Goal: Task Accomplishment & Management: Manage account settings

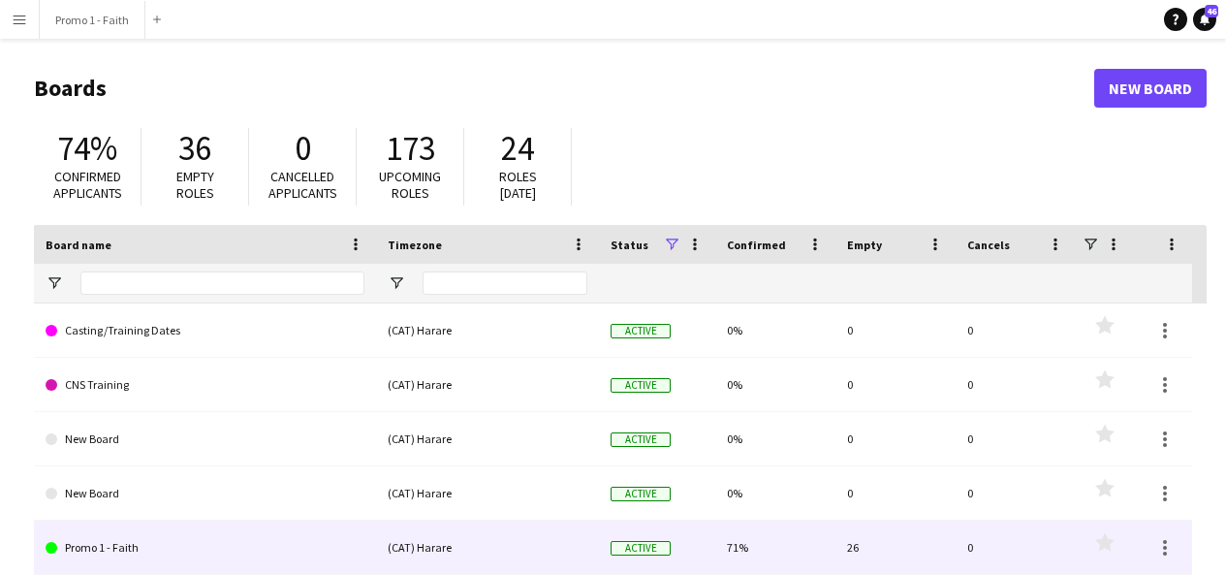
click at [110, 544] on link "Promo 1 - Faith" at bounding box center [205, 547] width 319 height 54
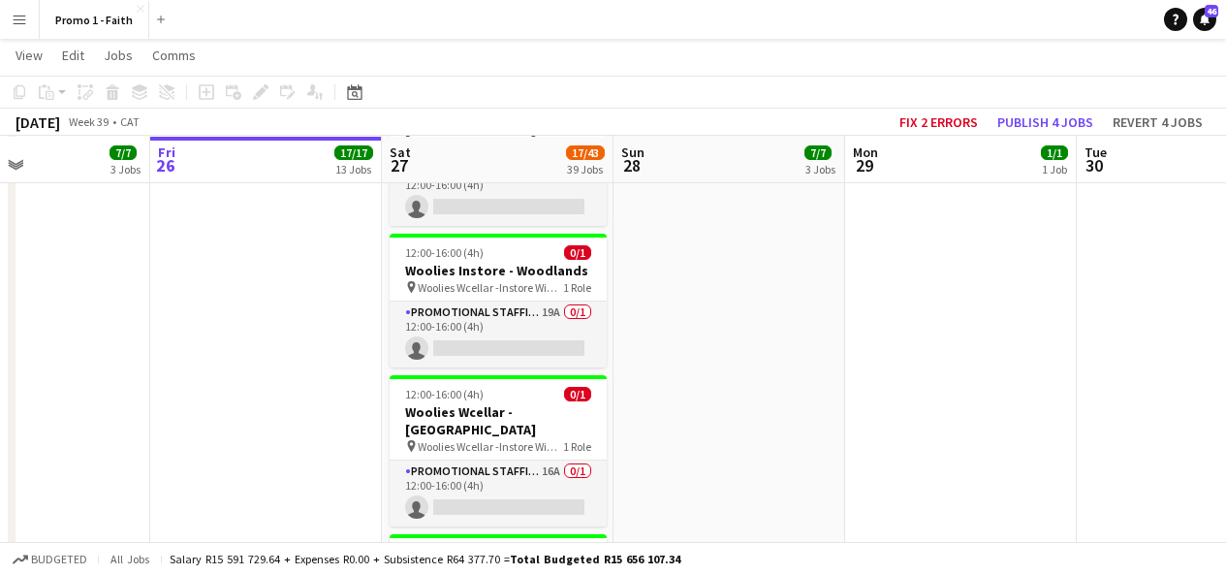
scroll to position [5608, 0]
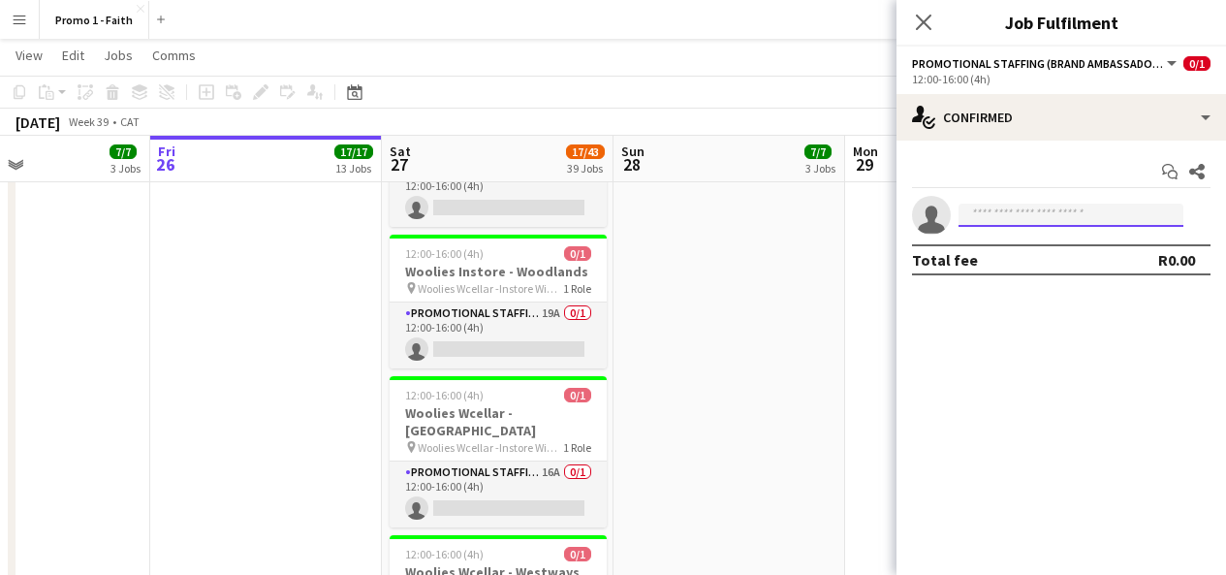
click at [1027, 214] on input at bounding box center [1071, 215] width 225 height 23
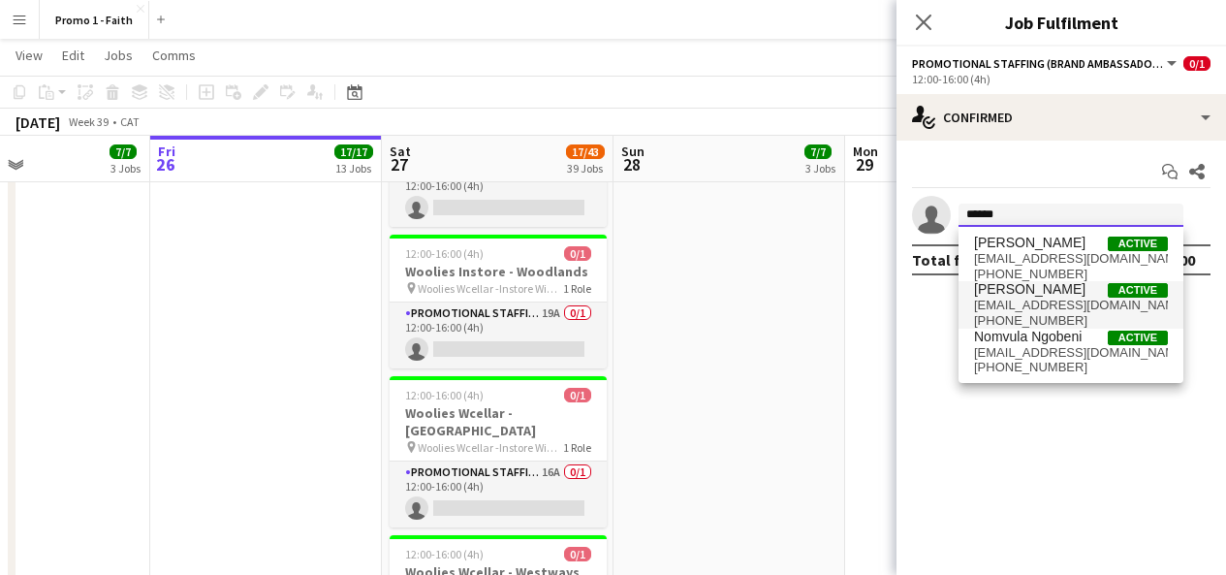
type input "******"
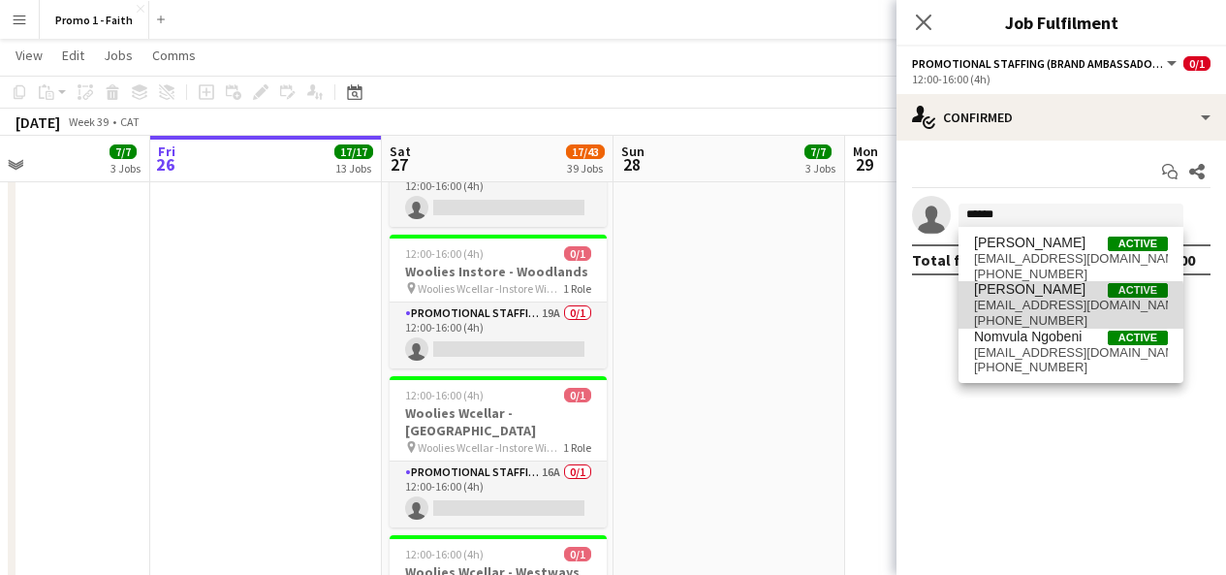
click at [1037, 313] on span "[PHONE_NUMBER]" at bounding box center [1071, 321] width 194 height 16
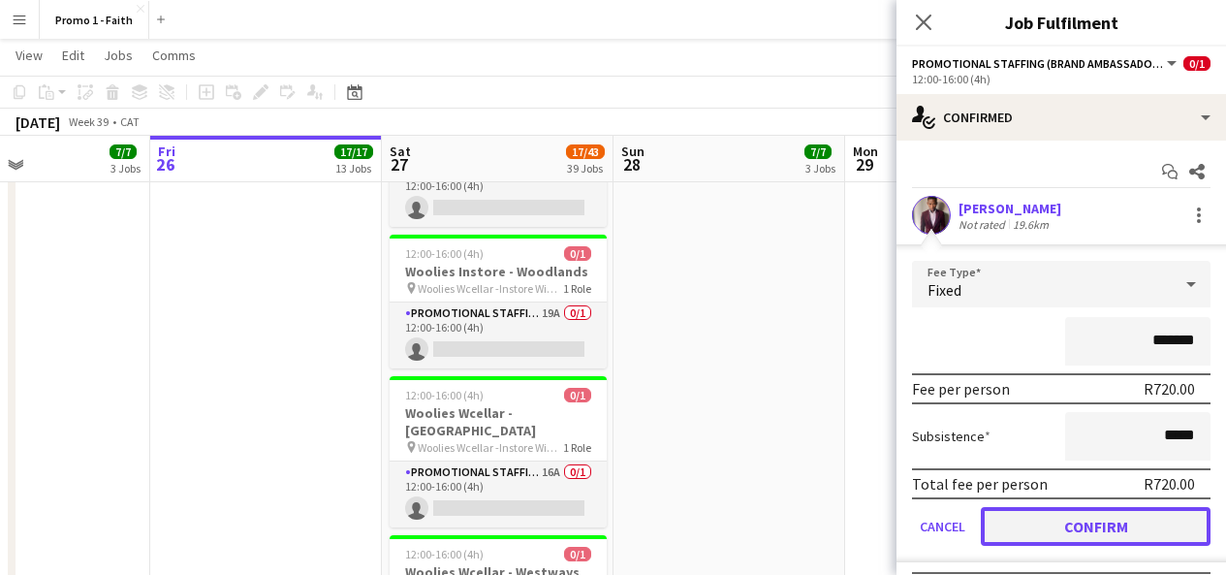
click at [1051, 535] on button "Confirm" at bounding box center [1096, 526] width 230 height 39
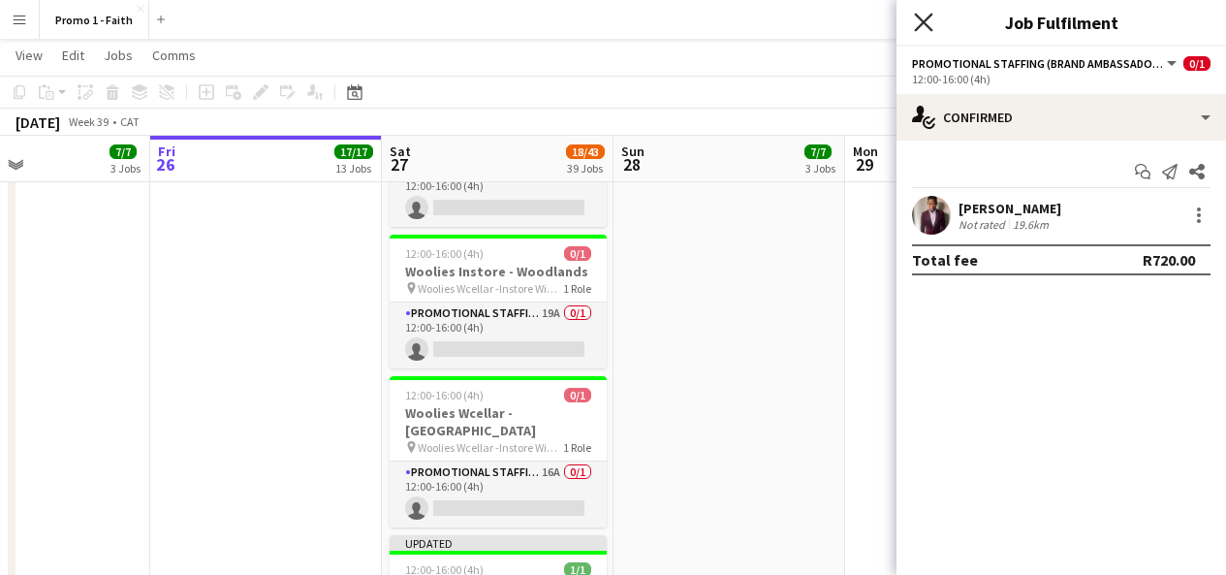
click at [921, 24] on icon at bounding box center [923, 22] width 18 height 18
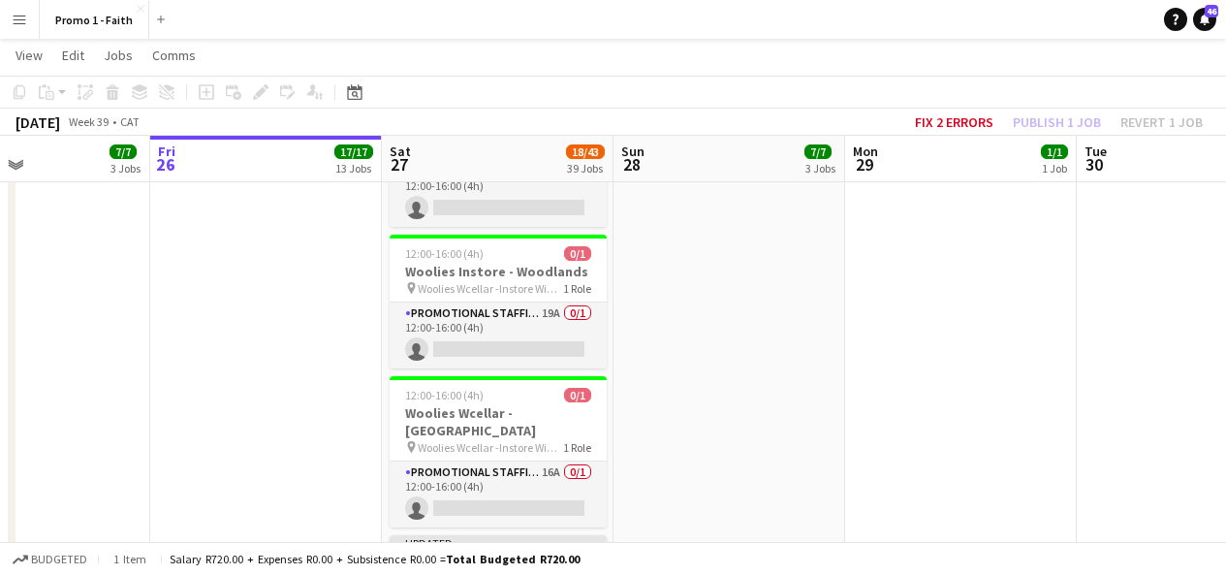
click at [601, 535] on div "Updated" at bounding box center [498, 543] width 217 height 16
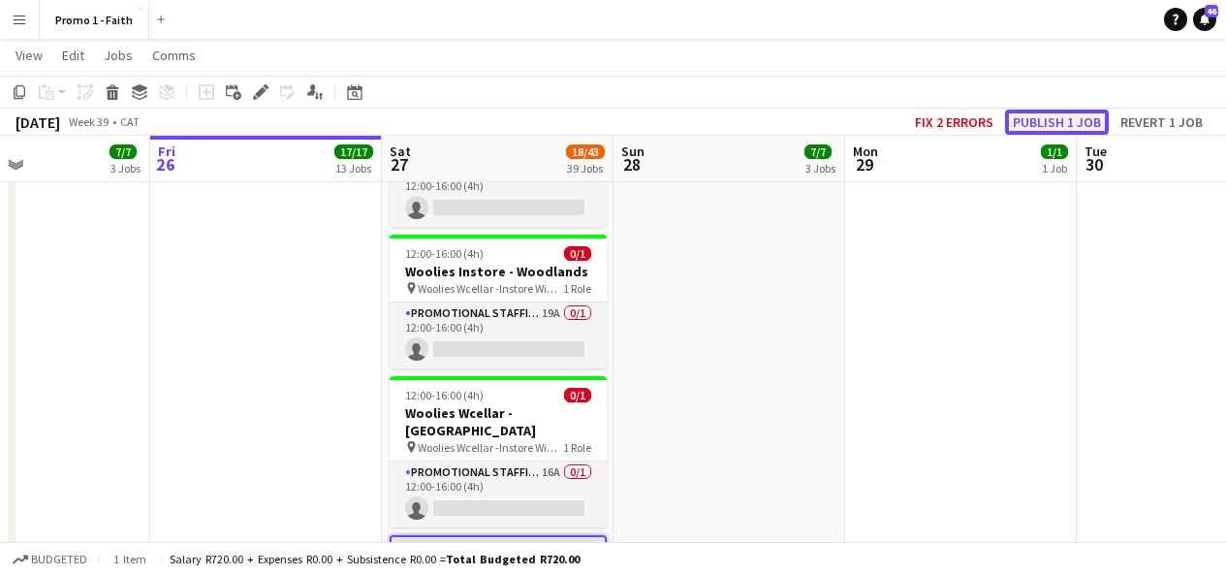
click at [1019, 133] on button "Publish 1 job" at bounding box center [1057, 122] width 104 height 25
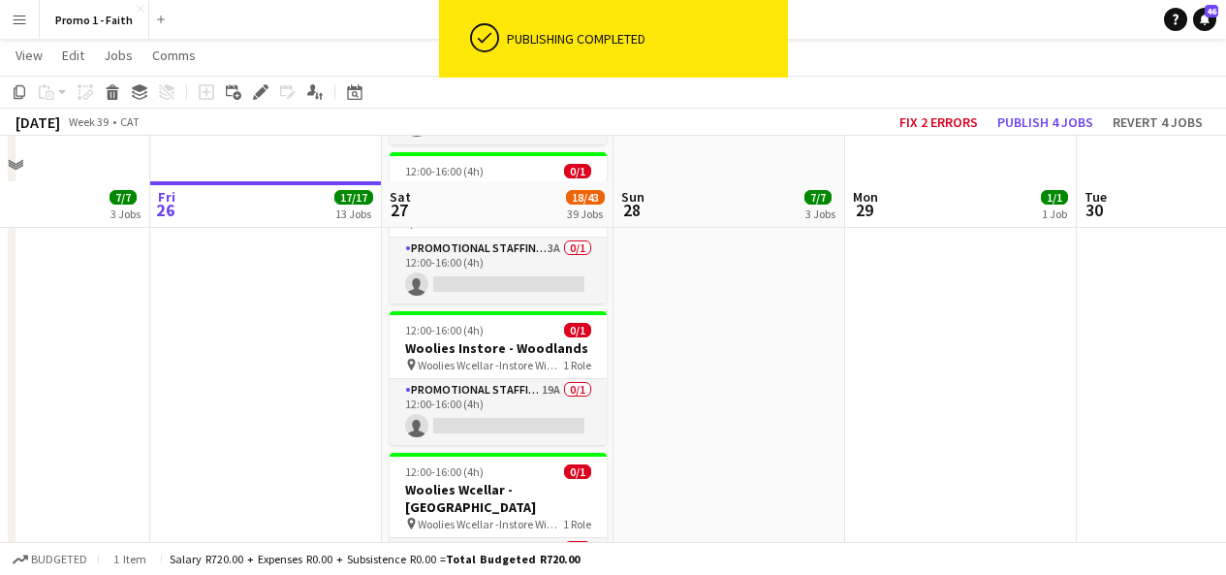
scroll to position [5516, 0]
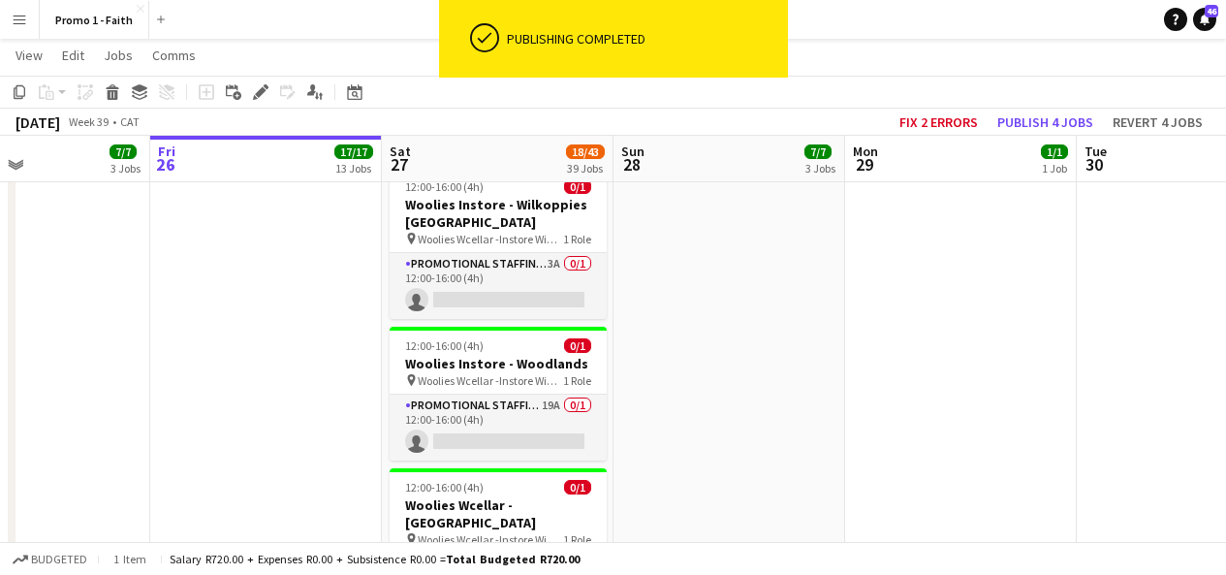
click at [514, 553] on app-card-role "Promotional Staffing (Brand Ambassadors) 16A 0/1 12:00-16:00 (4h) single-neutra…" at bounding box center [498, 586] width 217 height 66
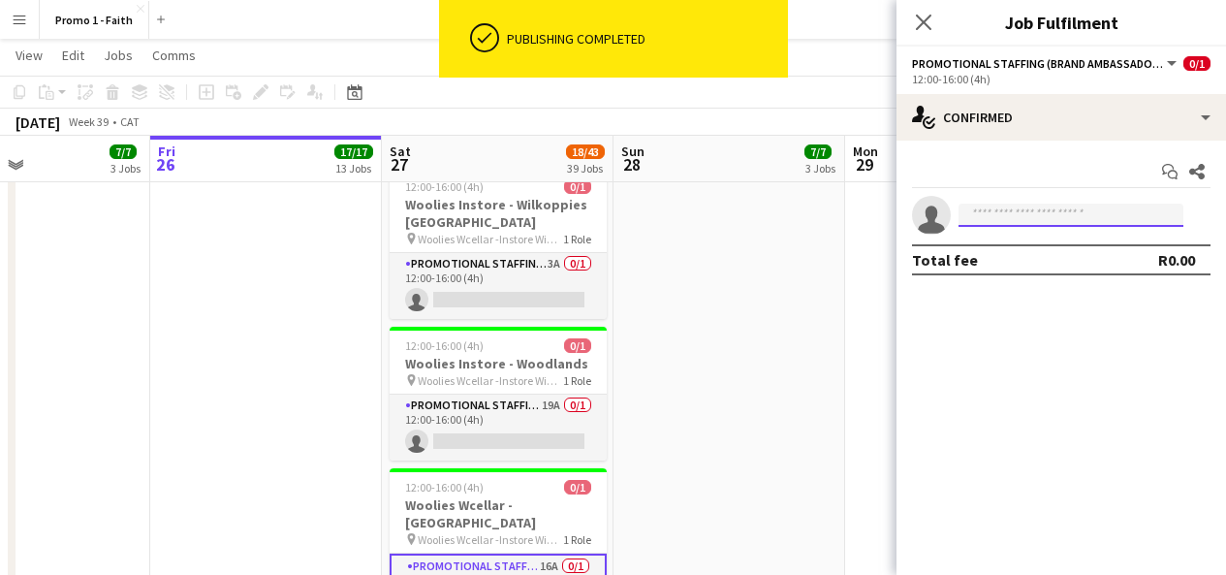
click at [1056, 213] on input at bounding box center [1071, 215] width 225 height 23
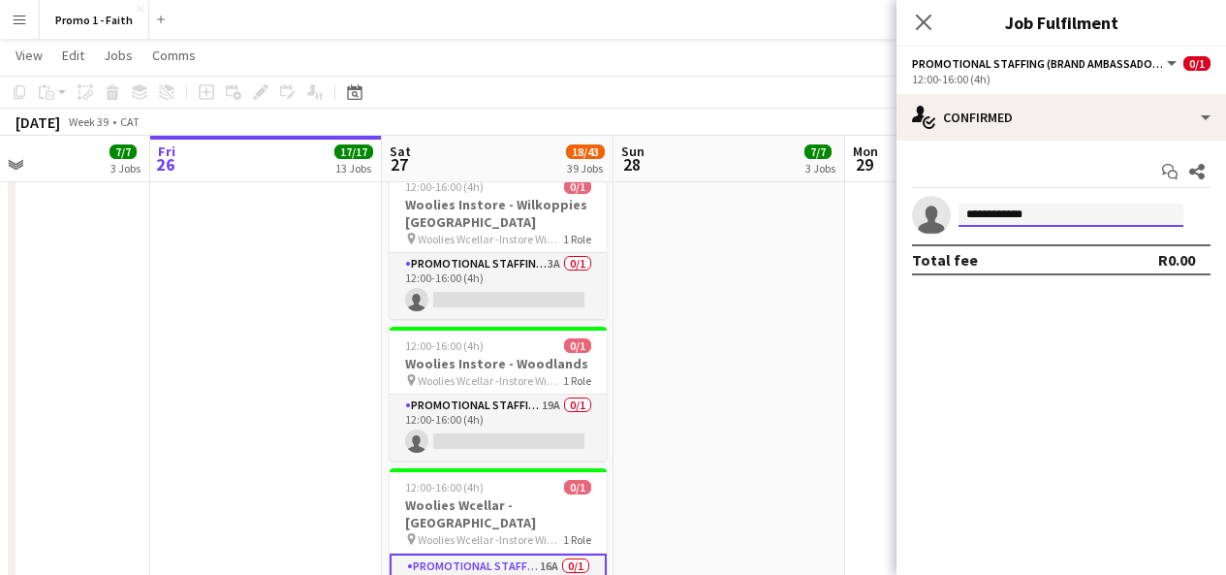
scroll to position [0, 0]
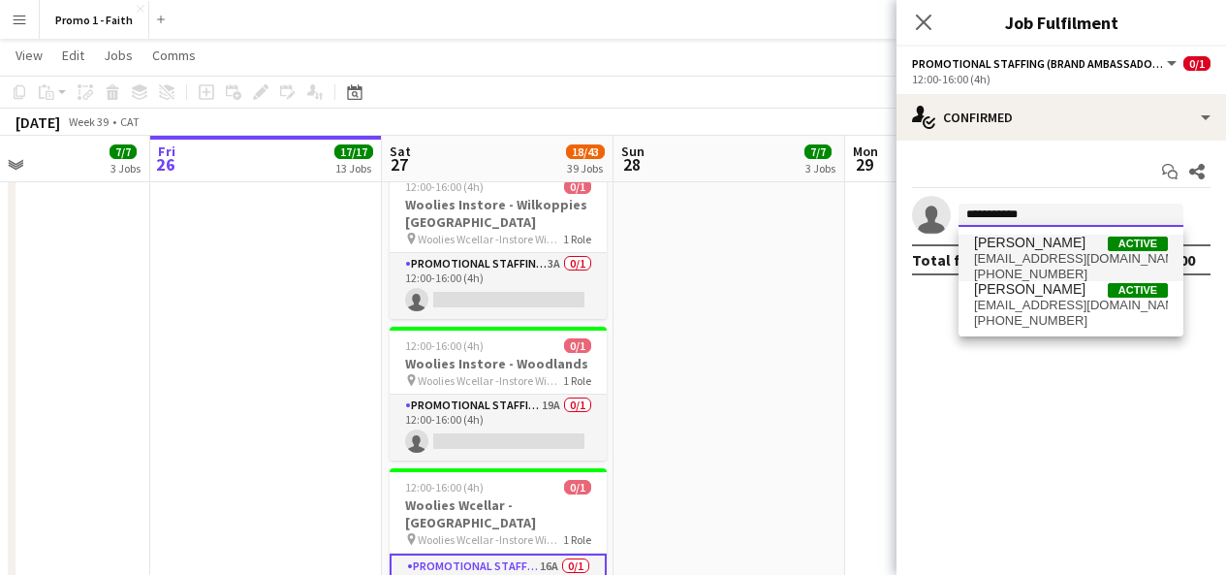
type input "**********"
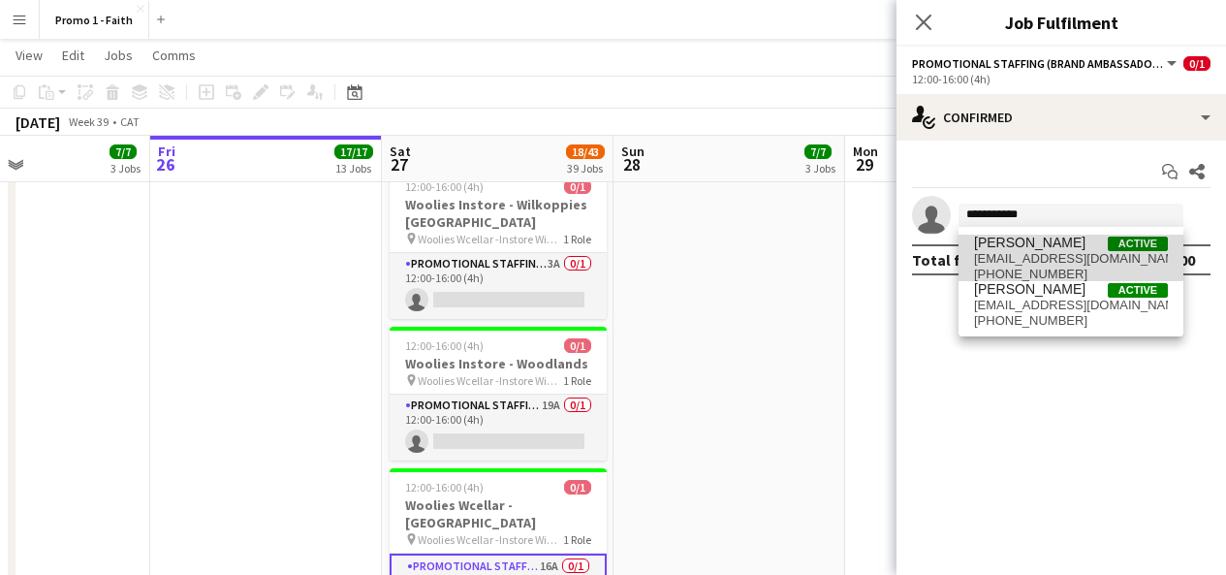
click at [1051, 257] on span "[EMAIL_ADDRESS][DOMAIN_NAME]" at bounding box center [1071, 259] width 194 height 16
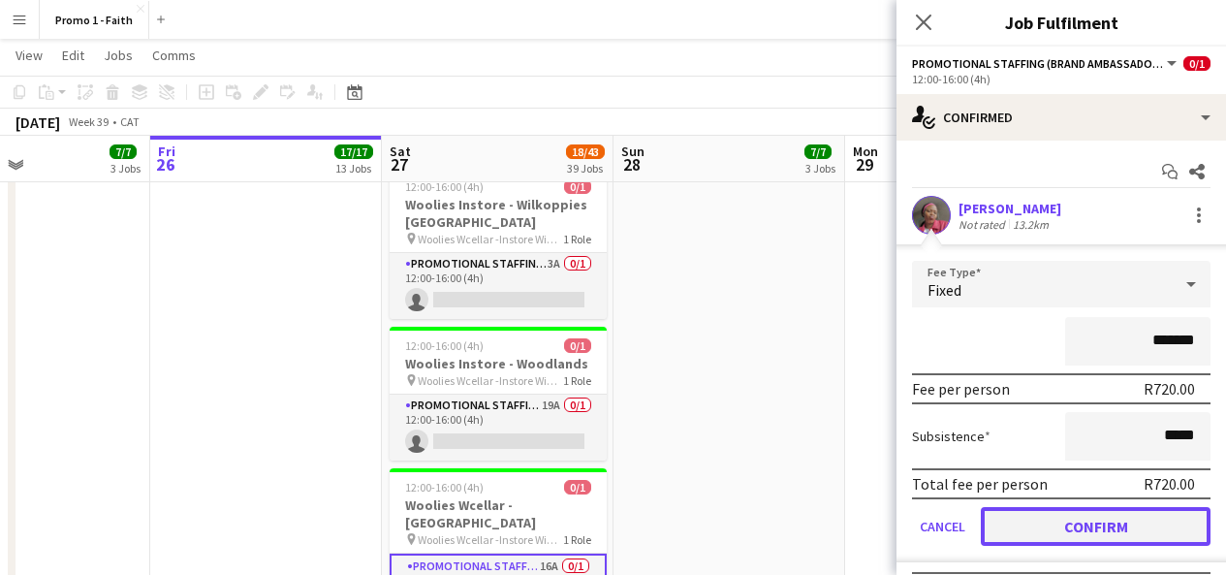
click at [1059, 524] on button "Confirm" at bounding box center [1096, 526] width 230 height 39
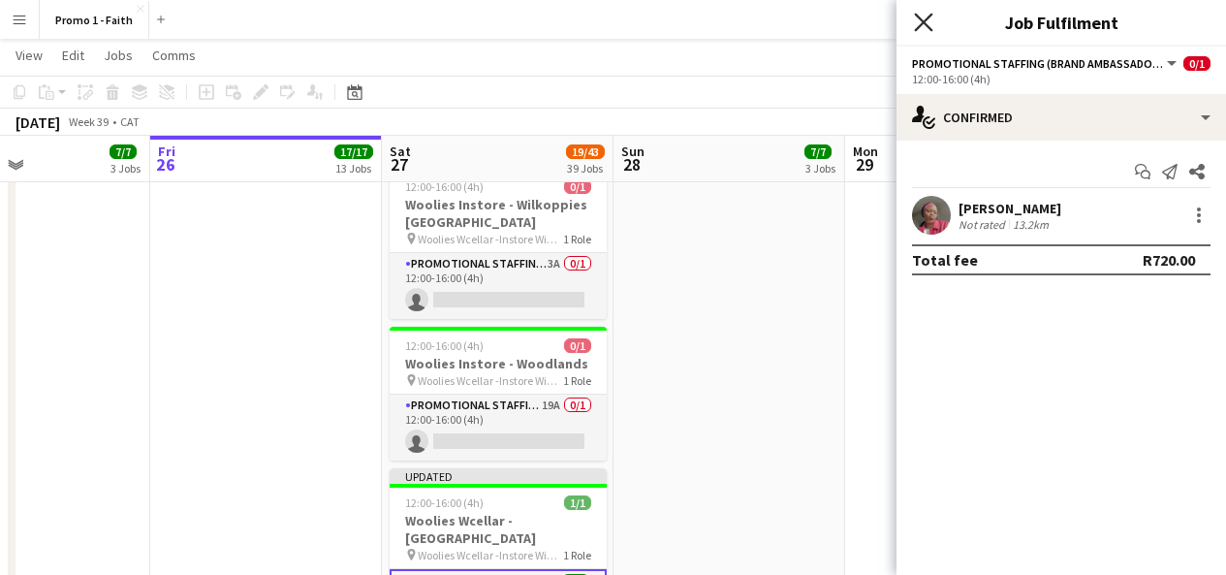
click at [928, 20] on icon "Close pop-in" at bounding box center [923, 22] width 18 height 18
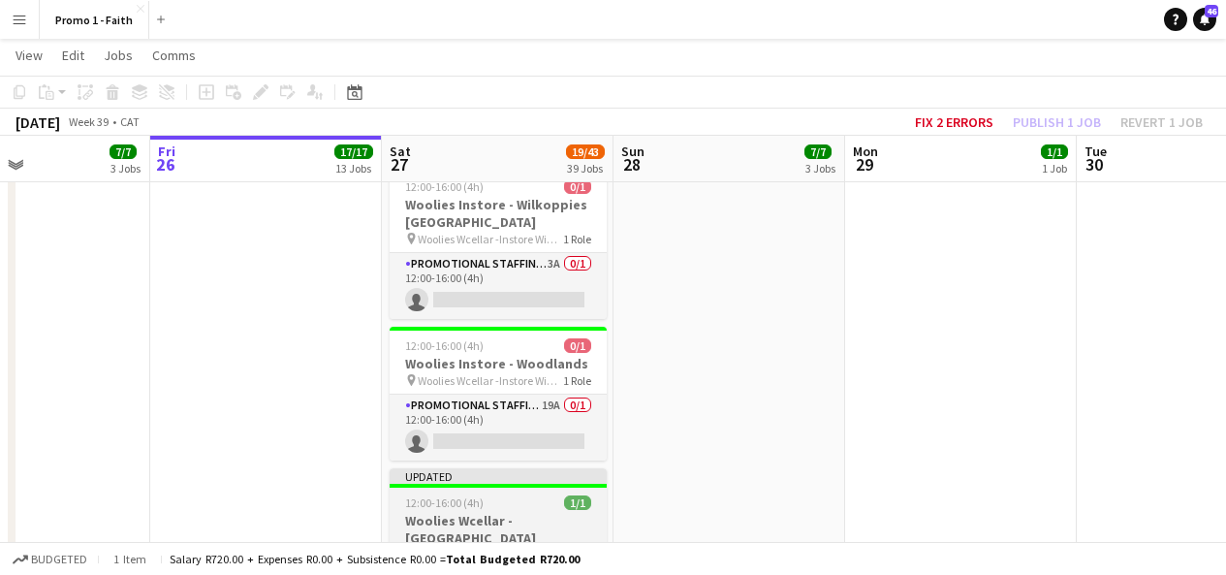
click at [572, 468] on div "Updated" at bounding box center [498, 476] width 217 height 16
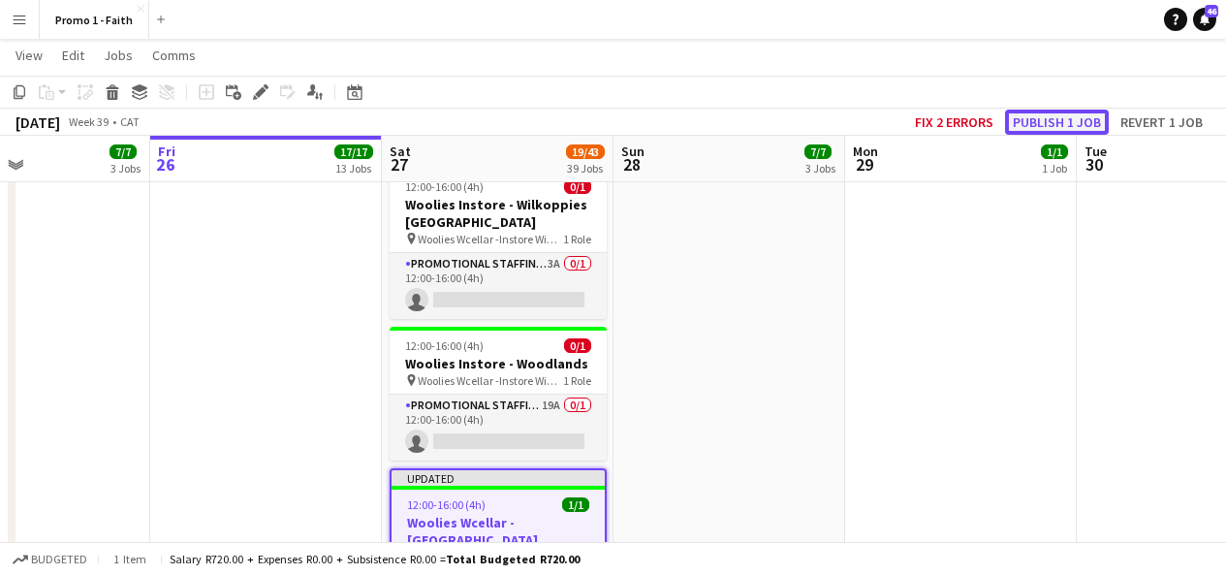
click at [1034, 122] on button "Publish 1 job" at bounding box center [1057, 122] width 104 height 25
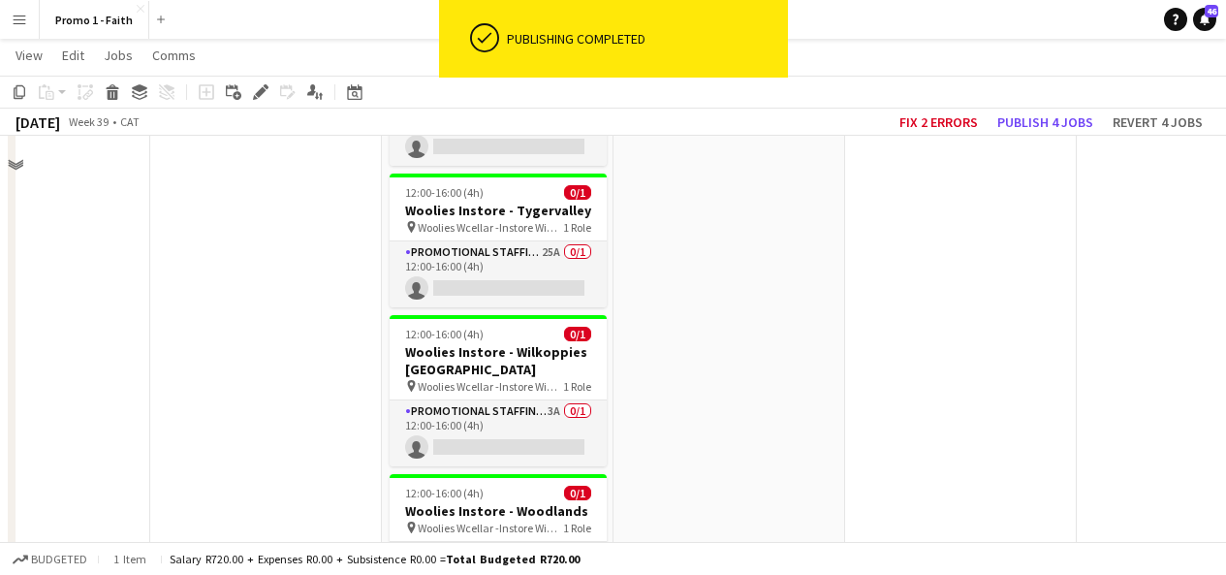
scroll to position [5309, 0]
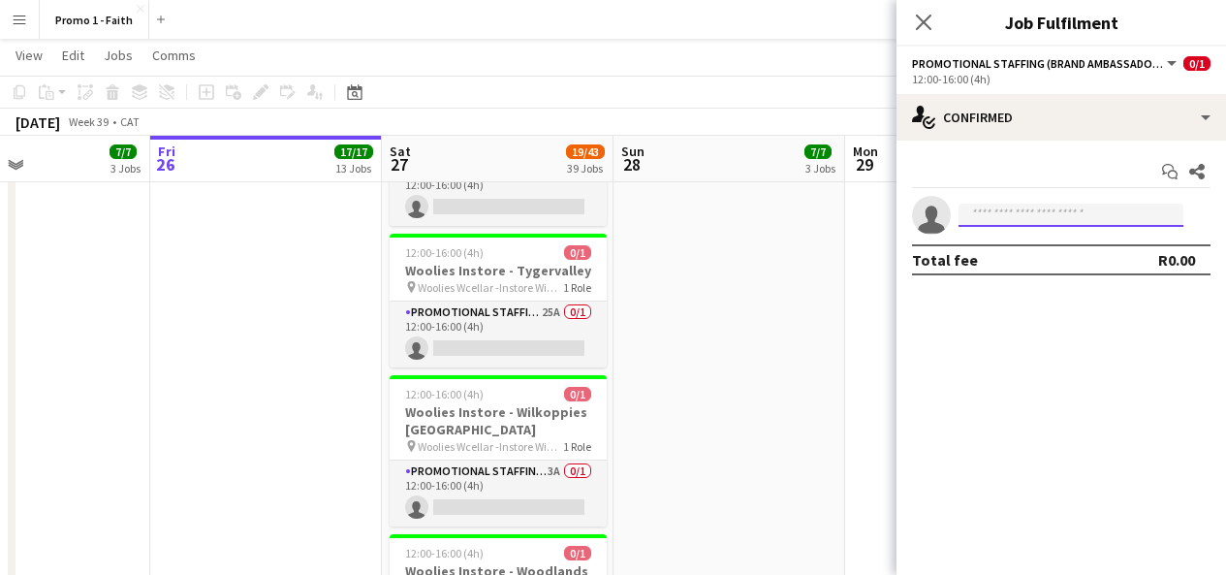
click at [1011, 210] on input at bounding box center [1071, 215] width 225 height 23
type input "*"
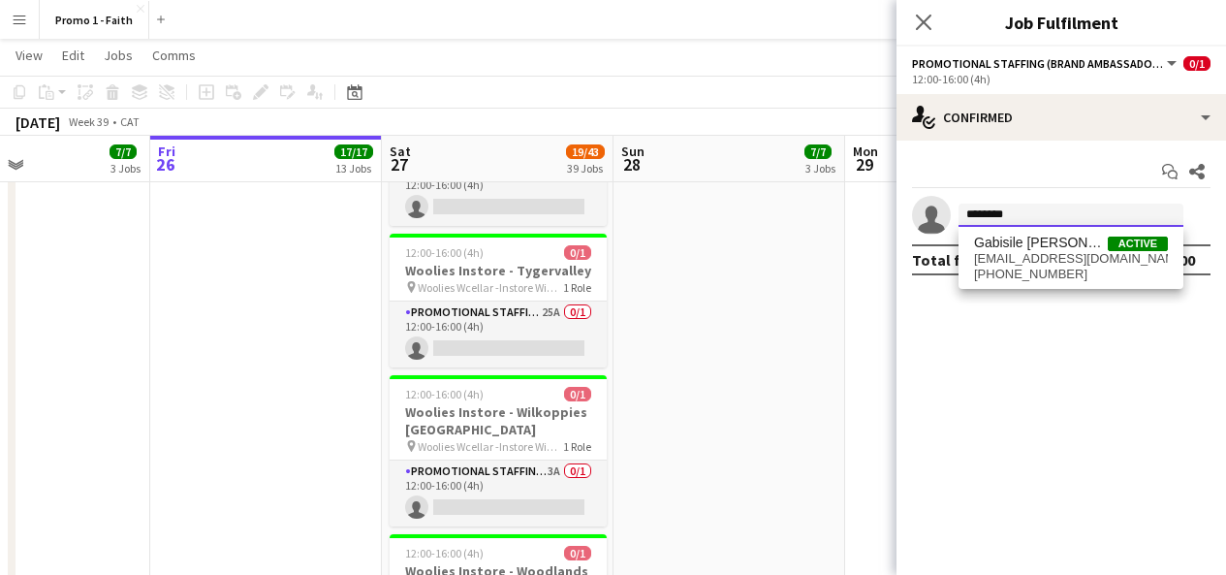
type input "********"
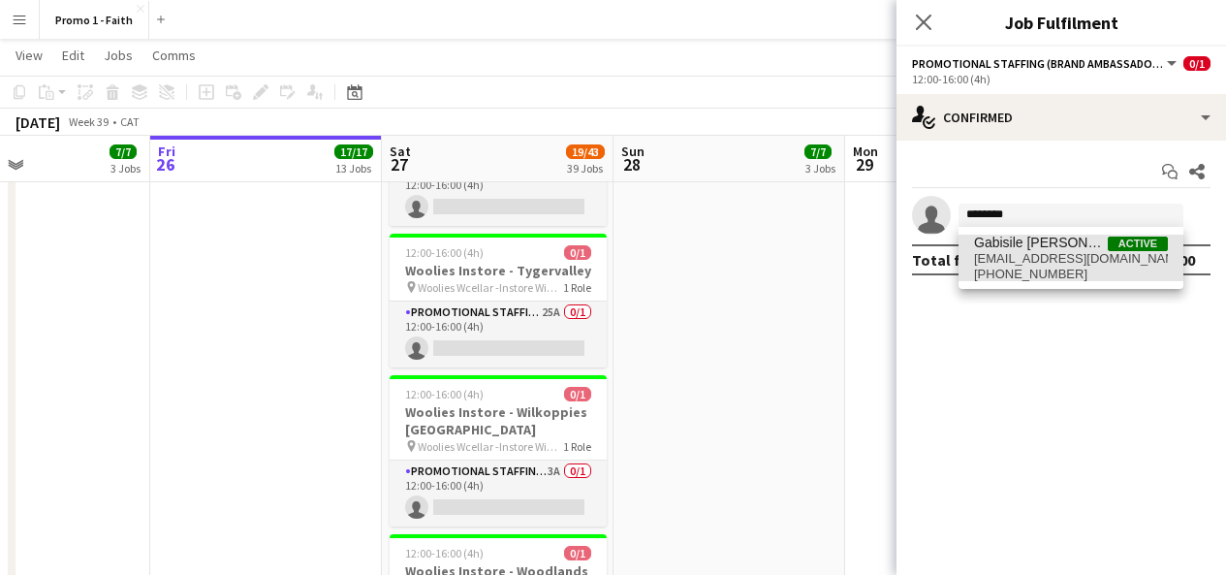
click at [1040, 251] on span "[EMAIL_ADDRESS][DOMAIN_NAME]" at bounding box center [1071, 259] width 194 height 16
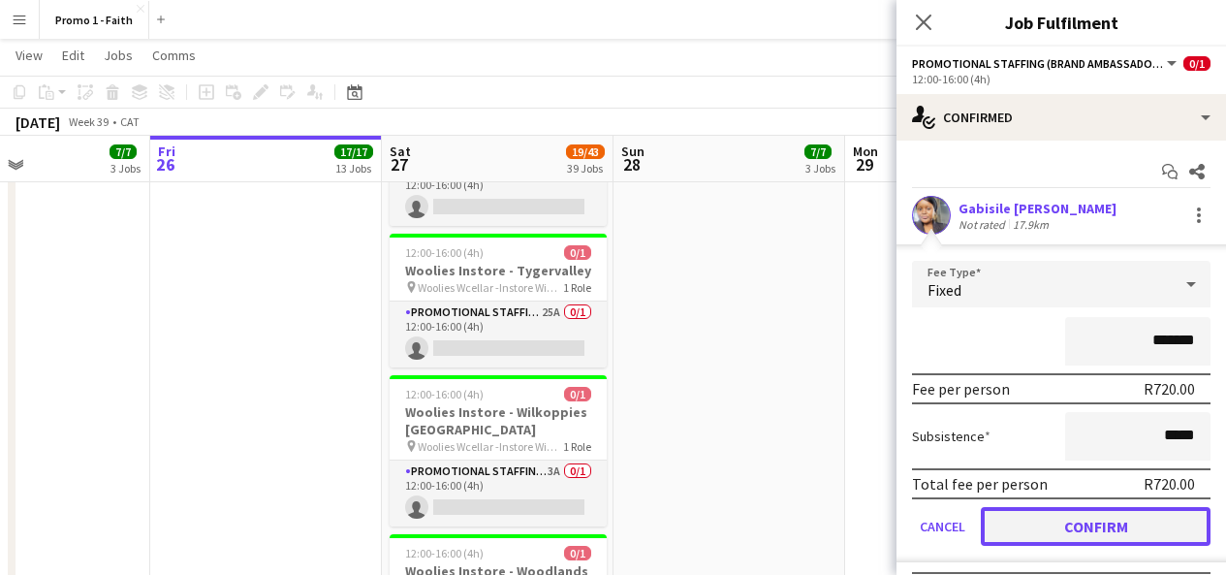
click at [1067, 536] on button "Confirm" at bounding box center [1096, 526] width 230 height 39
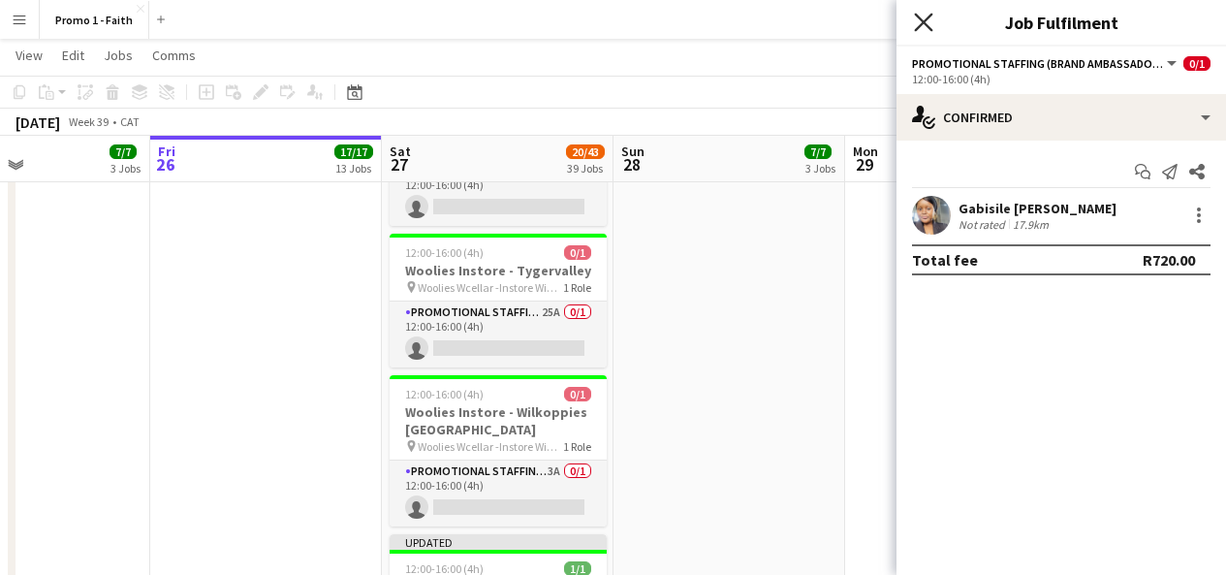
click at [921, 26] on icon at bounding box center [923, 22] width 18 height 18
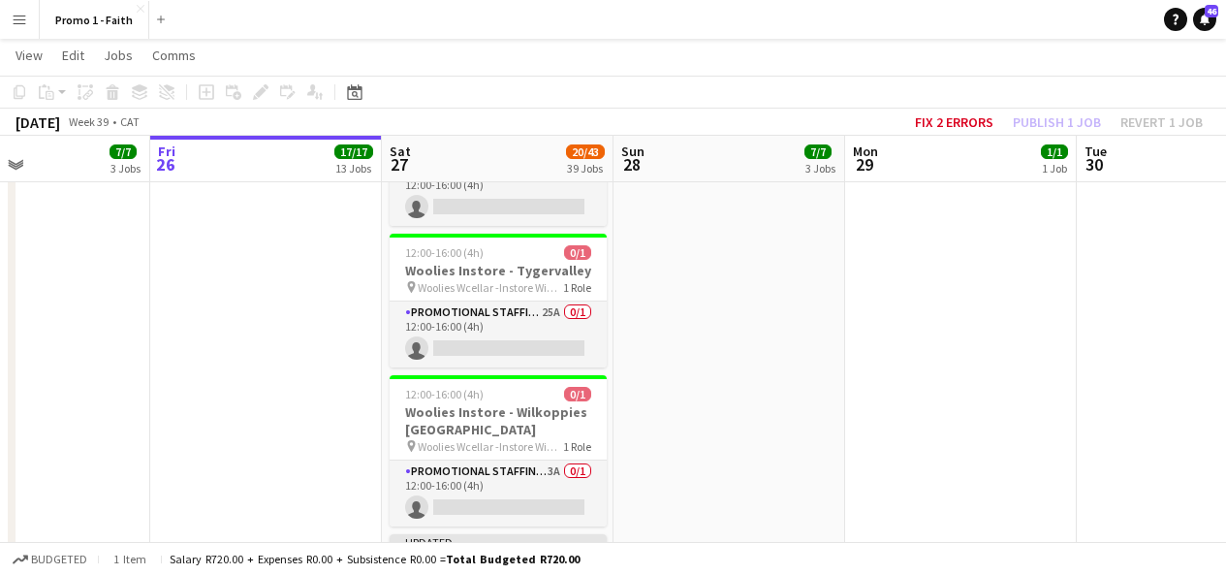
click at [565, 534] on div "Updated" at bounding box center [498, 542] width 217 height 16
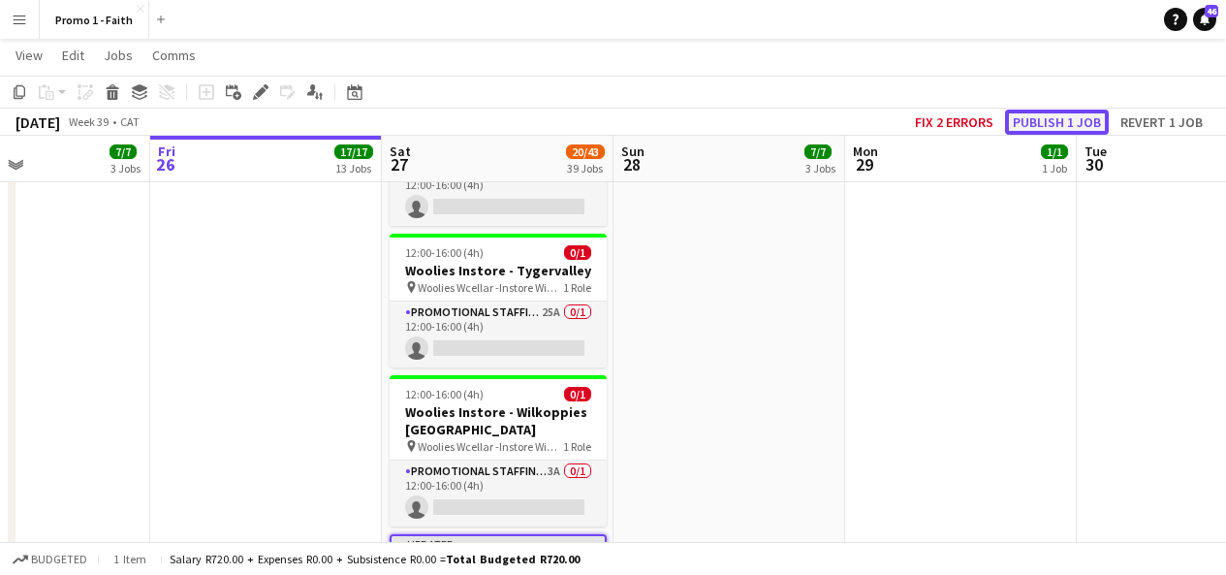
click at [1021, 119] on button "Publish 1 job" at bounding box center [1057, 122] width 104 height 25
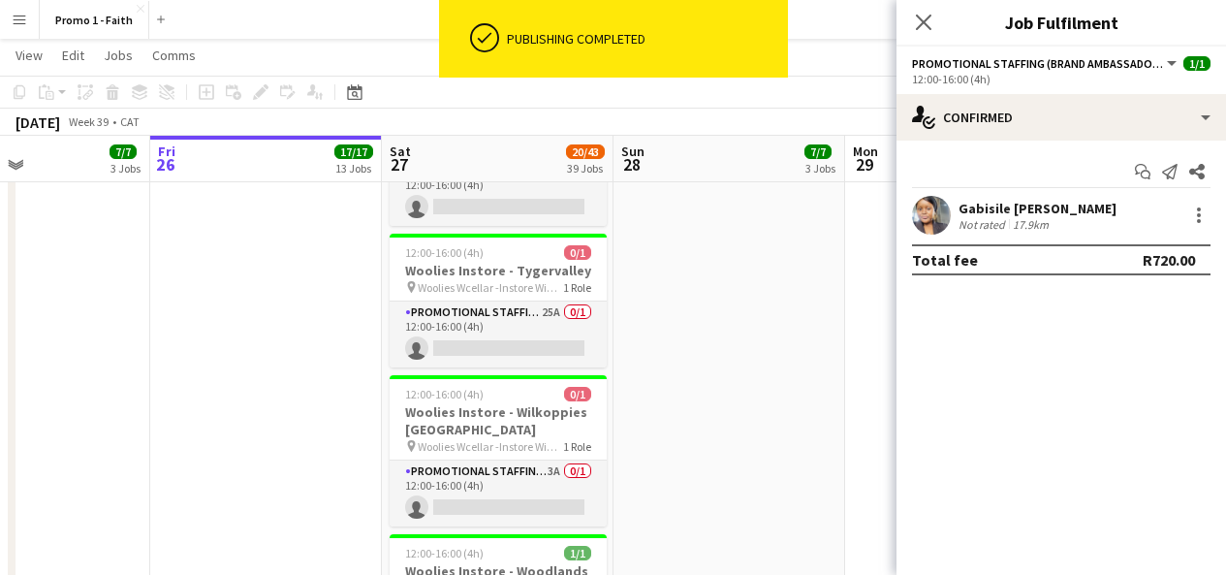
click at [940, 214] on app-user-avatar at bounding box center [931, 215] width 39 height 39
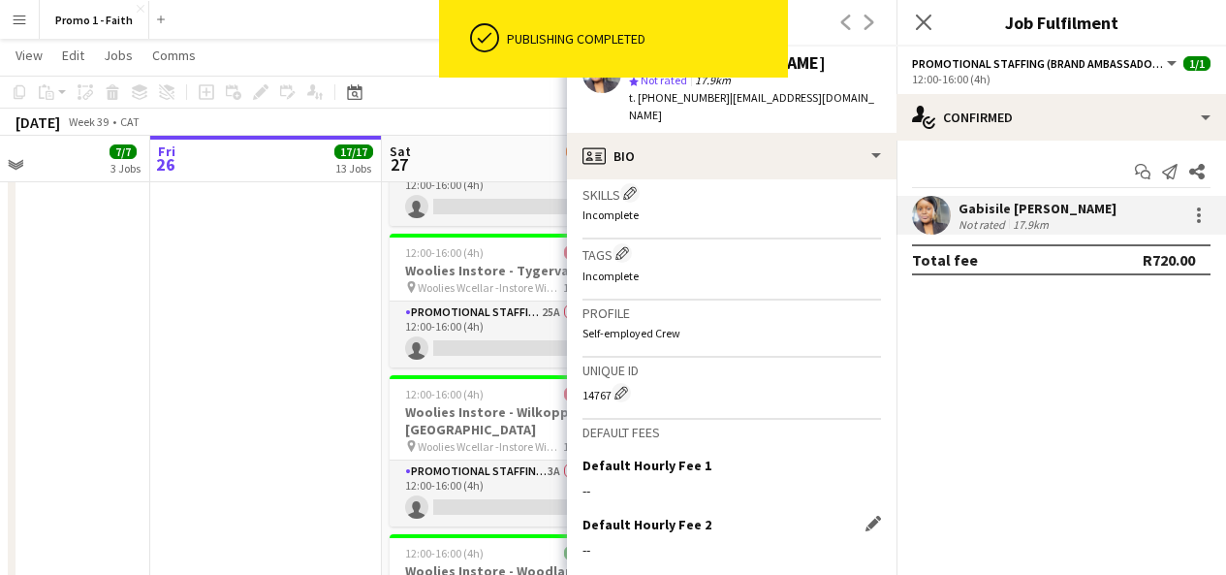
scroll to position [894, 0]
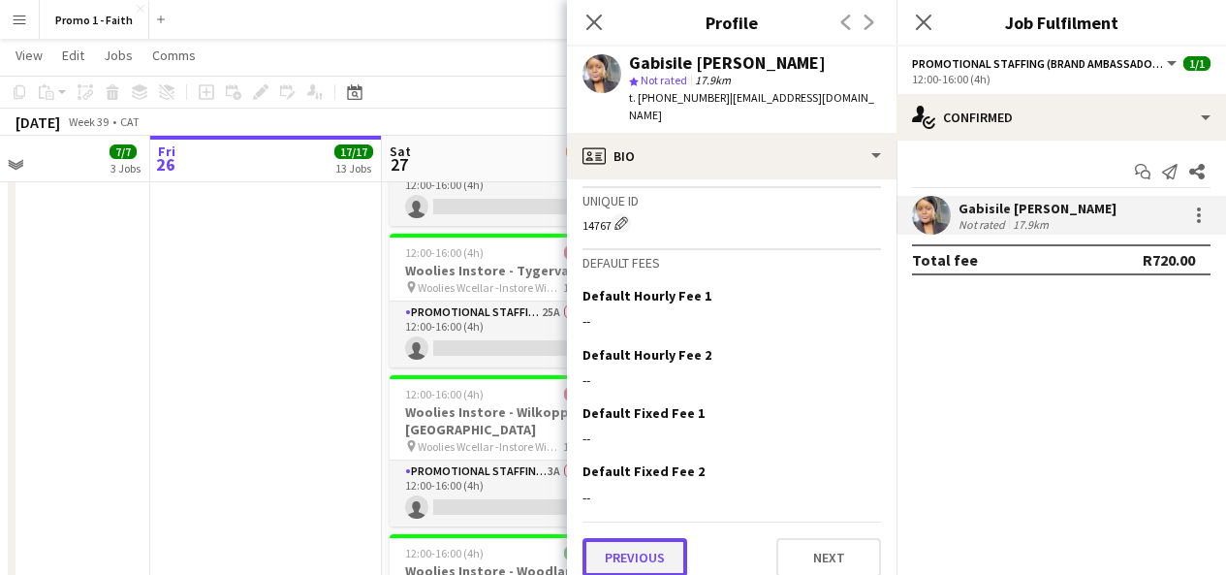
click at [615, 540] on button "Previous" at bounding box center [635, 557] width 105 height 39
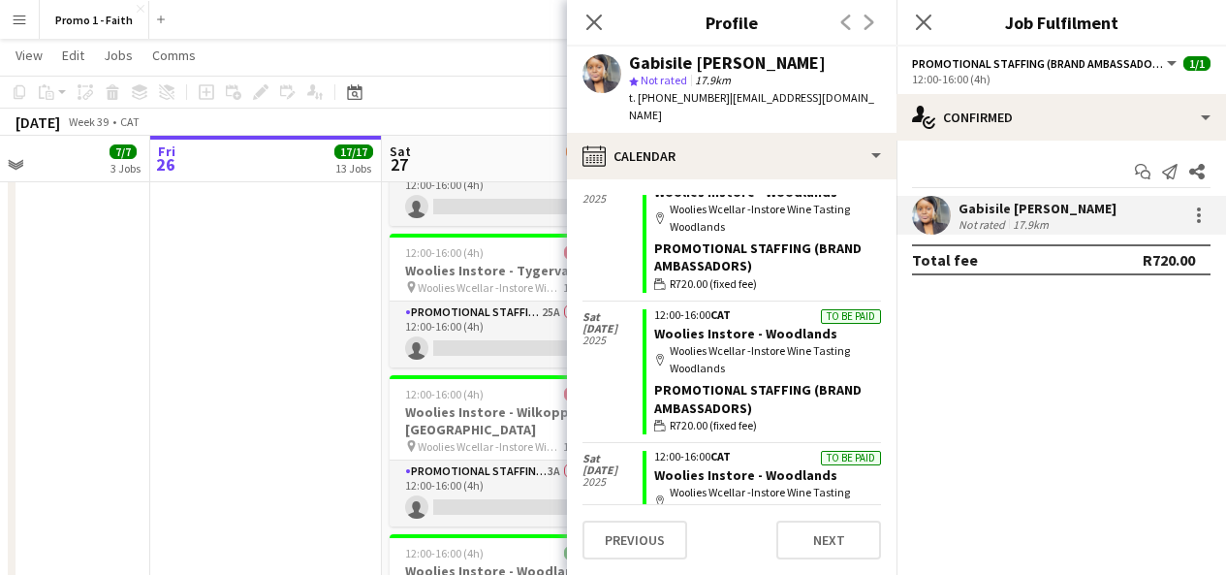
scroll to position [89, 0]
click at [598, 30] on icon "Close pop-in" at bounding box center [593, 22] width 18 height 18
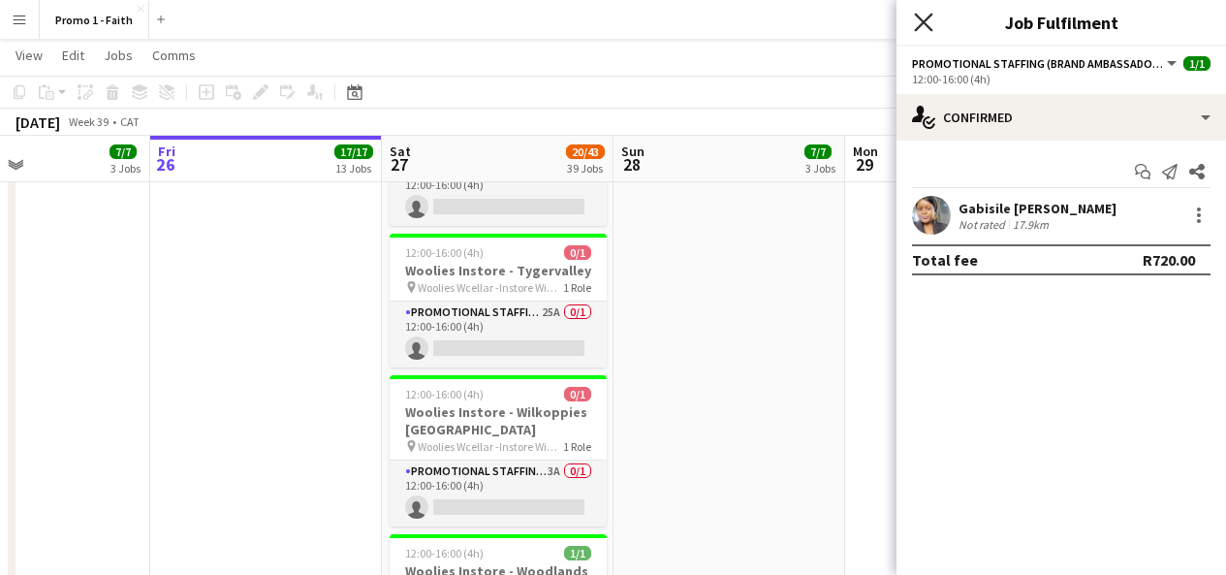
click at [919, 16] on icon "Close pop-in" at bounding box center [923, 22] width 18 height 18
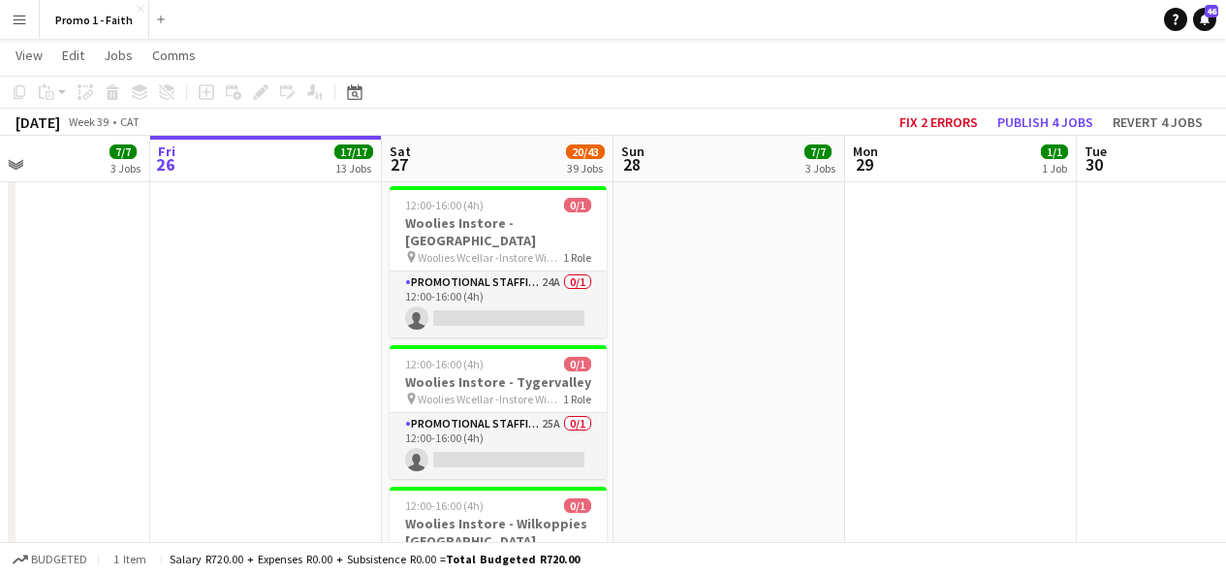
scroll to position [5196, 0]
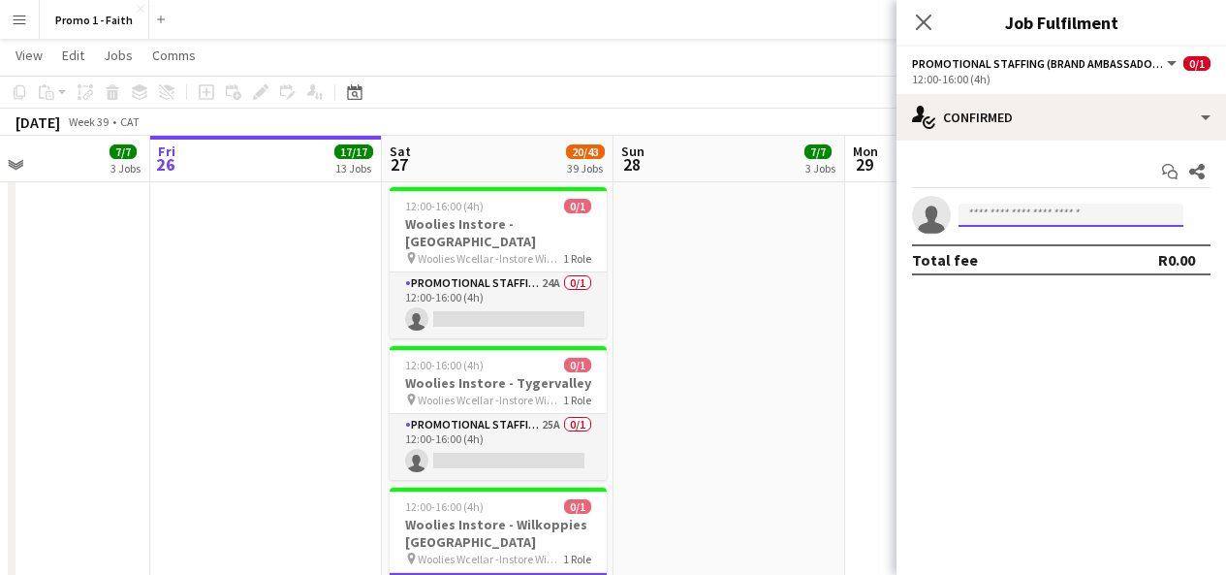
click at [1000, 217] on input at bounding box center [1071, 215] width 225 height 23
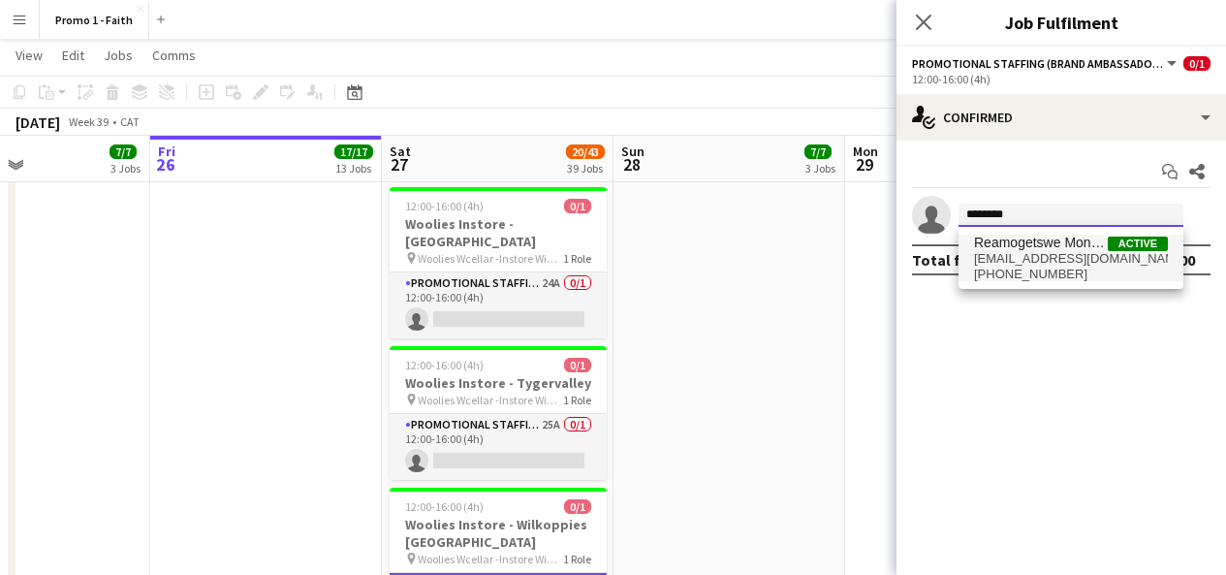
type input "********"
click at [1041, 246] on span "Reamogetswe Monyane" at bounding box center [1041, 243] width 134 height 16
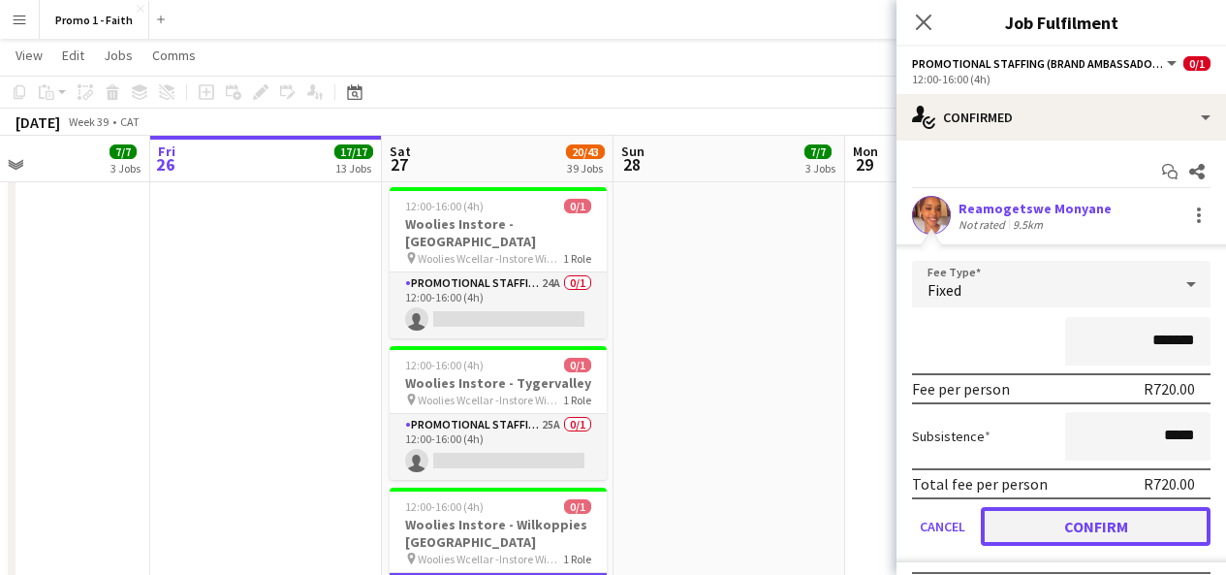
click at [1041, 521] on button "Confirm" at bounding box center [1096, 526] width 230 height 39
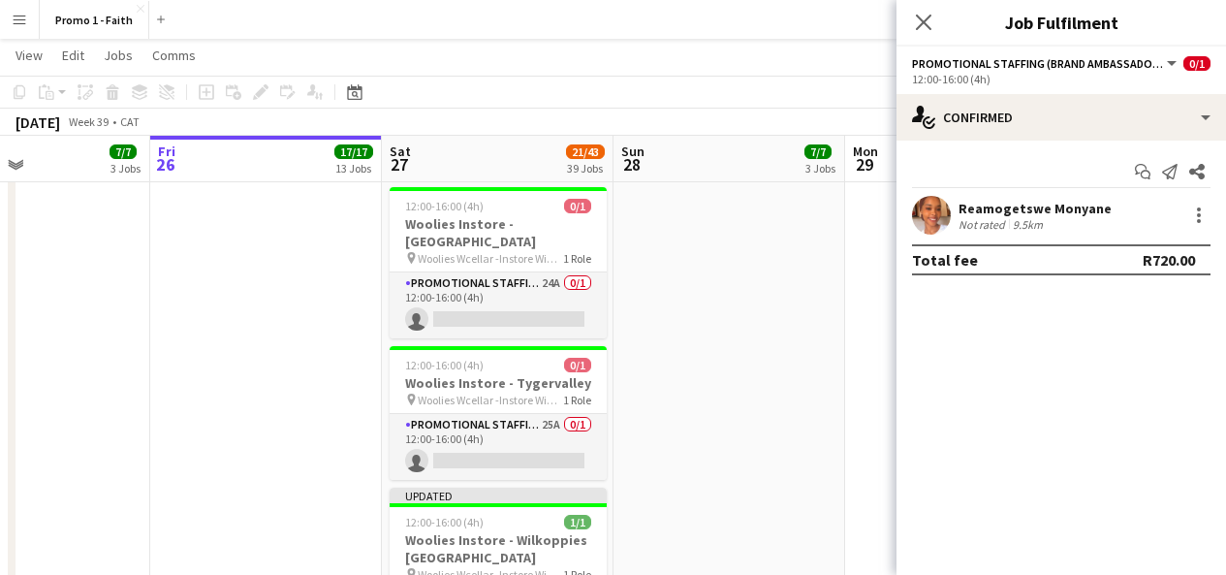
click at [917, 34] on div "Close pop-in" at bounding box center [924, 22] width 54 height 45
click at [919, 29] on icon "Close pop-in" at bounding box center [923, 22] width 18 height 18
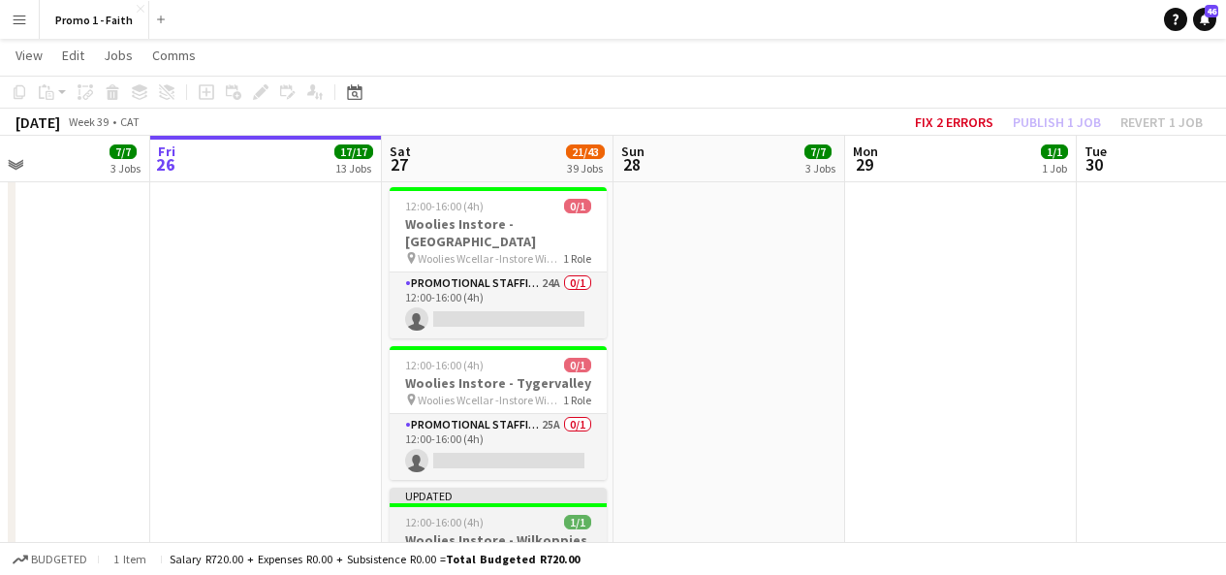
click at [589, 488] on div "Updated" at bounding box center [498, 496] width 217 height 16
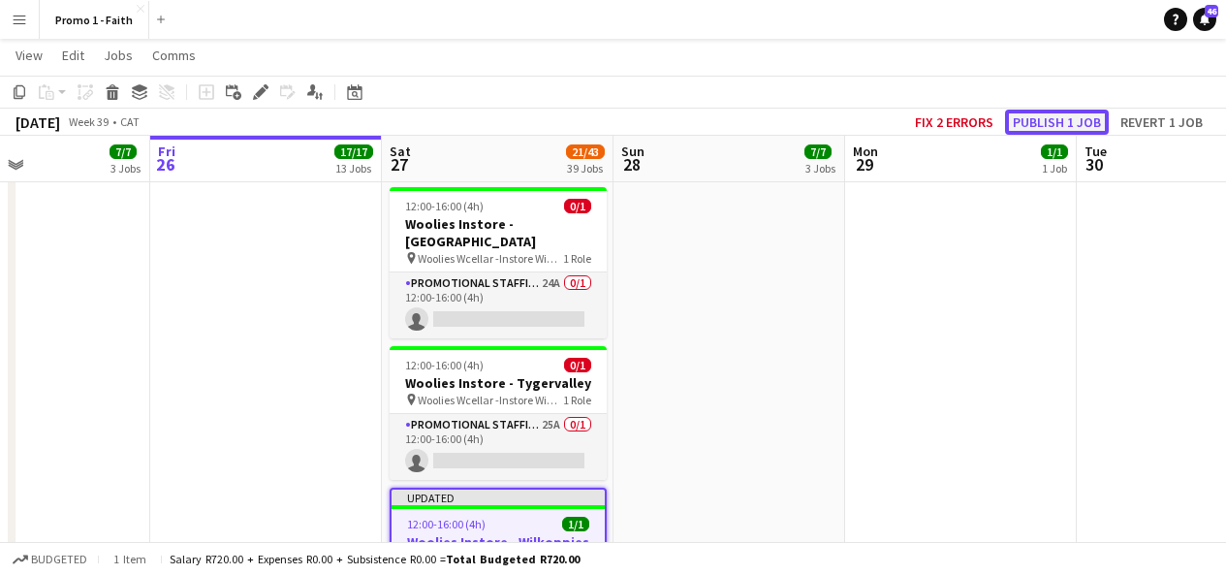
click at [1079, 117] on button "Publish 1 job" at bounding box center [1057, 122] width 104 height 25
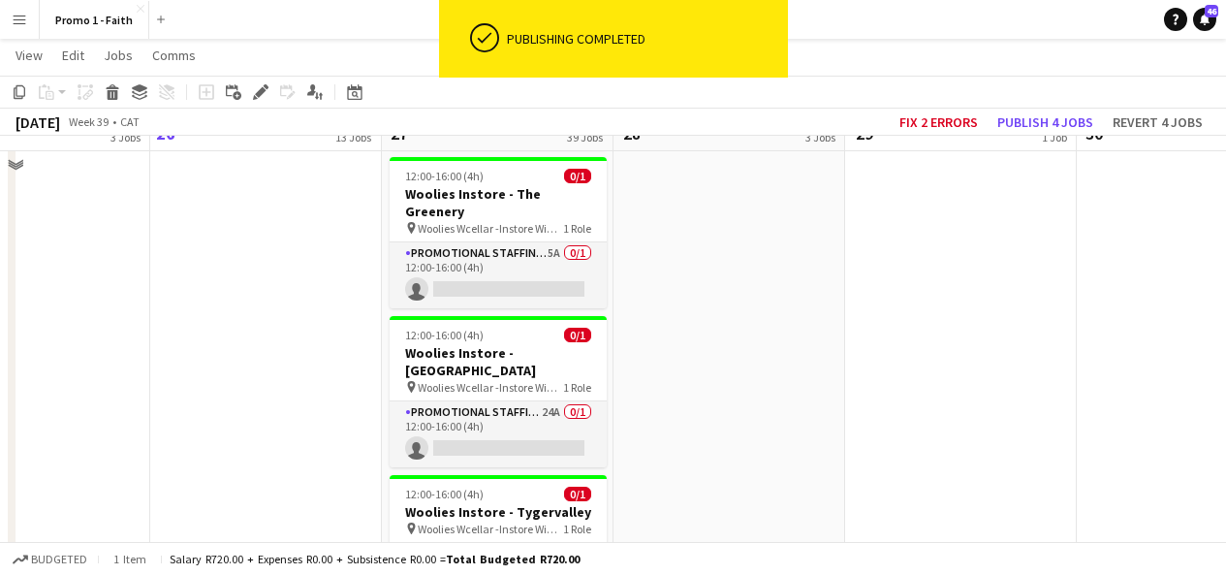
scroll to position [5021, 0]
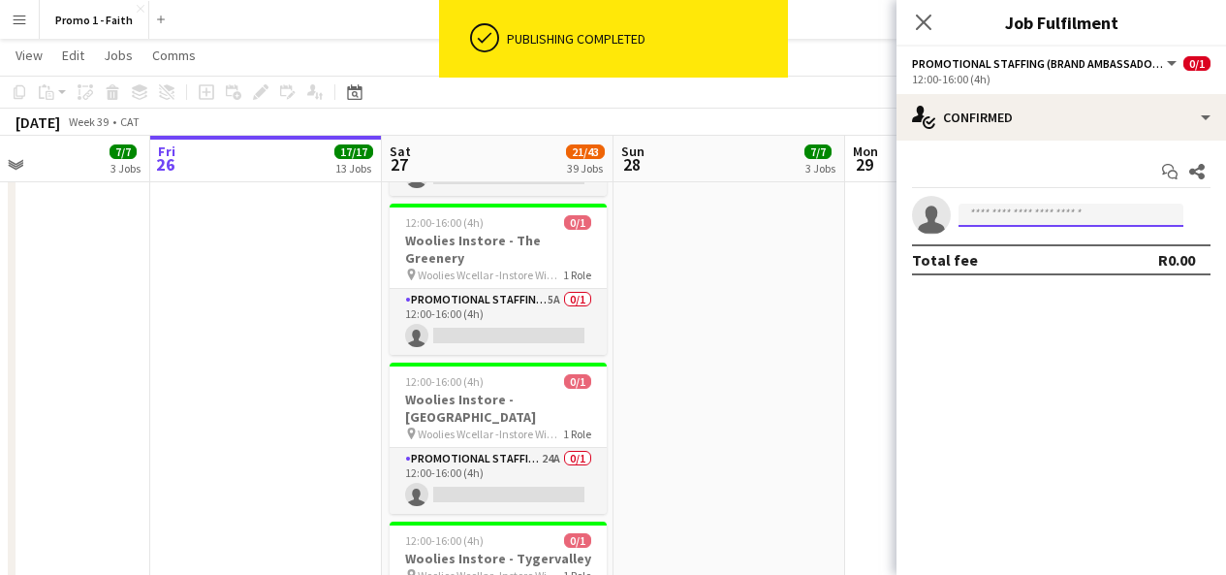
click at [1008, 222] on input at bounding box center [1071, 215] width 225 height 23
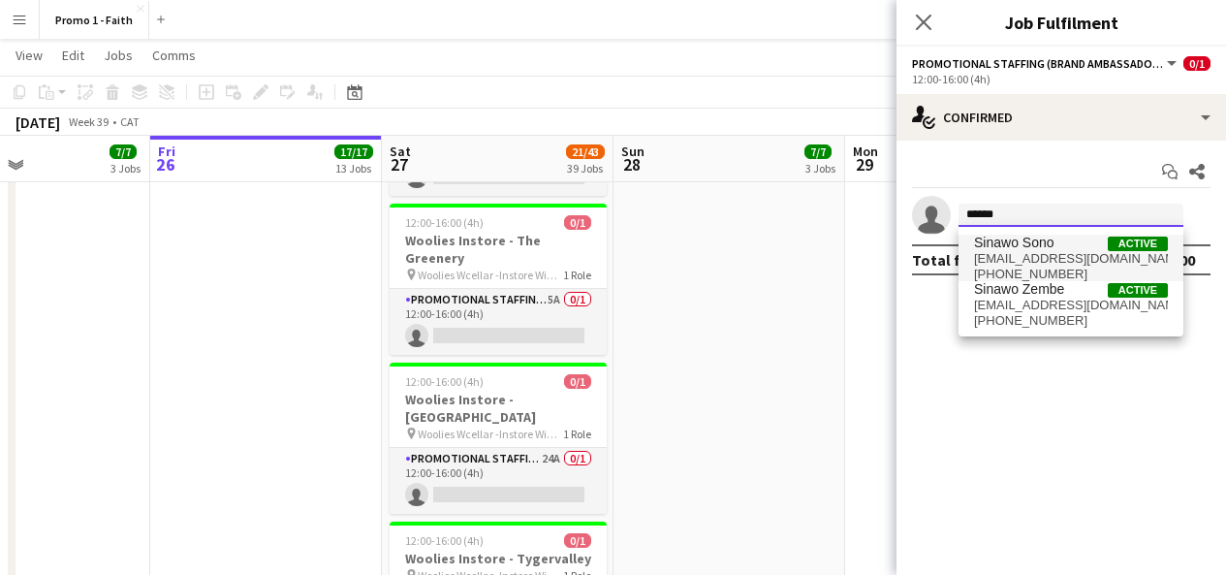
type input "******"
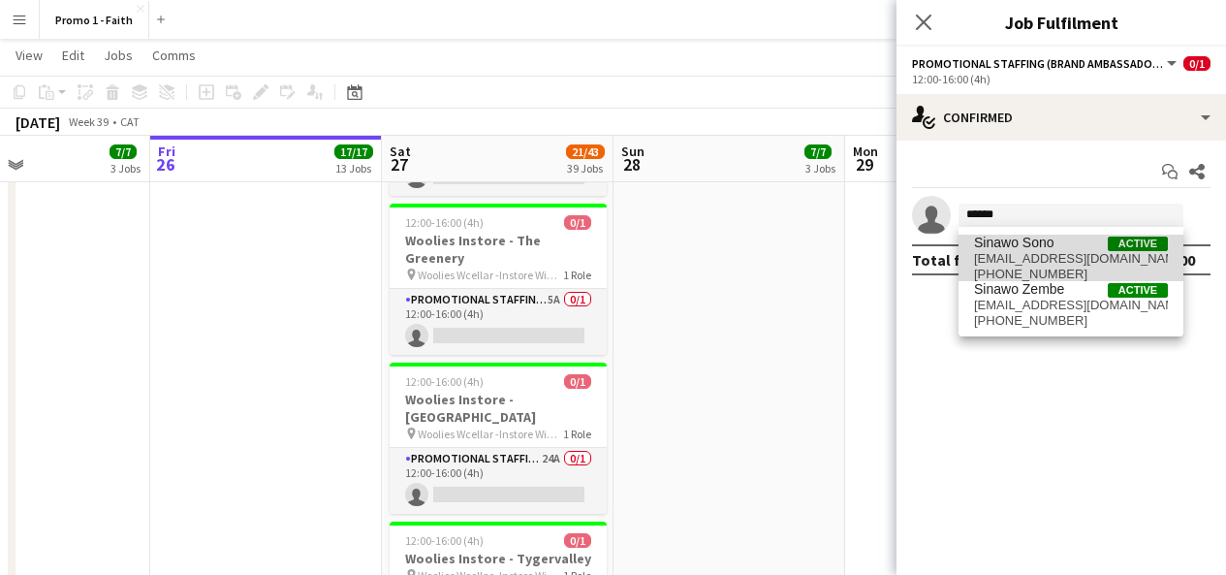
click at [1021, 245] on span "Sinawo Sono" at bounding box center [1014, 243] width 80 height 16
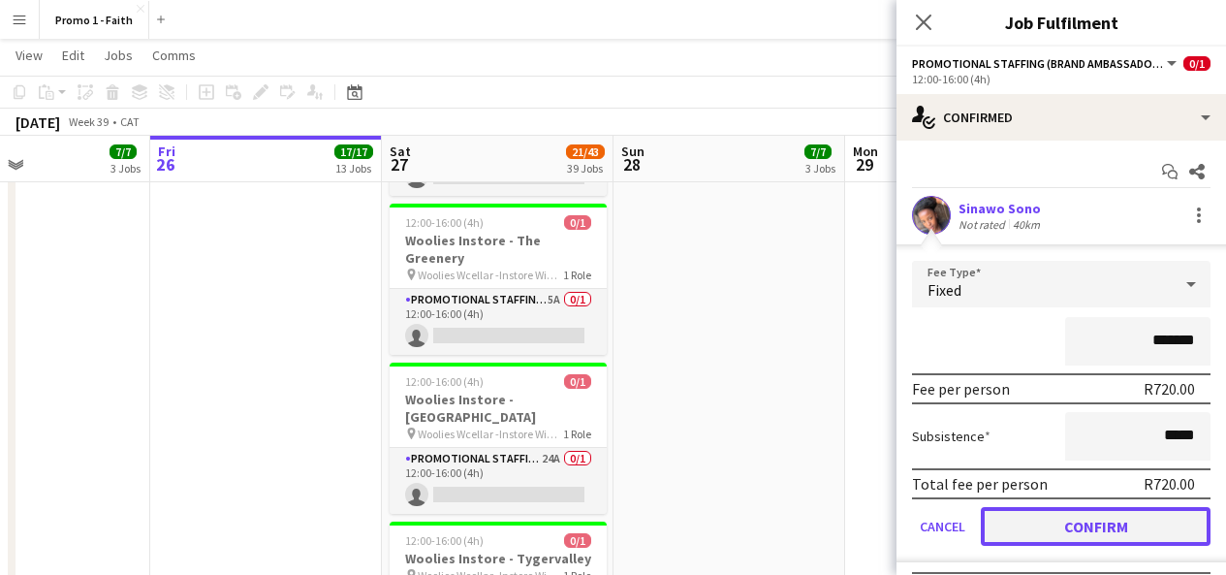
click at [1082, 536] on button "Confirm" at bounding box center [1096, 526] width 230 height 39
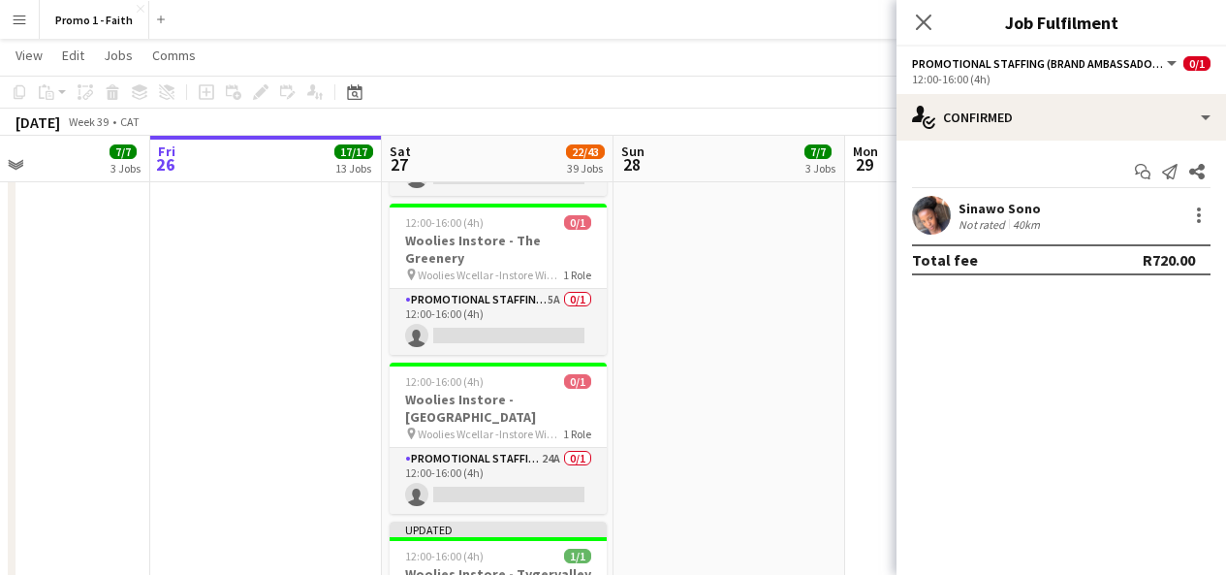
click at [924, 218] on app-user-avatar at bounding box center [931, 215] width 39 height 39
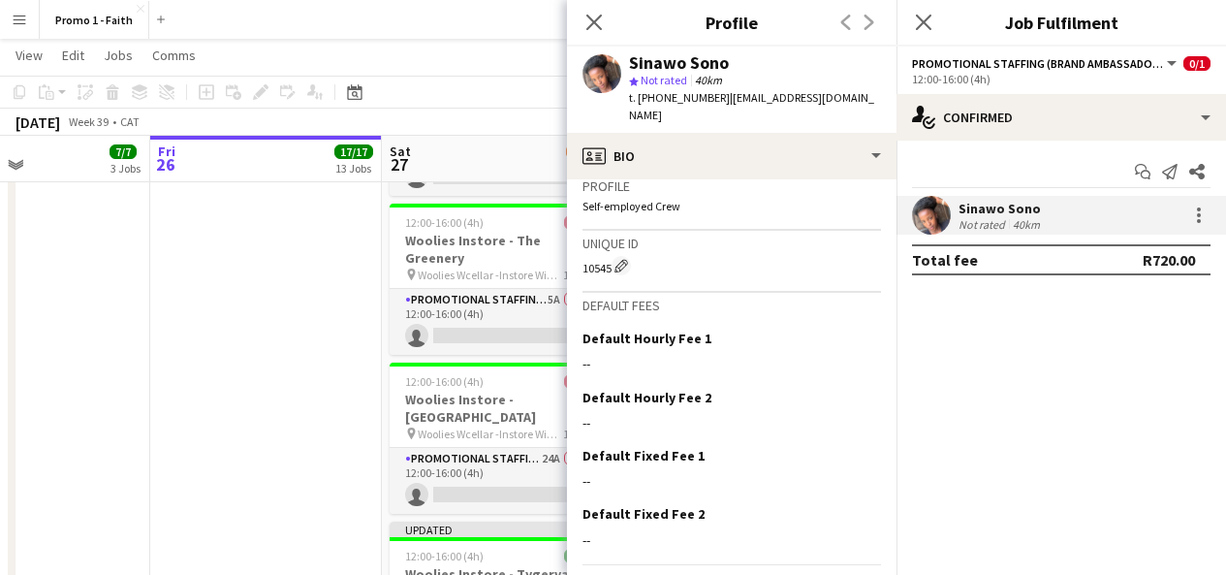
scroll to position [865, 0]
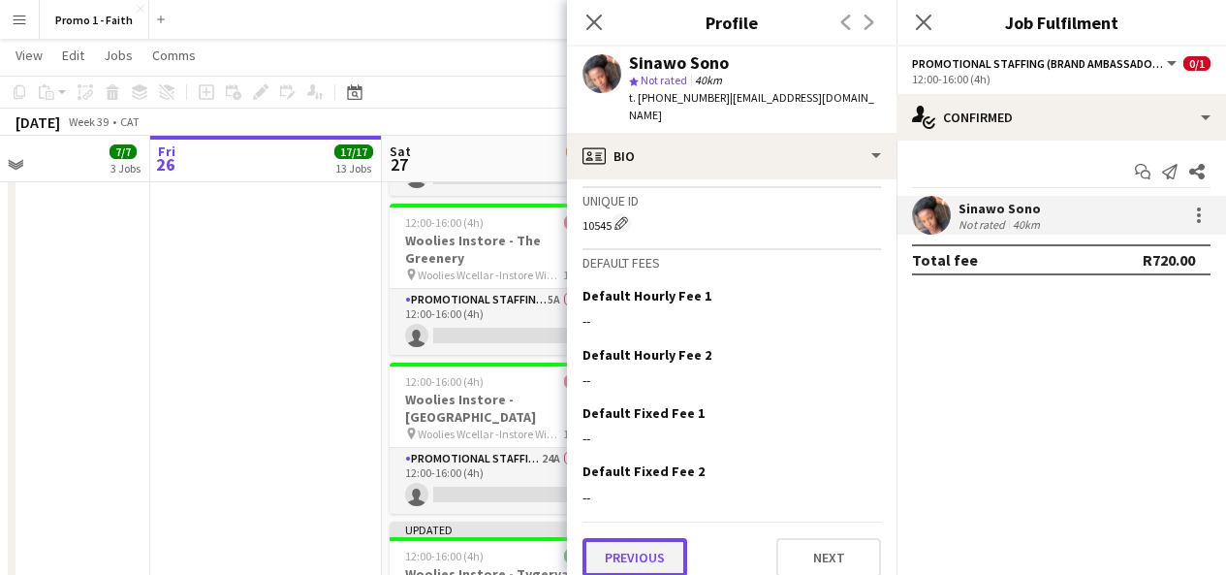
click at [628, 543] on button "Previous" at bounding box center [635, 557] width 105 height 39
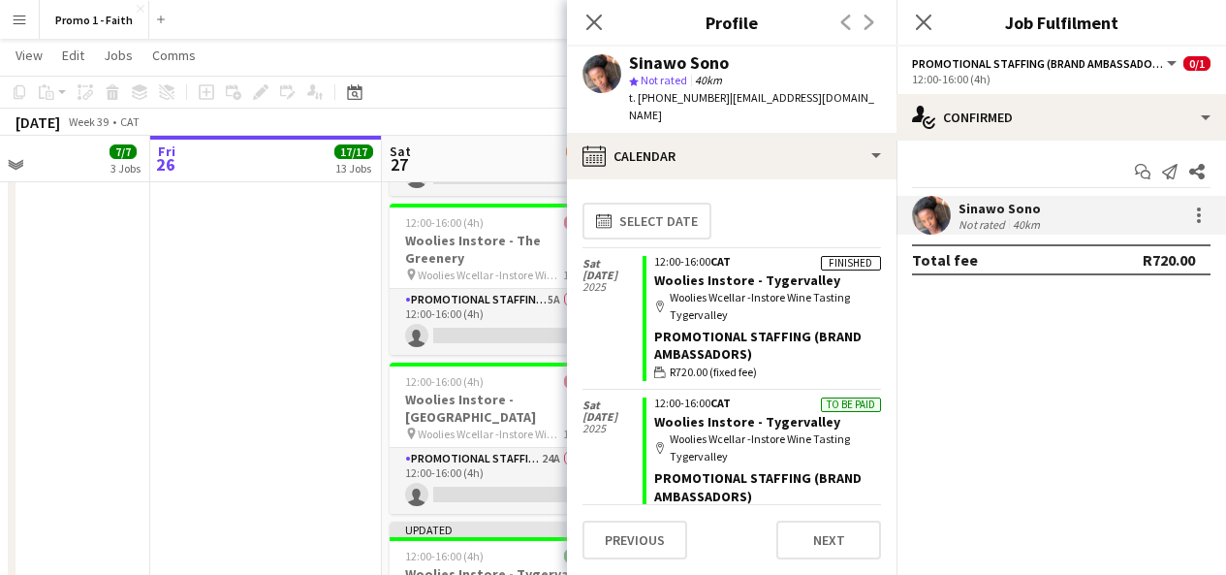
click at [591, 36] on div "Close pop-in" at bounding box center [594, 22] width 54 height 45
click at [591, 26] on icon at bounding box center [593, 22] width 18 height 18
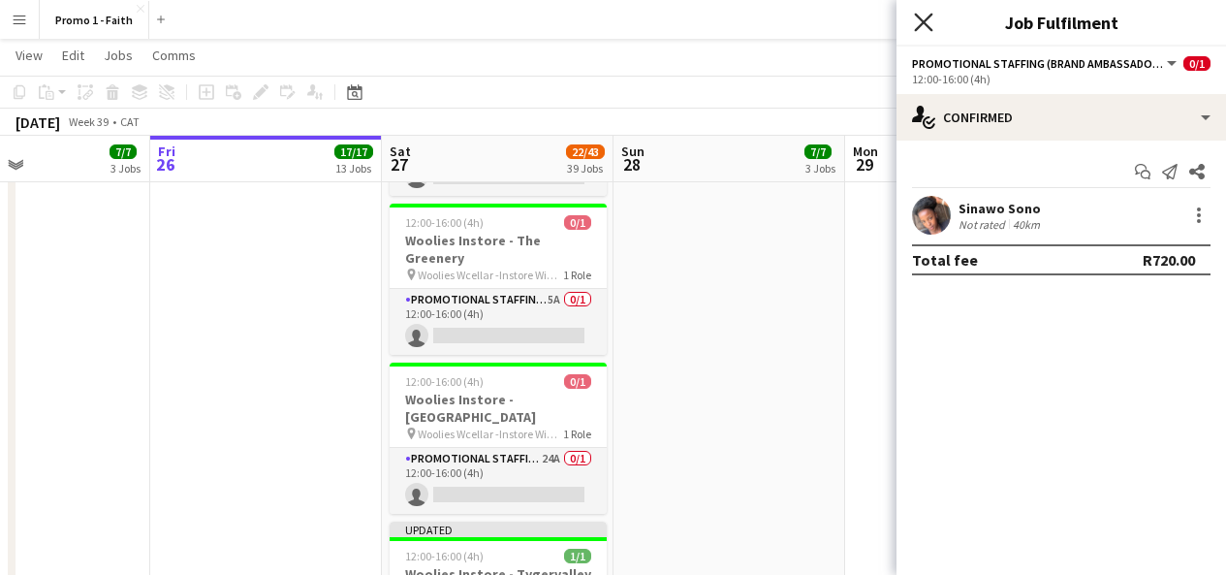
click at [927, 21] on icon "Close pop-in" at bounding box center [923, 22] width 18 height 18
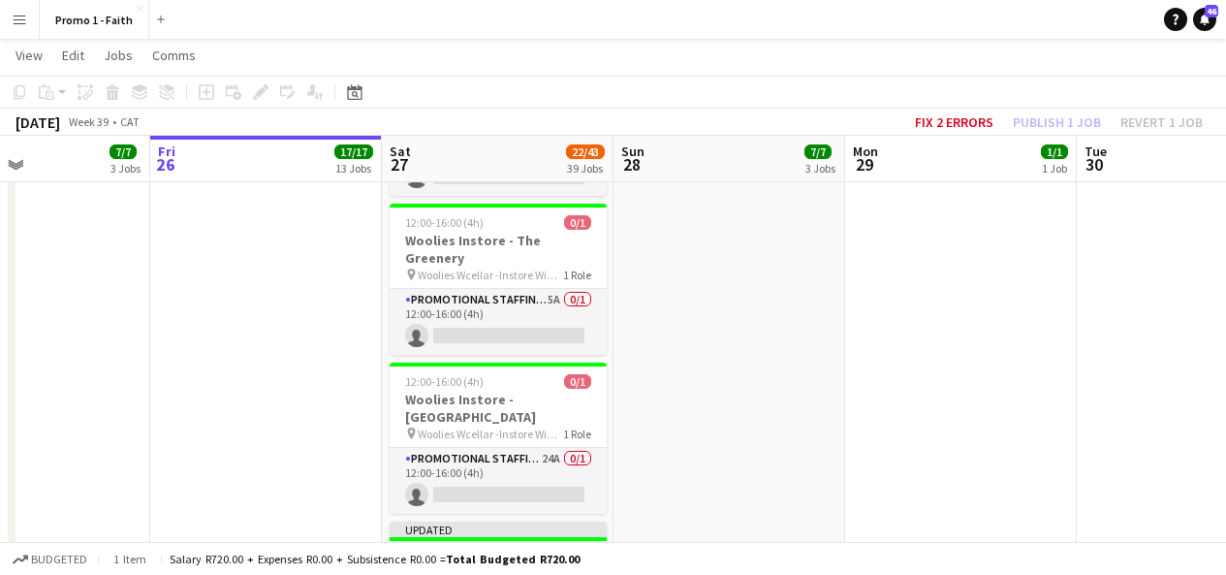
click at [547, 521] on div "Updated" at bounding box center [498, 529] width 217 height 16
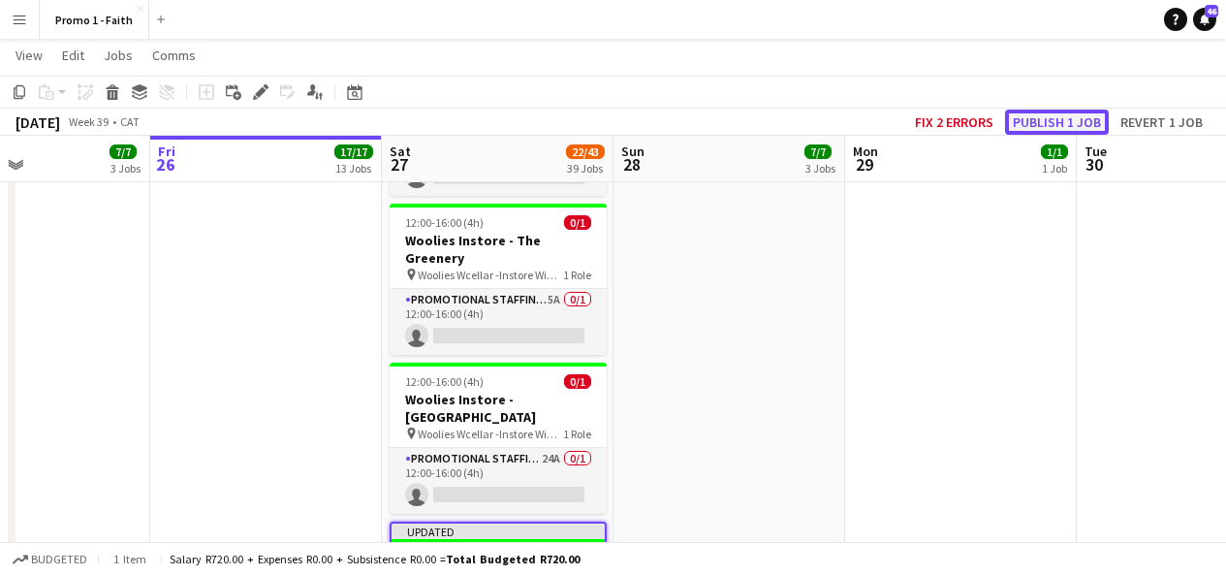
click at [1021, 122] on button "Publish 1 job" at bounding box center [1057, 122] width 104 height 25
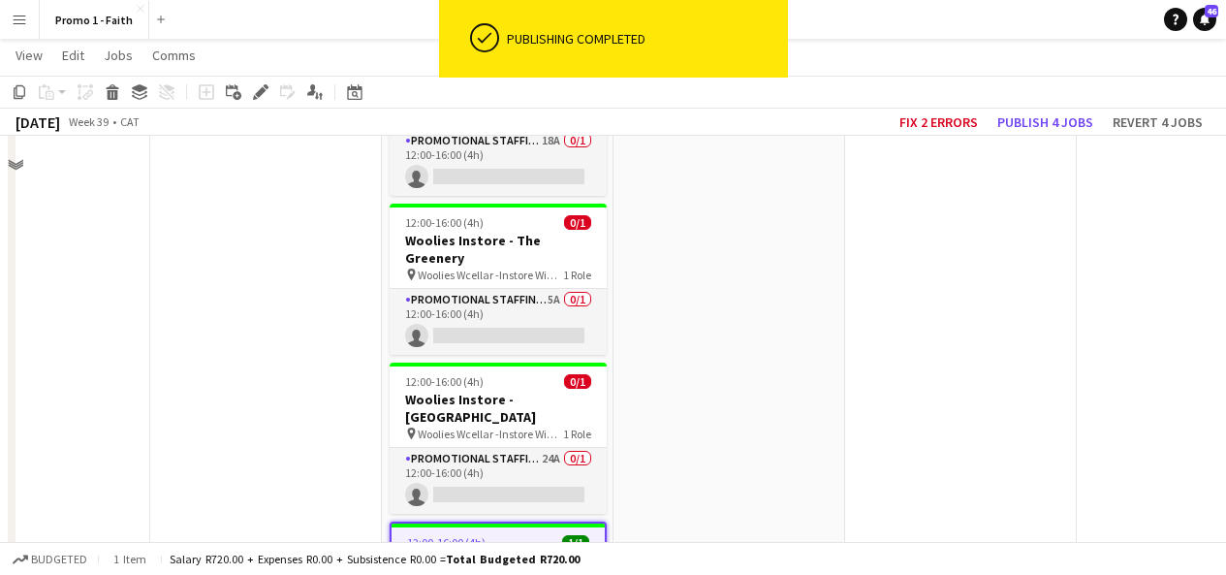
scroll to position [4932, 0]
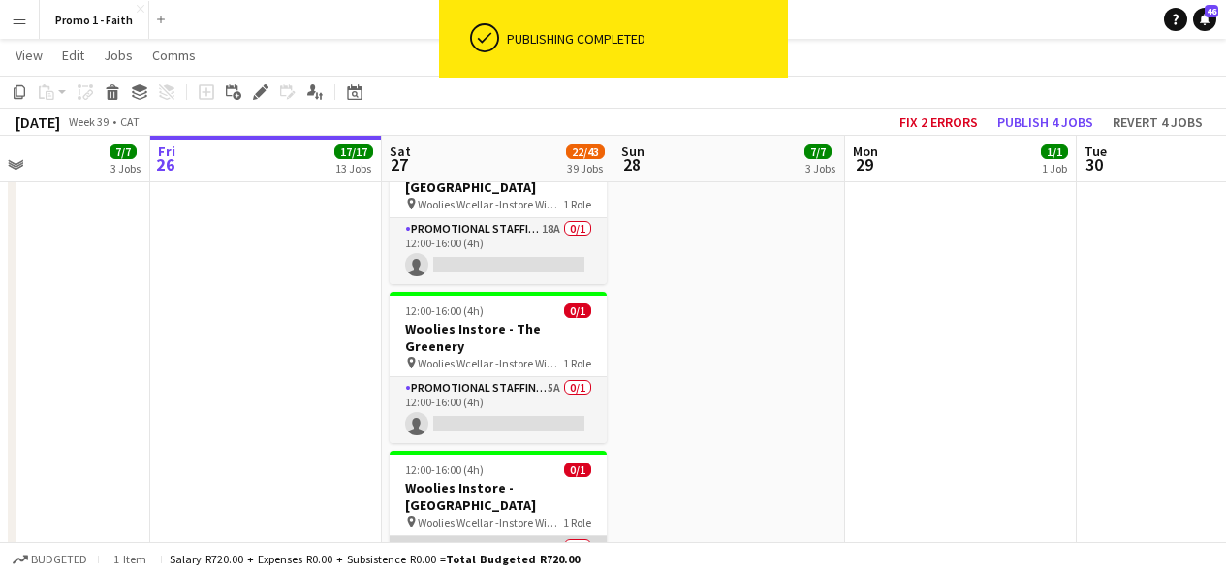
click at [496, 536] on app-card-role "Promotional Staffing (Brand Ambassadors) 24A 0/1 12:00-16:00 (4h) single-neutra…" at bounding box center [498, 569] width 217 height 66
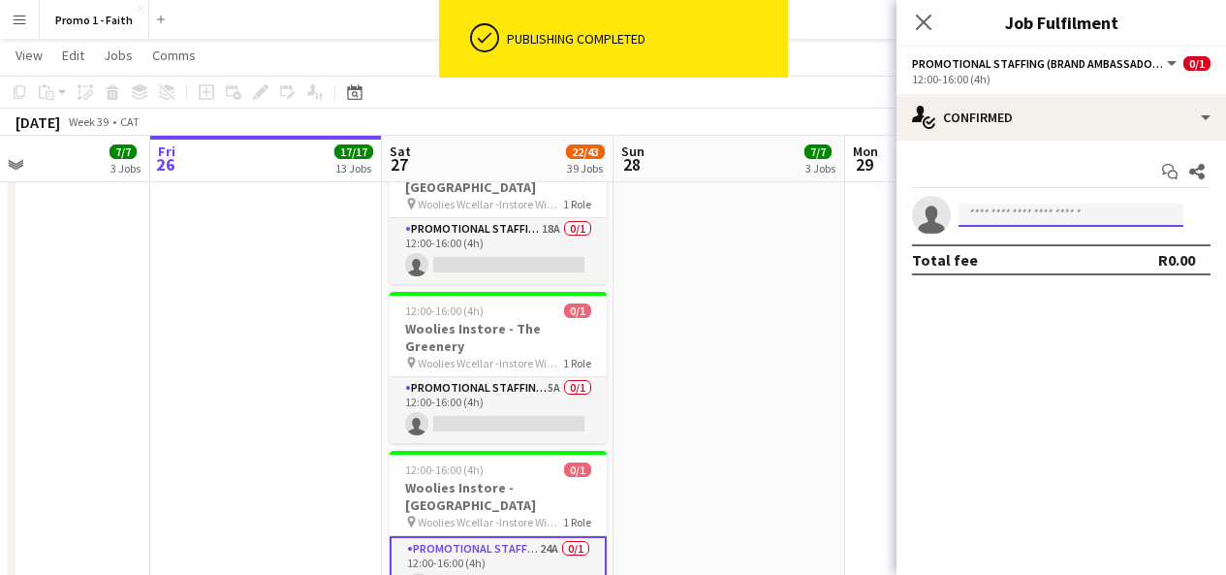
click at [1039, 215] on input at bounding box center [1071, 215] width 225 height 23
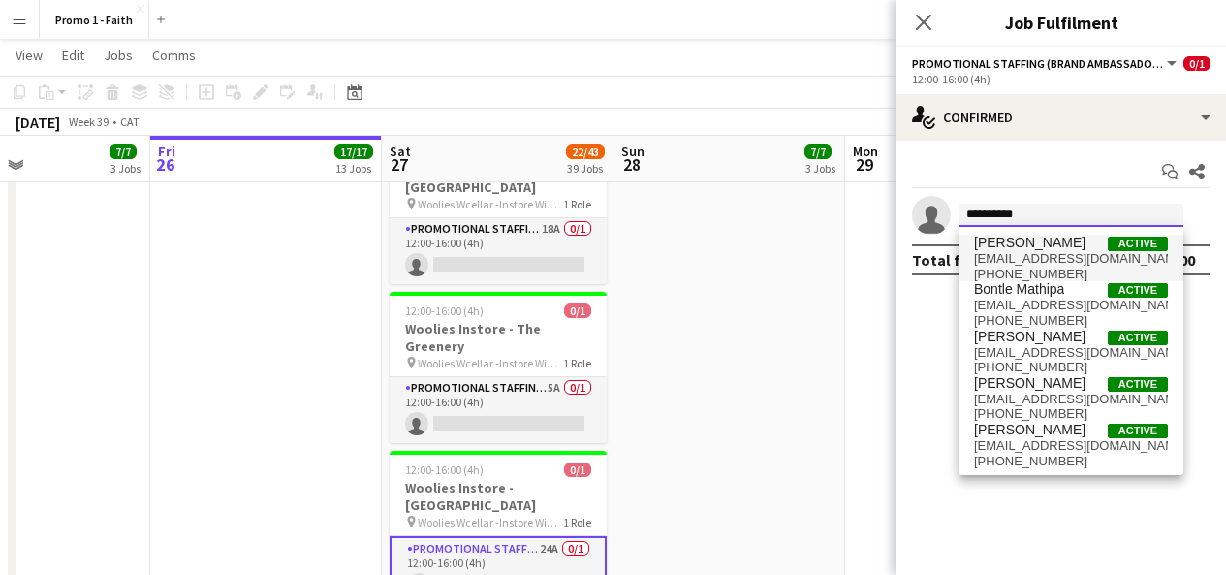
type input "*********"
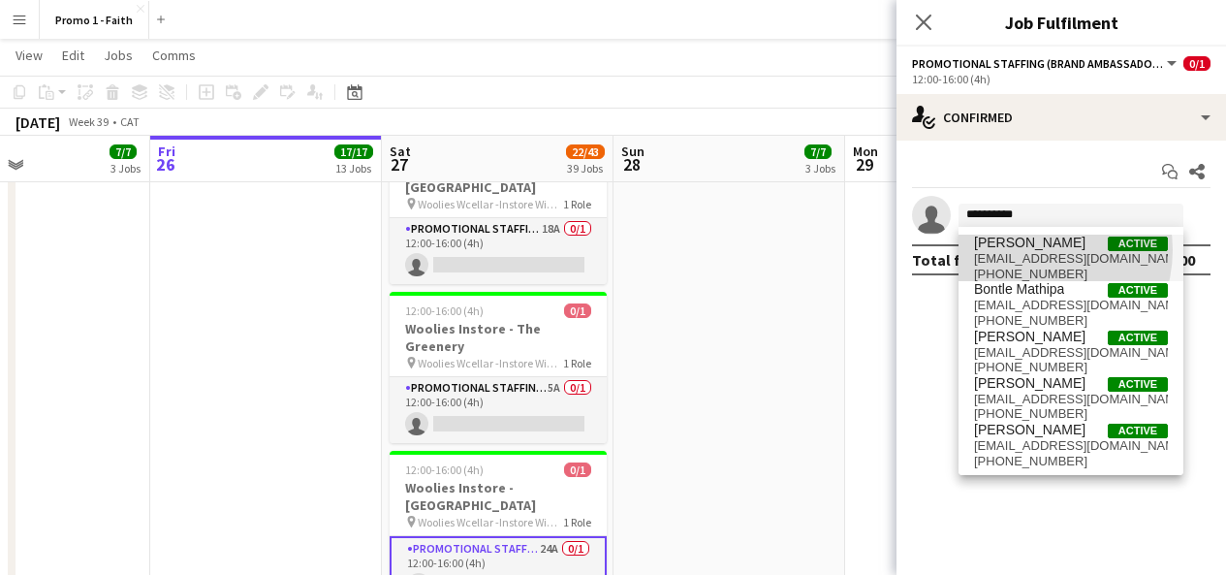
click at [1033, 250] on span "[PERSON_NAME]" at bounding box center [1029, 243] width 111 height 16
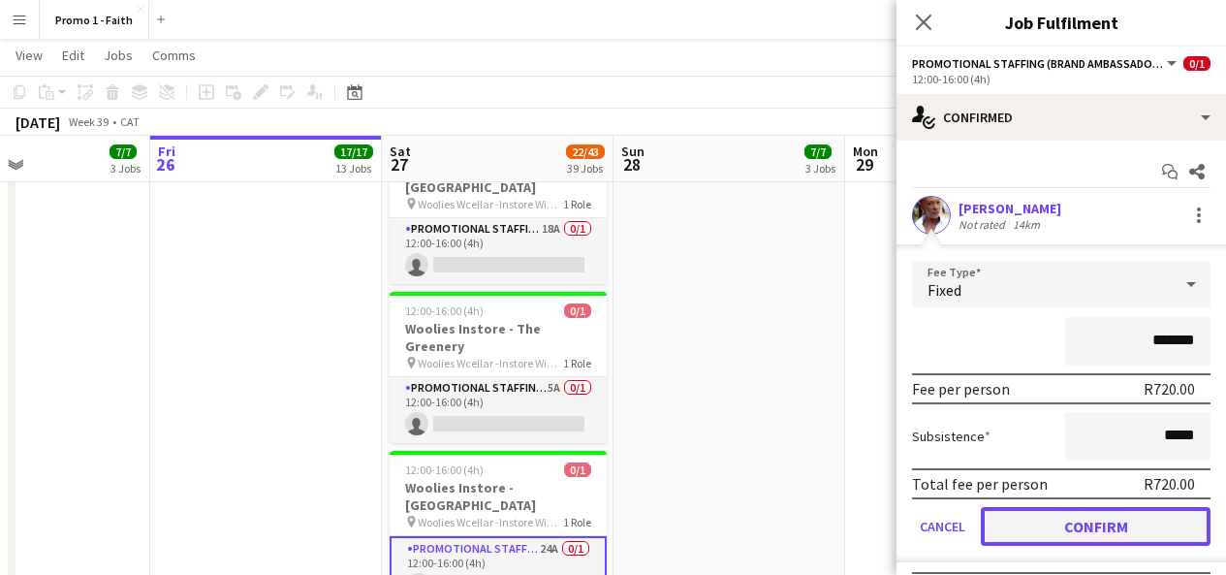
click at [1070, 523] on button "Confirm" at bounding box center [1096, 526] width 230 height 39
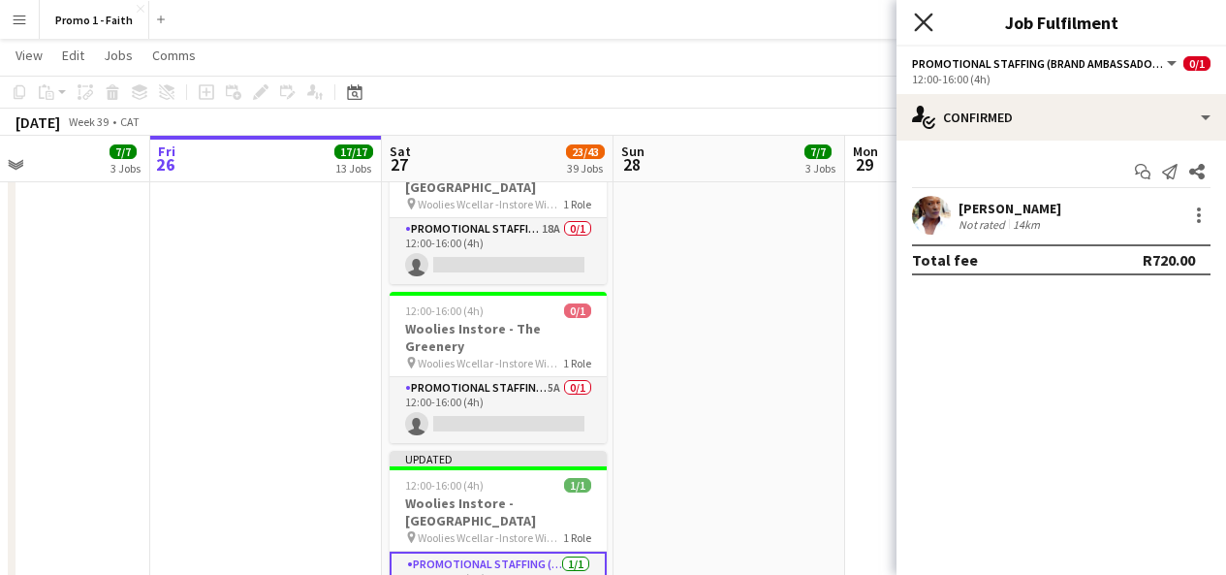
click at [930, 26] on icon "Close pop-in" at bounding box center [923, 22] width 18 height 18
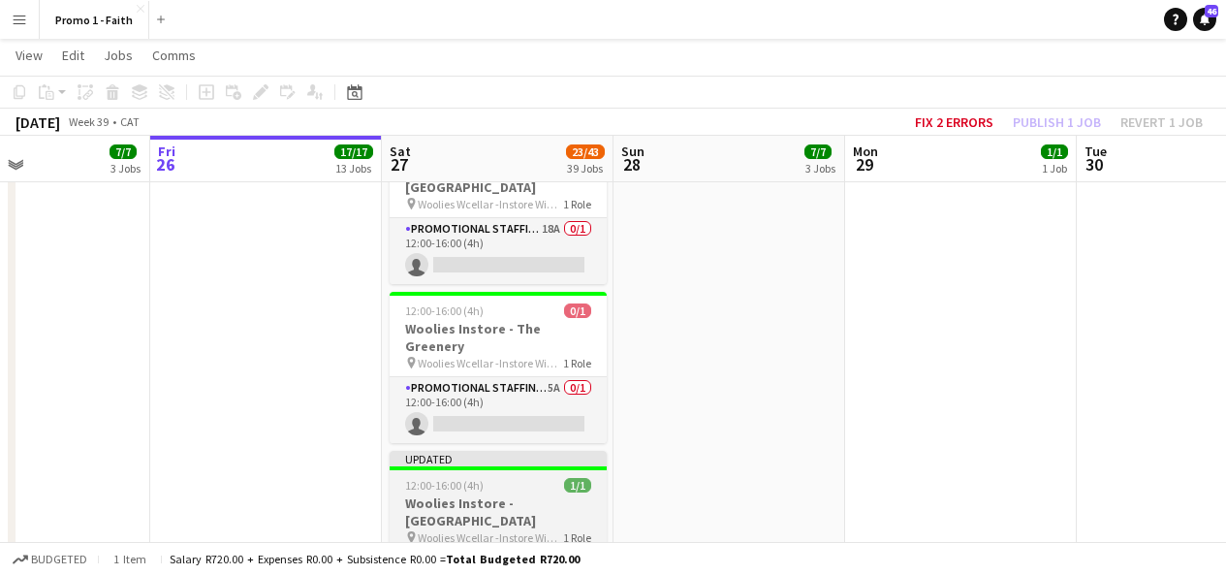
click at [591, 451] on div "Updated" at bounding box center [498, 459] width 217 height 16
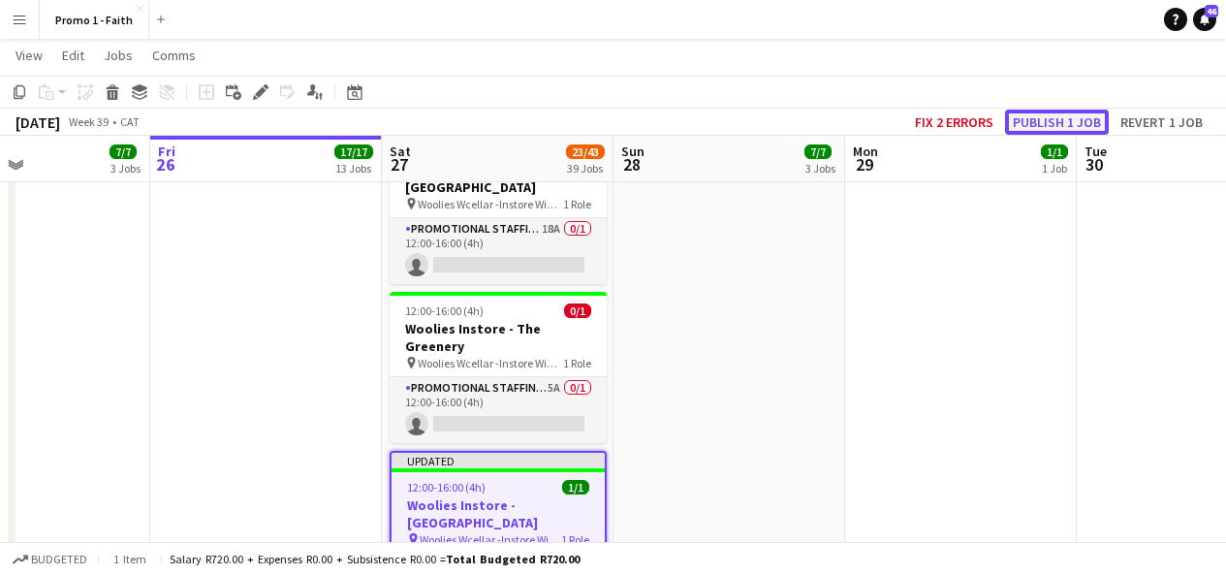
click at [1045, 110] on button "Publish 1 job" at bounding box center [1057, 122] width 104 height 25
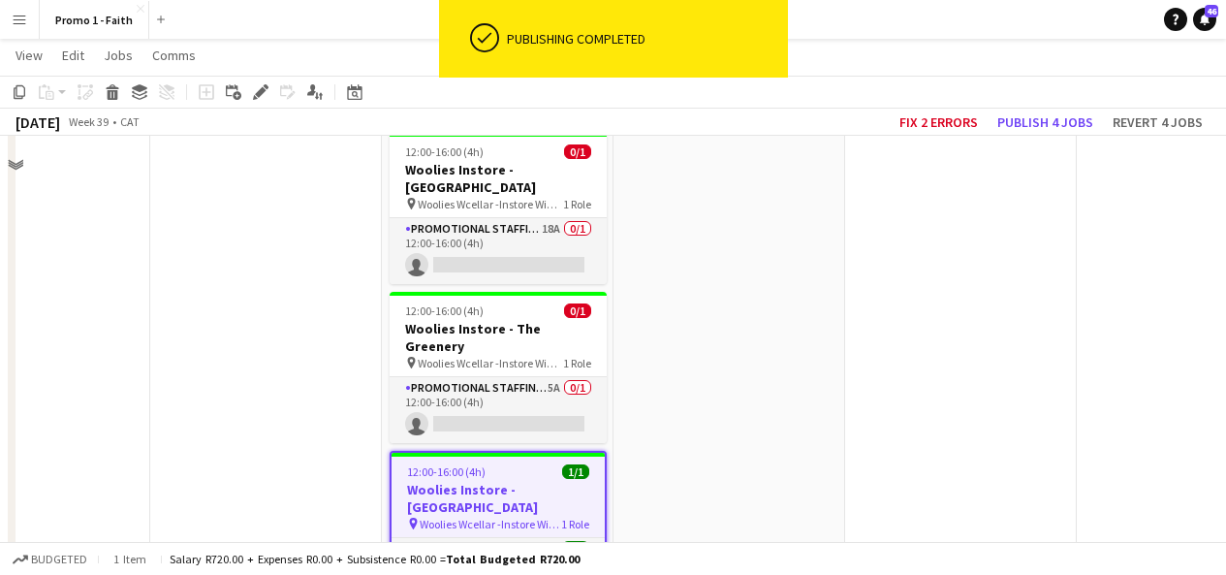
scroll to position [4752, 0]
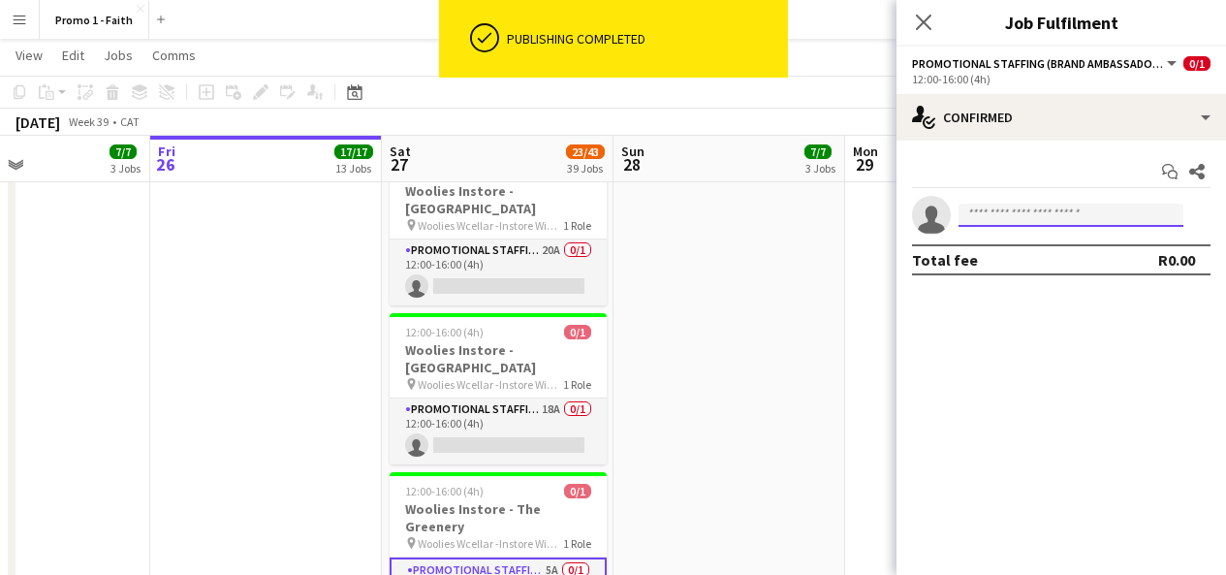
click at [1104, 215] on input at bounding box center [1071, 215] width 225 height 23
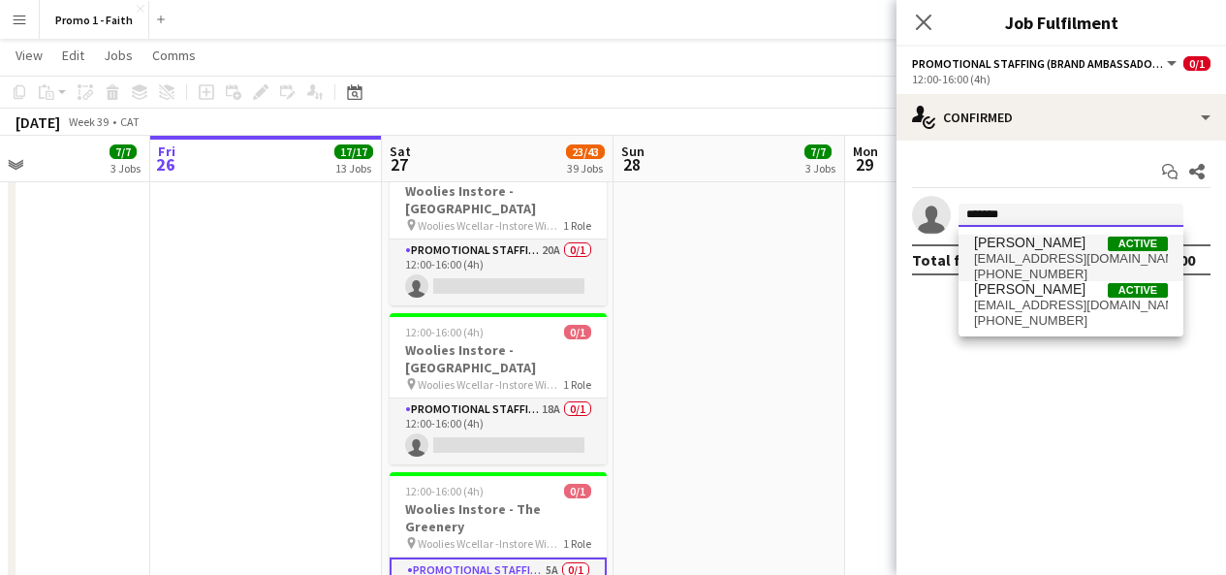
type input "******"
click at [1035, 254] on span "[EMAIL_ADDRESS][DOMAIN_NAME]" at bounding box center [1071, 259] width 194 height 16
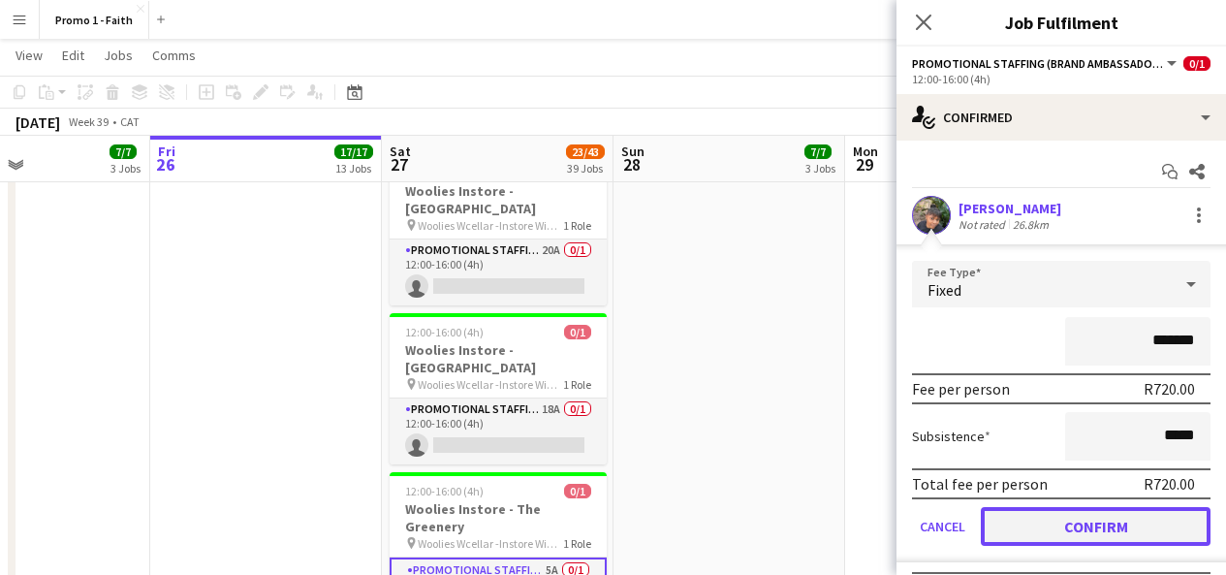
click at [1023, 528] on button "Confirm" at bounding box center [1096, 526] width 230 height 39
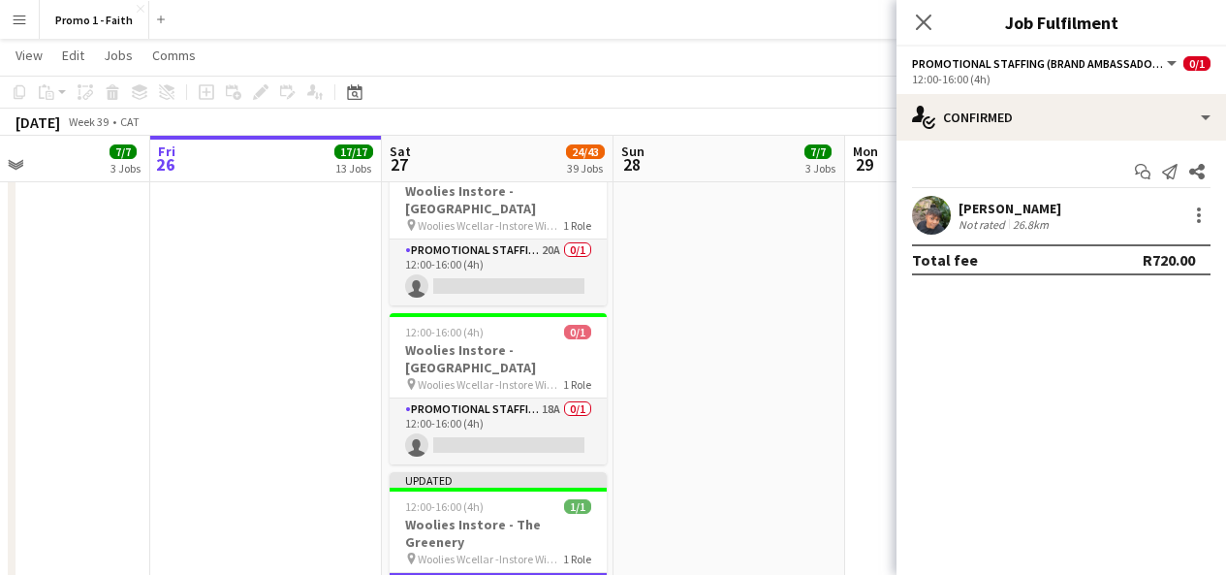
click at [924, 225] on app-user-avatar at bounding box center [931, 215] width 39 height 39
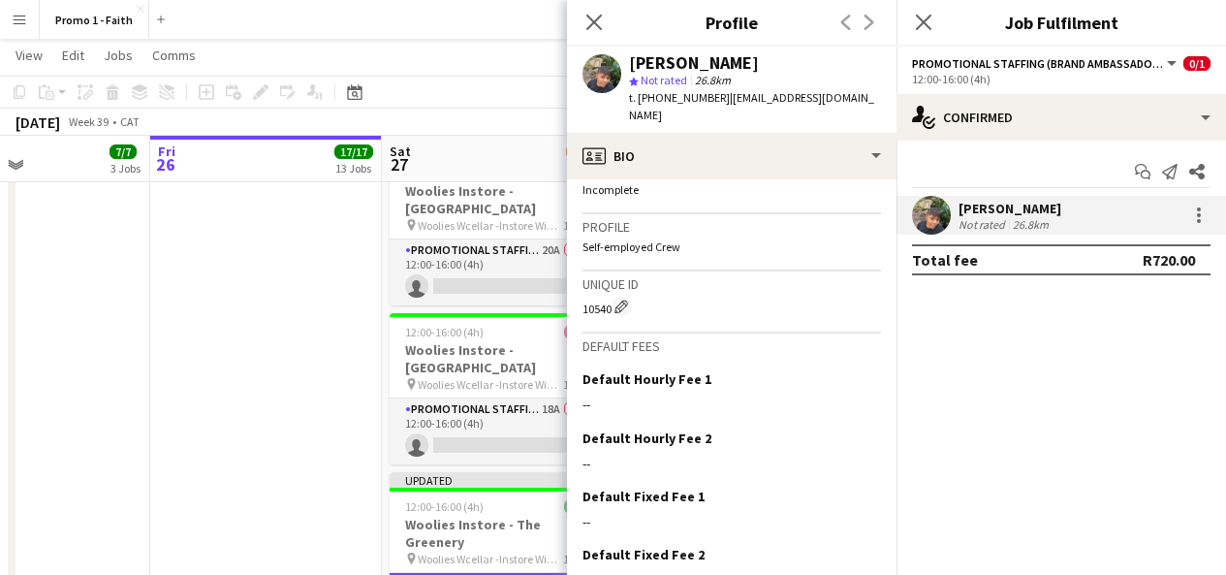
scroll to position [867, 0]
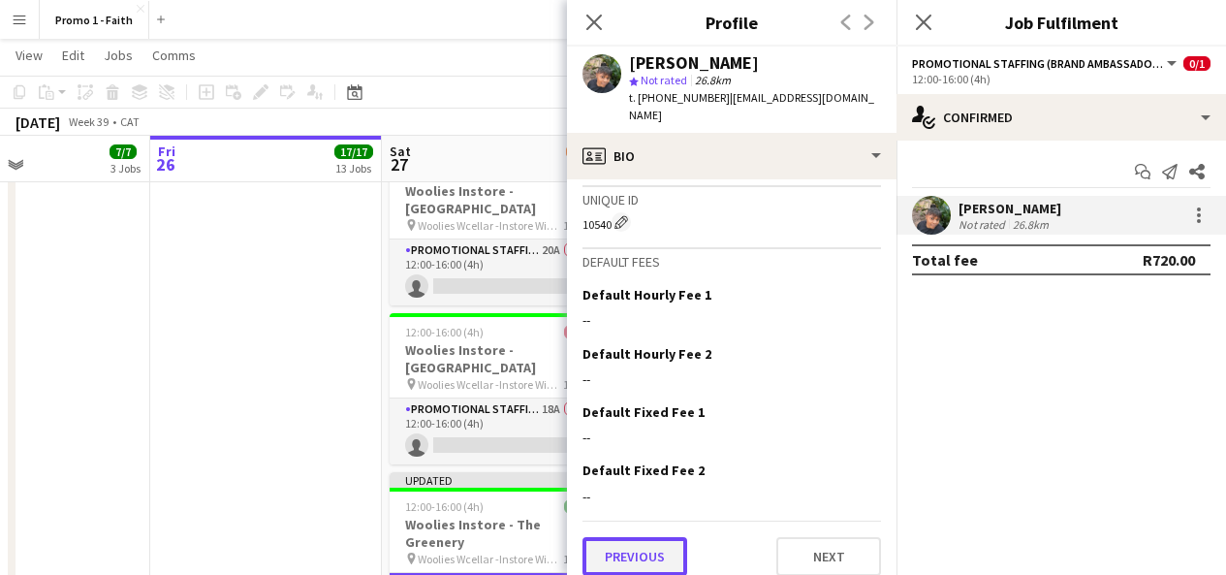
click at [643, 537] on button "Previous" at bounding box center [635, 556] width 105 height 39
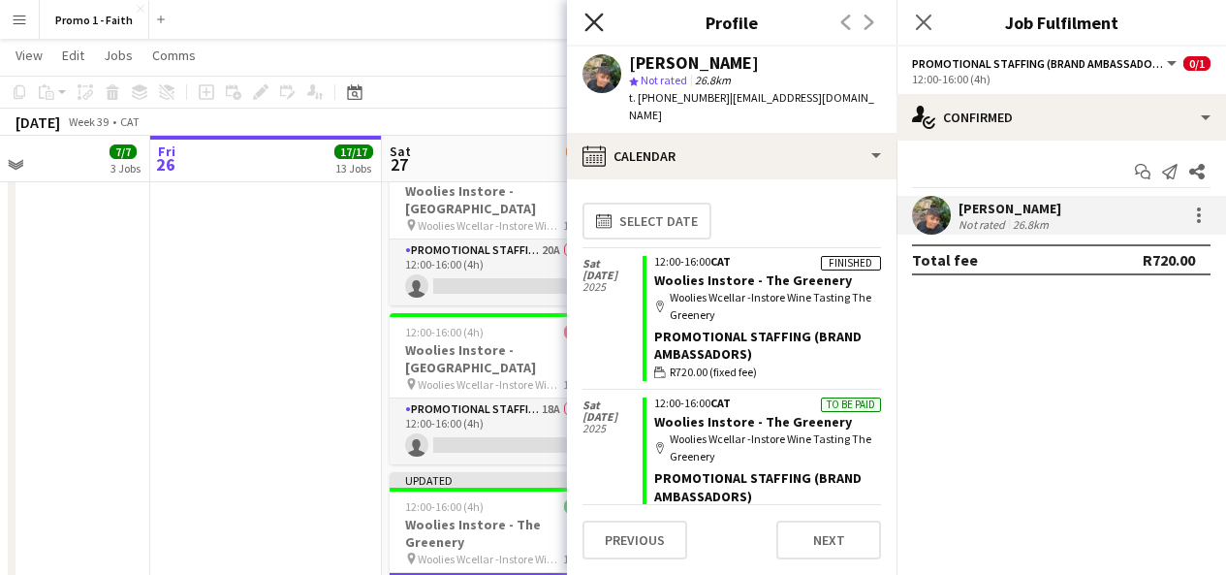
click at [592, 17] on icon "Close pop-in" at bounding box center [593, 22] width 18 height 18
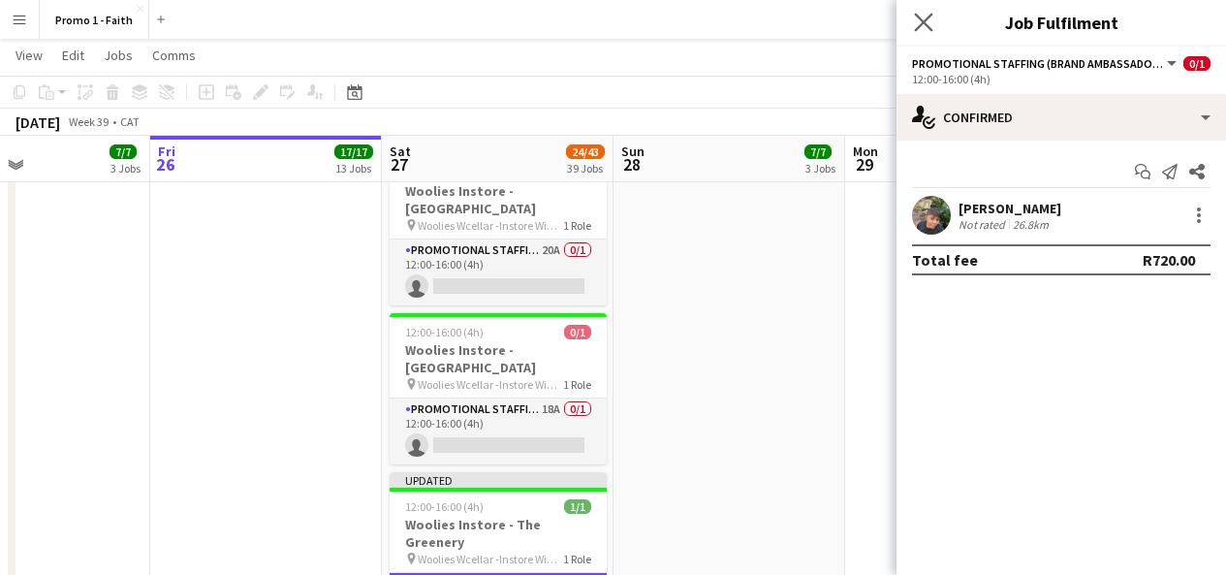
click at [933, 19] on app-icon "Close pop-in" at bounding box center [924, 23] width 28 height 28
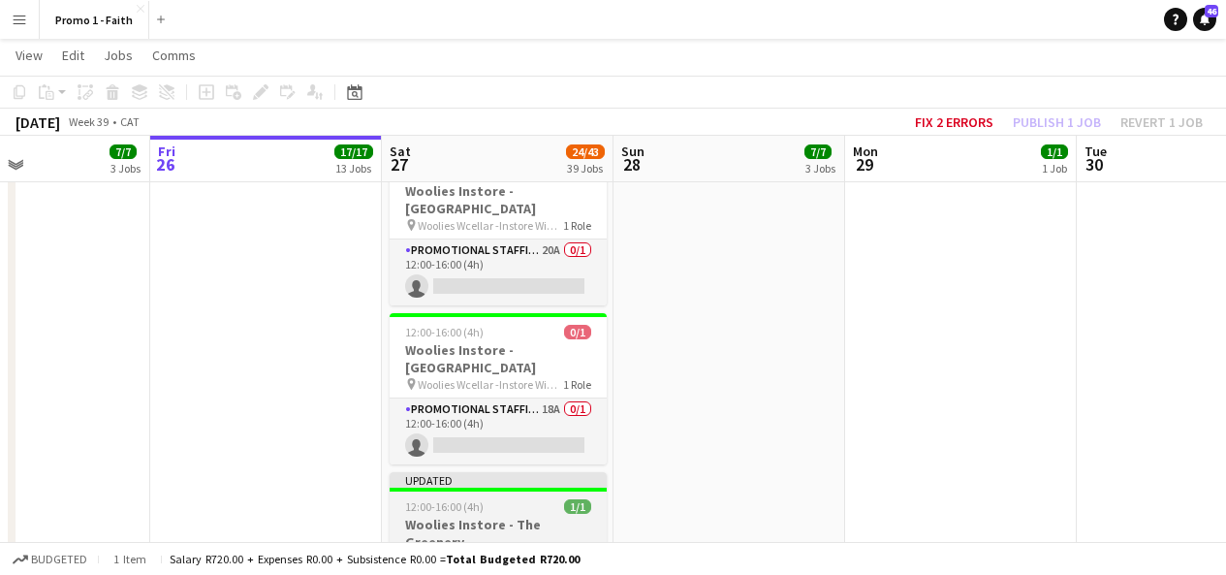
click at [592, 472] on div "Updated" at bounding box center [498, 480] width 217 height 16
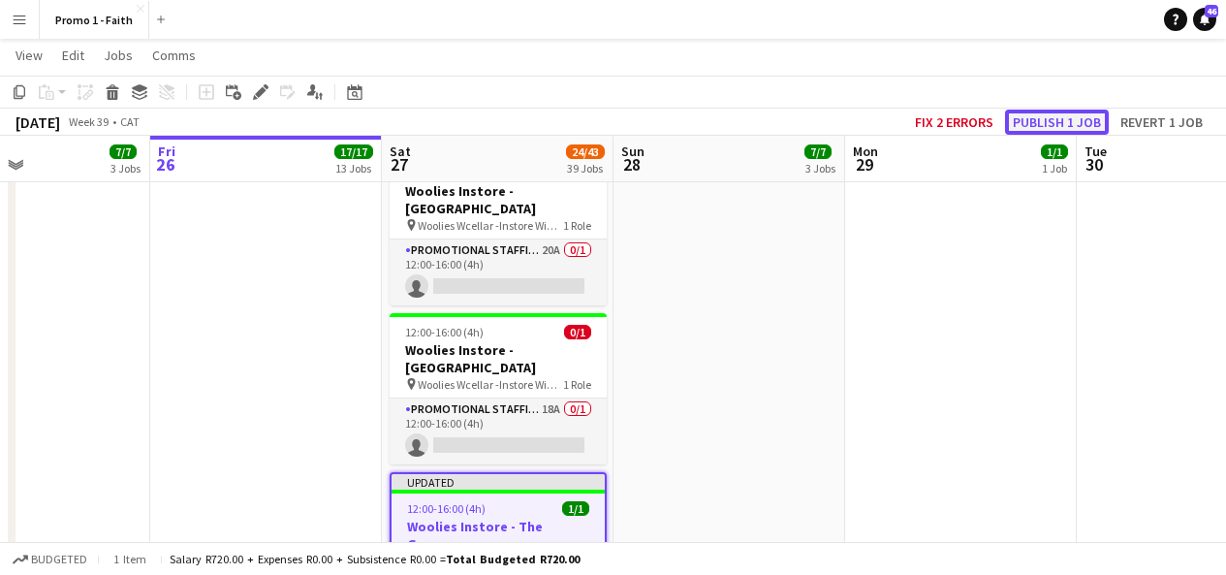
click at [1052, 113] on button "Publish 1 job" at bounding box center [1057, 122] width 104 height 25
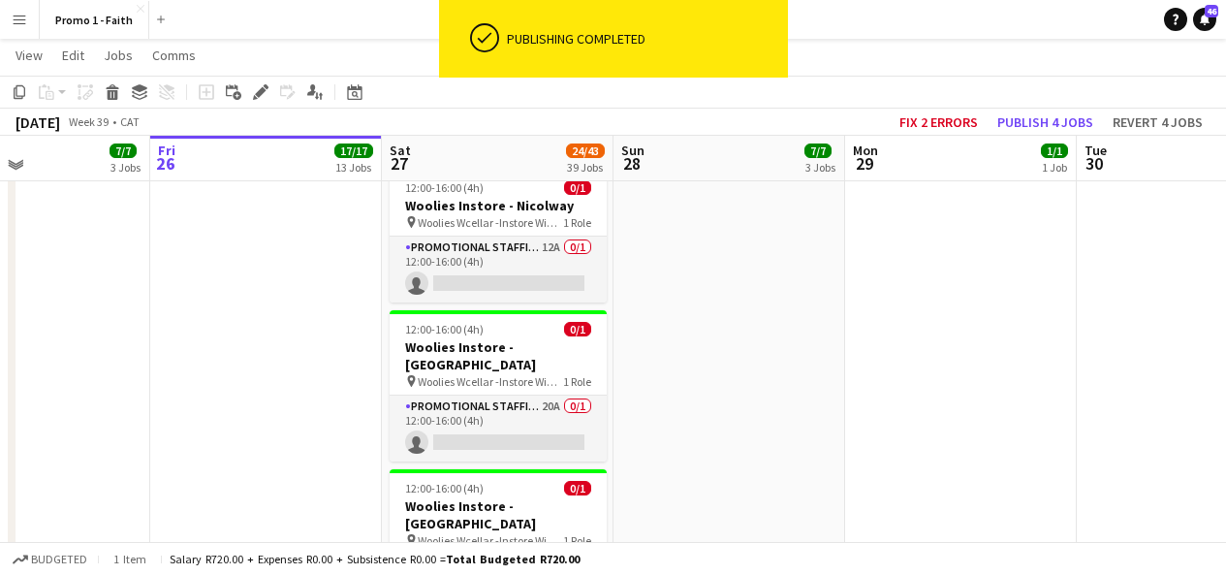
scroll to position [4595, 0]
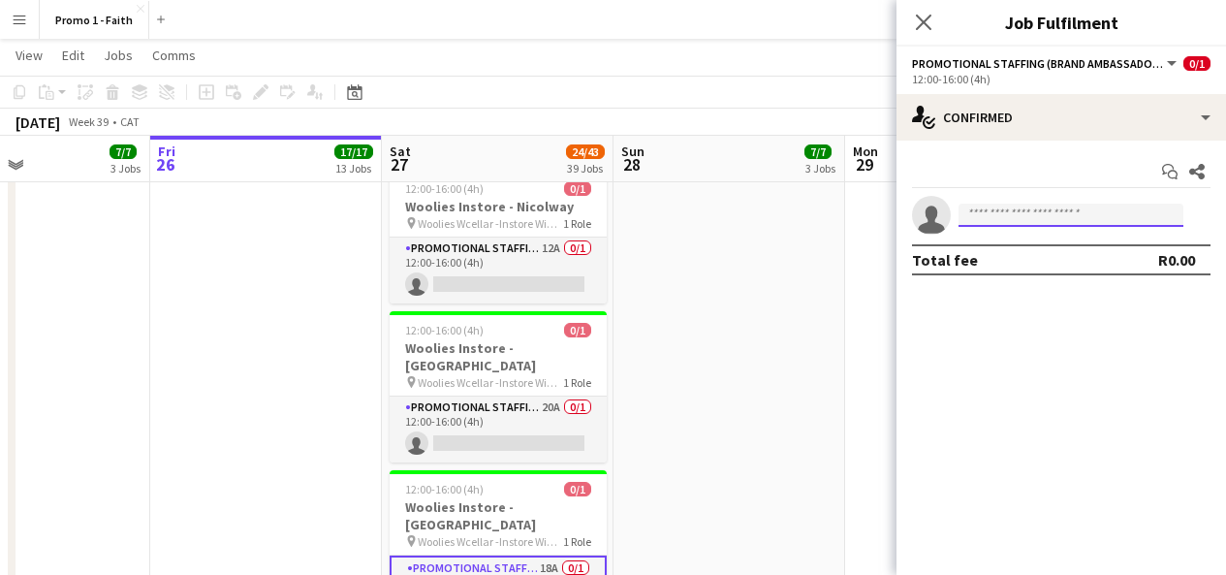
click at [1004, 204] on input at bounding box center [1071, 215] width 225 height 23
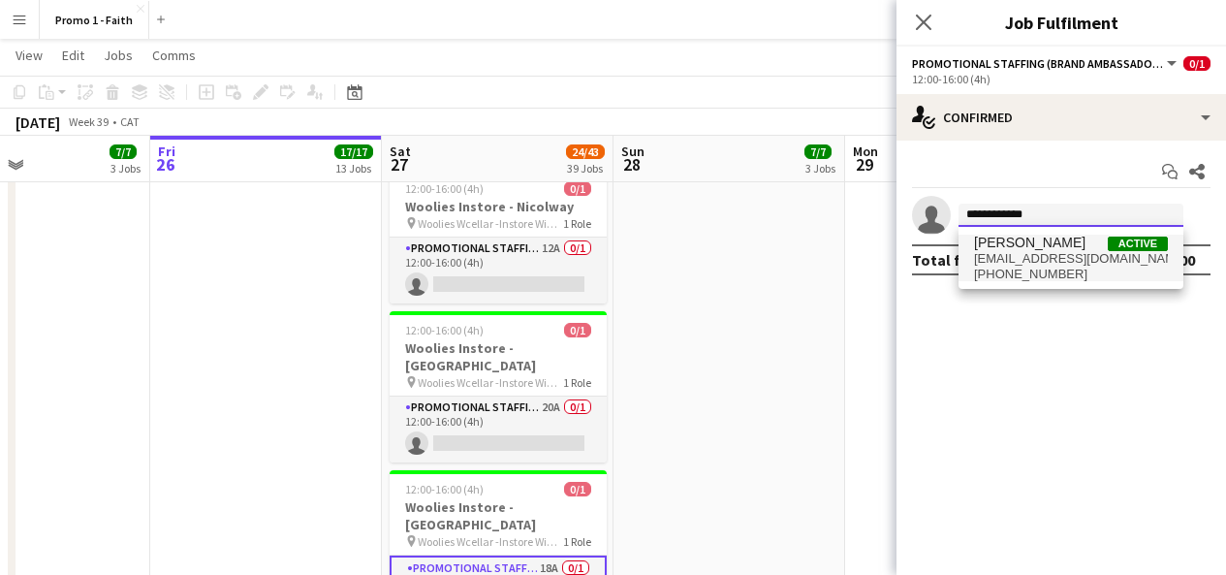
type input "**********"
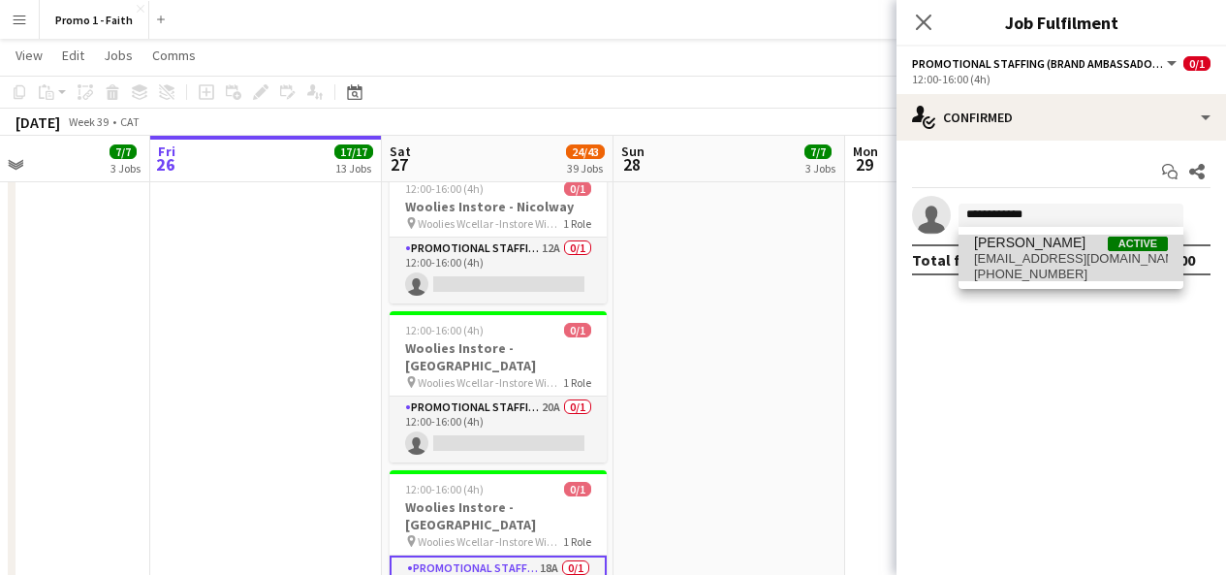
click at [1055, 242] on span "[PERSON_NAME]" at bounding box center [1029, 243] width 111 height 16
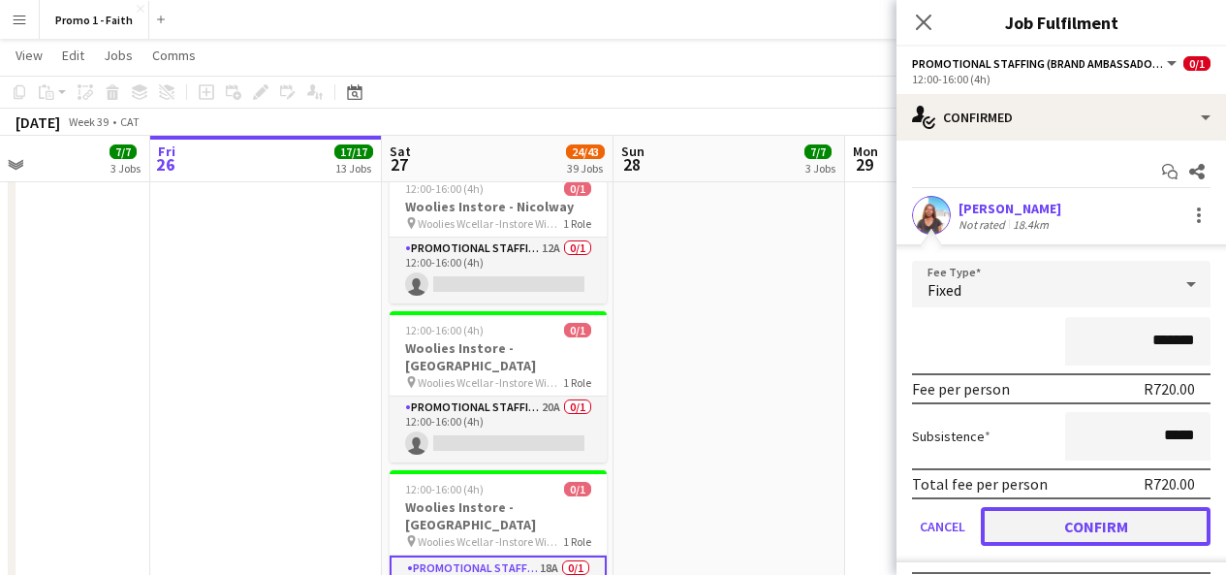
click at [1050, 536] on button "Confirm" at bounding box center [1096, 526] width 230 height 39
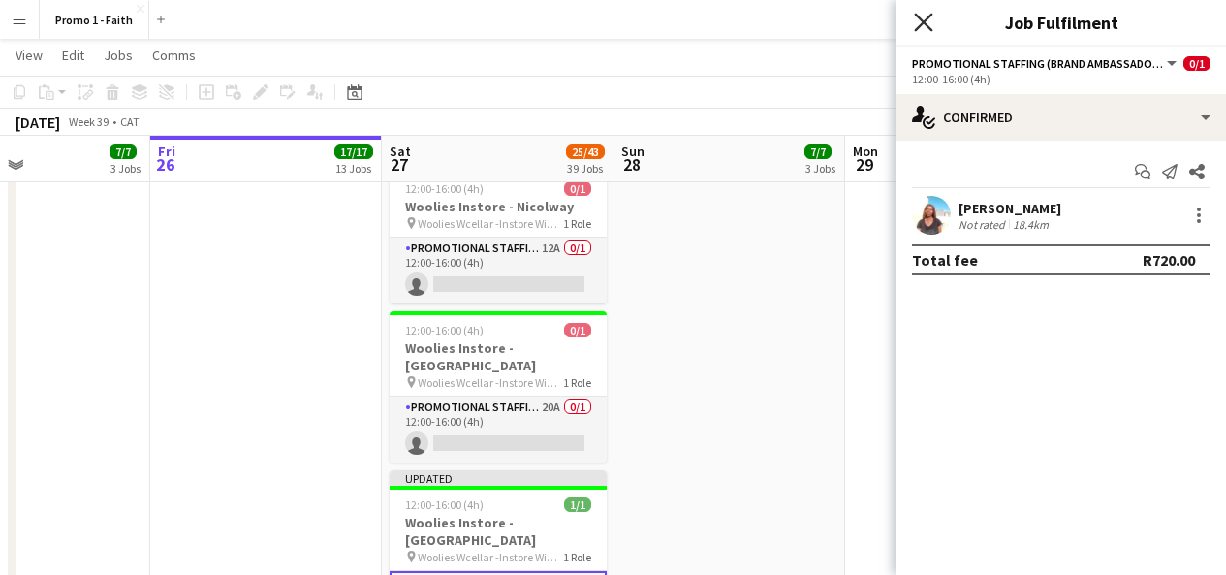
click at [926, 28] on icon "Close pop-in" at bounding box center [923, 22] width 18 height 18
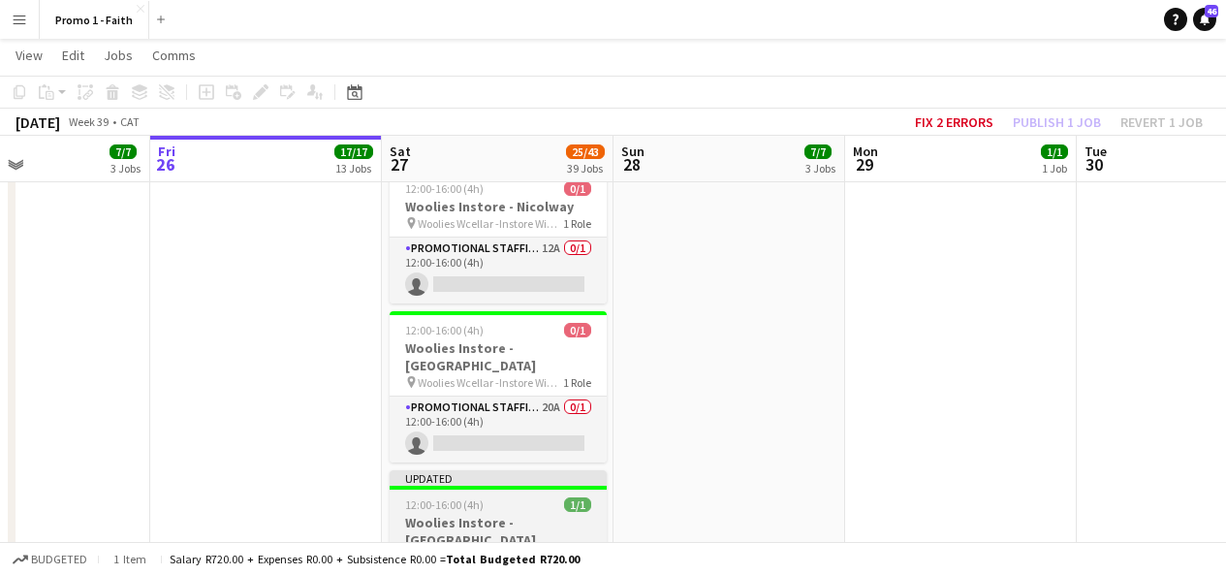
click at [510, 470] on div "Updated" at bounding box center [498, 478] width 217 height 16
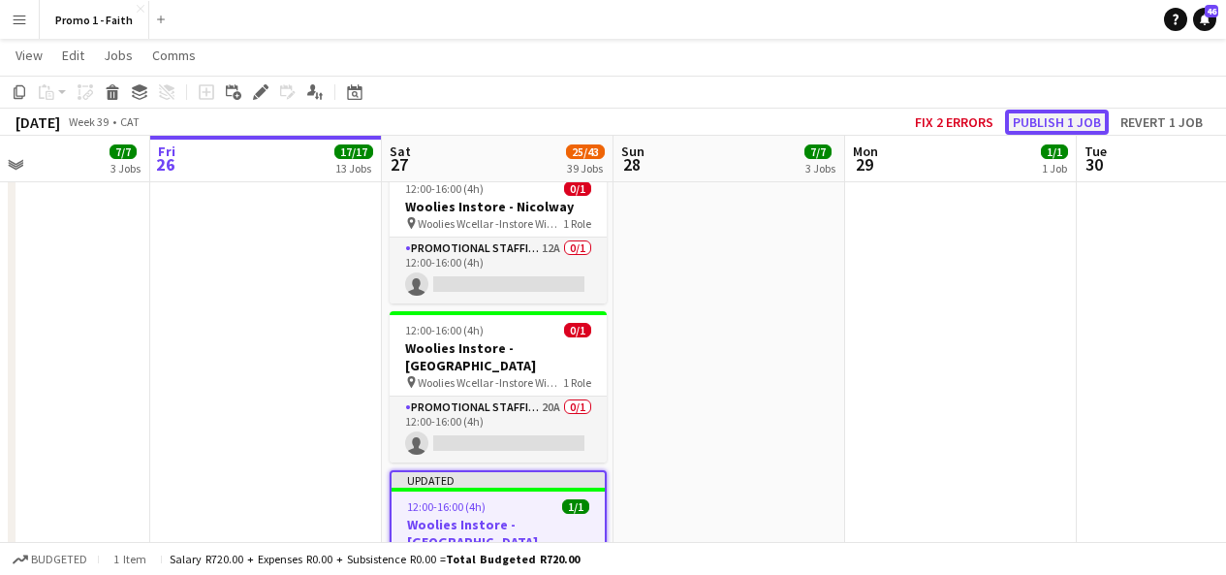
click at [1050, 124] on button "Publish 1 job" at bounding box center [1057, 122] width 104 height 25
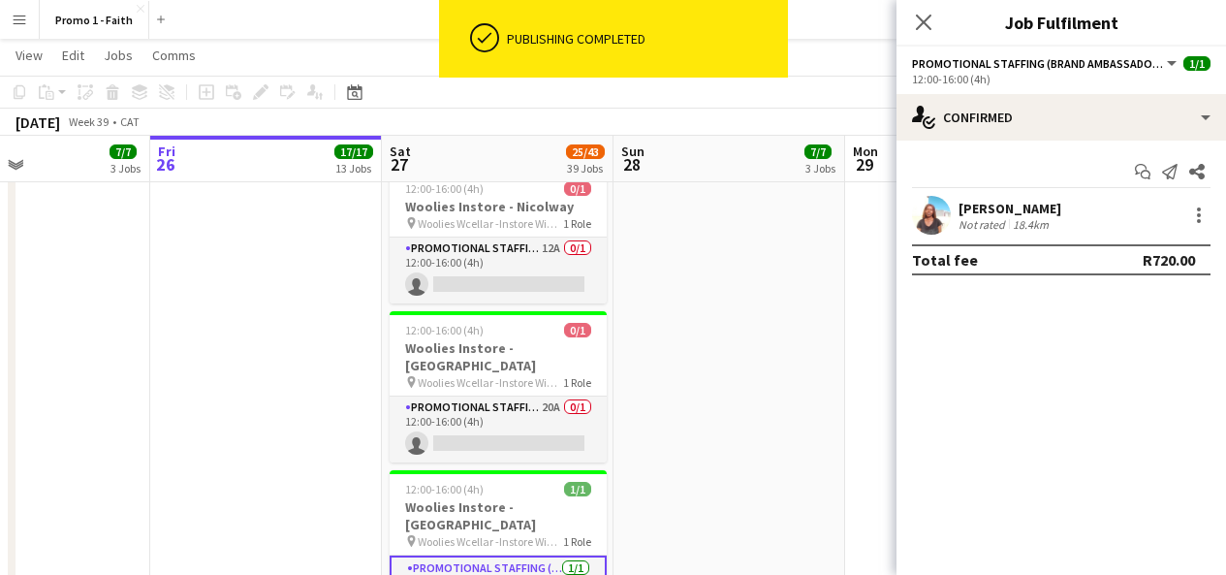
click at [932, 233] on app-user-avatar at bounding box center [931, 215] width 39 height 39
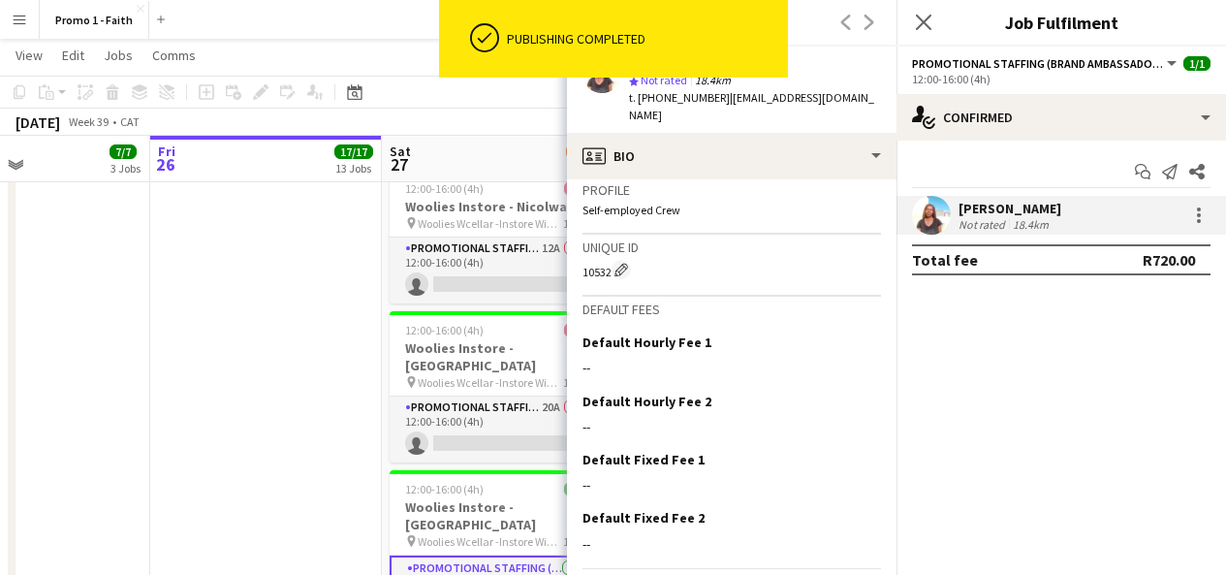
scroll to position [879, 0]
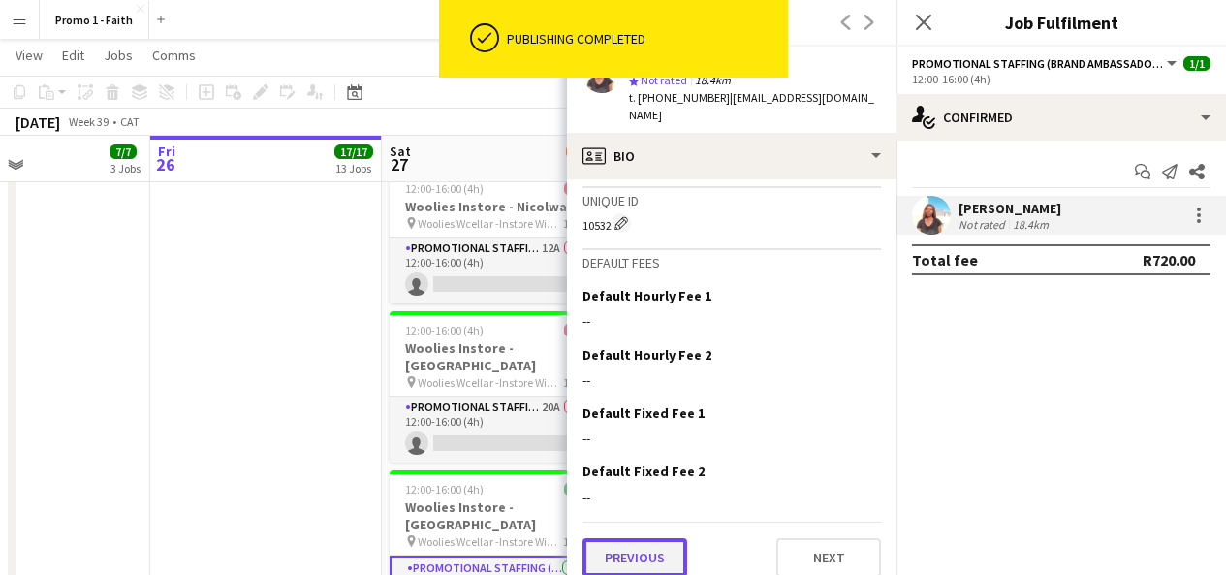
click at [650, 538] on button "Previous" at bounding box center [635, 557] width 105 height 39
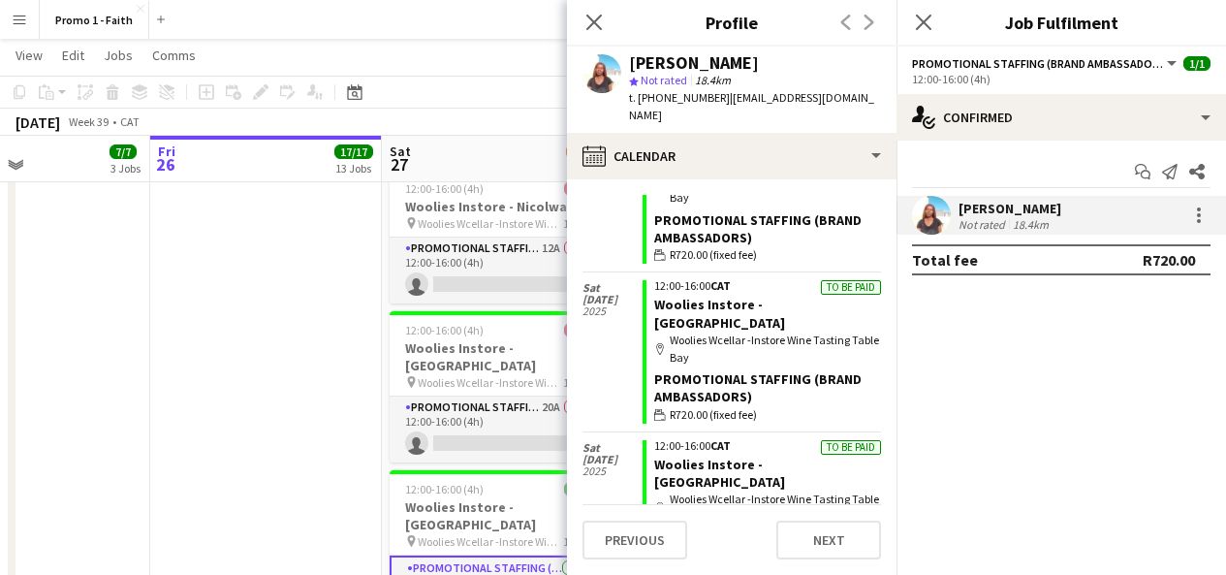
scroll to position [614, 0]
click at [597, 26] on icon at bounding box center [593, 22] width 18 height 18
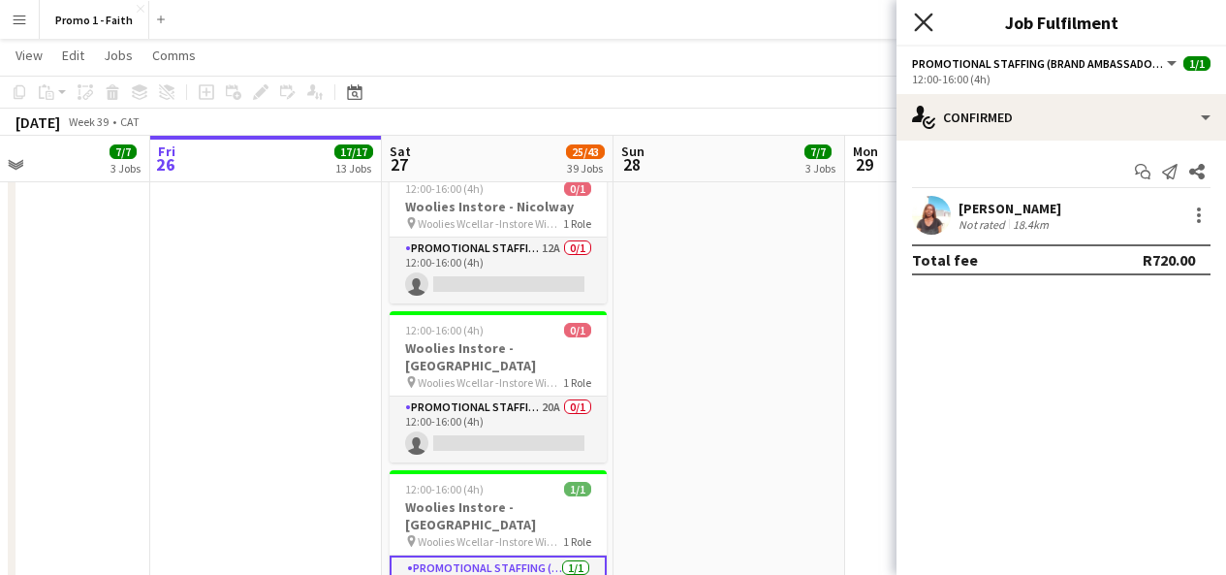
click at [931, 20] on icon "Close pop-in" at bounding box center [923, 22] width 18 height 18
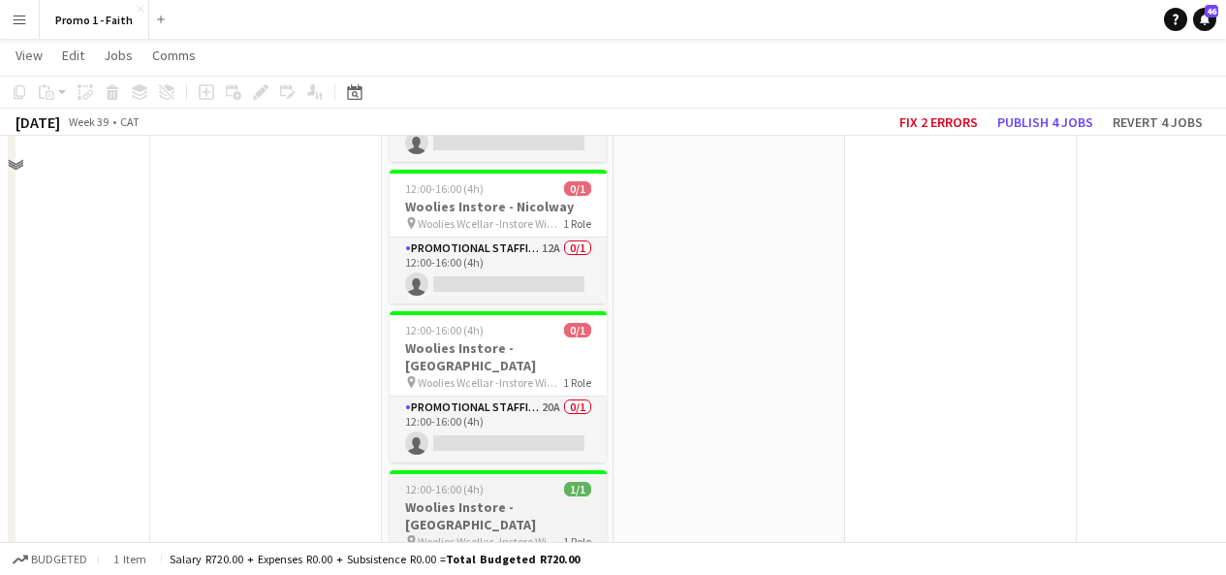
scroll to position [4426, 0]
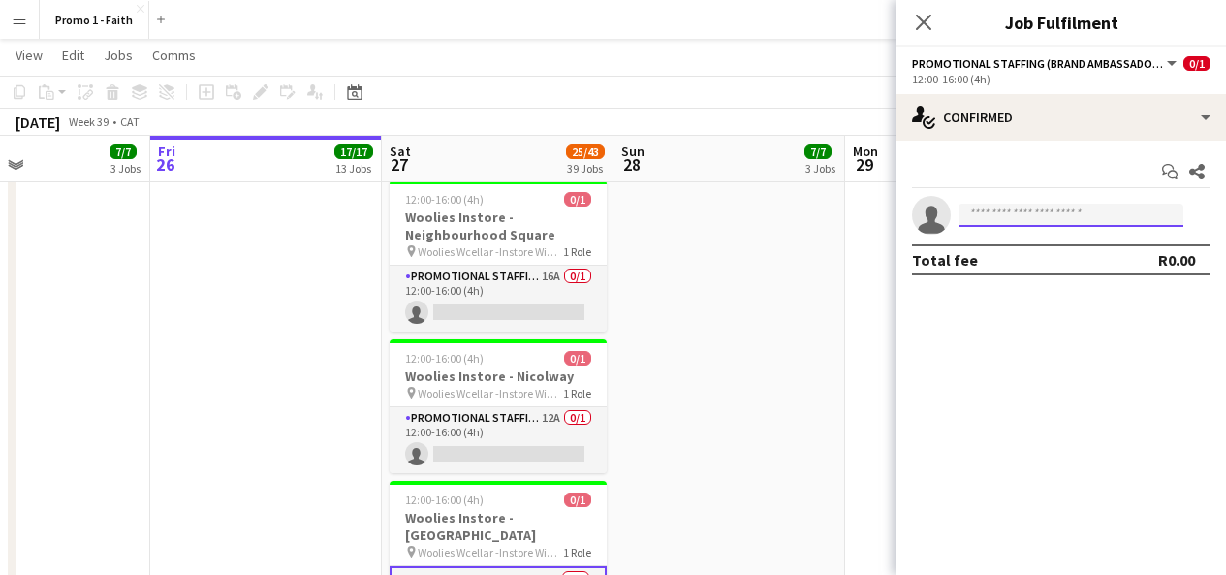
click at [1016, 215] on input at bounding box center [1071, 215] width 225 height 23
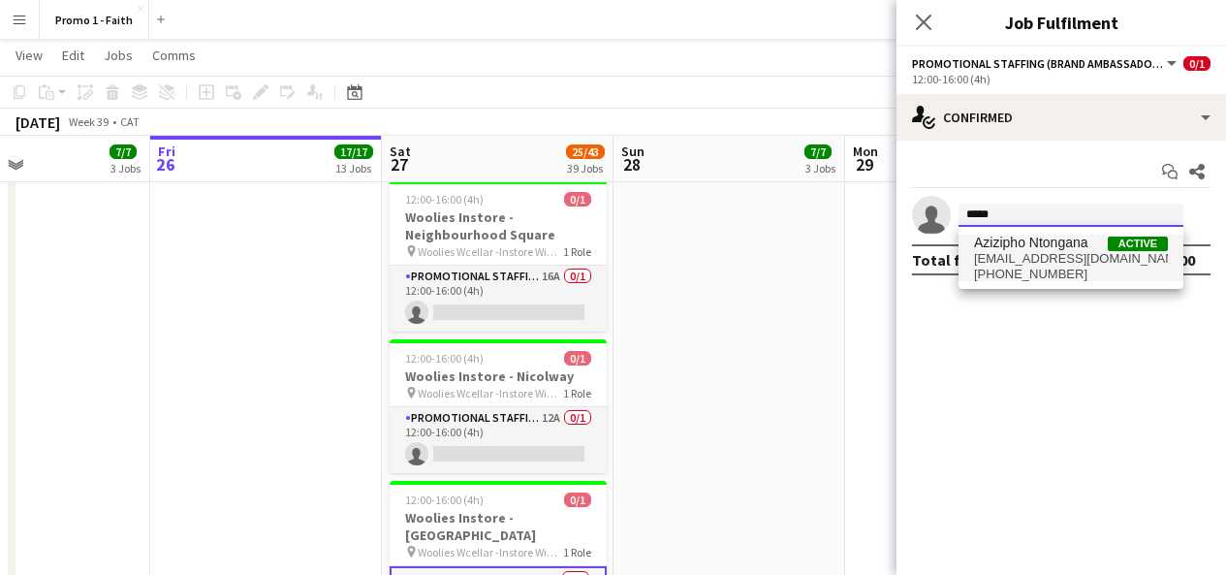
type input "*****"
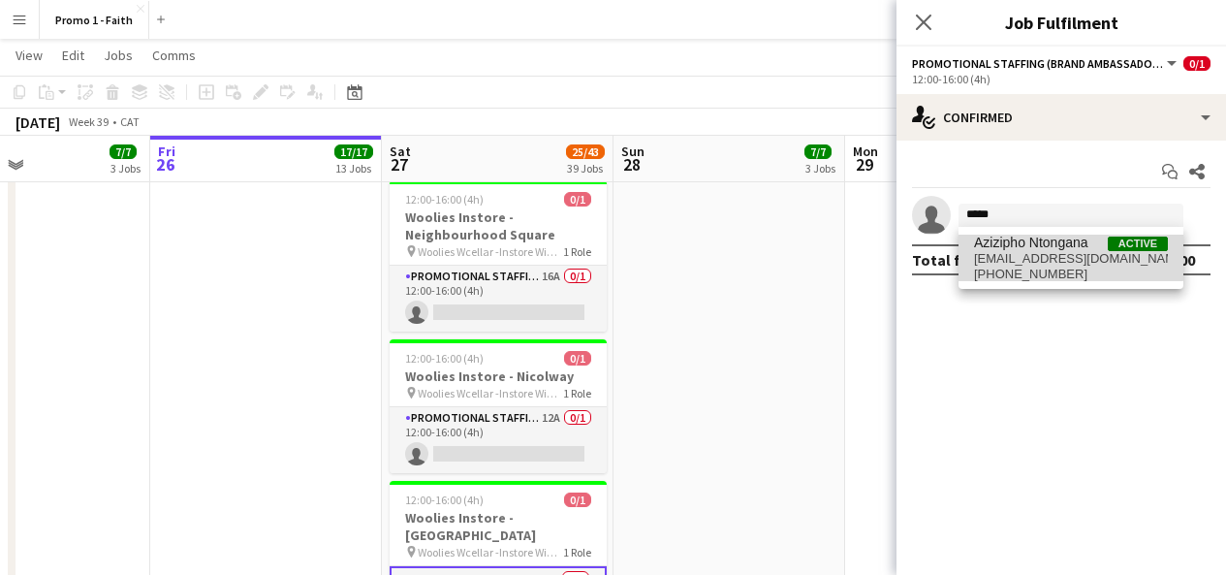
click at [1020, 240] on span "Azizipho Ntongana" at bounding box center [1031, 243] width 114 height 16
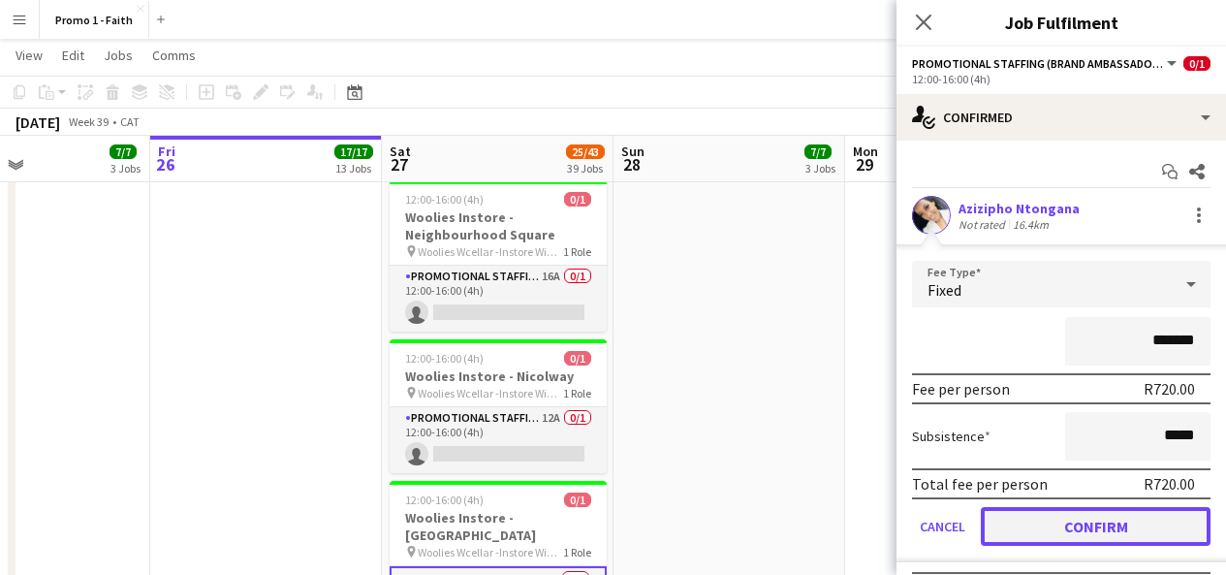
click at [1074, 532] on button "Confirm" at bounding box center [1096, 526] width 230 height 39
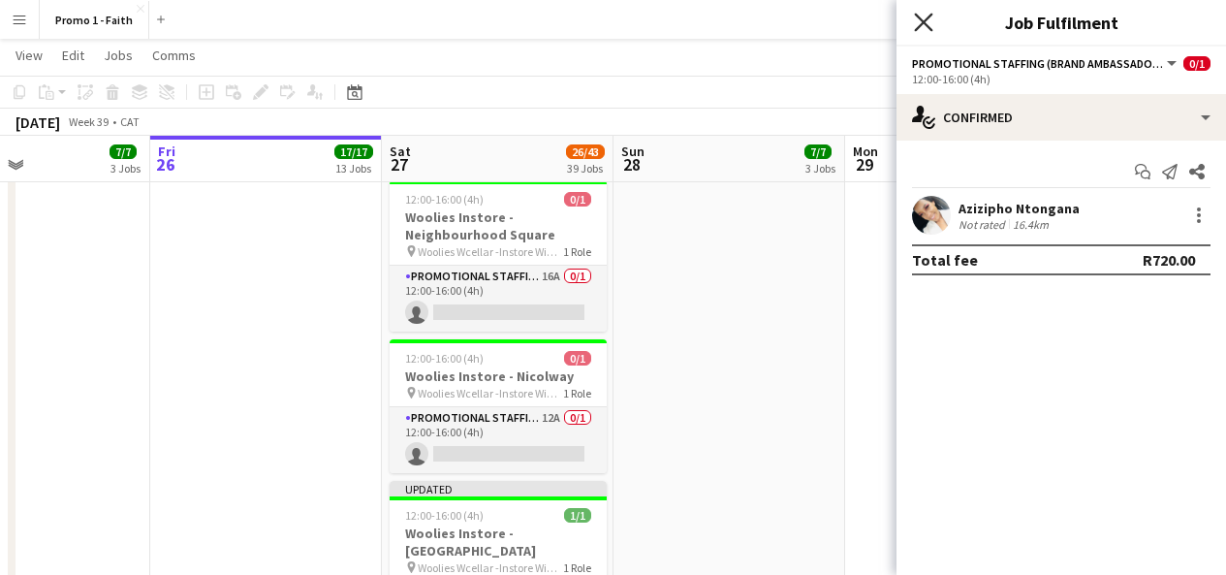
click at [923, 15] on icon "Close pop-in" at bounding box center [923, 22] width 18 height 18
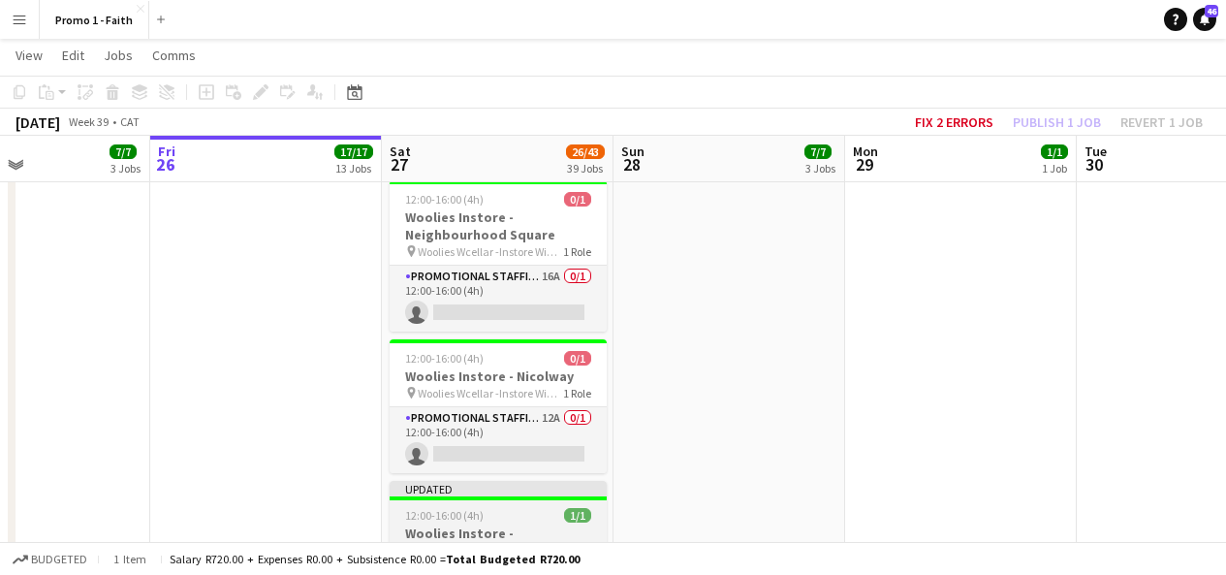
click at [574, 481] on div "Updated" at bounding box center [498, 489] width 217 height 16
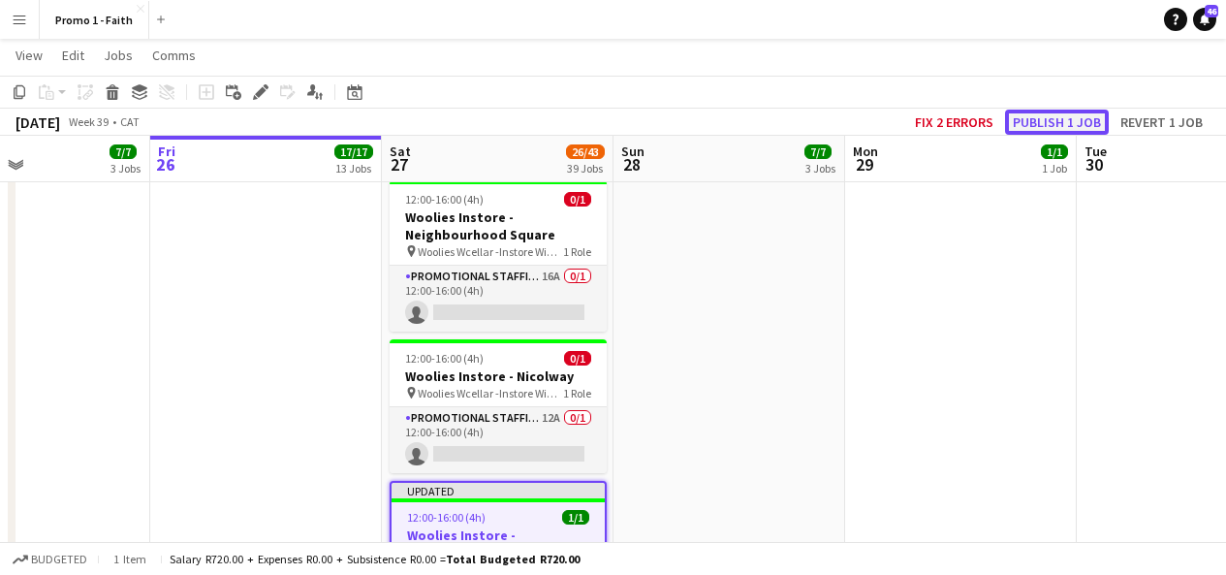
click at [1039, 125] on button "Publish 1 job" at bounding box center [1057, 122] width 104 height 25
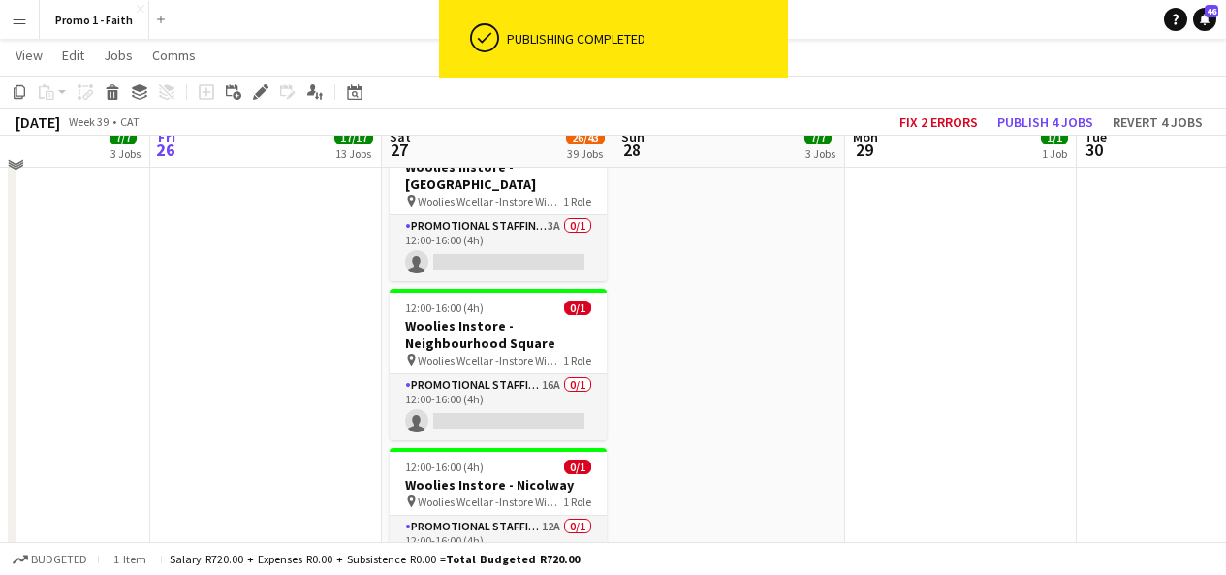
scroll to position [4298, 0]
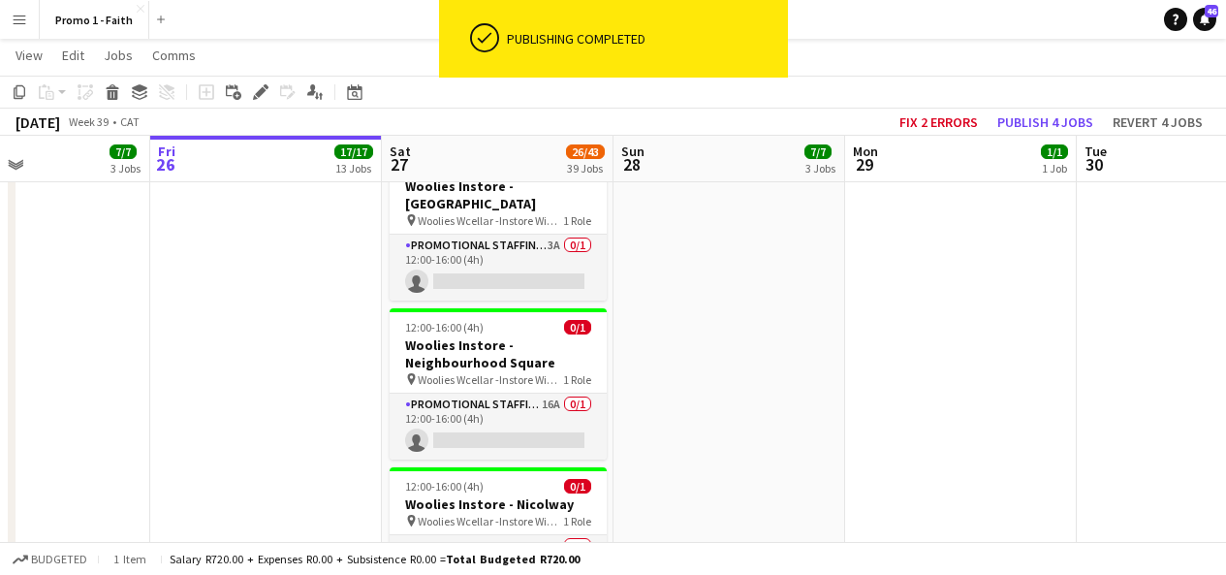
click at [515, 535] on app-card-role "Promotional Staffing (Brand Ambassadors) 12A 0/1 12:00-16:00 (4h) single-neutra…" at bounding box center [498, 568] width 217 height 66
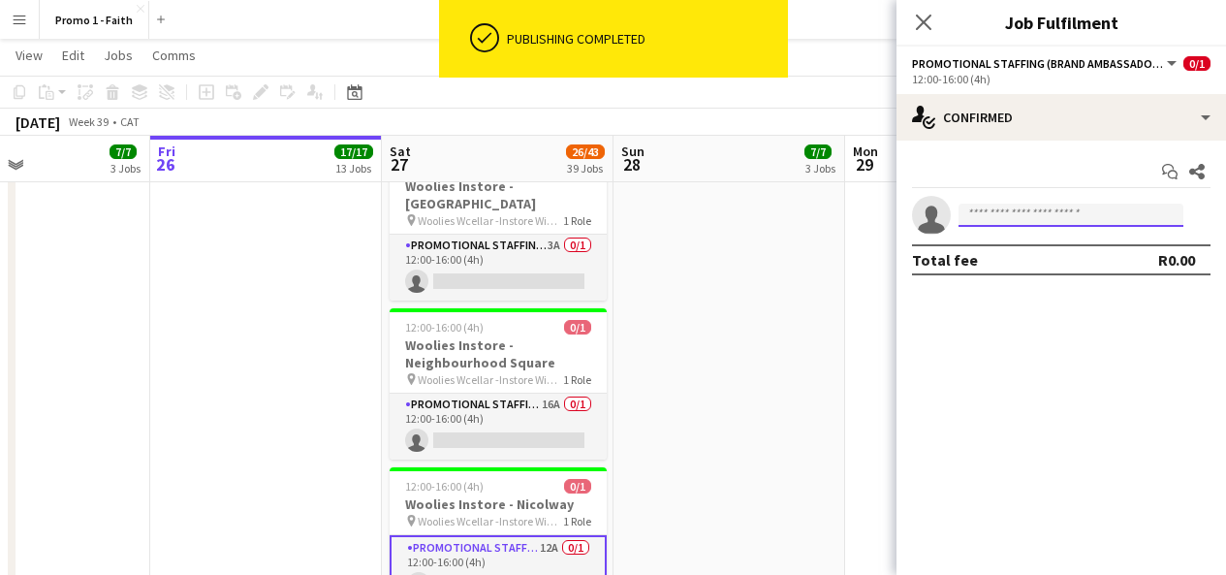
click at [1027, 219] on input at bounding box center [1071, 215] width 225 height 23
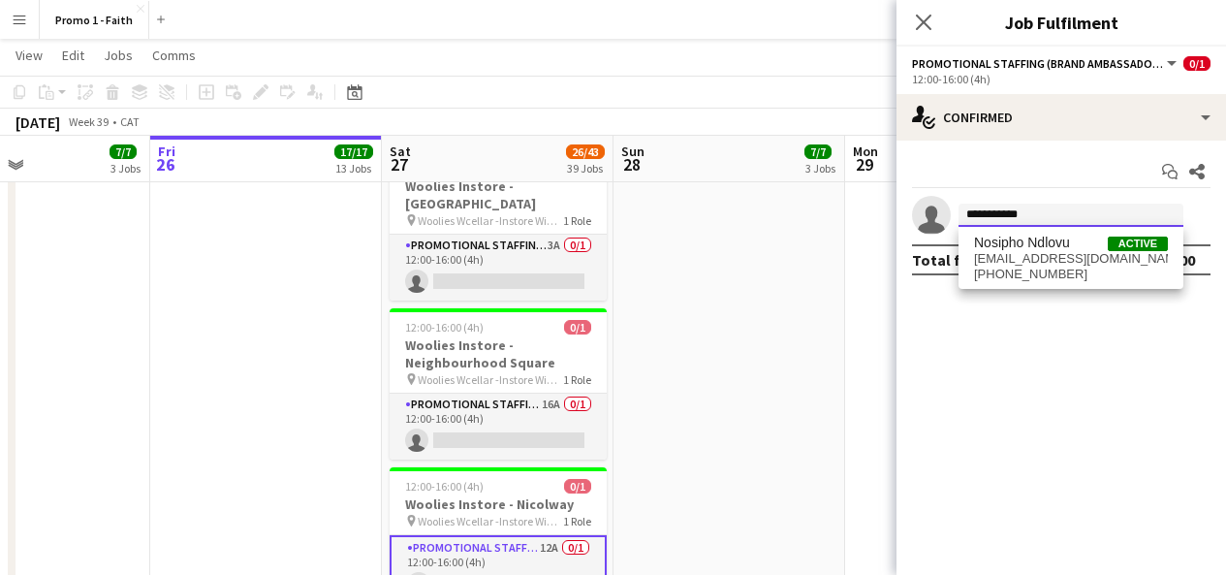
type input "**********"
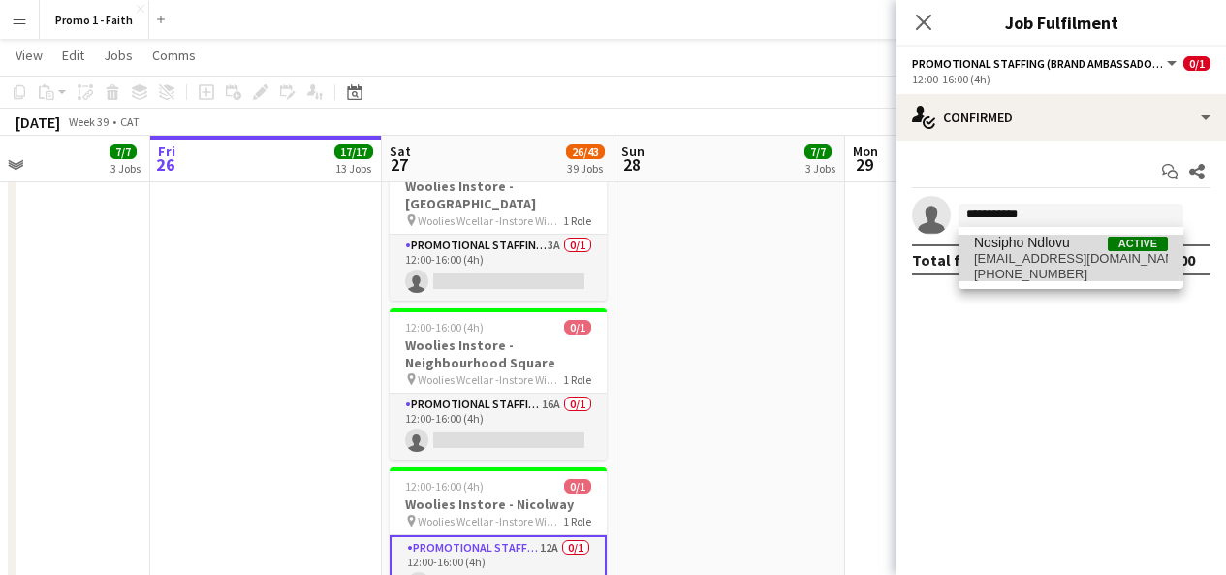
click at [1057, 253] on span "[EMAIL_ADDRESS][DOMAIN_NAME]" at bounding box center [1071, 259] width 194 height 16
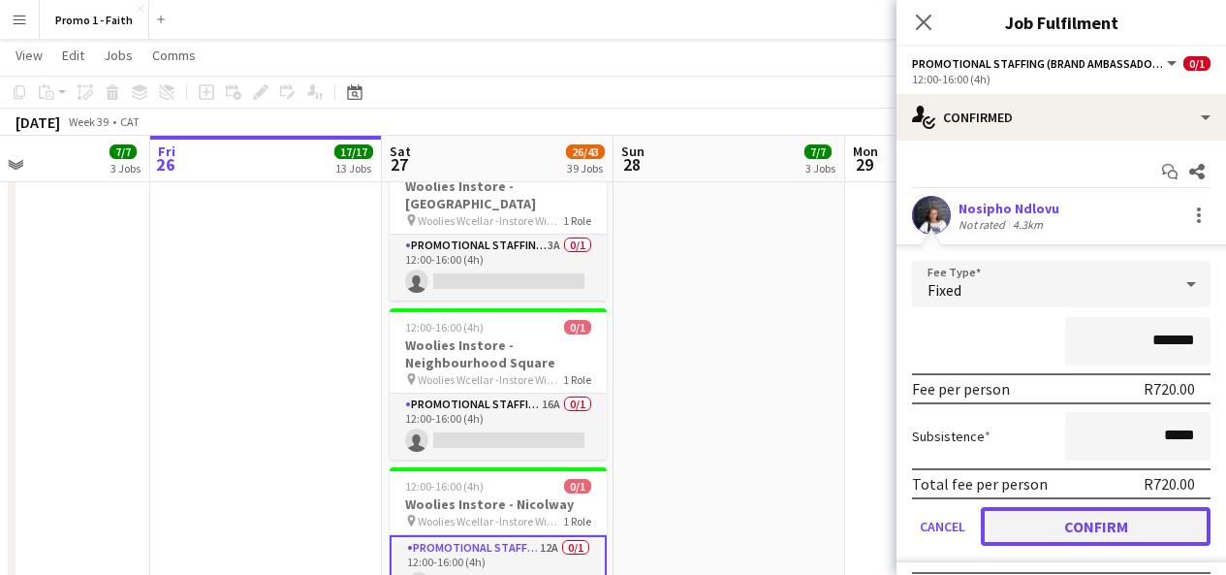
click at [1085, 529] on button "Confirm" at bounding box center [1096, 526] width 230 height 39
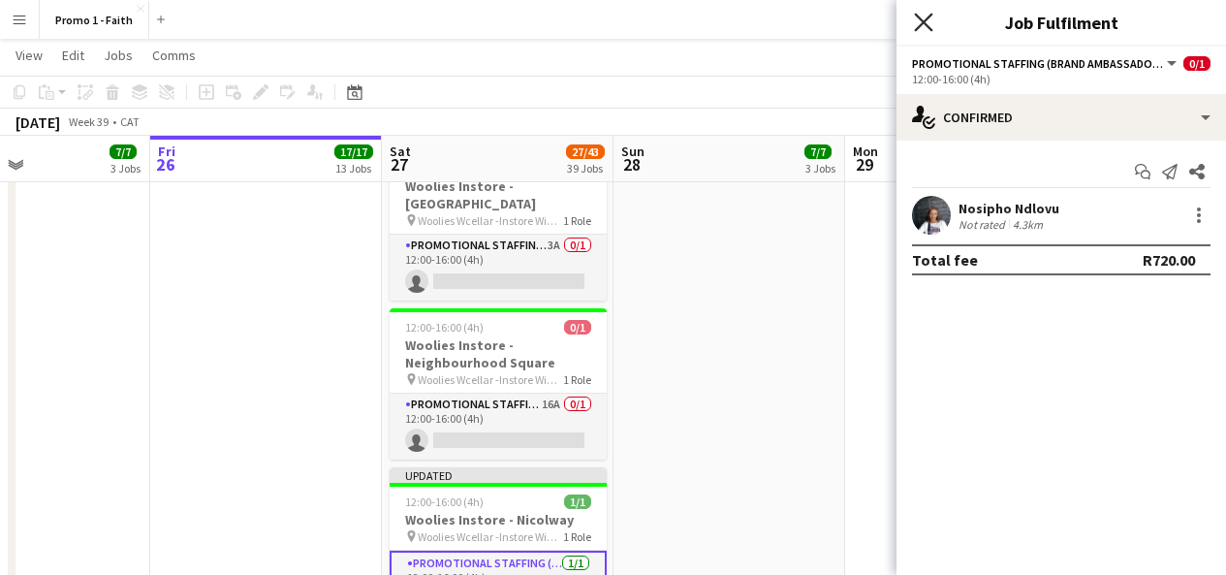
click at [924, 16] on icon "Close pop-in" at bounding box center [923, 22] width 18 height 18
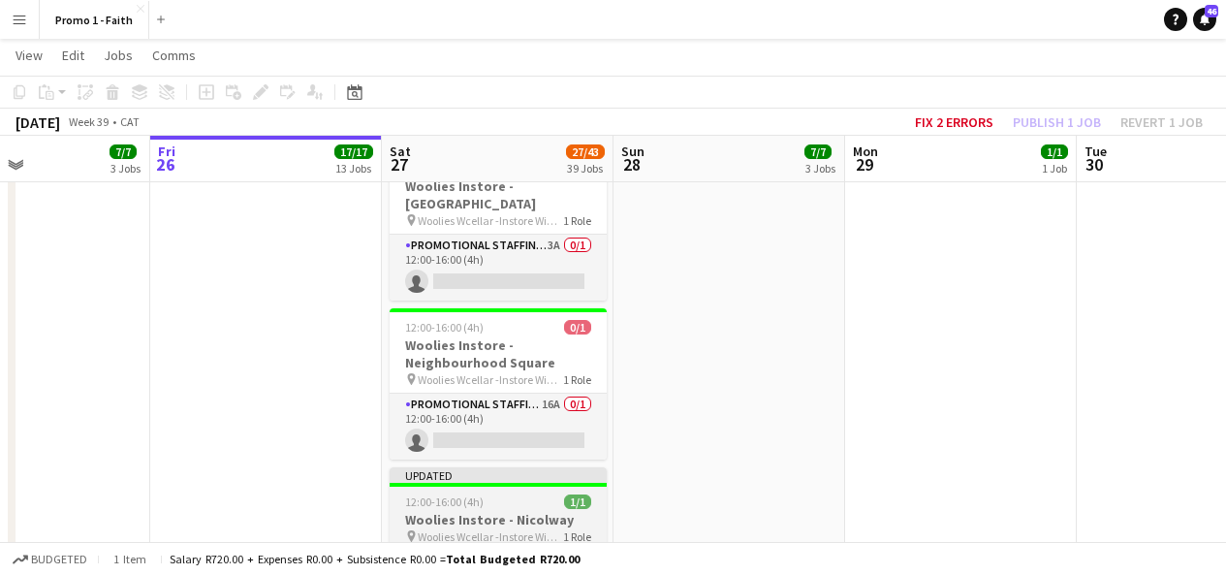
click at [574, 483] on div at bounding box center [498, 485] width 217 height 4
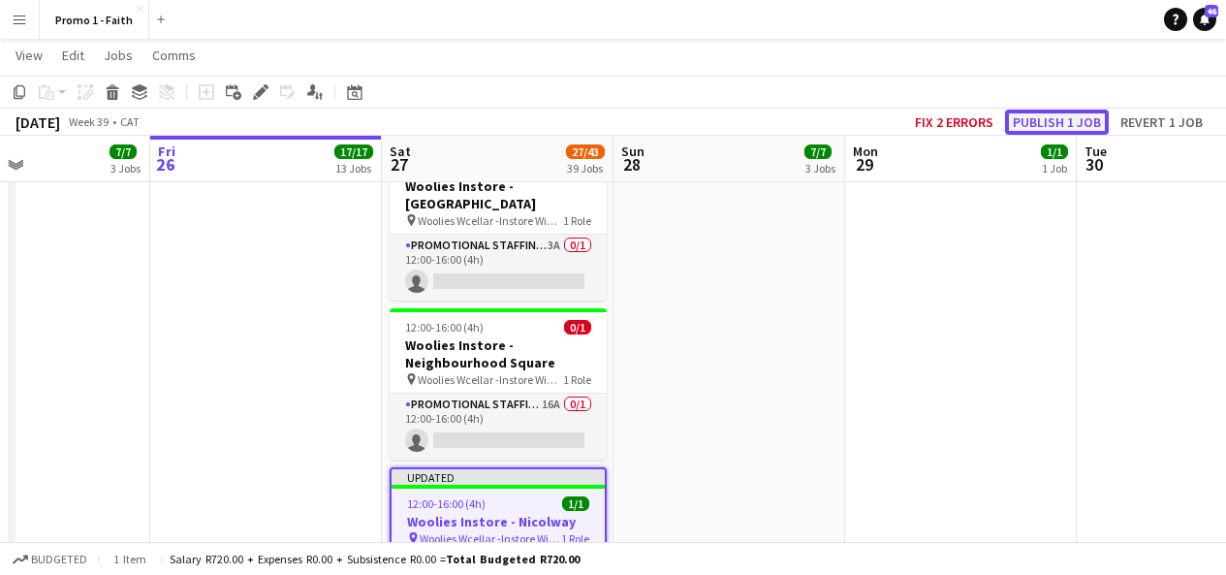
click at [1057, 129] on button "Publish 1 job" at bounding box center [1057, 122] width 104 height 25
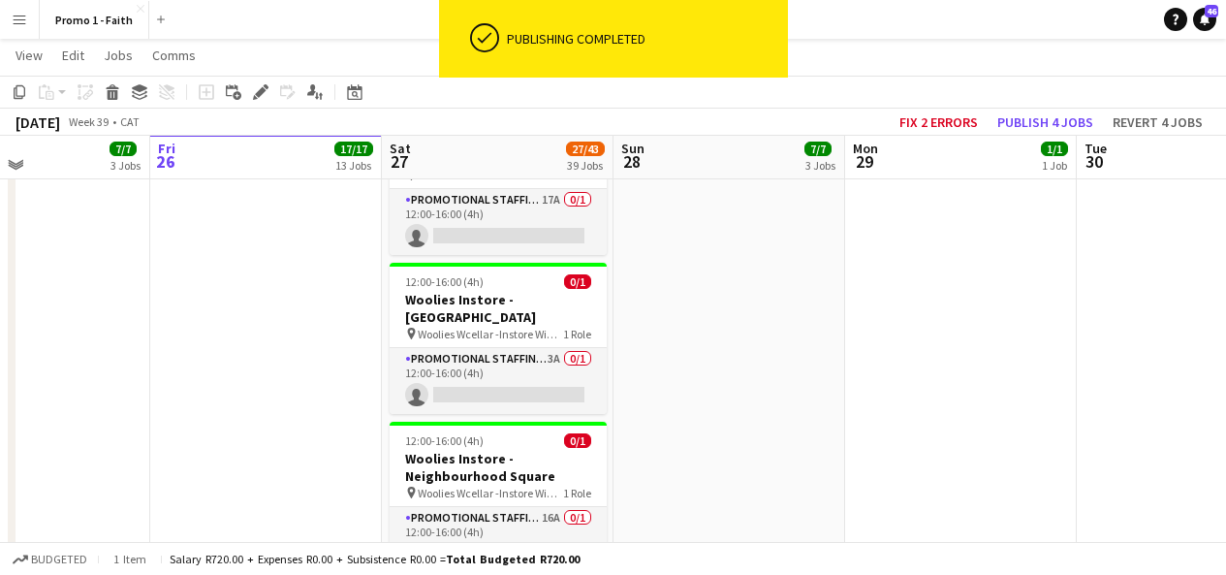
scroll to position [4181, 0]
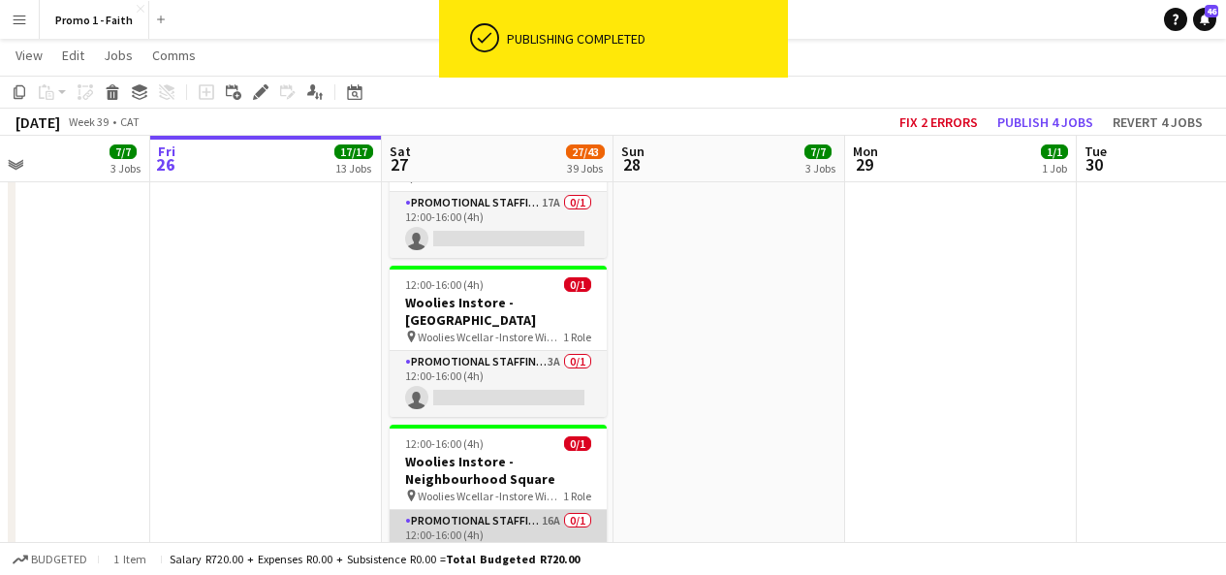
click at [510, 510] on app-card-role "Promotional Staffing (Brand Ambassadors) 16A 0/1 12:00-16:00 (4h) single-neutra…" at bounding box center [498, 543] width 217 height 66
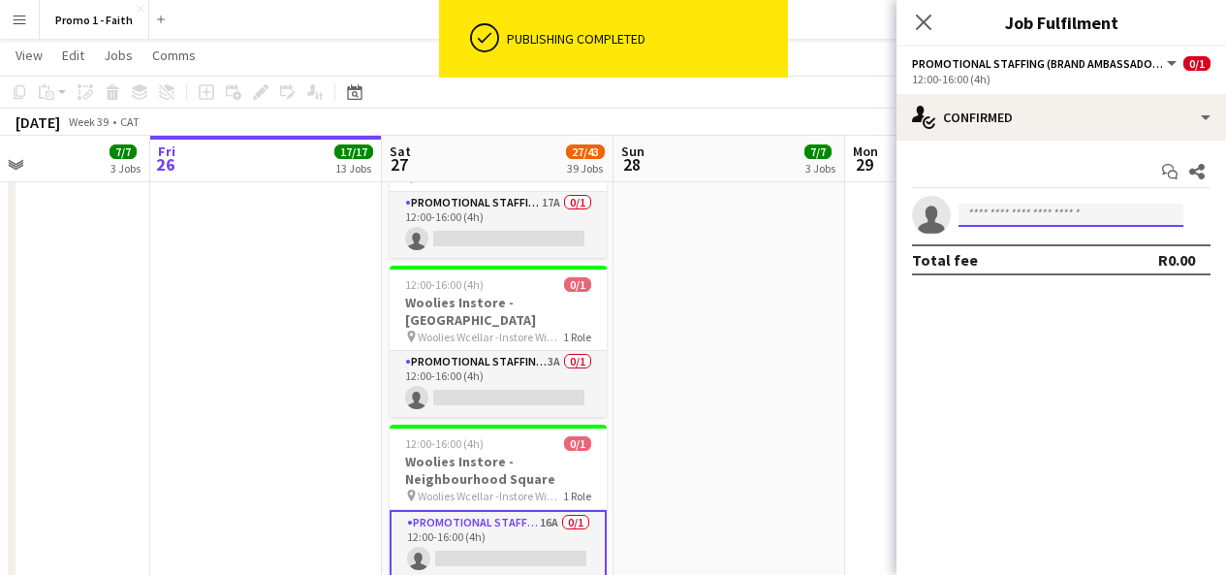
click at [1092, 211] on input at bounding box center [1071, 215] width 225 height 23
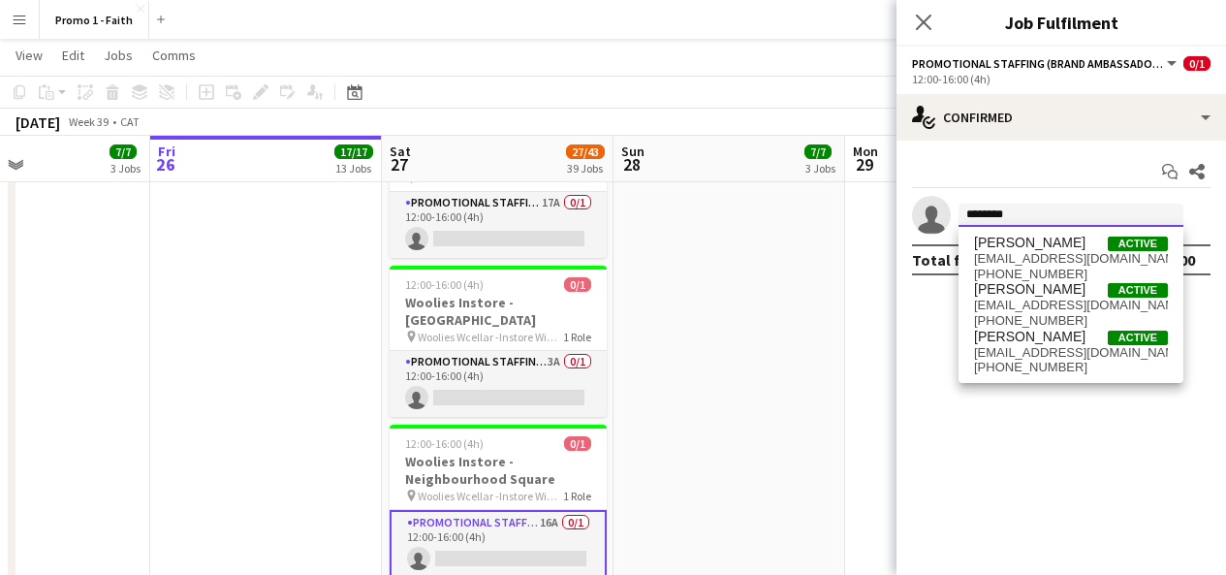
type input "********"
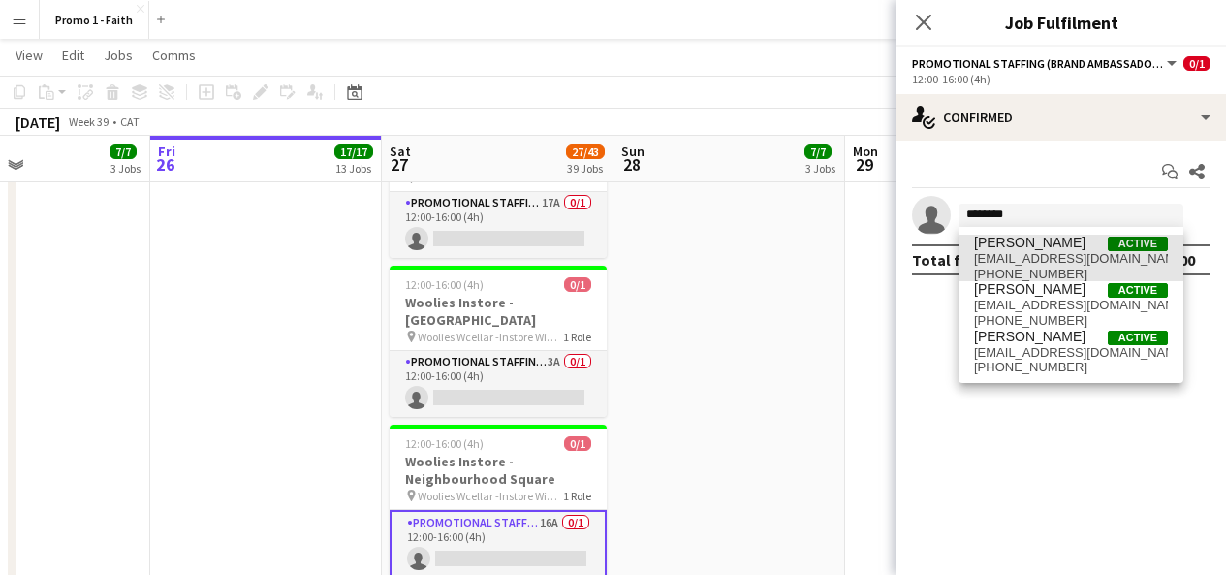
click at [1065, 253] on span "[EMAIL_ADDRESS][DOMAIN_NAME]" at bounding box center [1071, 259] width 194 height 16
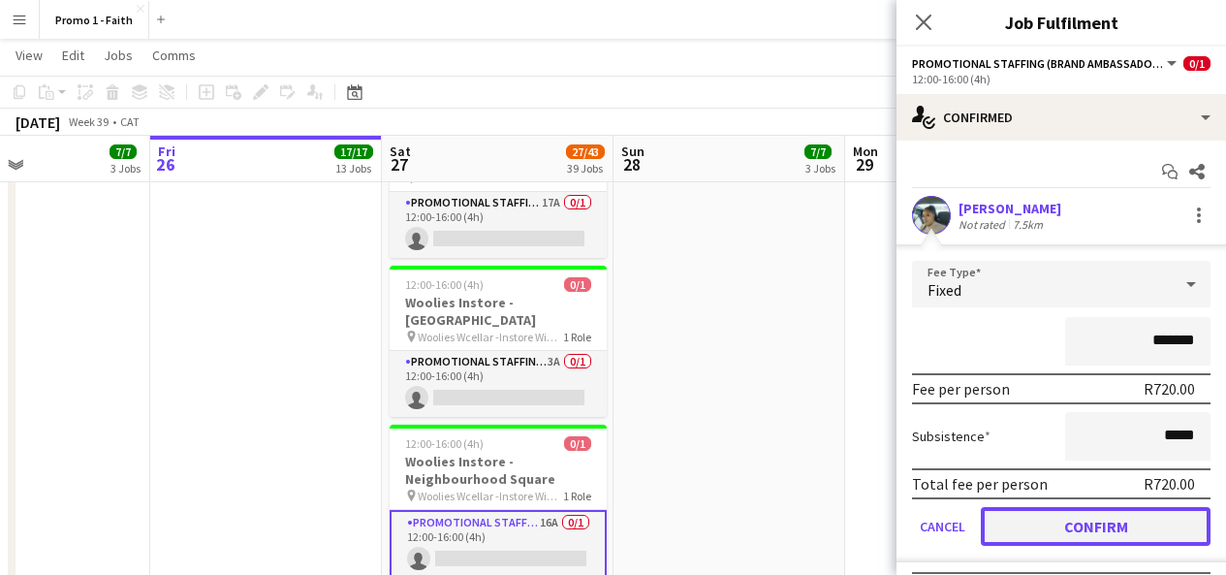
click at [1081, 534] on button "Confirm" at bounding box center [1096, 526] width 230 height 39
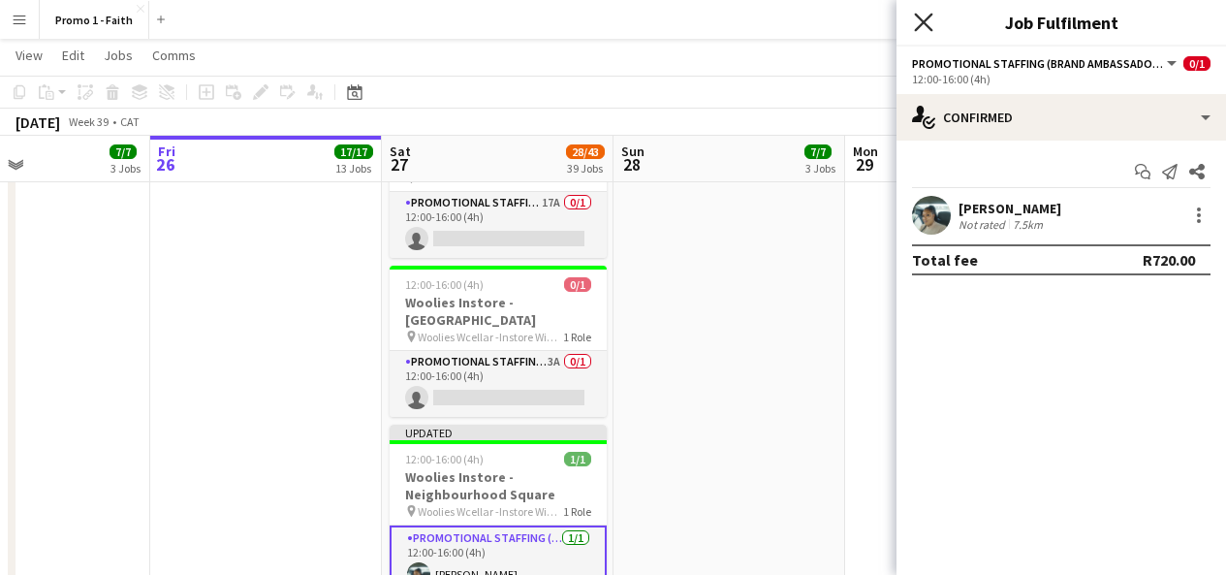
click at [922, 17] on icon "Close pop-in" at bounding box center [923, 22] width 18 height 18
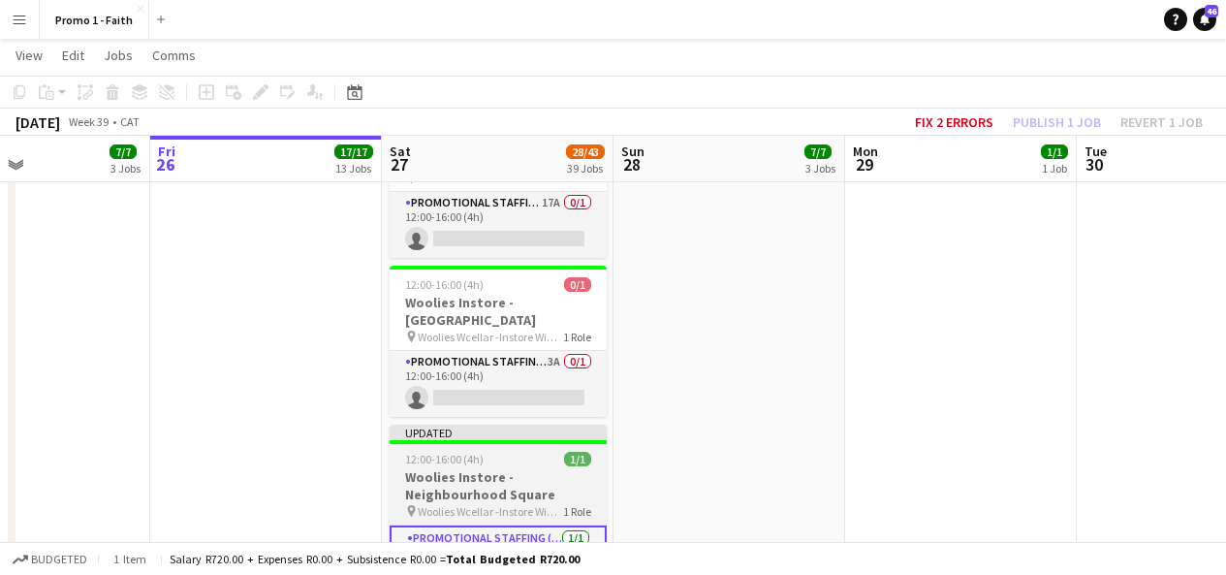
click at [552, 425] on div "Updated" at bounding box center [498, 433] width 217 height 16
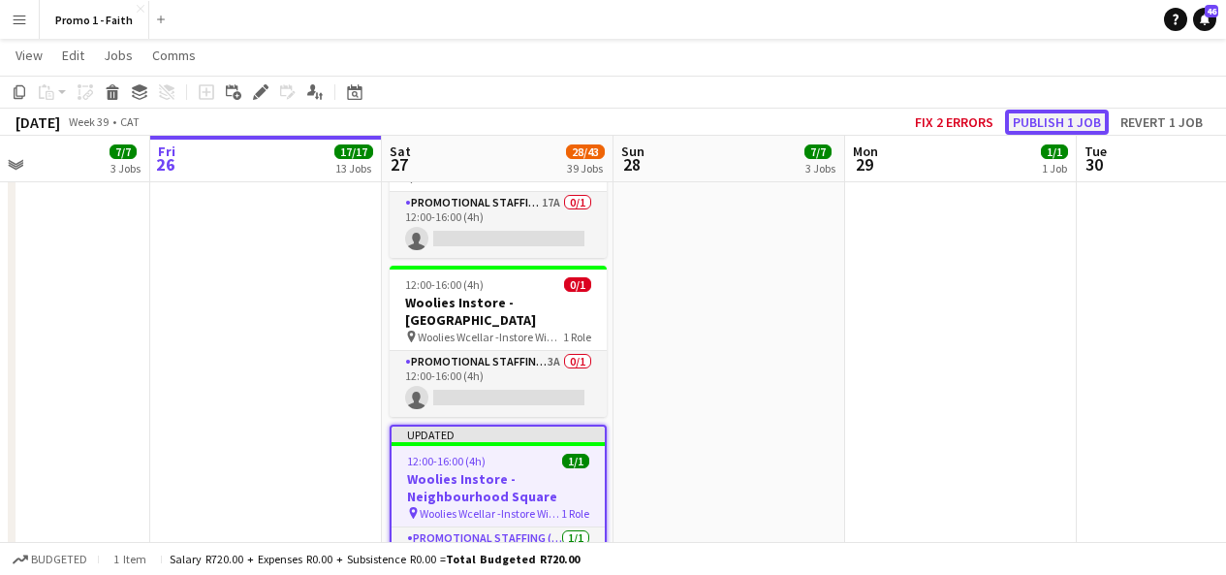
click at [1038, 114] on button "Publish 1 job" at bounding box center [1057, 122] width 104 height 25
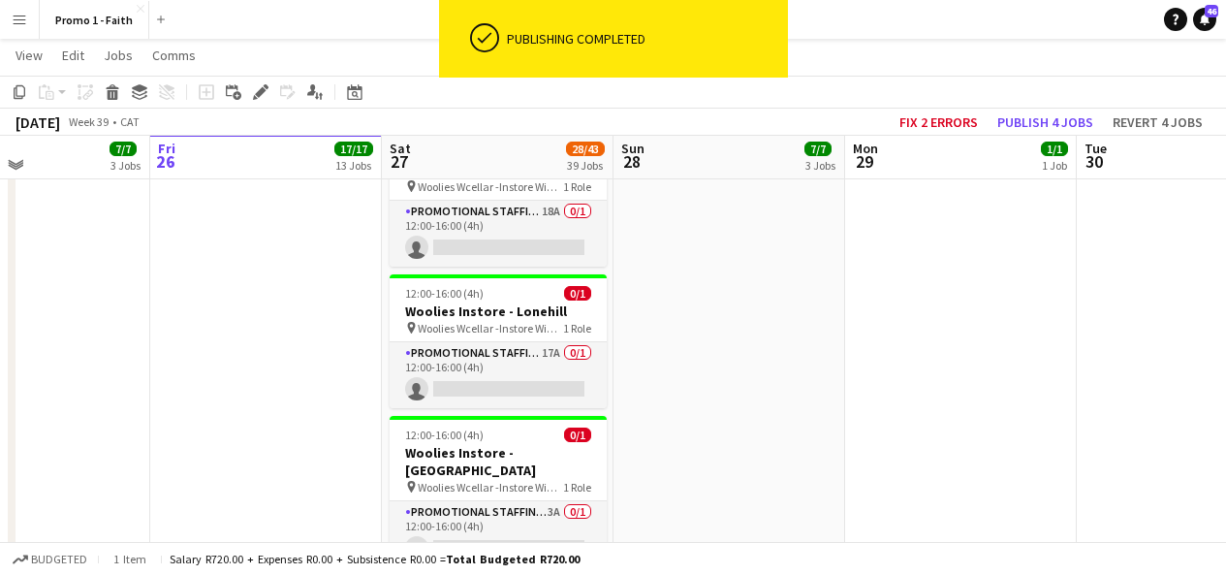
scroll to position [4027, 0]
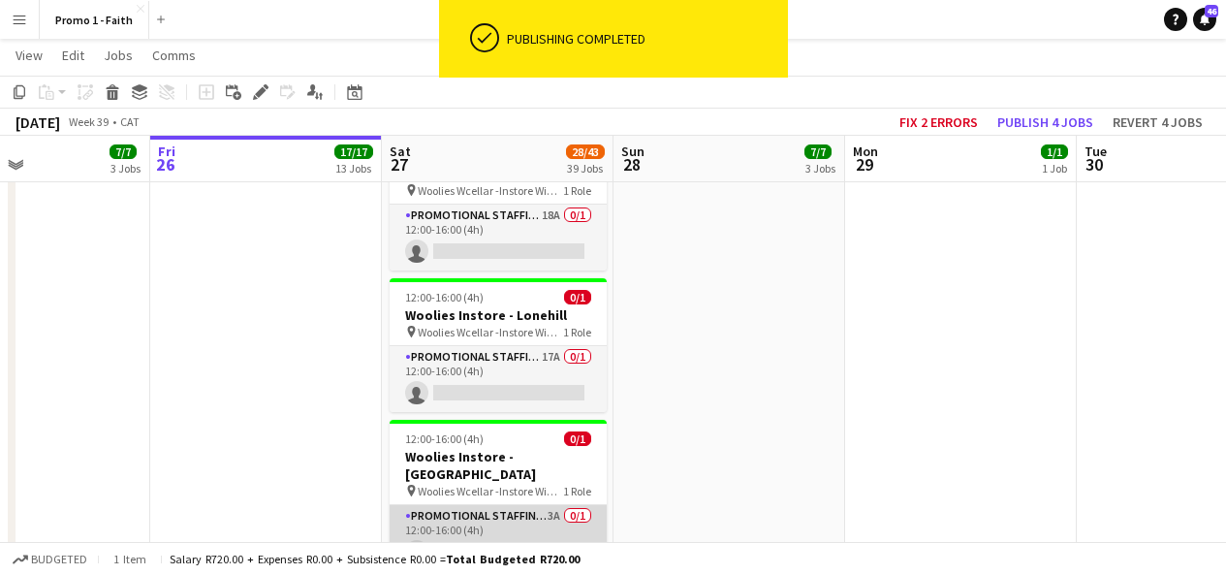
click at [477, 505] on app-card-role "Promotional Staffing (Brand Ambassadors) 3A 0/1 12:00-16:00 (4h) single-neutral…" at bounding box center [498, 538] width 217 height 66
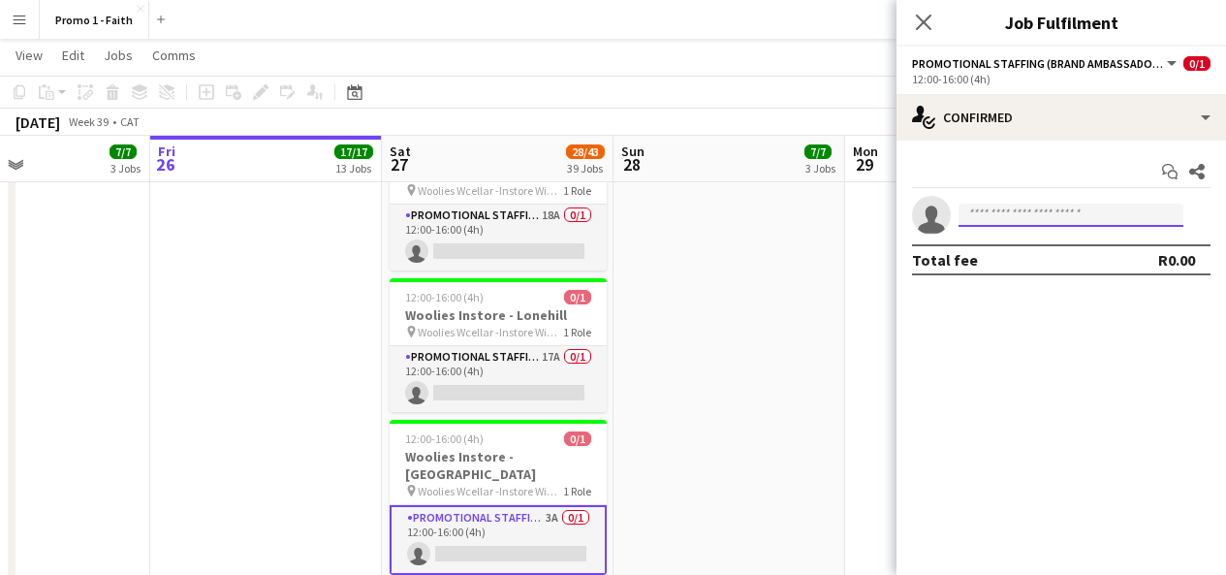
click at [1007, 217] on input at bounding box center [1071, 215] width 225 height 23
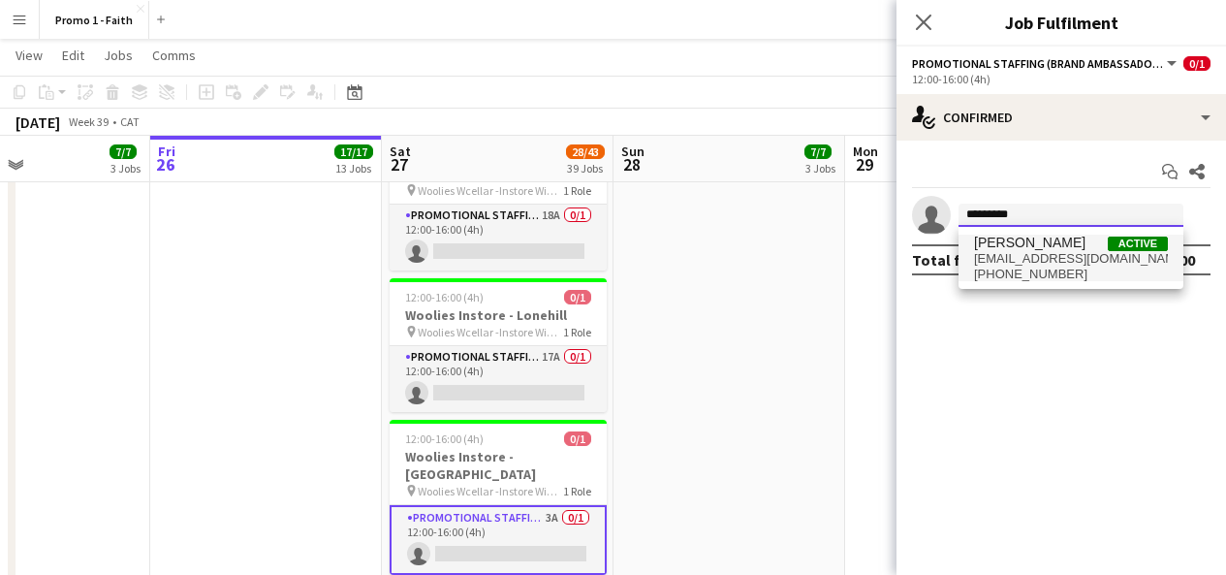
type input "*********"
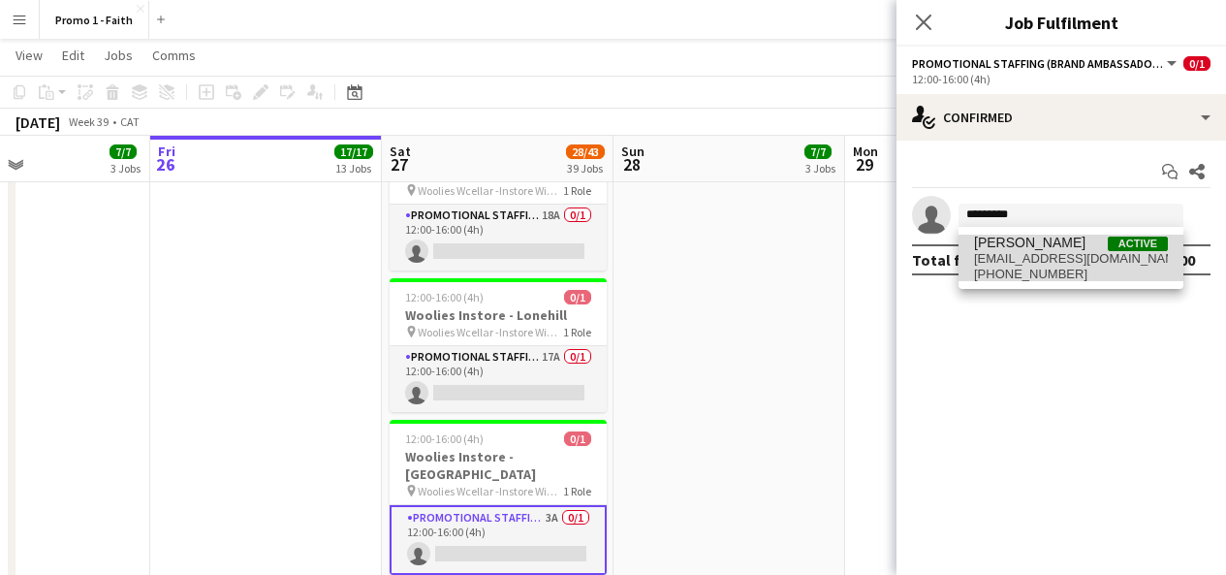
click at [1033, 244] on span "[PERSON_NAME]" at bounding box center [1029, 243] width 111 height 16
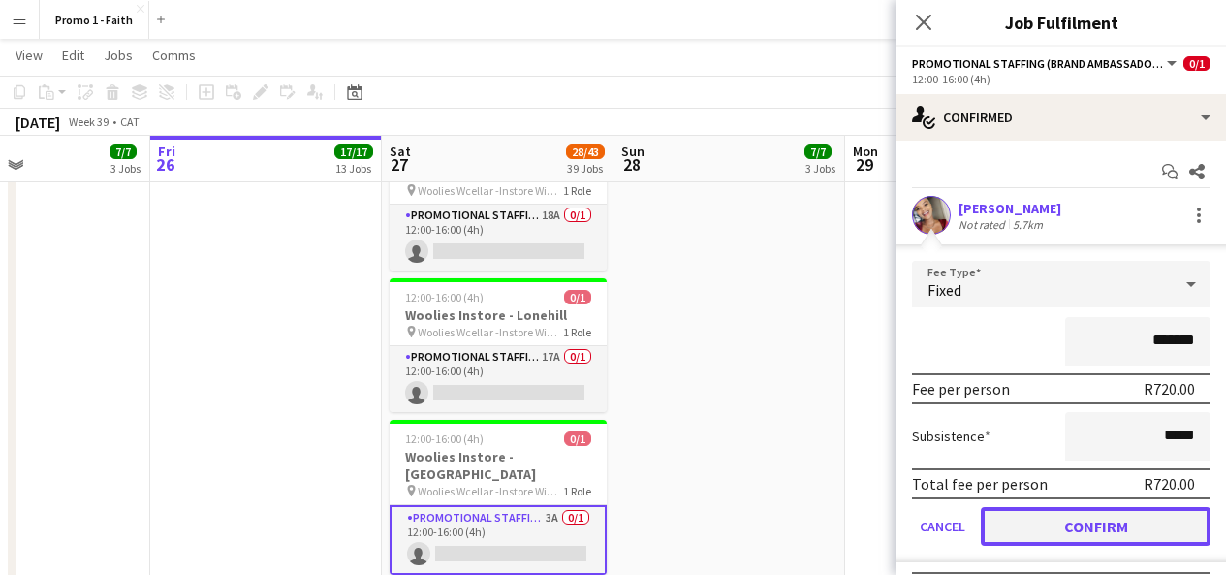
click at [1036, 536] on button "Confirm" at bounding box center [1096, 526] width 230 height 39
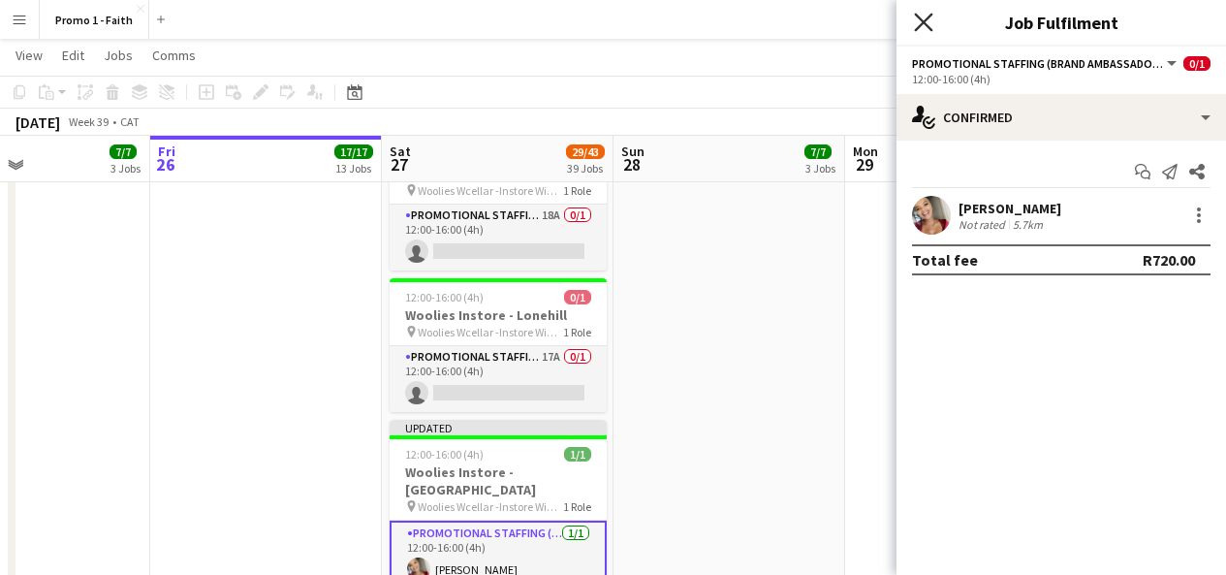
click at [918, 20] on icon "Close pop-in" at bounding box center [923, 22] width 18 height 18
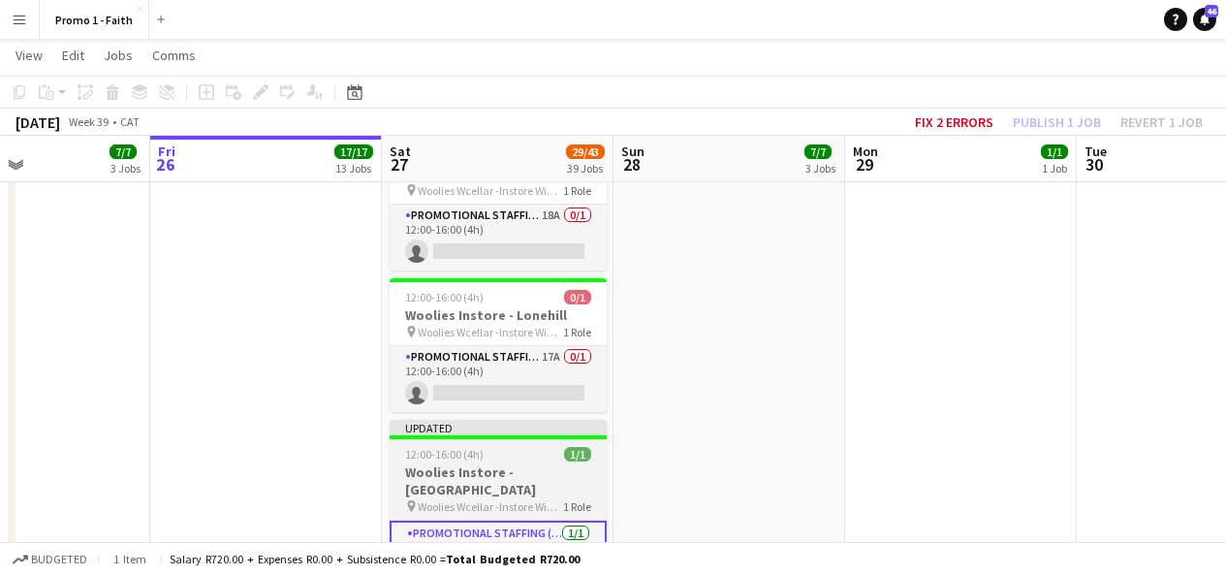
click at [592, 420] on div "Updated" at bounding box center [498, 428] width 217 height 16
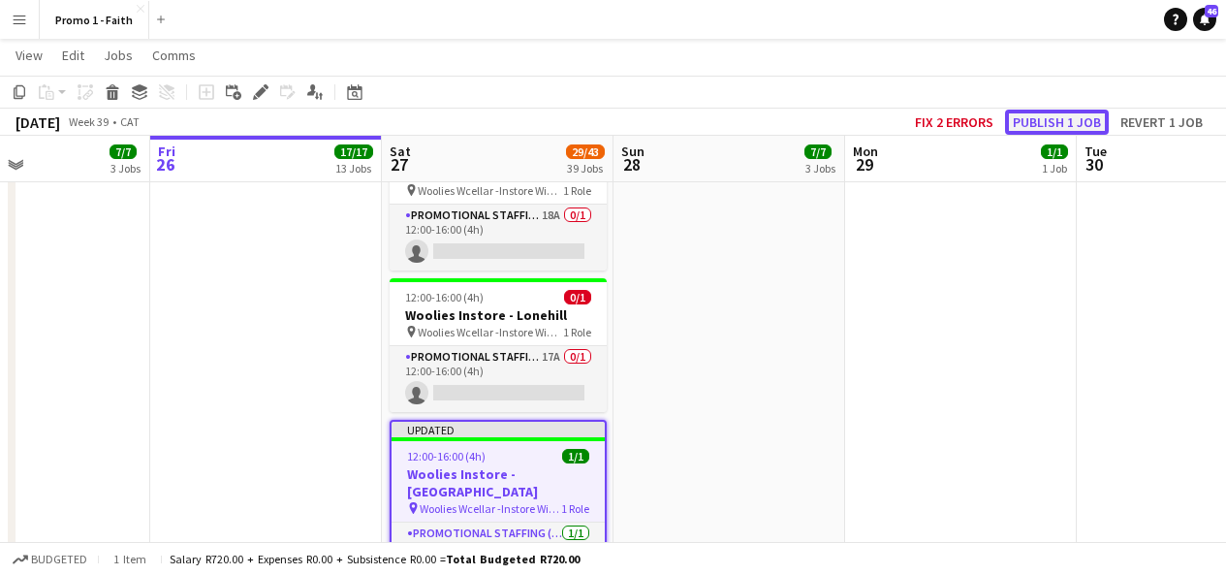
click at [1034, 119] on button "Publish 1 job" at bounding box center [1057, 122] width 104 height 25
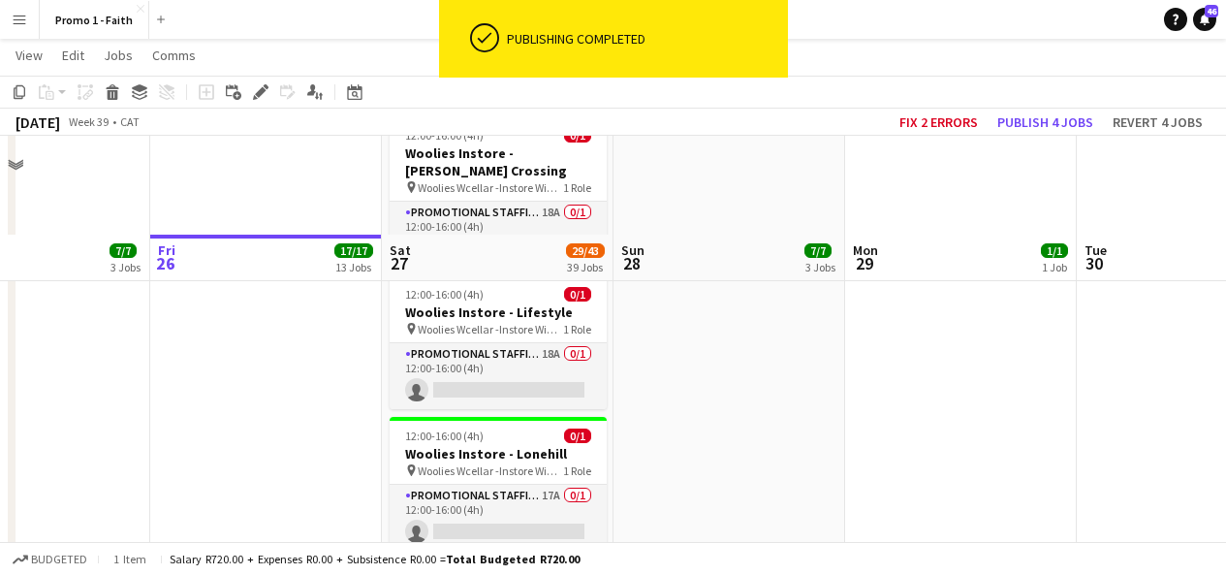
scroll to position [3885, 0]
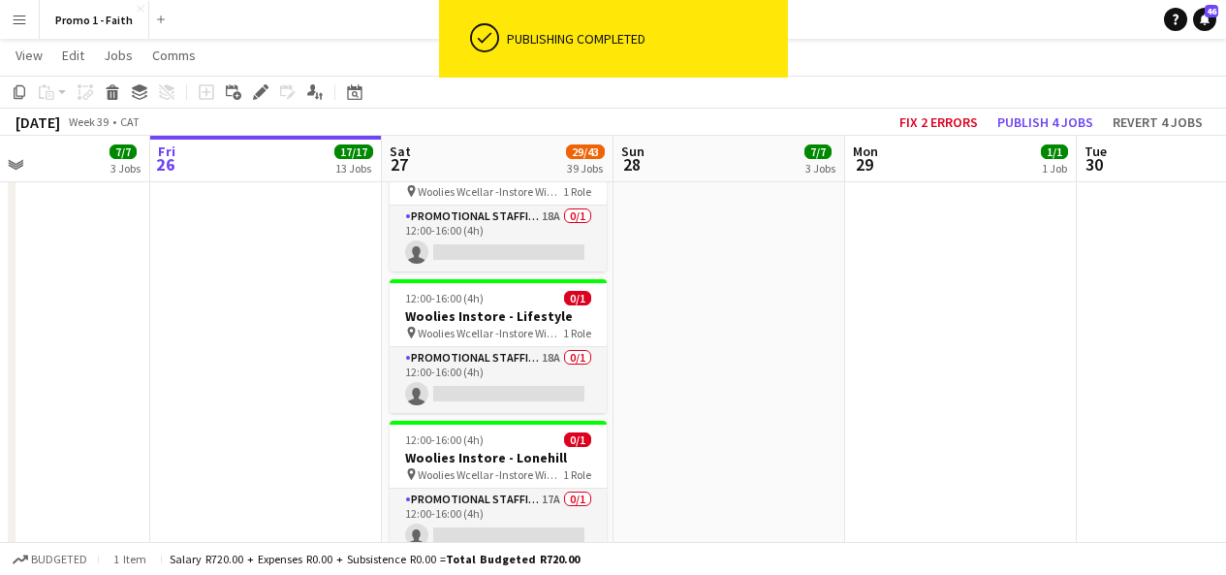
click at [491, 488] on app-card-role "Promotional Staffing (Brand Ambassadors) 17A 0/1 12:00-16:00 (4h) single-neutra…" at bounding box center [498, 521] width 217 height 66
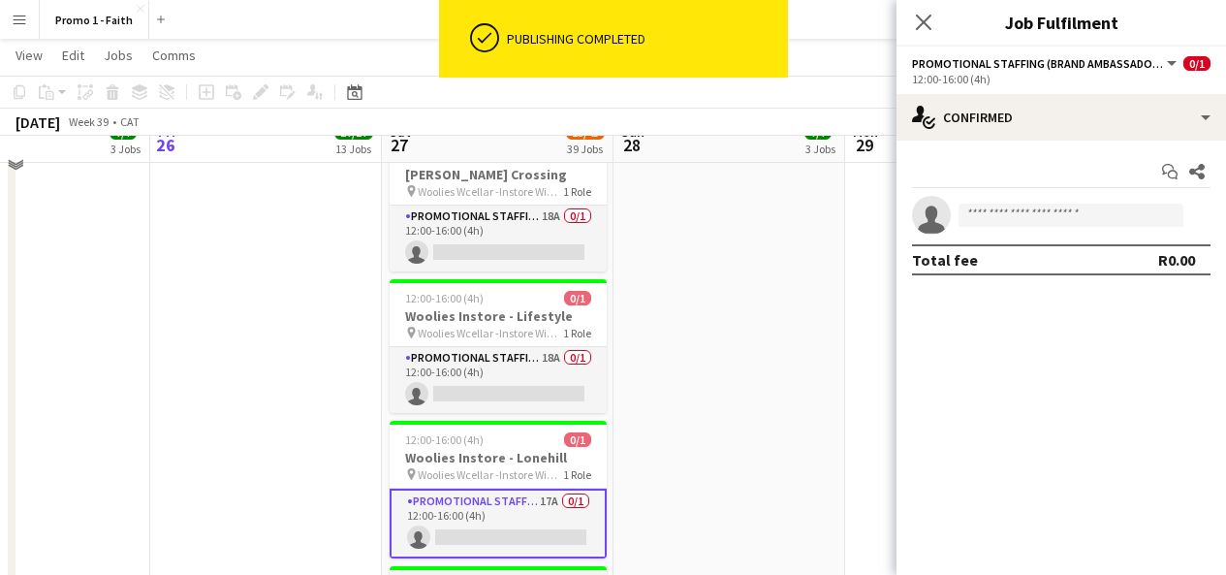
scroll to position [3784, 0]
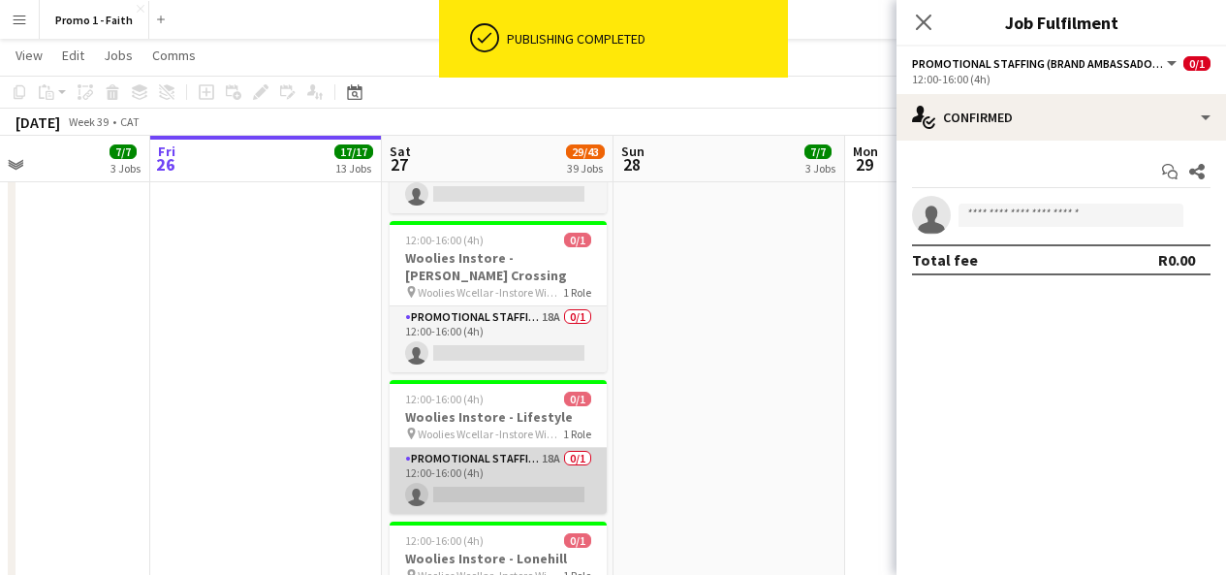
click at [491, 448] on app-card-role "Promotional Staffing (Brand Ambassadors) 18A 0/1 12:00-16:00 (4h) single-neutra…" at bounding box center [498, 481] width 217 height 66
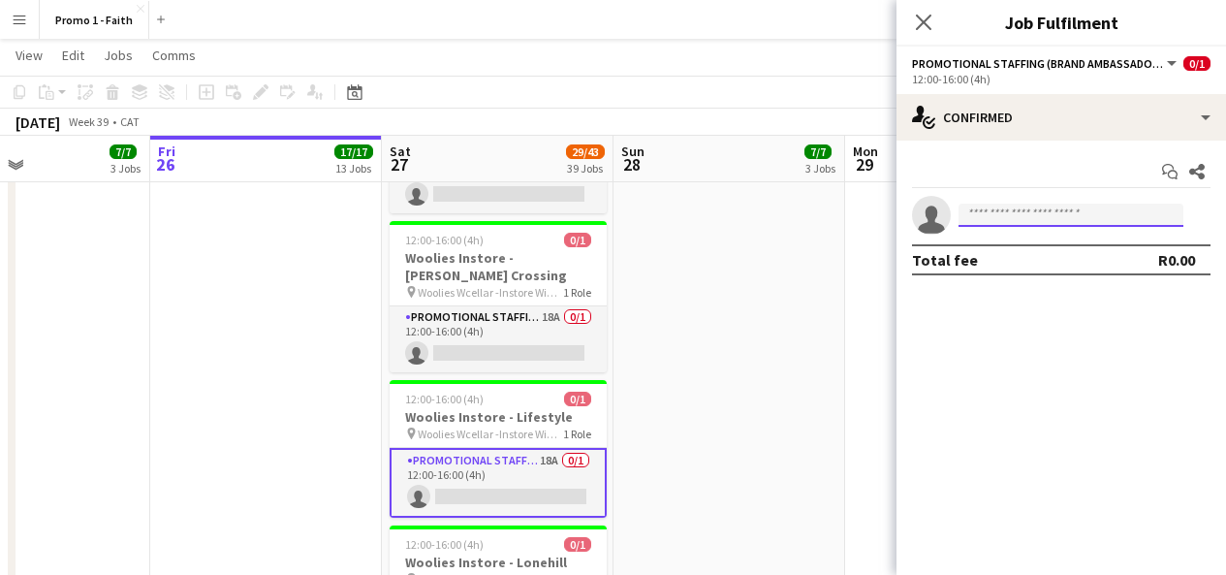
click at [991, 222] on input at bounding box center [1071, 215] width 225 height 23
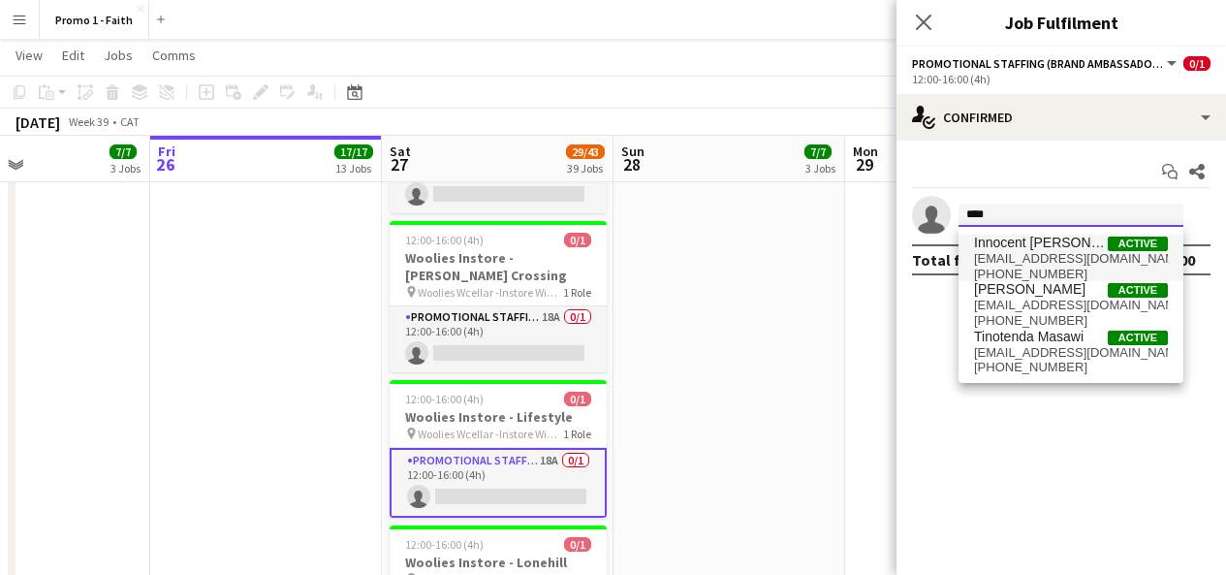
type input "****"
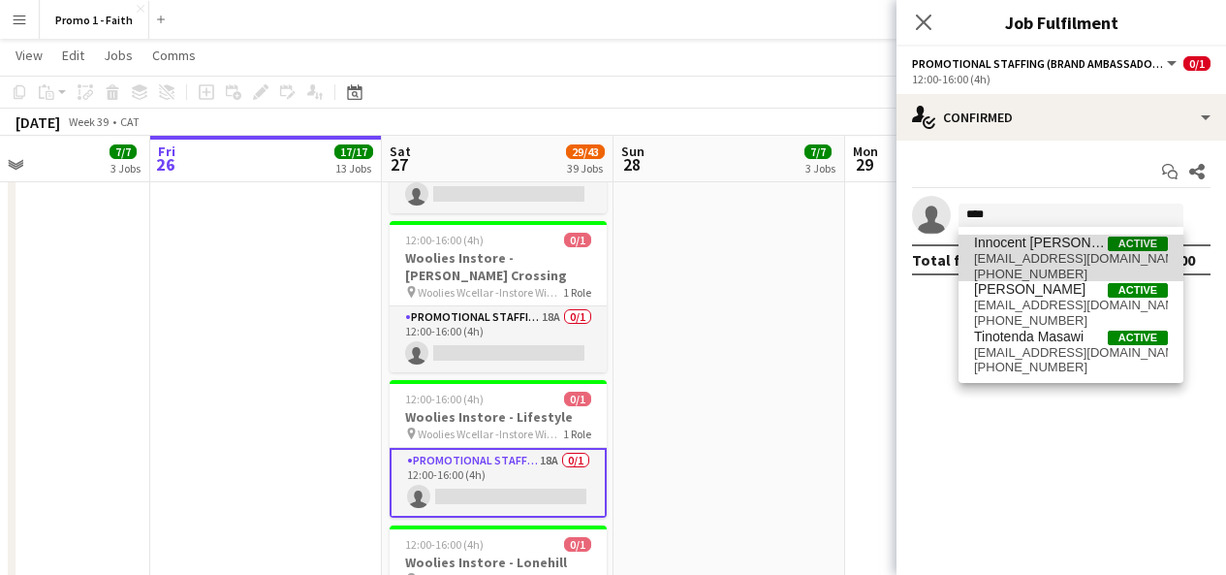
click at [1010, 240] on span "Innocent [PERSON_NAME]" at bounding box center [1041, 243] width 134 height 16
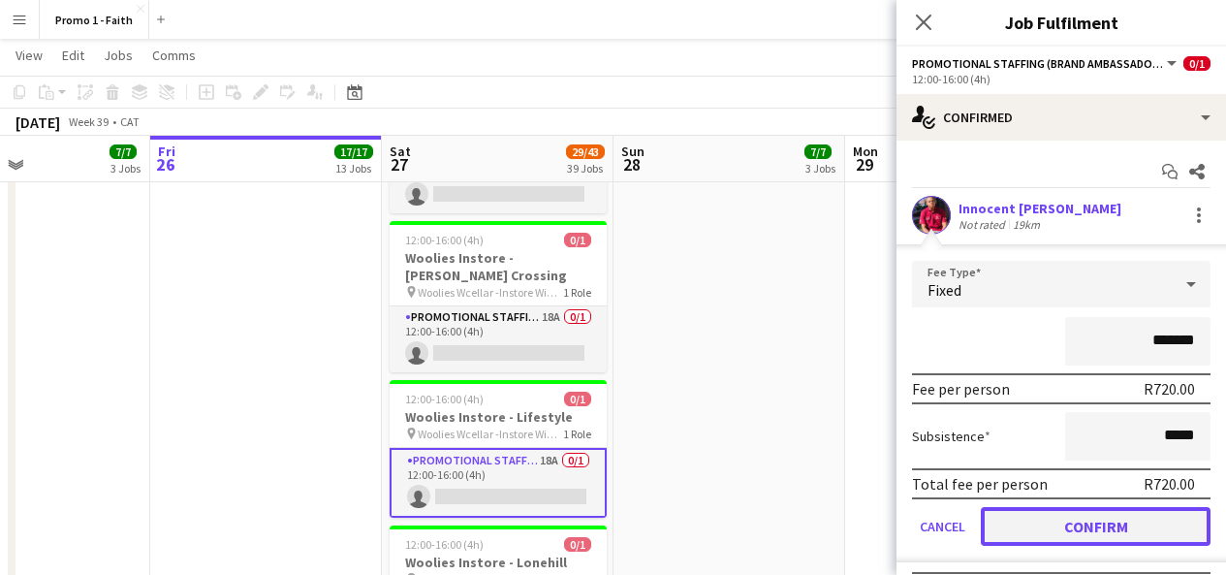
click at [1063, 520] on button "Confirm" at bounding box center [1096, 526] width 230 height 39
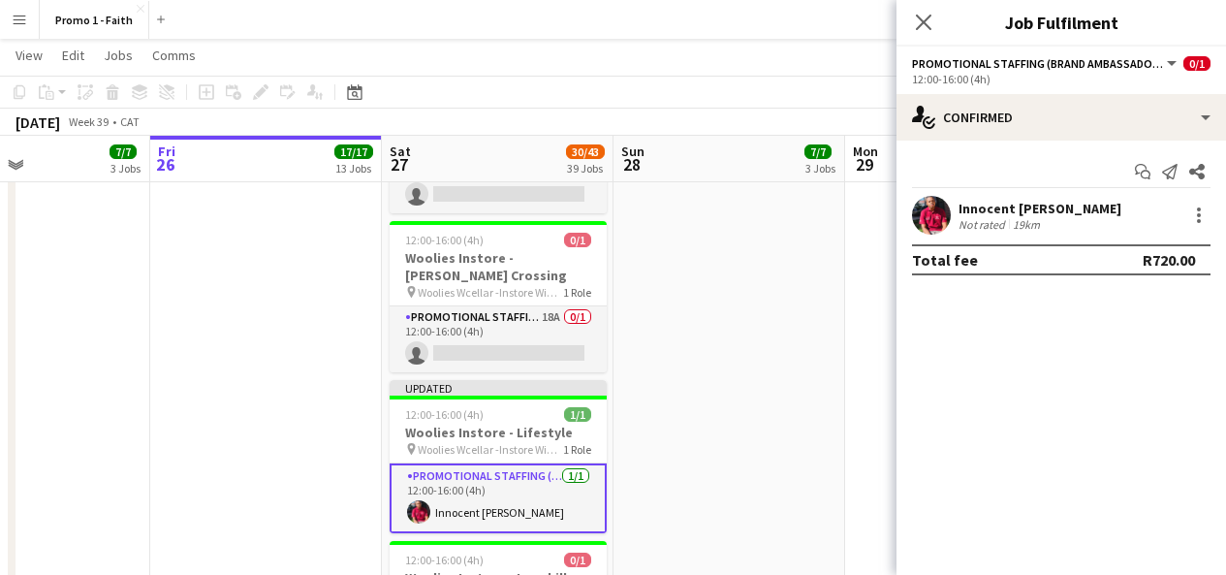
click at [930, 207] on app-user-avatar at bounding box center [931, 215] width 39 height 39
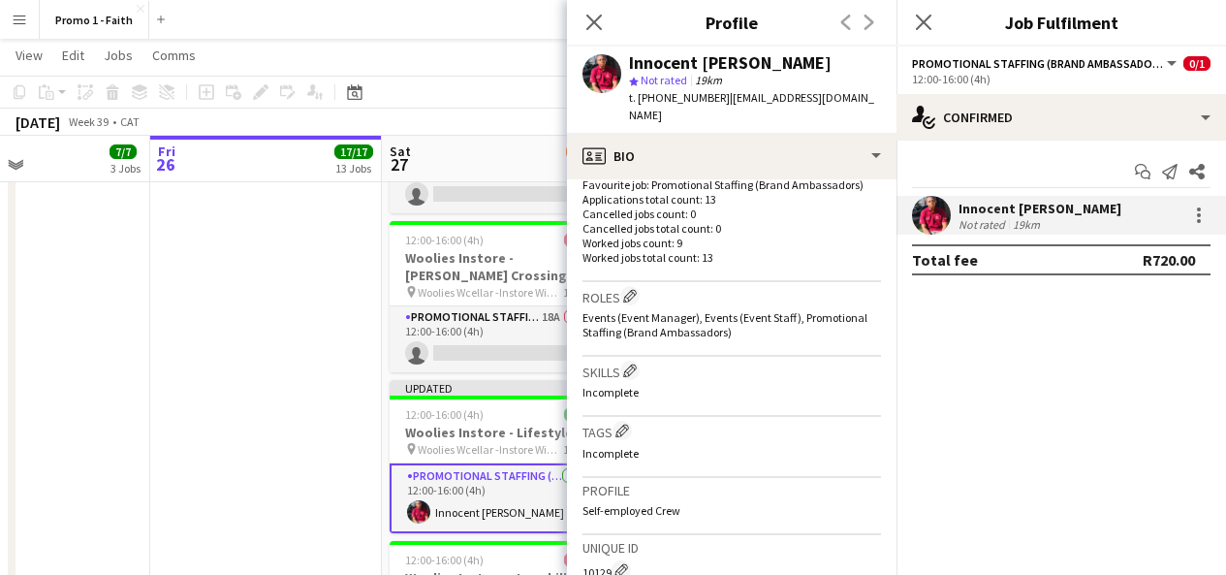
scroll to position [879, 0]
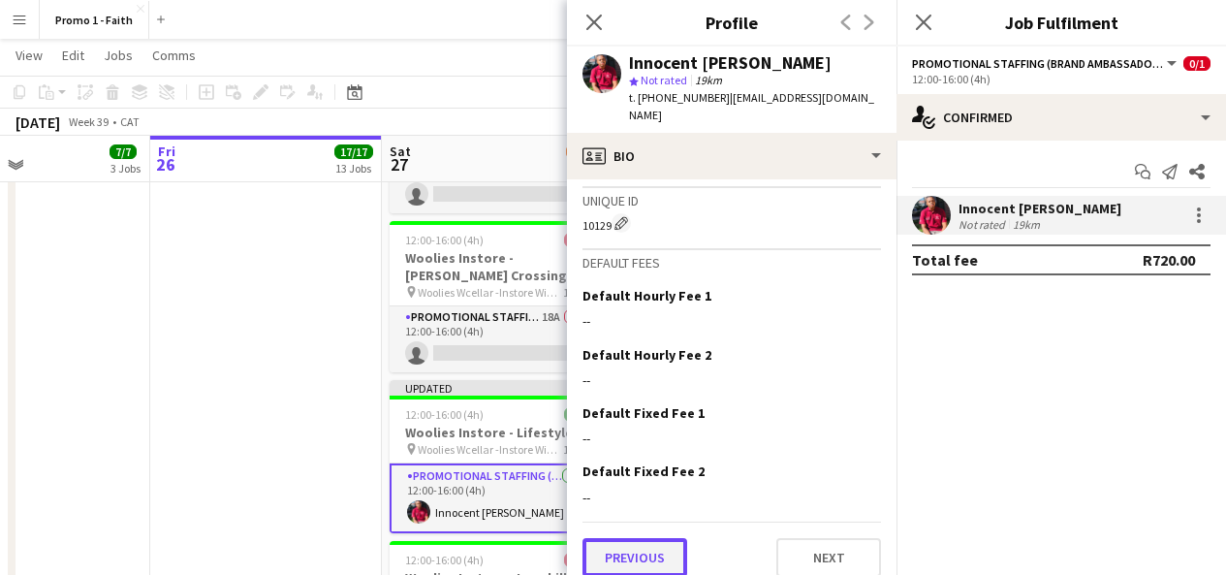
click at [629, 540] on button "Previous" at bounding box center [635, 557] width 105 height 39
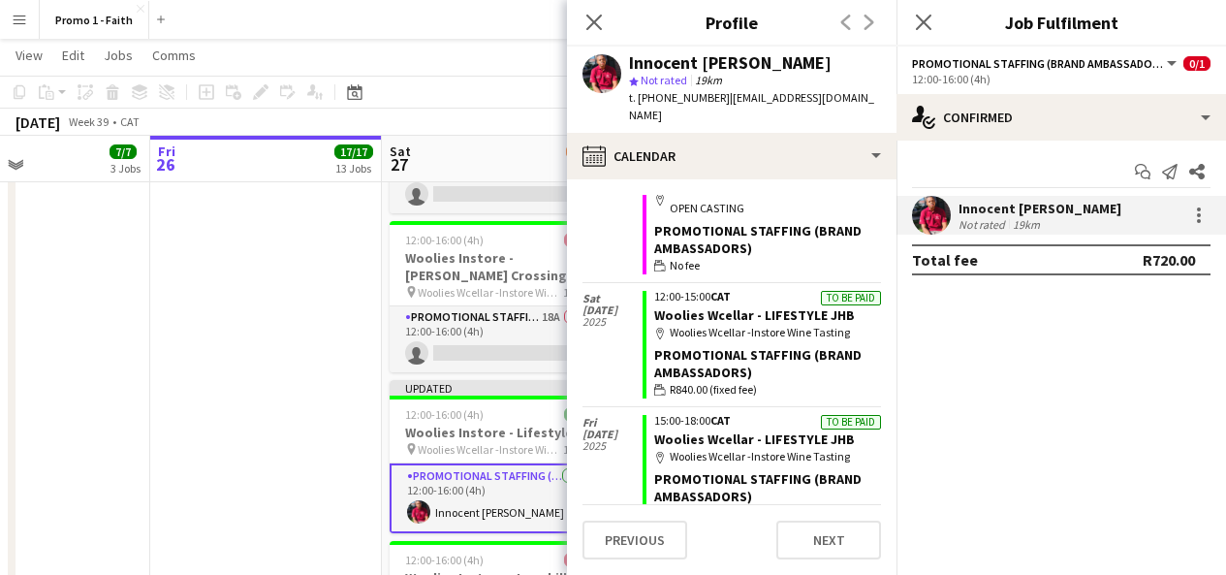
scroll to position [1550, 0]
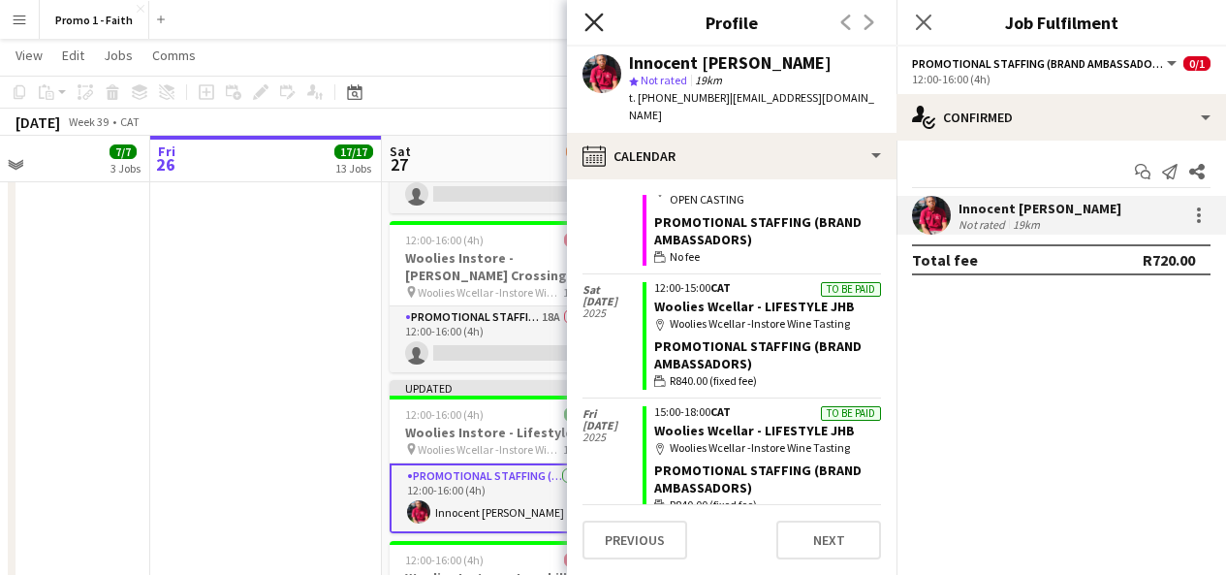
click at [593, 17] on icon "Close pop-in" at bounding box center [593, 22] width 18 height 18
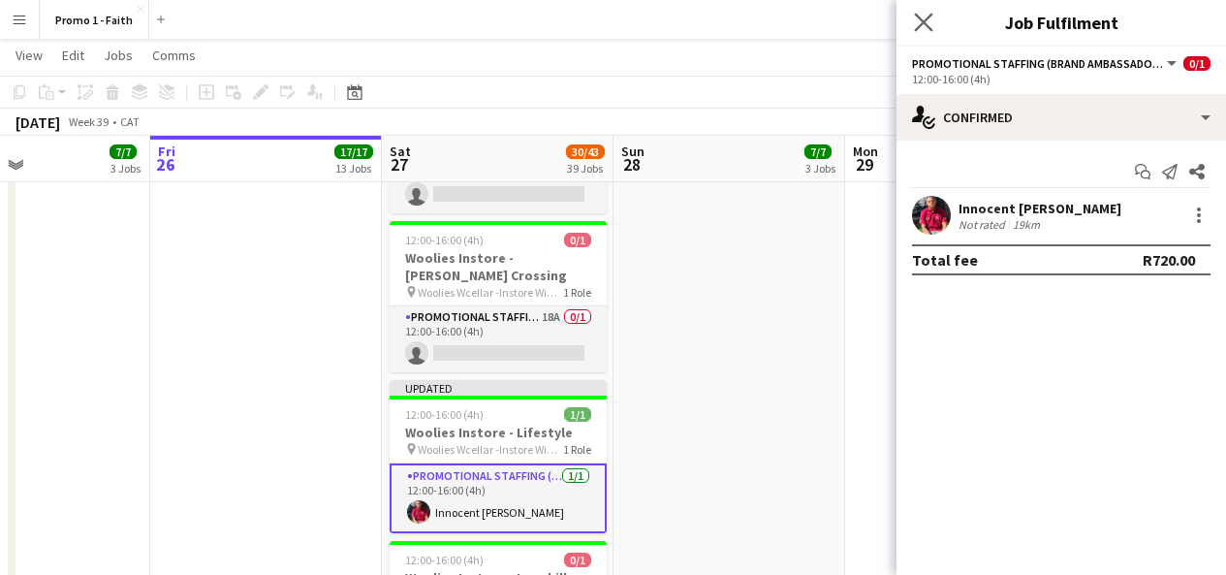
click at [934, 18] on app-icon "Close pop-in" at bounding box center [924, 23] width 28 height 28
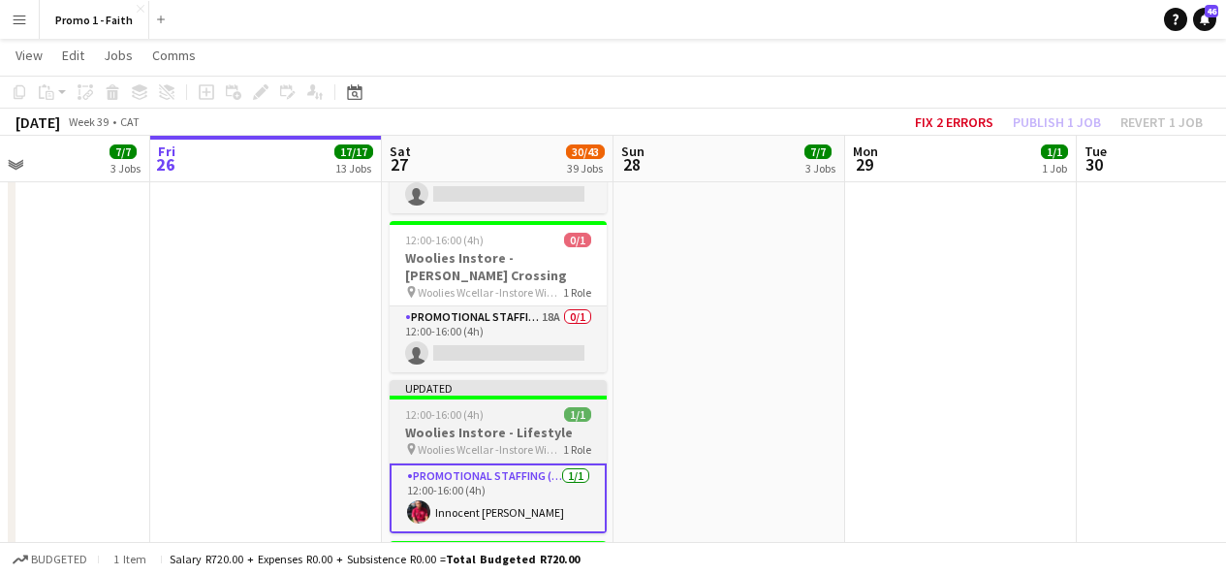
click at [526, 380] on div "Updated" at bounding box center [498, 388] width 217 height 16
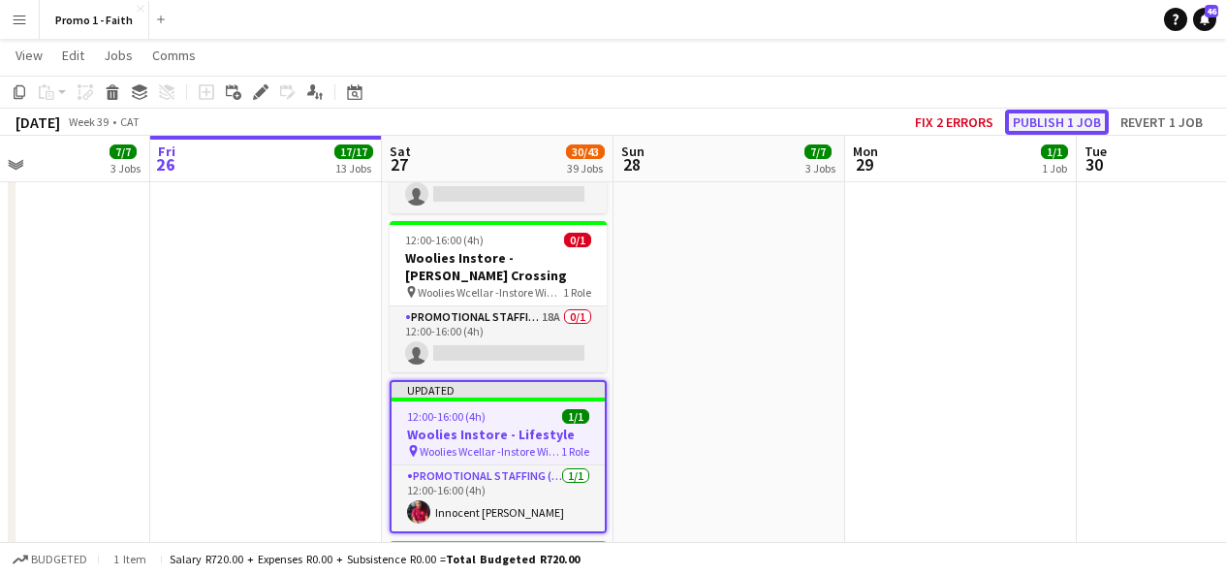
click at [1067, 112] on button "Publish 1 job" at bounding box center [1057, 122] width 104 height 25
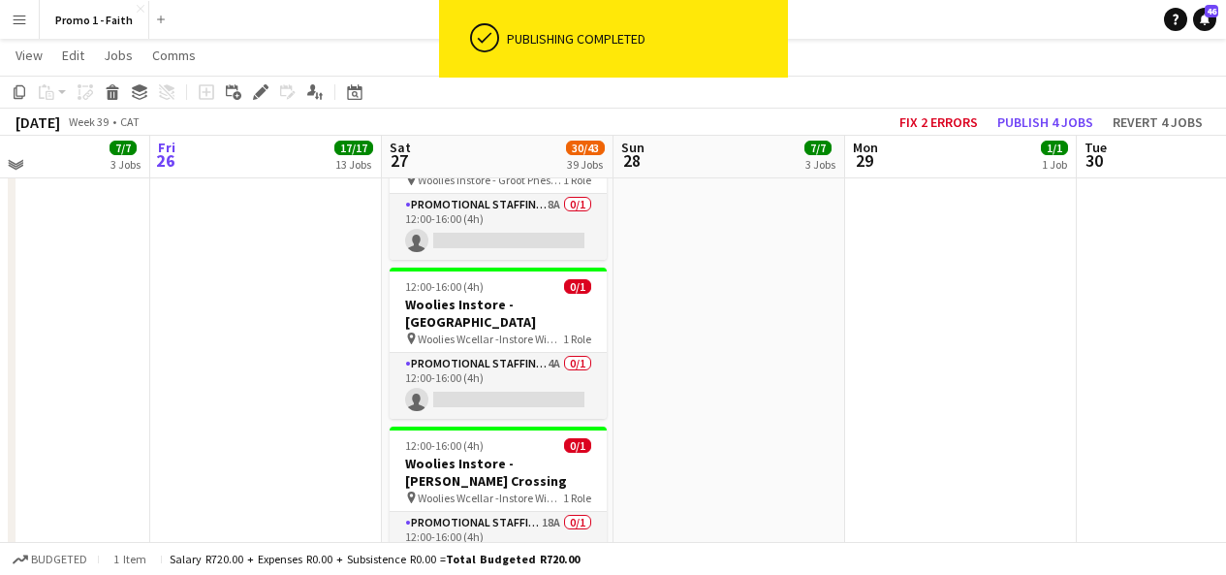
scroll to position [3575, 0]
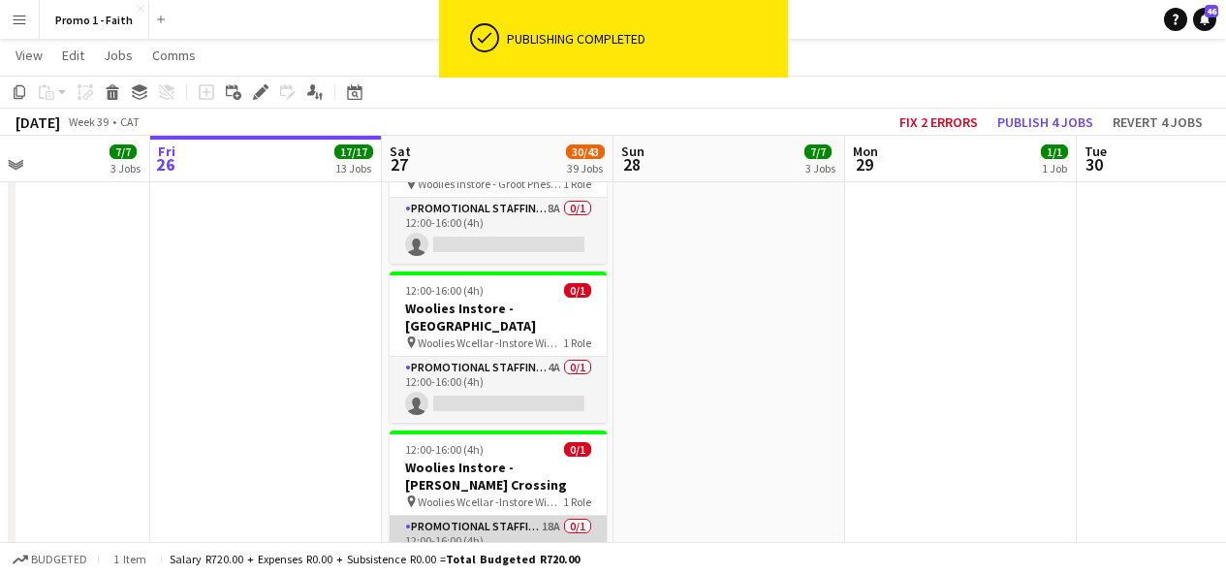
click at [538, 516] on app-card-role "Promotional Staffing (Brand Ambassadors) 18A 0/1 12:00-16:00 (4h) single-neutra…" at bounding box center [498, 549] width 217 height 66
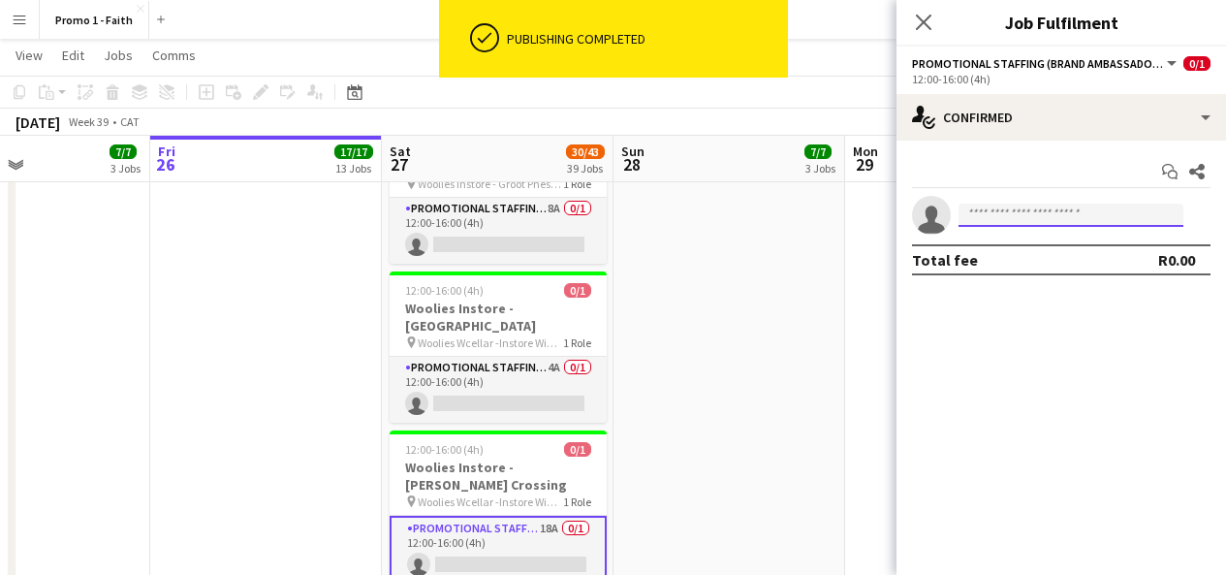
click at [993, 222] on input at bounding box center [1071, 215] width 225 height 23
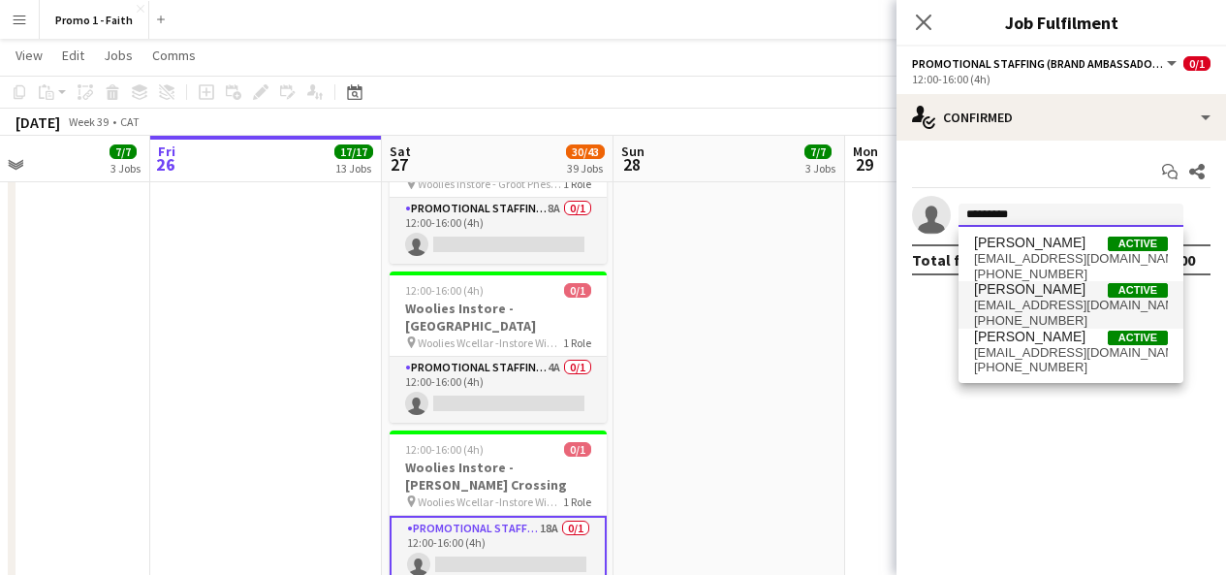
type input "********"
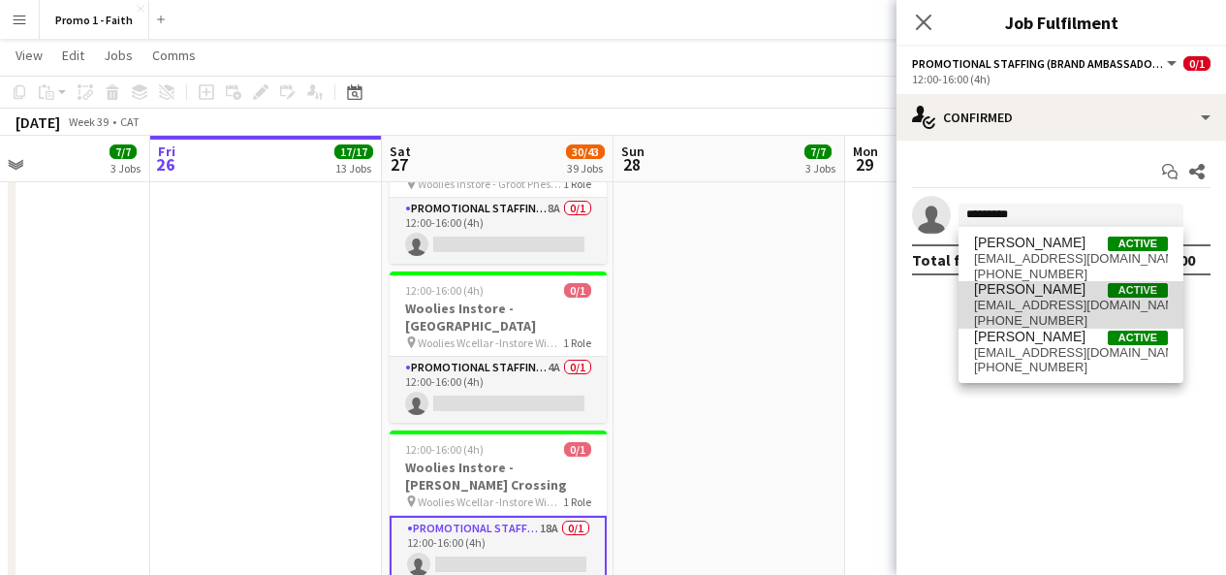
click at [1041, 292] on span "[PERSON_NAME]" at bounding box center [1029, 289] width 111 height 16
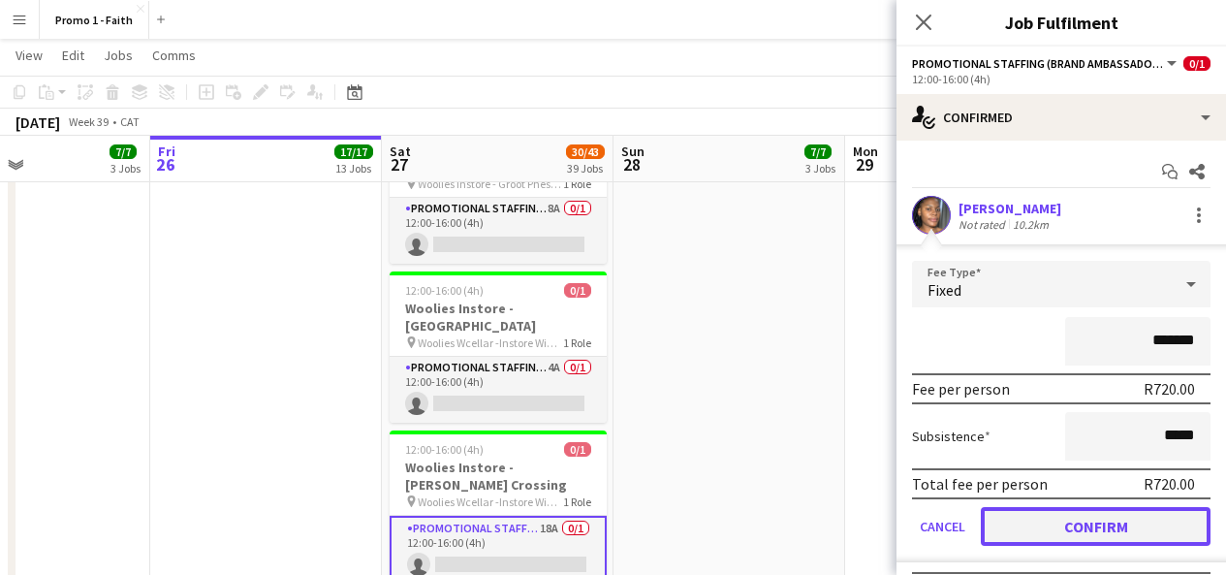
click at [1059, 521] on button "Confirm" at bounding box center [1096, 526] width 230 height 39
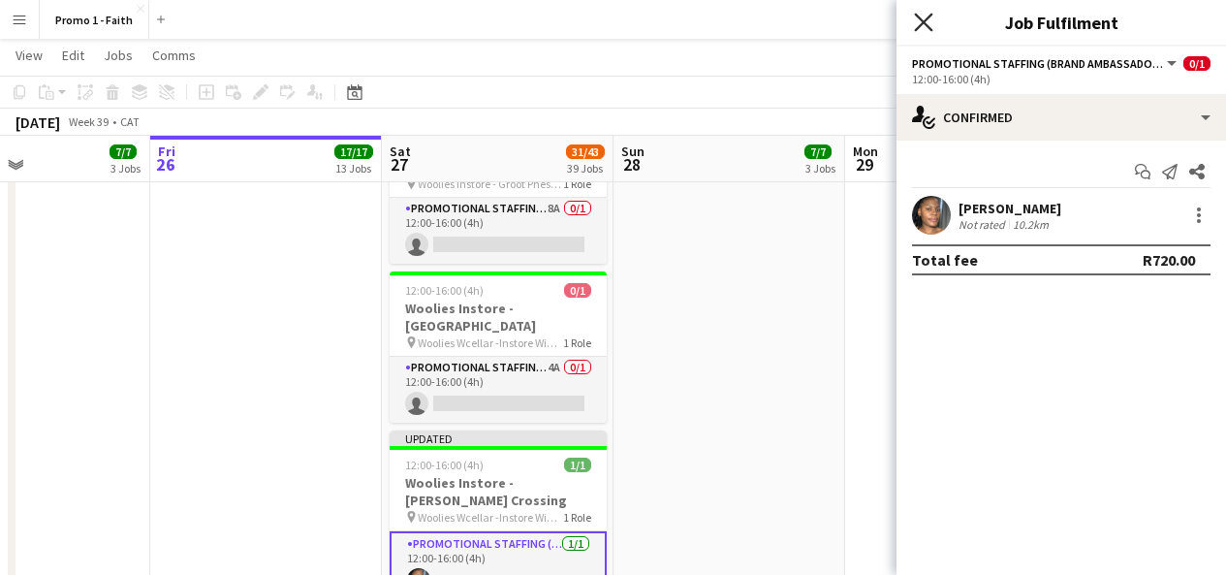
click at [928, 22] on icon "Close pop-in" at bounding box center [923, 22] width 18 height 18
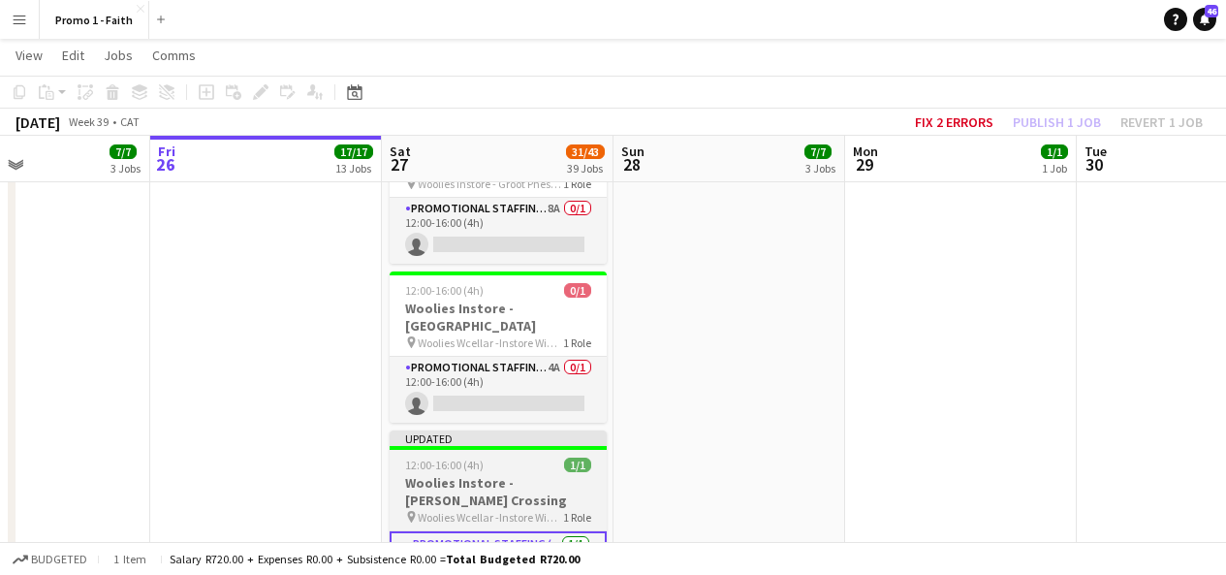
click at [586, 430] on div "Updated" at bounding box center [498, 438] width 217 height 16
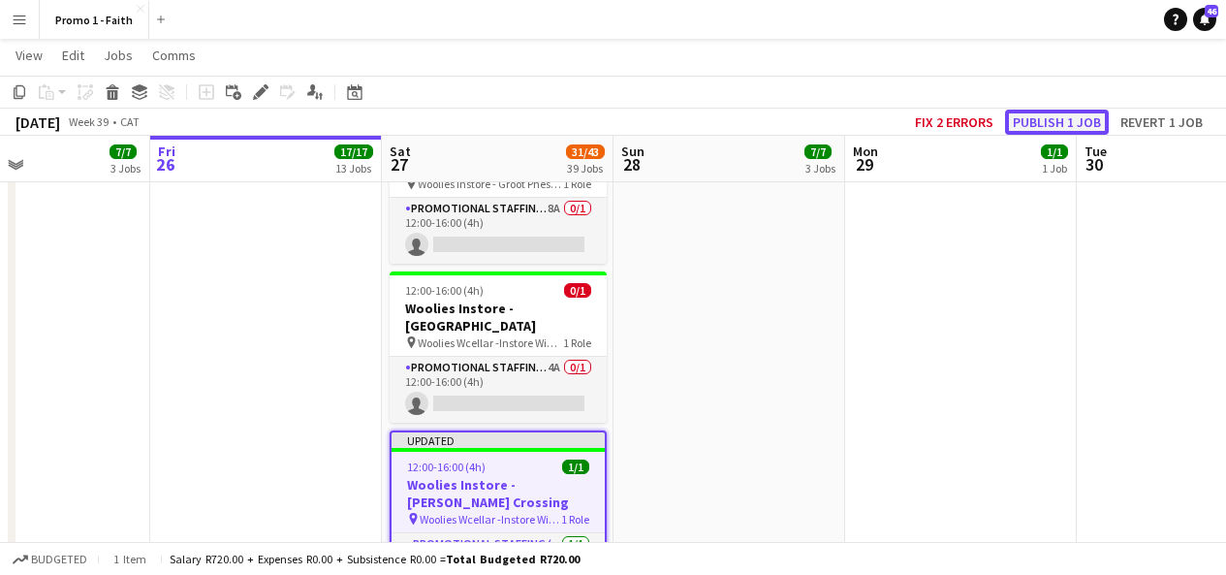
click at [1043, 117] on button "Publish 1 job" at bounding box center [1057, 122] width 104 height 25
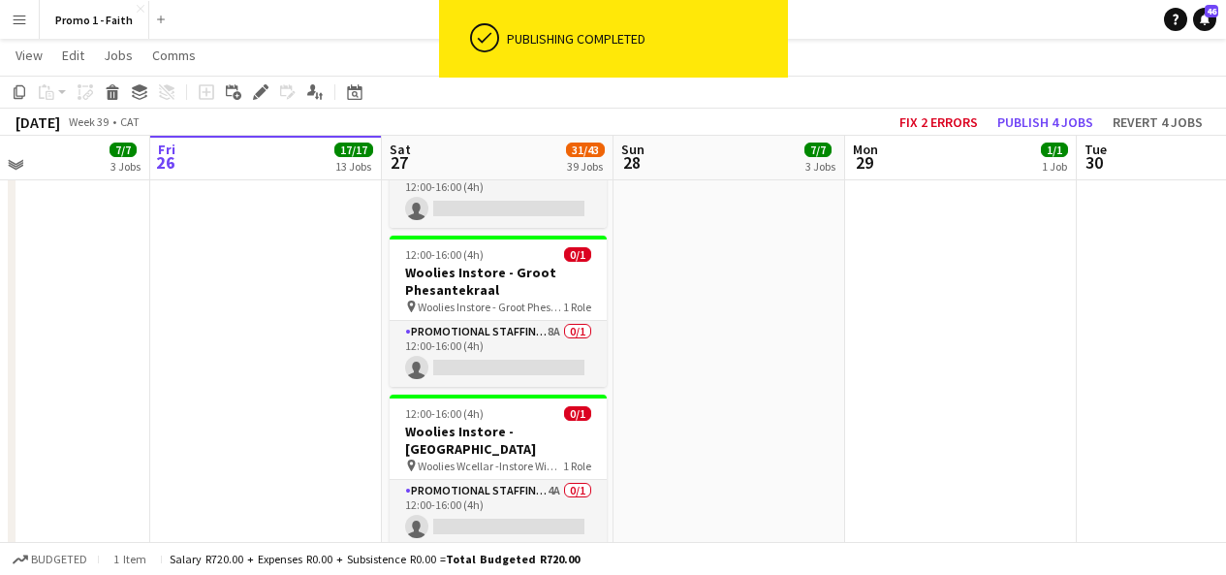
scroll to position [3450, 0]
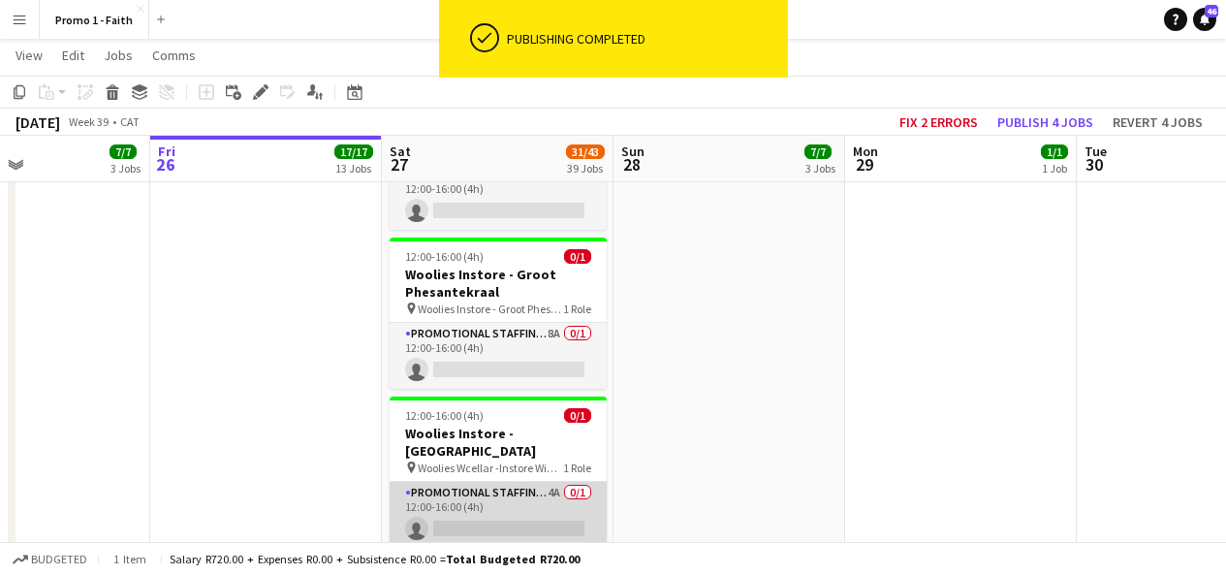
click at [513, 482] on app-card-role "Promotional Staffing (Brand Ambassadors) 4A 0/1 12:00-16:00 (4h) single-neutral…" at bounding box center [498, 515] width 217 height 66
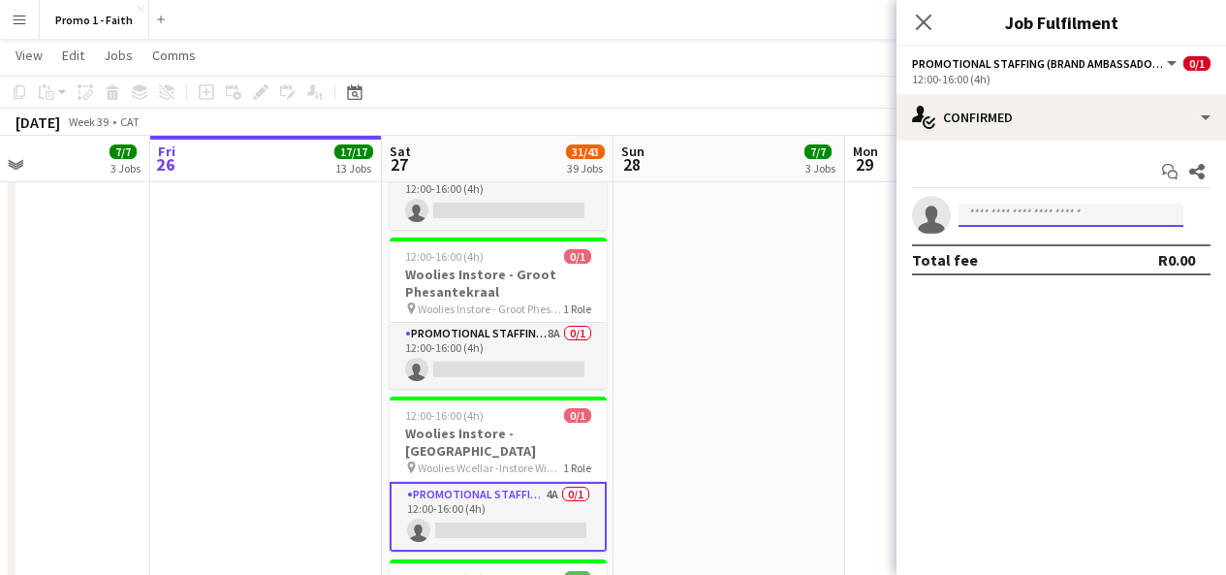
click at [991, 219] on input at bounding box center [1071, 215] width 225 height 23
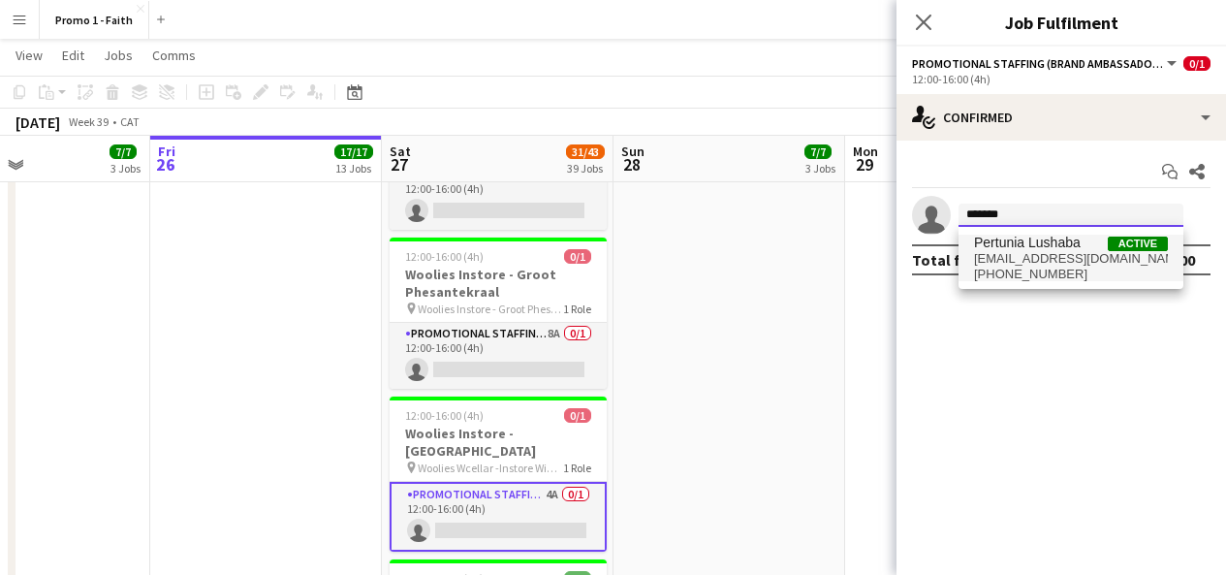
type input "*******"
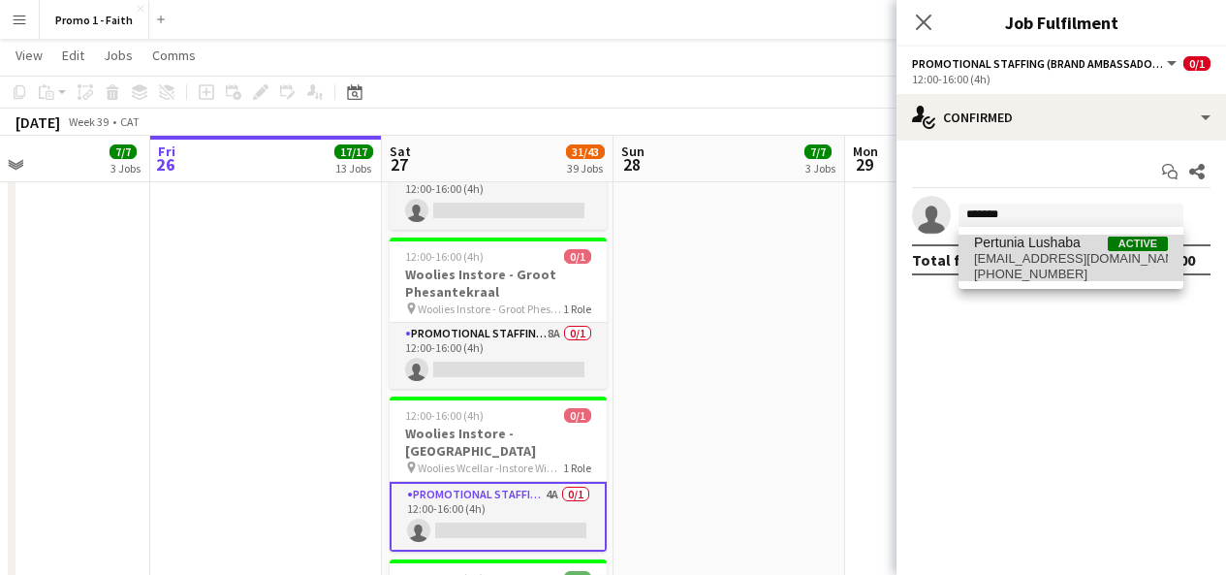
click at [1033, 256] on span "[EMAIL_ADDRESS][DOMAIN_NAME]" at bounding box center [1071, 259] width 194 height 16
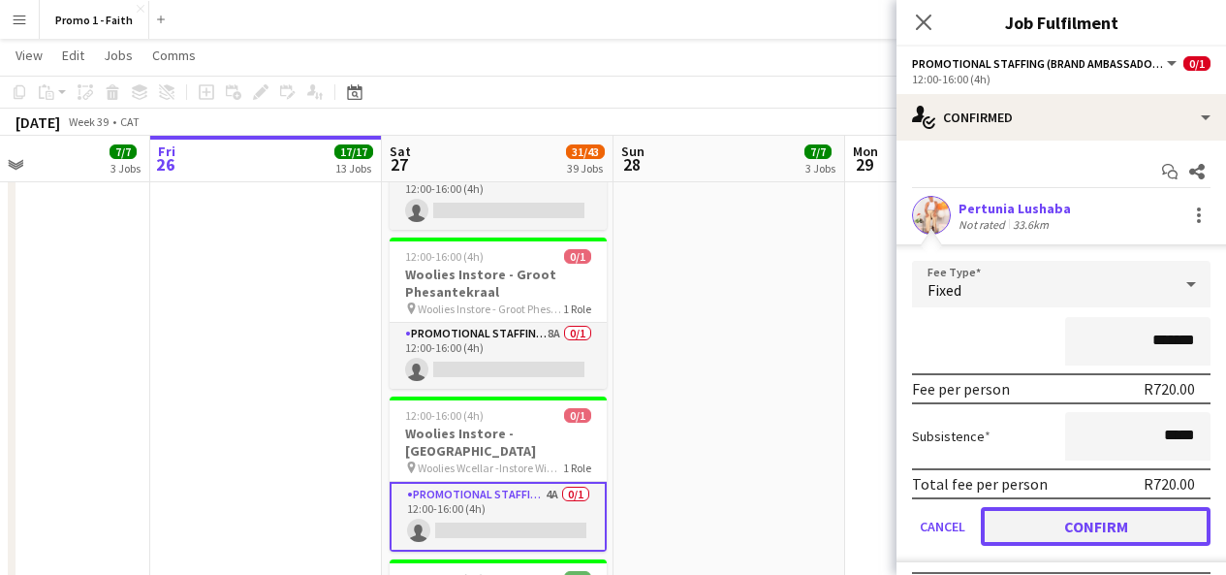
click at [1082, 518] on button "Confirm" at bounding box center [1096, 526] width 230 height 39
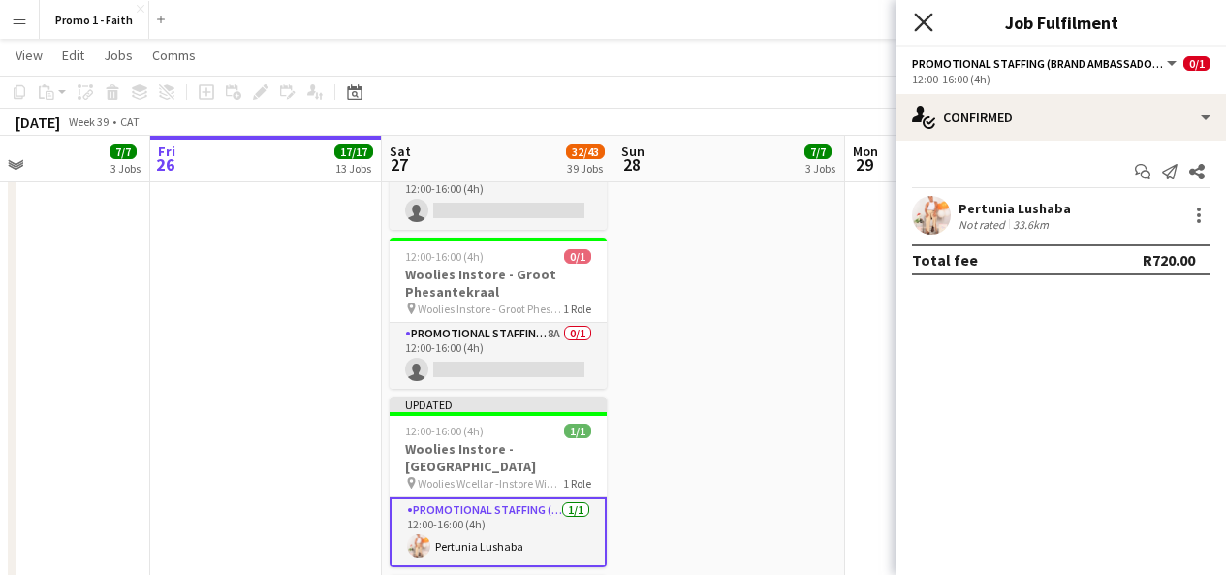
click at [921, 24] on icon at bounding box center [923, 22] width 18 height 18
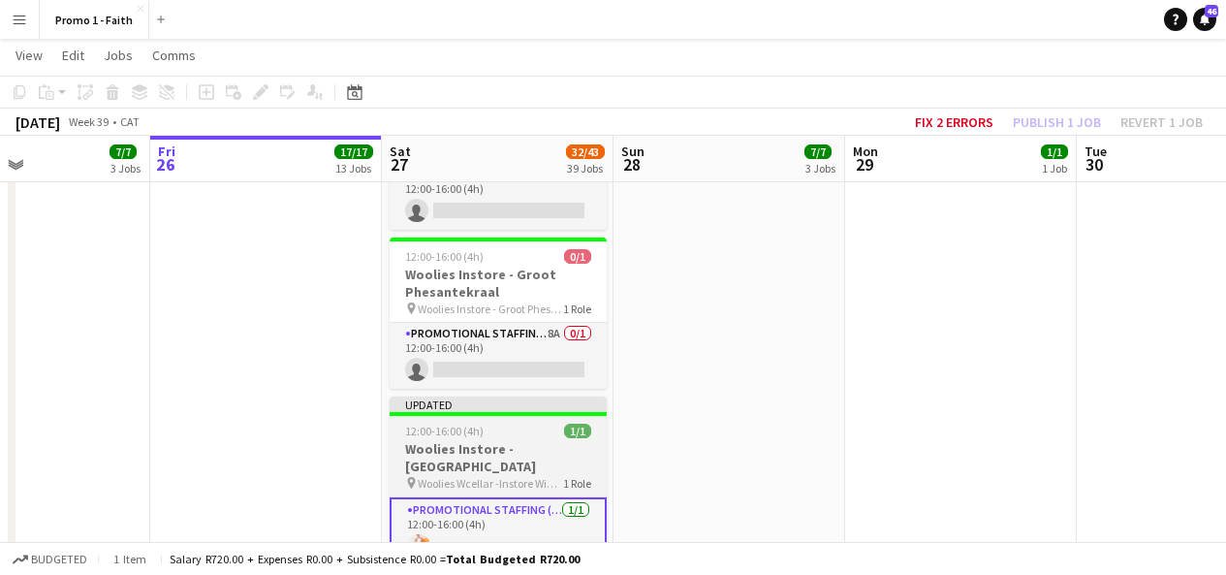
click at [562, 412] on div at bounding box center [498, 414] width 217 height 4
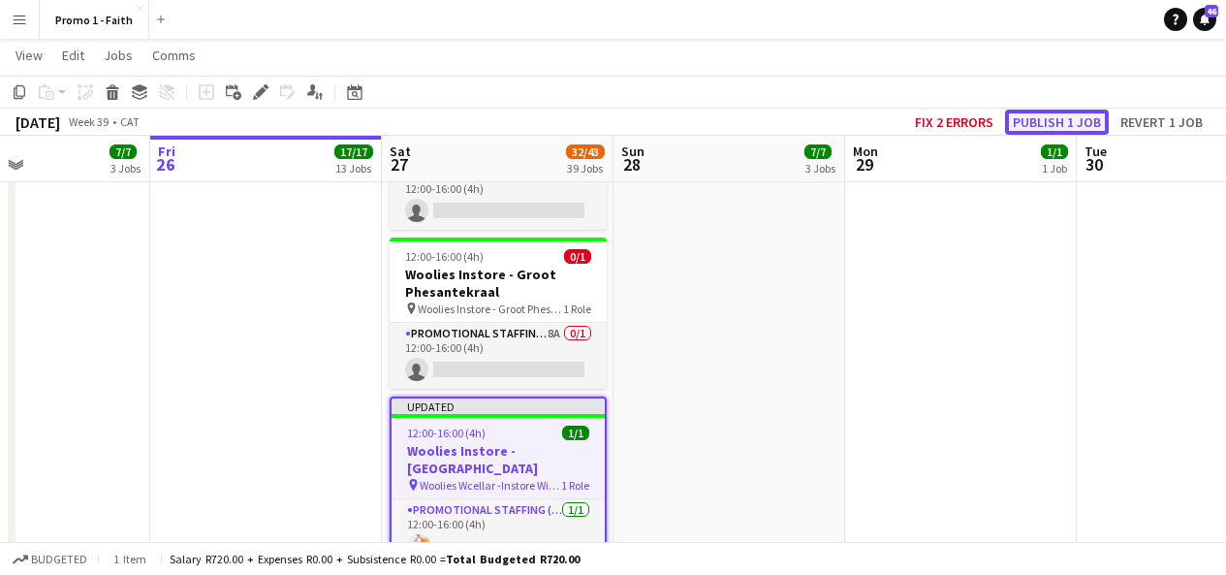
click at [1037, 130] on button "Publish 1 job" at bounding box center [1057, 122] width 104 height 25
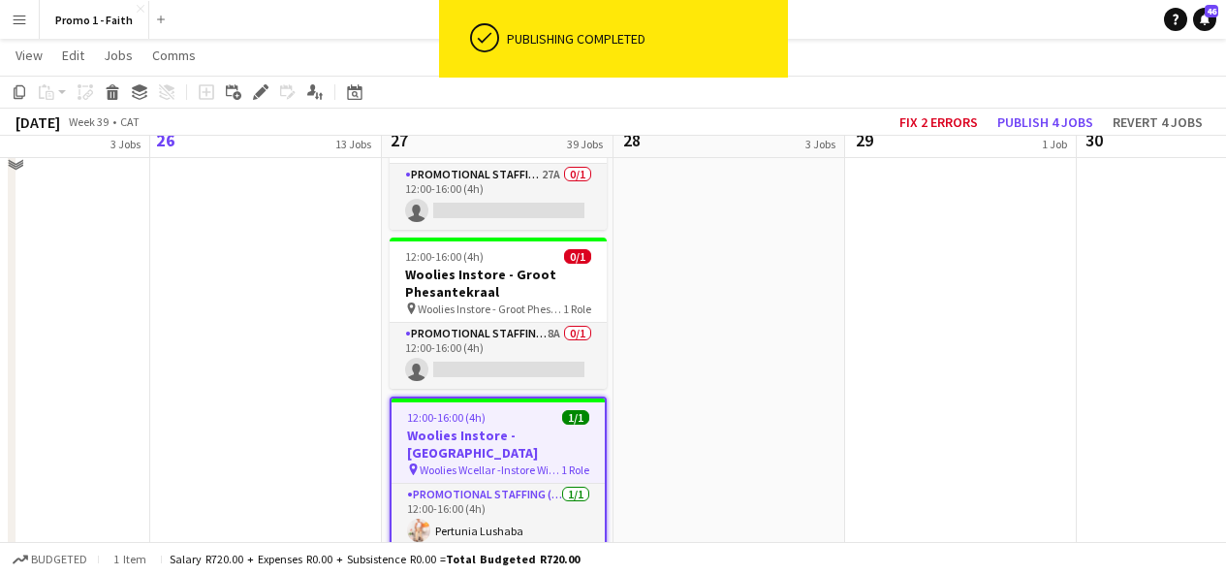
scroll to position [3276, 0]
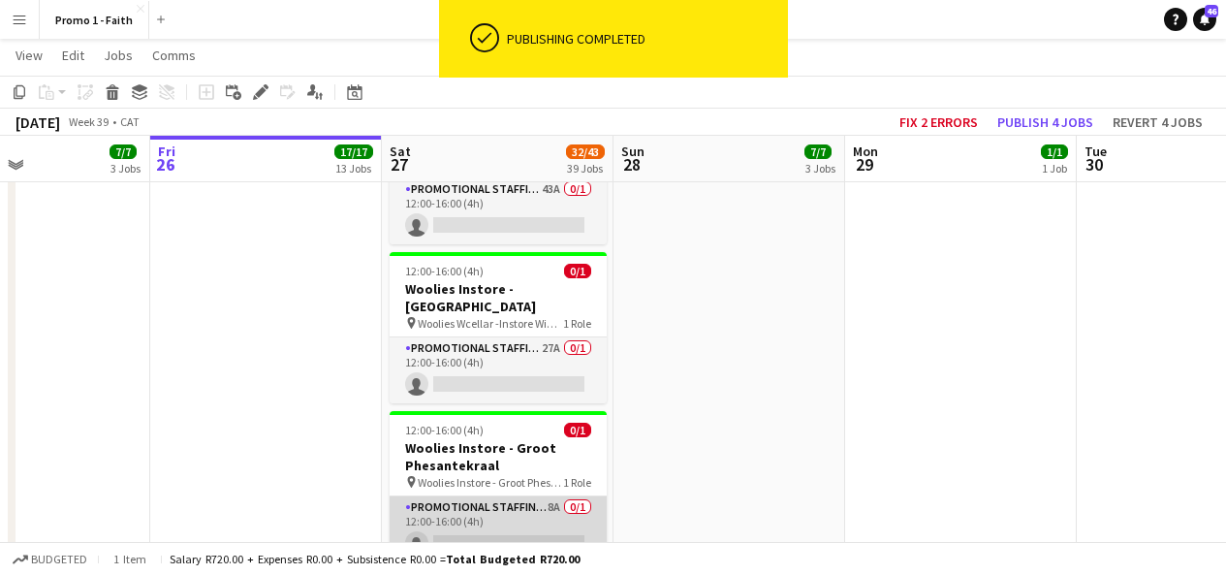
click at [498, 496] on app-card-role "Promotional Staffing (Brand Ambassadors) 8A 0/1 12:00-16:00 (4h) single-neutral…" at bounding box center [498, 529] width 217 height 66
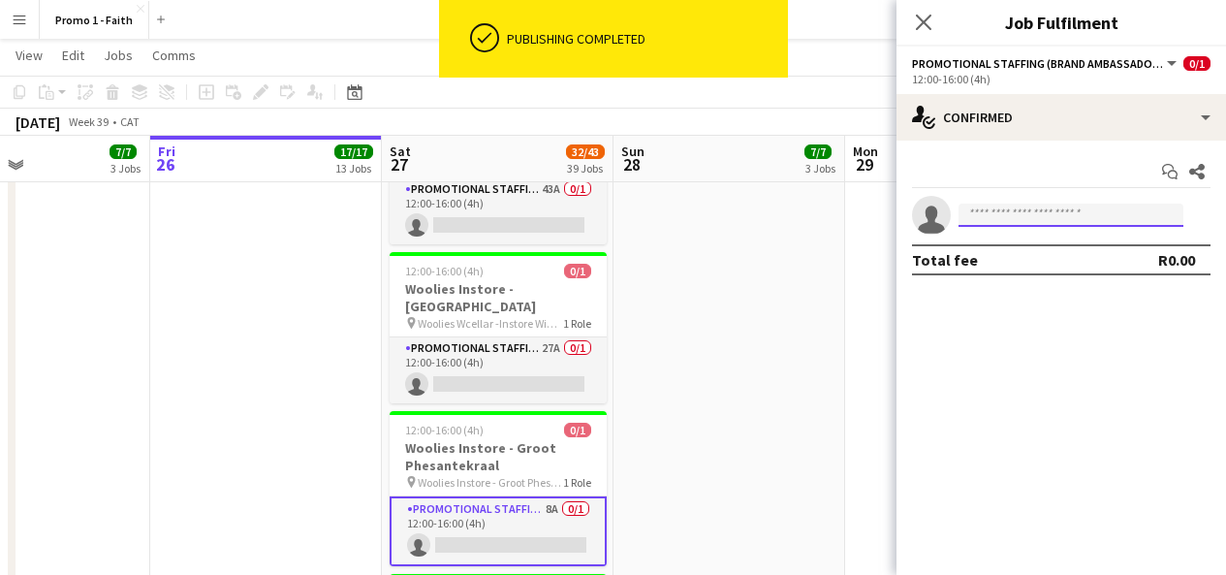
click at [1069, 211] on input at bounding box center [1071, 215] width 225 height 23
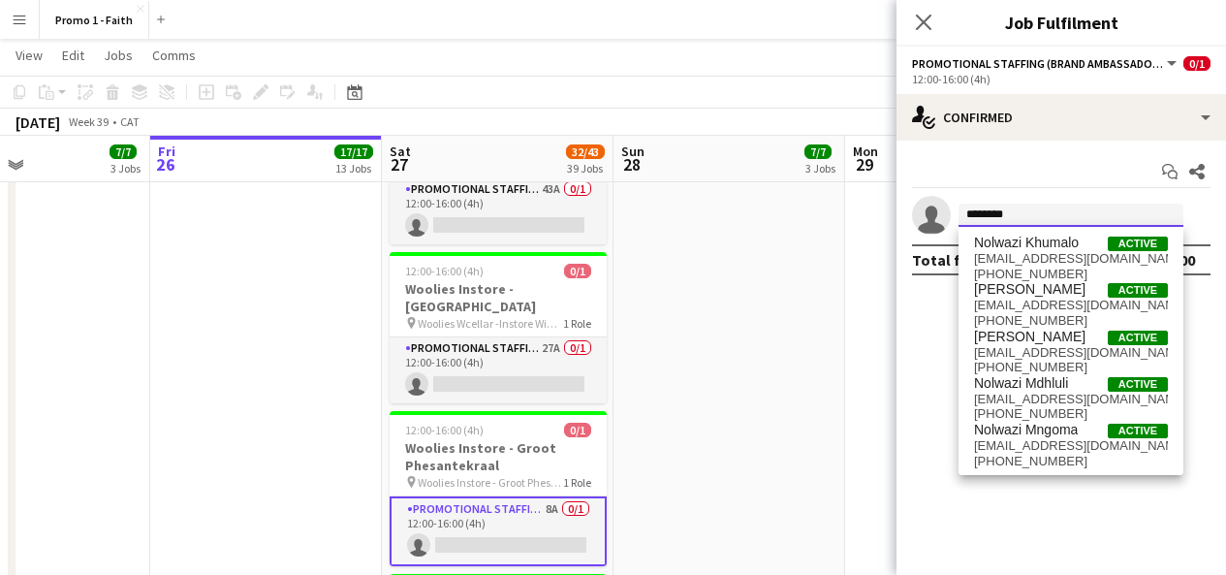
type input "*******"
click at [1048, 250] on span "Nolwazi Khumalo" at bounding box center [1026, 243] width 105 height 16
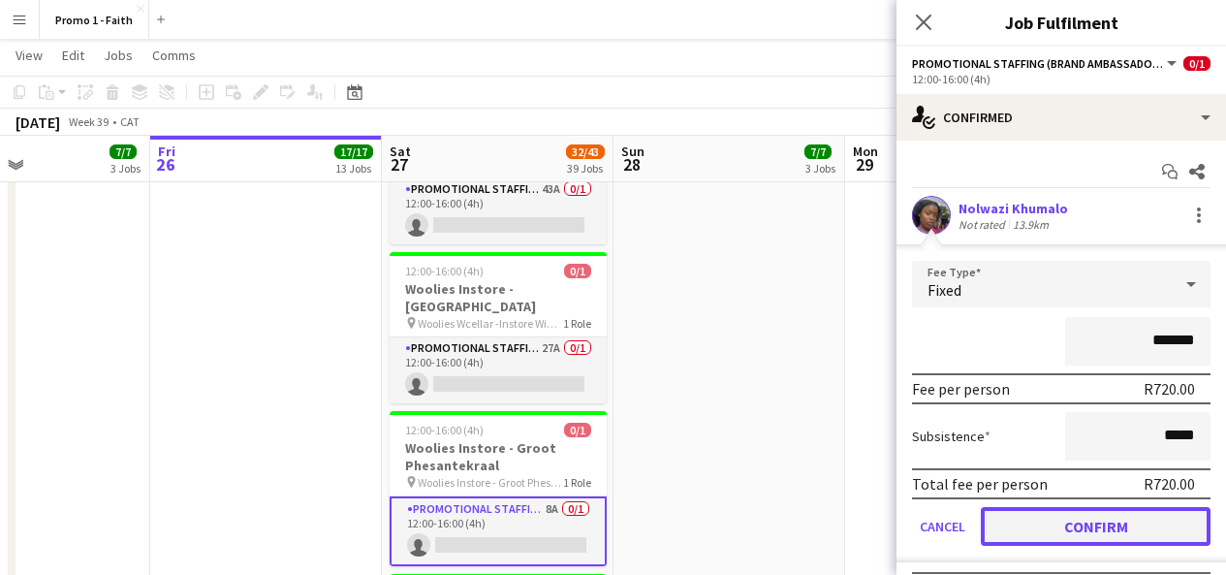
click at [1062, 519] on button "Confirm" at bounding box center [1096, 526] width 230 height 39
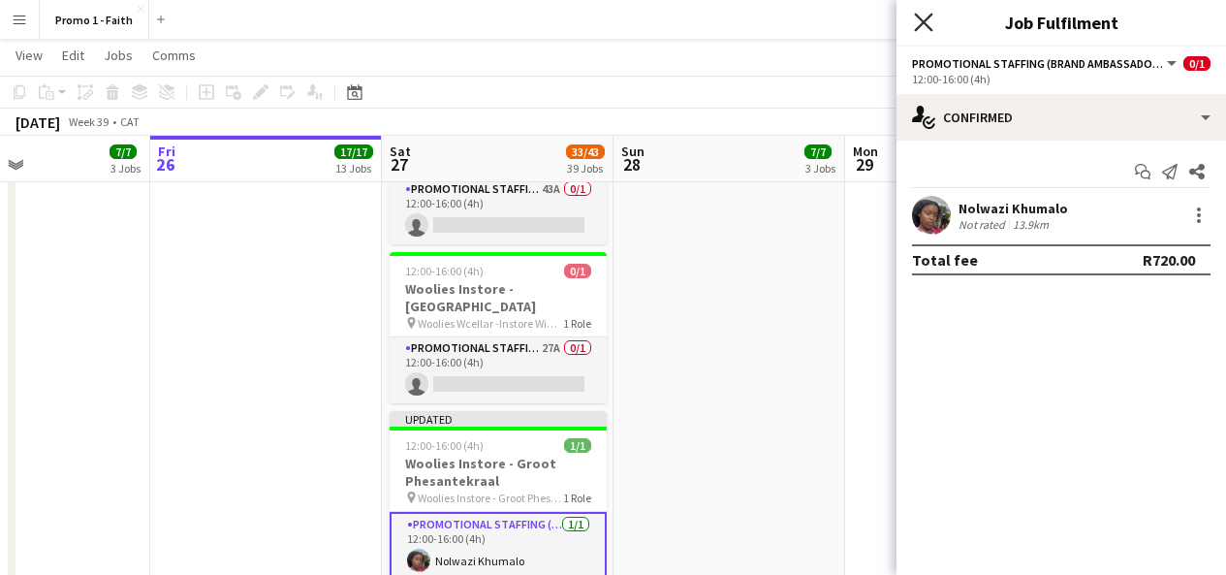
click at [923, 23] on icon at bounding box center [923, 22] width 18 height 18
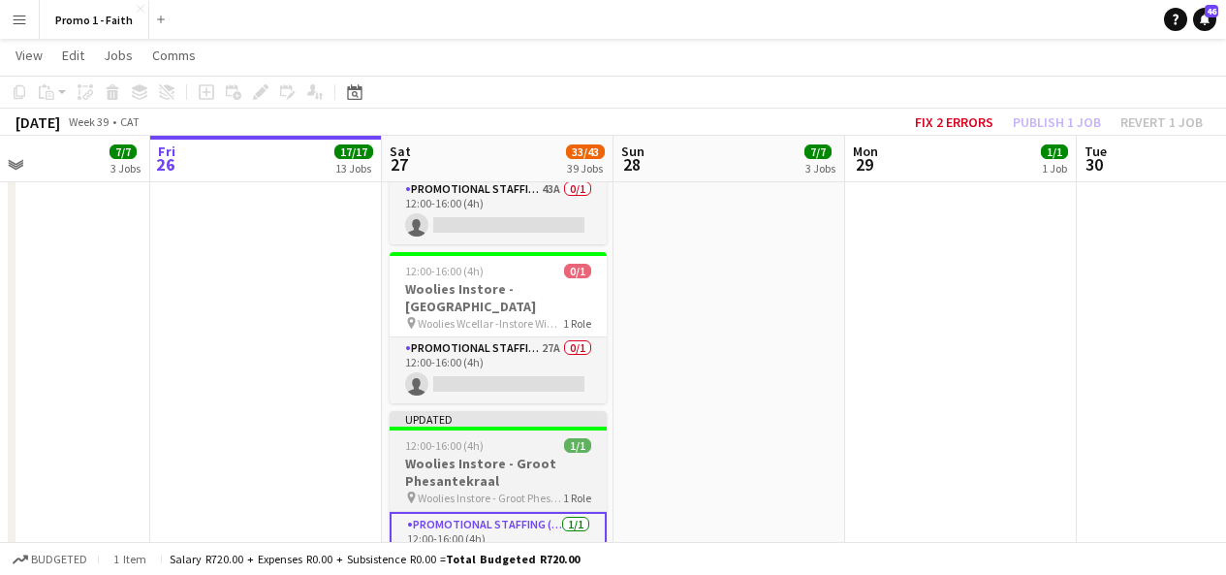
click at [490, 411] on div "Updated" at bounding box center [498, 419] width 217 height 16
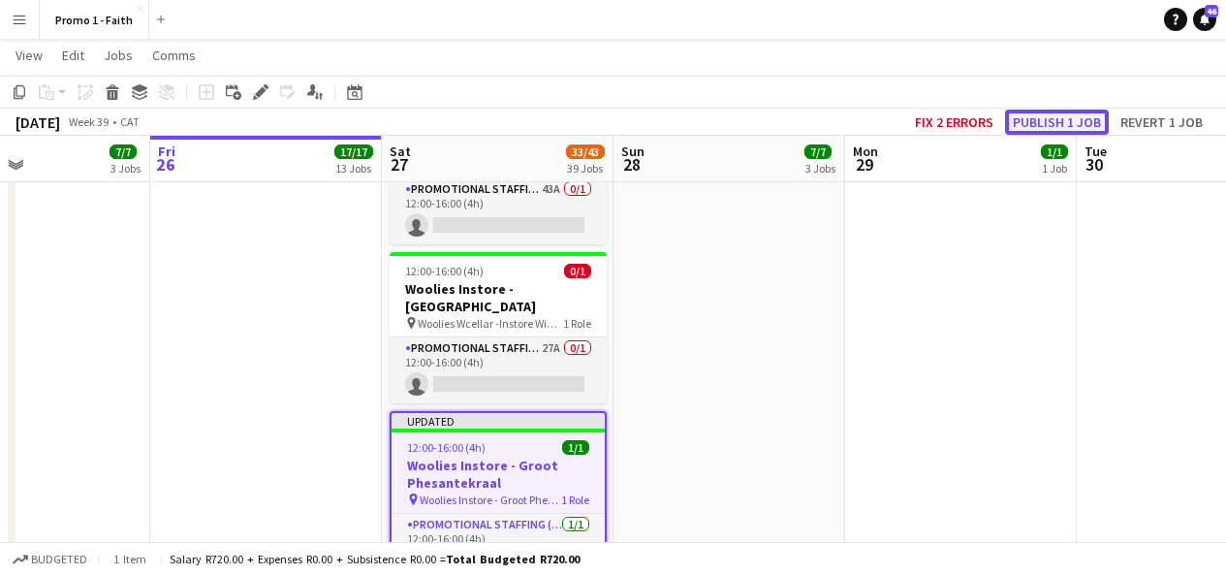
click at [1086, 132] on button "Publish 1 job" at bounding box center [1057, 122] width 104 height 25
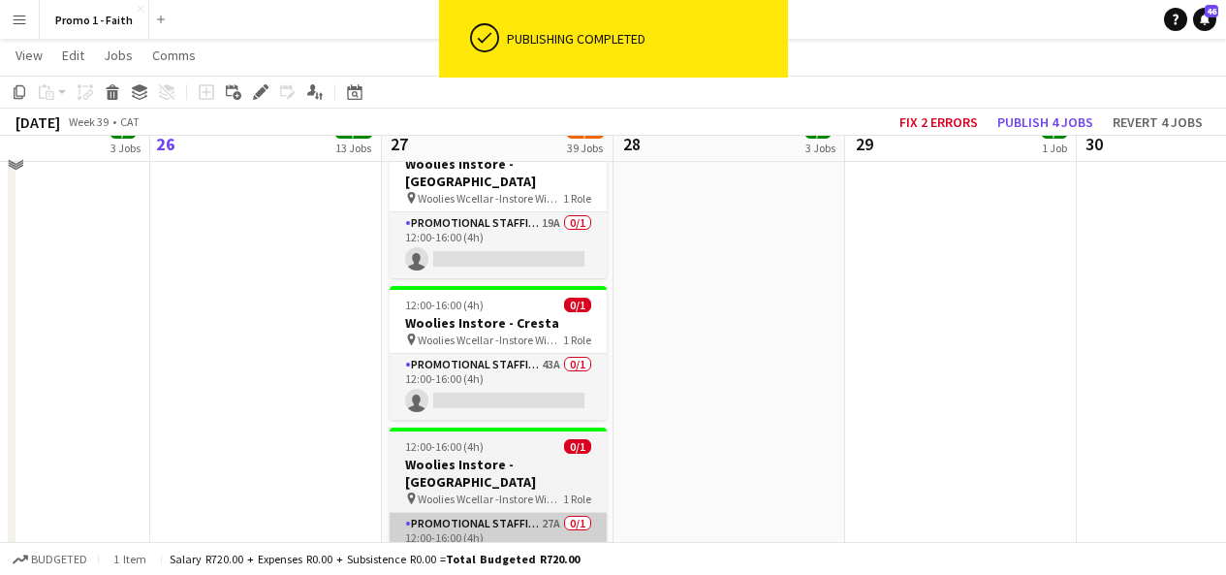
scroll to position [3078, 0]
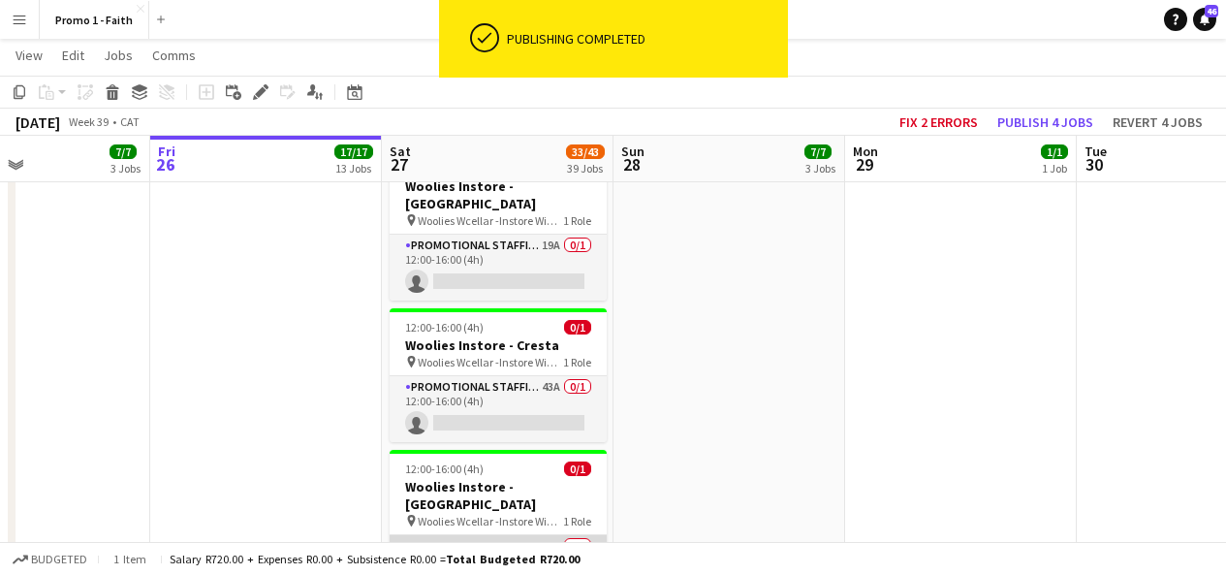
click at [520, 535] on app-card-role "Promotional Staffing (Brand Ambassadors) 27A 0/1 12:00-16:00 (4h) single-neutra…" at bounding box center [498, 568] width 217 height 66
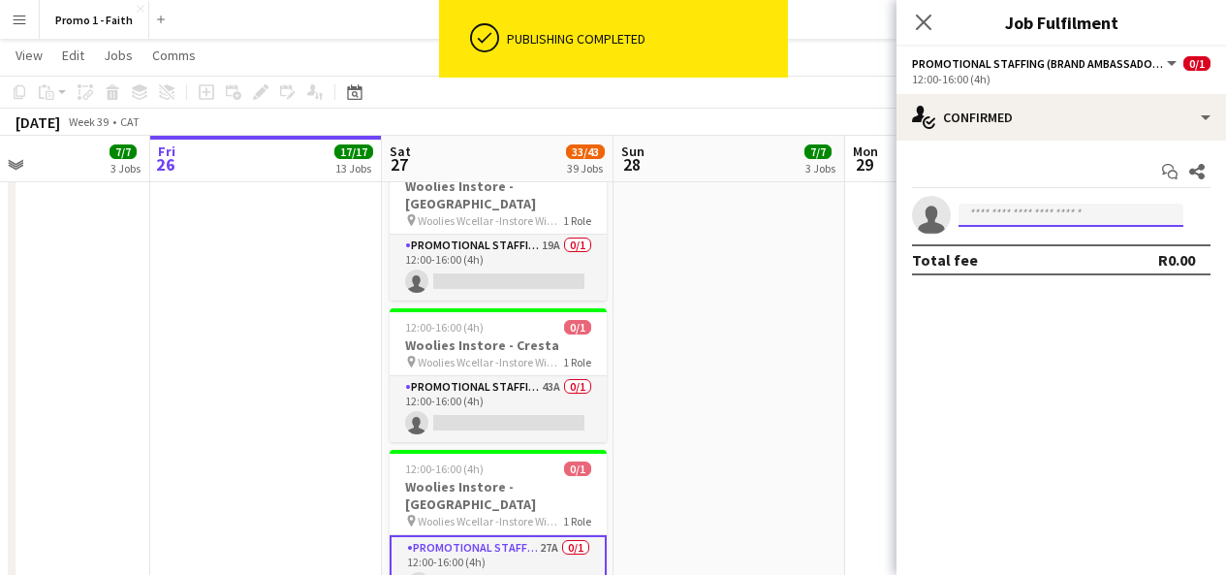
click at [1032, 221] on input at bounding box center [1071, 215] width 225 height 23
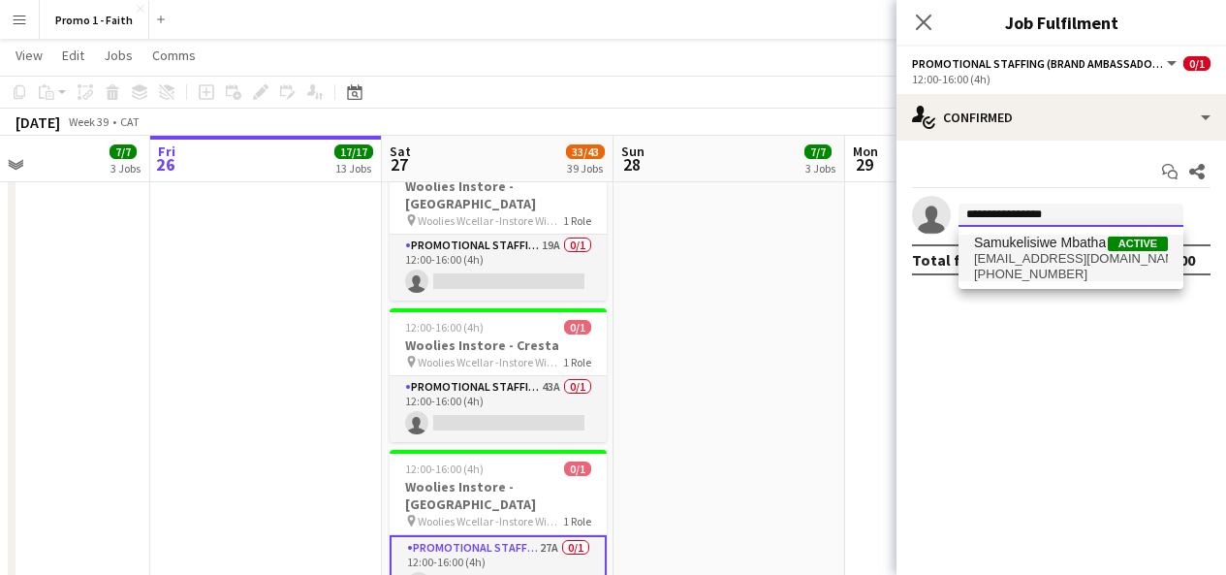
type input "**********"
click at [1082, 250] on span "Samukelisiwe Mbatha" at bounding box center [1040, 243] width 132 height 16
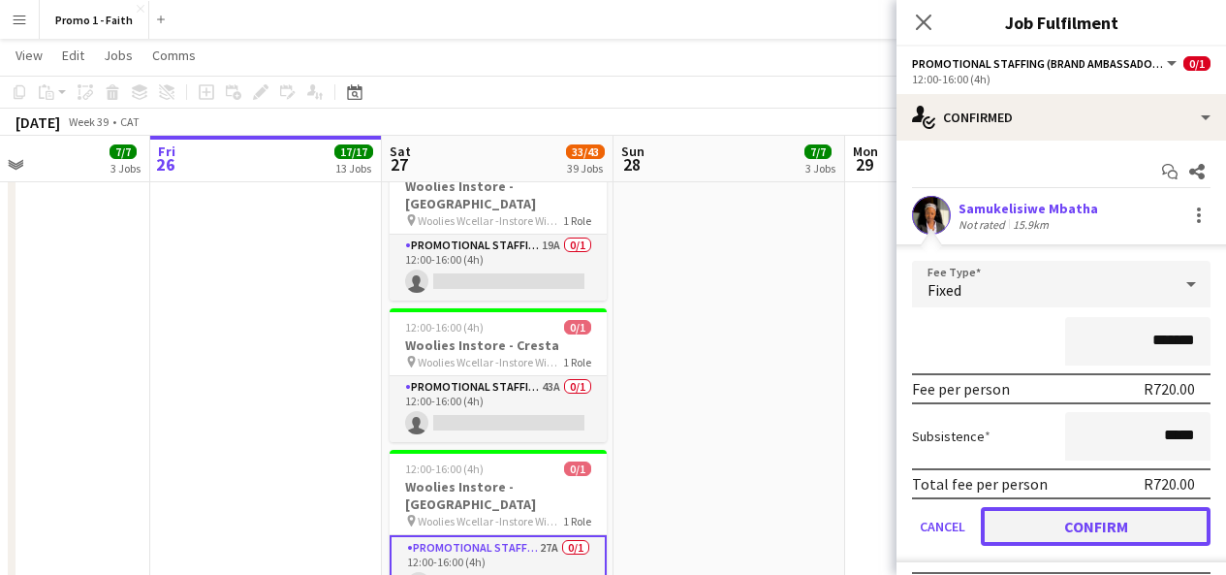
click at [1067, 529] on button "Confirm" at bounding box center [1096, 526] width 230 height 39
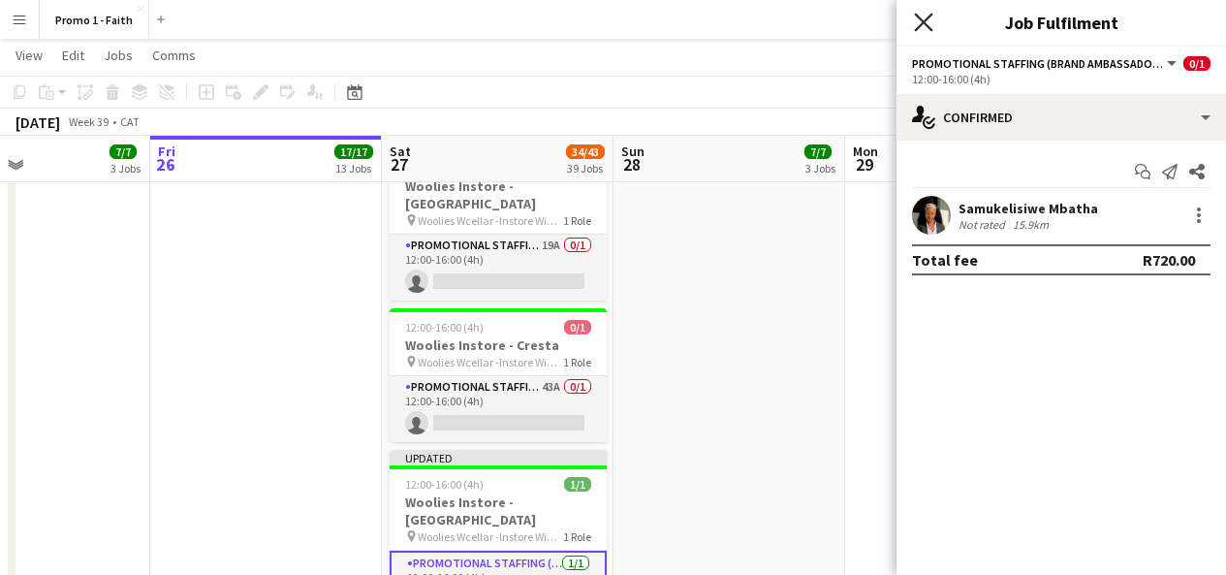
click at [916, 20] on icon "Close pop-in" at bounding box center [923, 22] width 18 height 18
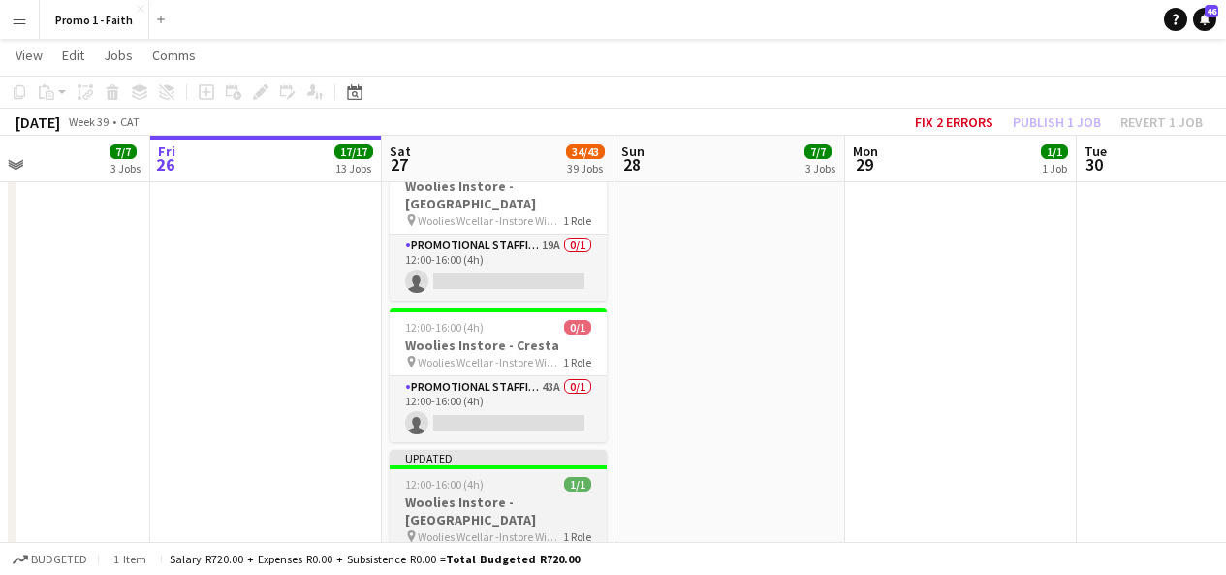
click at [479, 450] on div "Updated" at bounding box center [498, 458] width 217 height 16
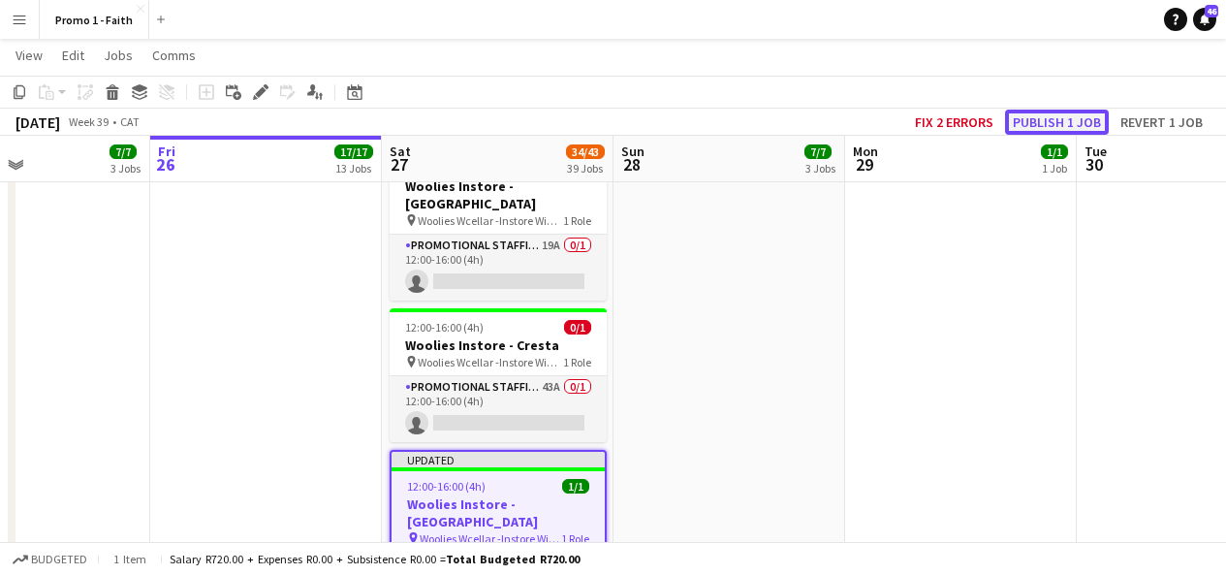
click at [1081, 118] on button "Publish 1 job" at bounding box center [1057, 122] width 104 height 25
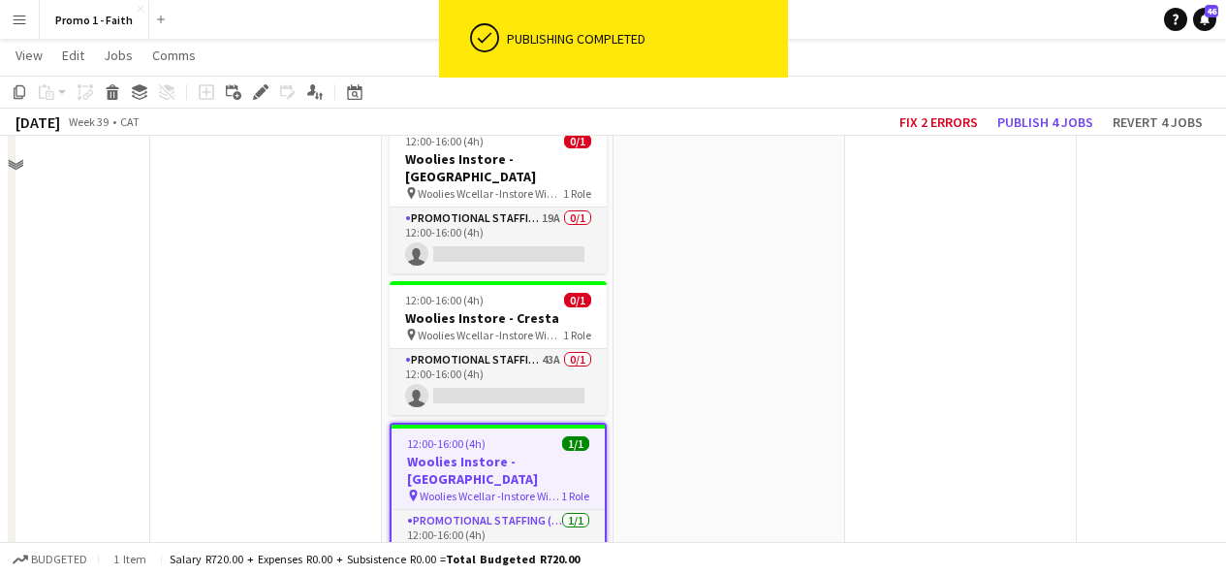
scroll to position [2967, 0]
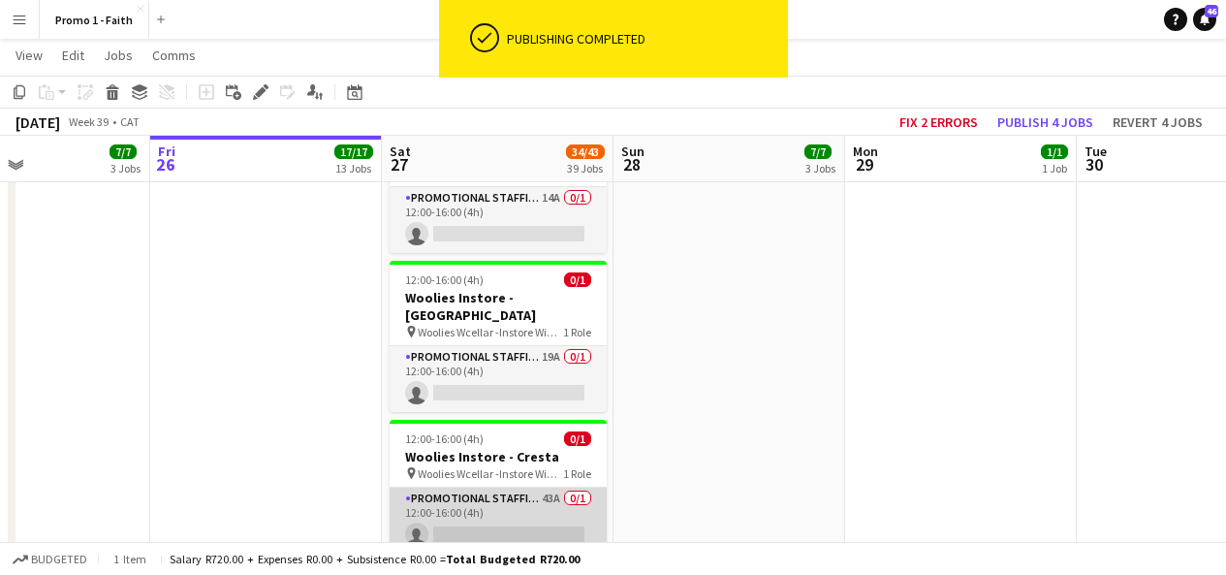
click at [503, 488] on app-card-role "Promotional Staffing (Brand Ambassadors) 43A 0/1 12:00-16:00 (4h) single-neutra…" at bounding box center [498, 521] width 217 height 66
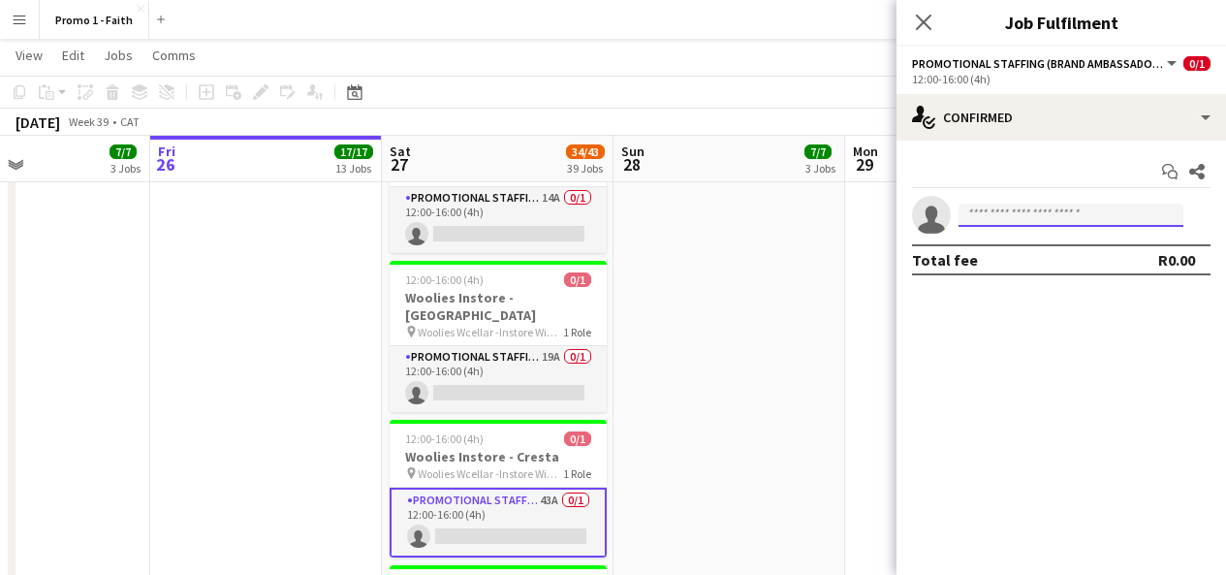
click at [1054, 210] on input at bounding box center [1071, 215] width 225 height 23
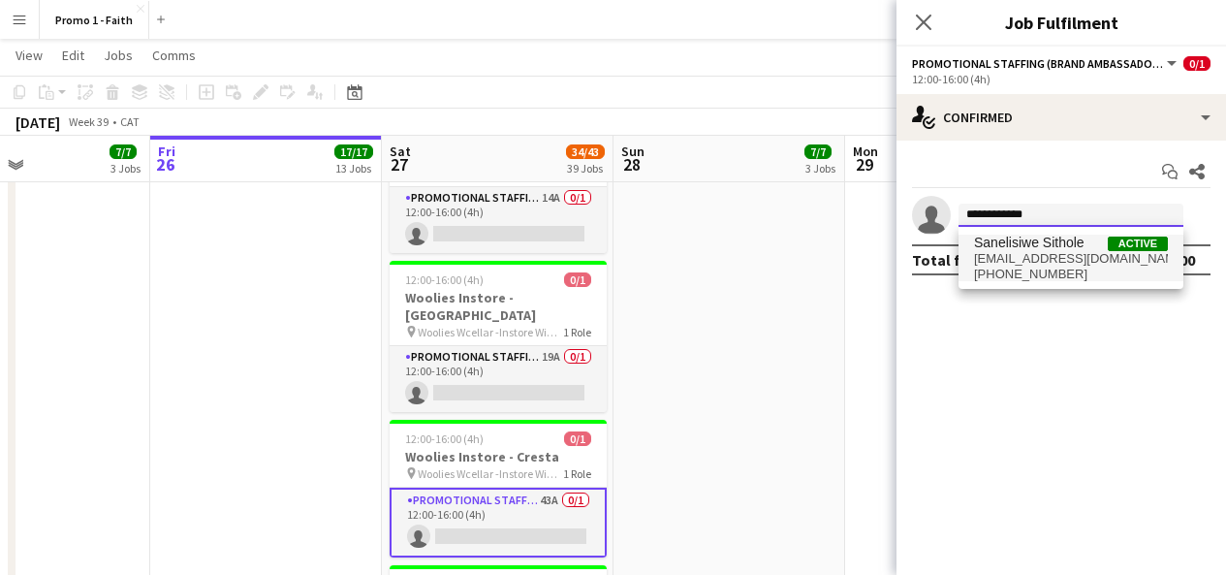
type input "**********"
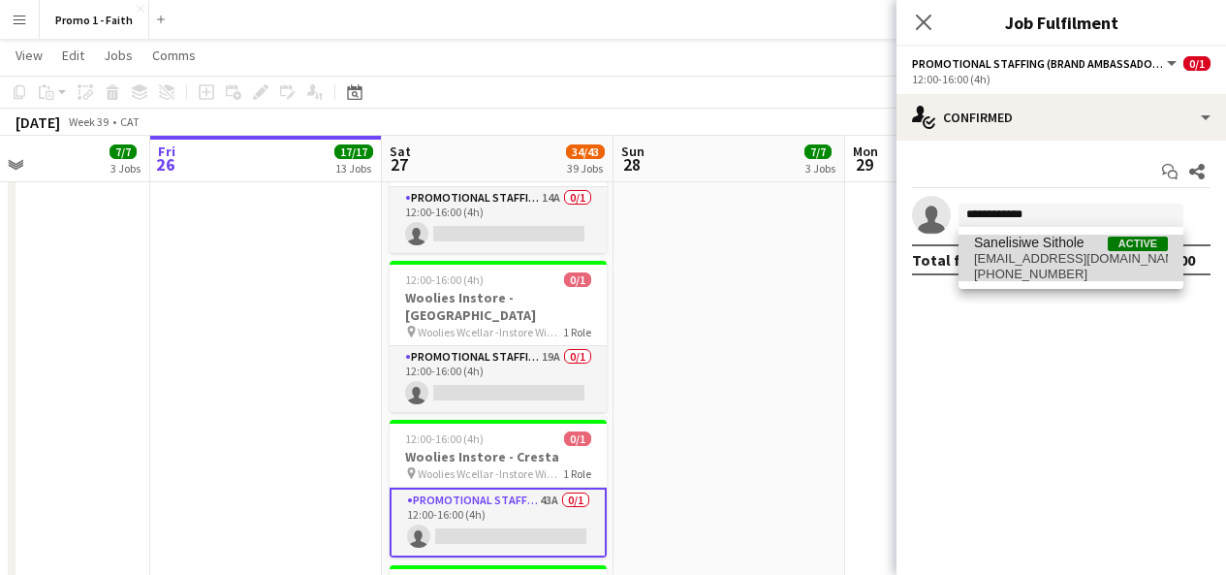
click at [1055, 250] on span "Sanelisiwe Sithole" at bounding box center [1029, 243] width 110 height 16
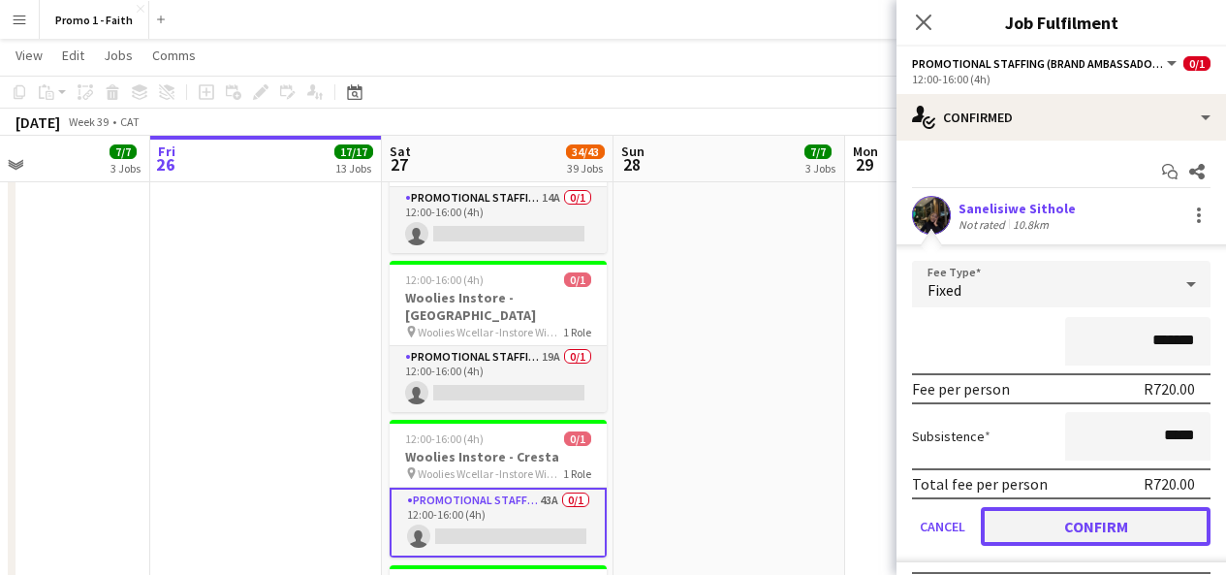
click at [1077, 520] on button "Confirm" at bounding box center [1096, 526] width 230 height 39
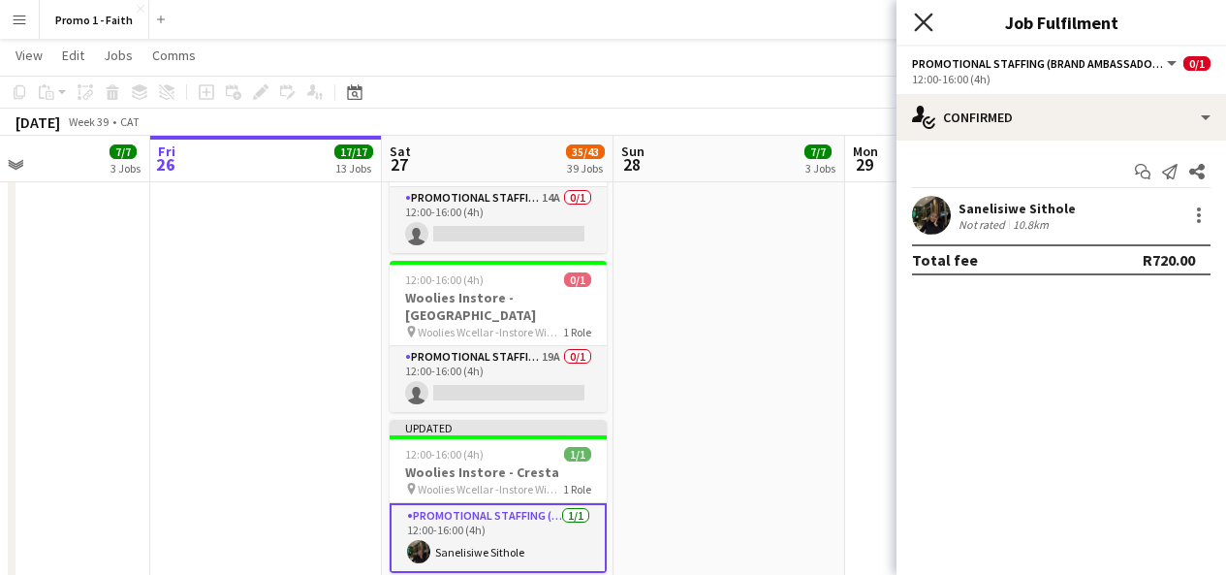
click at [923, 15] on icon "Close pop-in" at bounding box center [923, 22] width 18 height 18
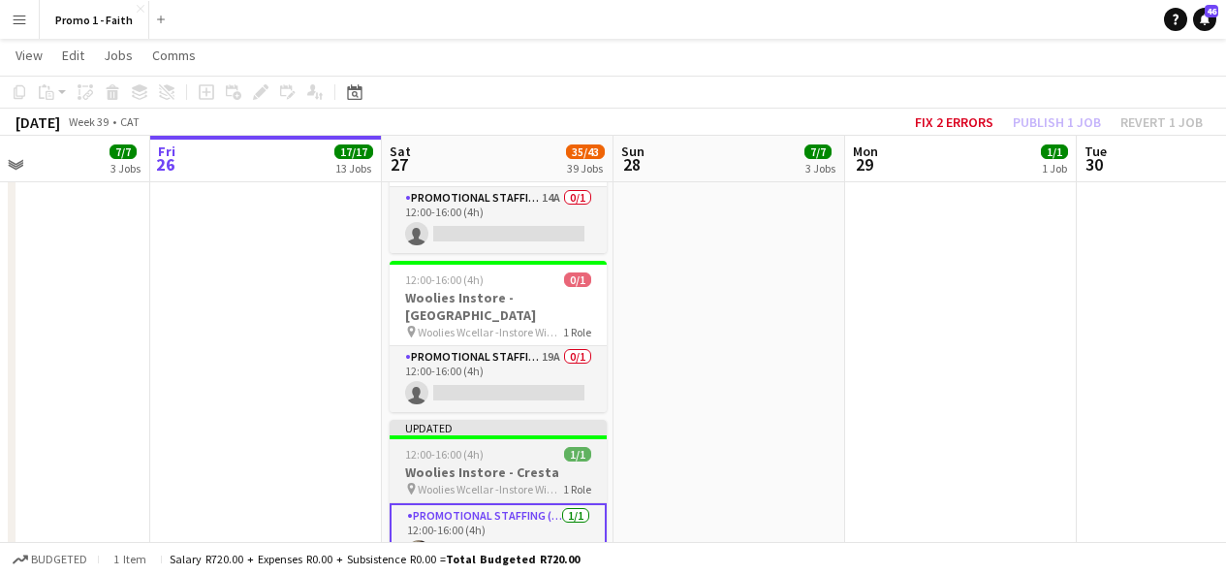
click at [568, 420] on div "Updated" at bounding box center [498, 428] width 217 height 16
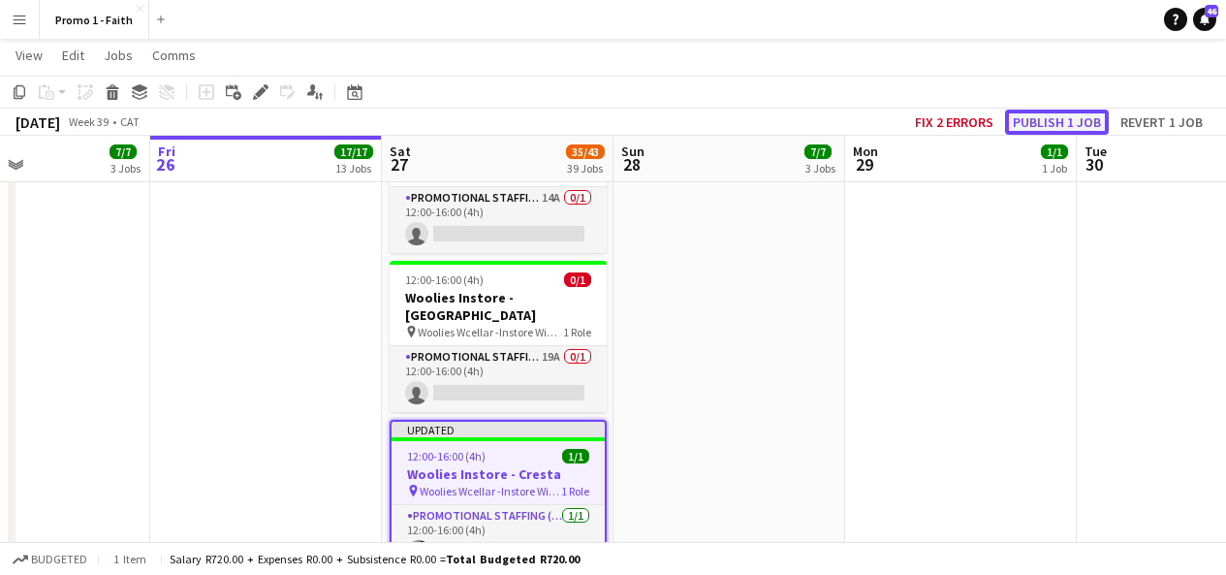
click at [1045, 125] on button "Publish 1 job" at bounding box center [1057, 122] width 104 height 25
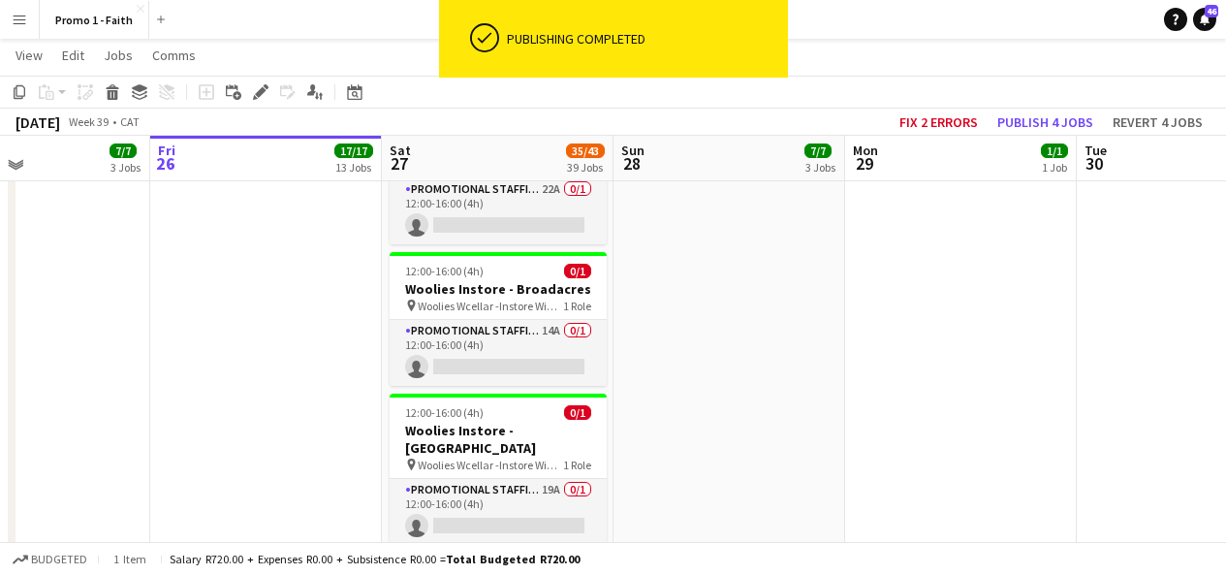
scroll to position [2833, 0]
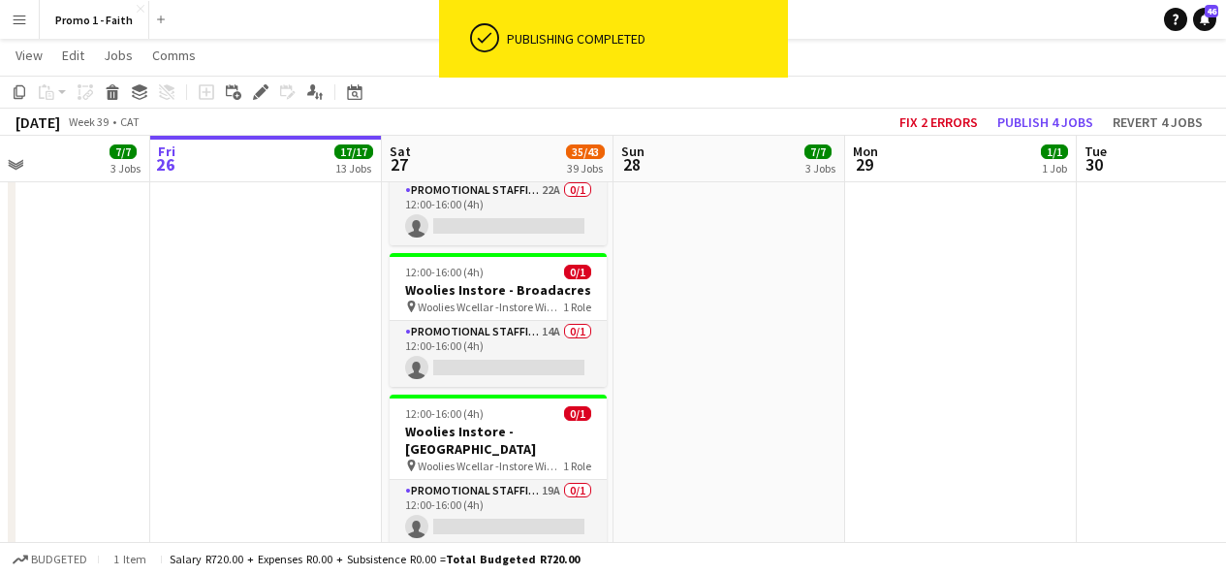
click at [520, 480] on app-card-role "Promotional Staffing (Brand Ambassadors) 19A 0/1 12:00-16:00 (4h) single-neutra…" at bounding box center [498, 513] width 217 height 66
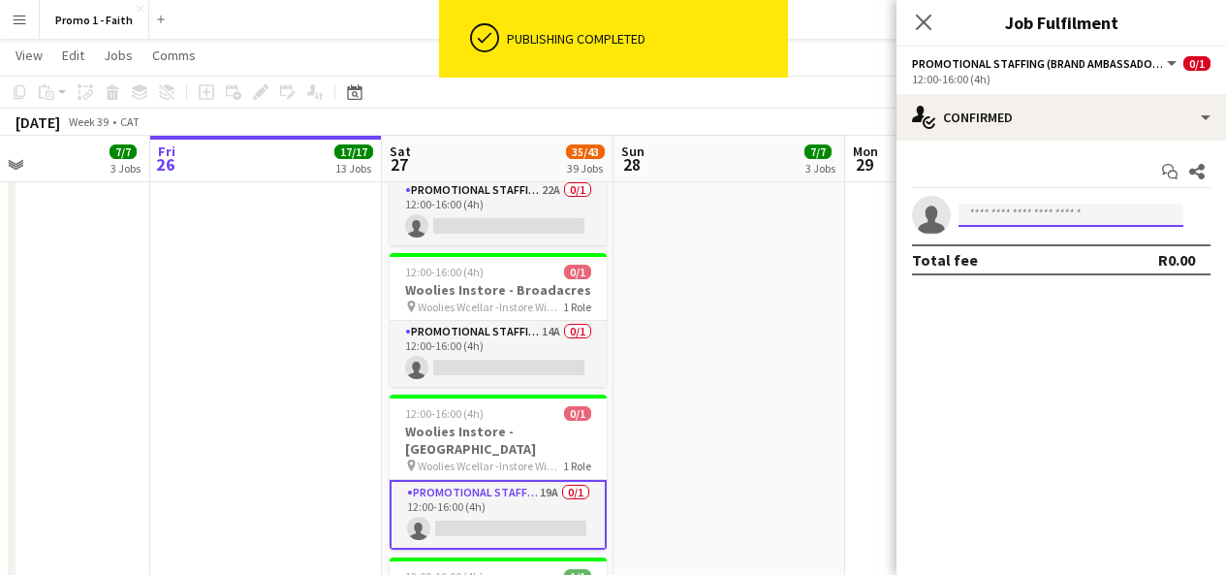
click at [1024, 206] on input at bounding box center [1071, 215] width 225 height 23
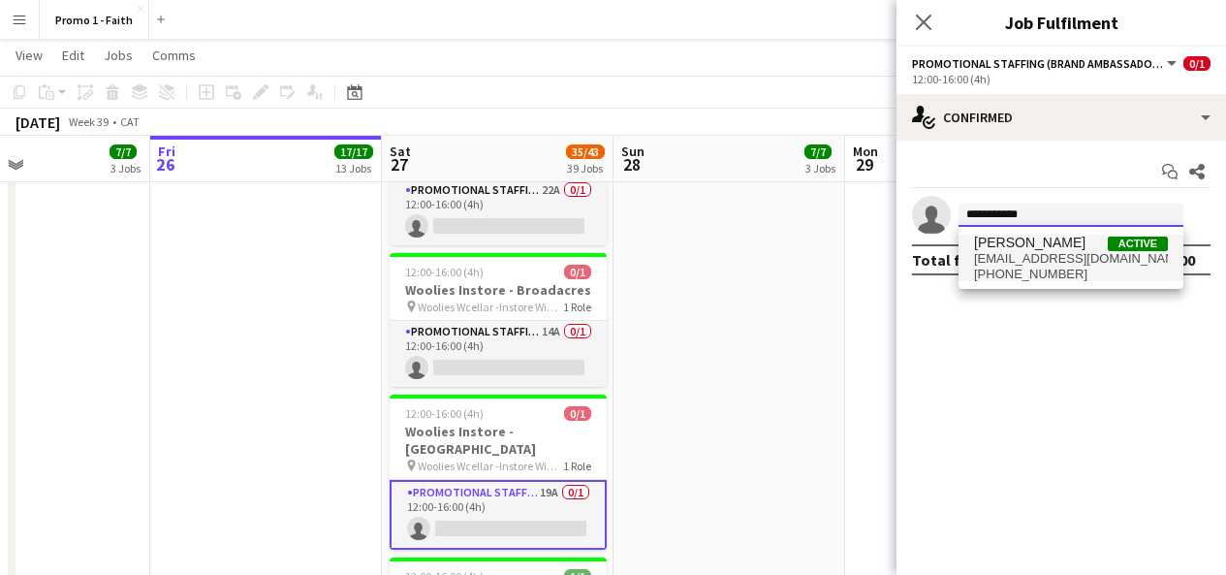
type input "**********"
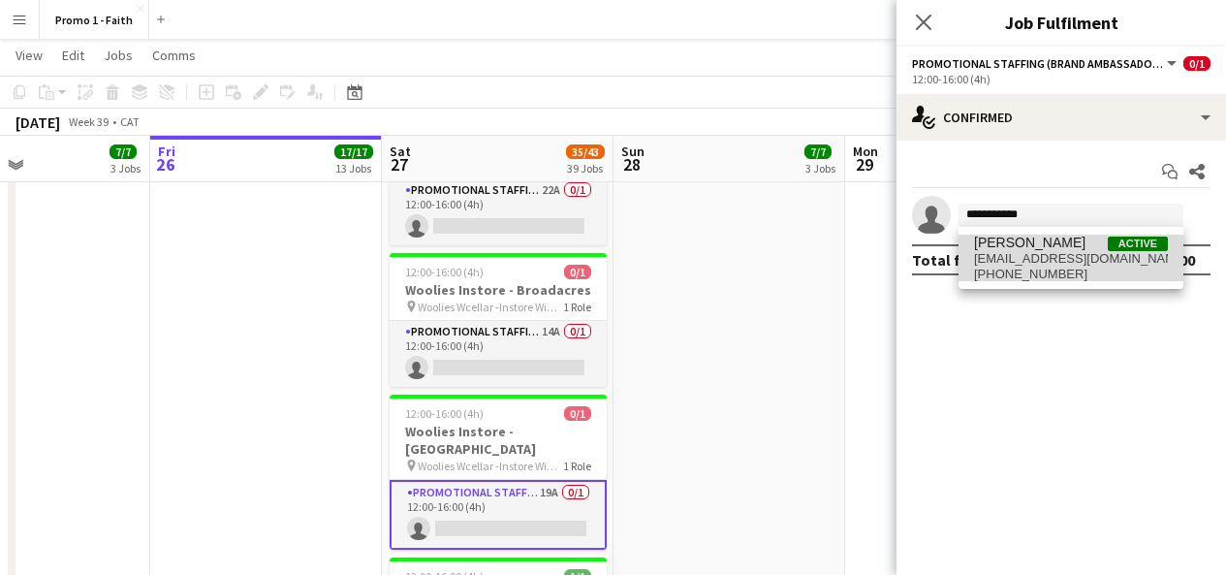
click at [1056, 237] on span "[PERSON_NAME]" at bounding box center [1029, 243] width 111 height 16
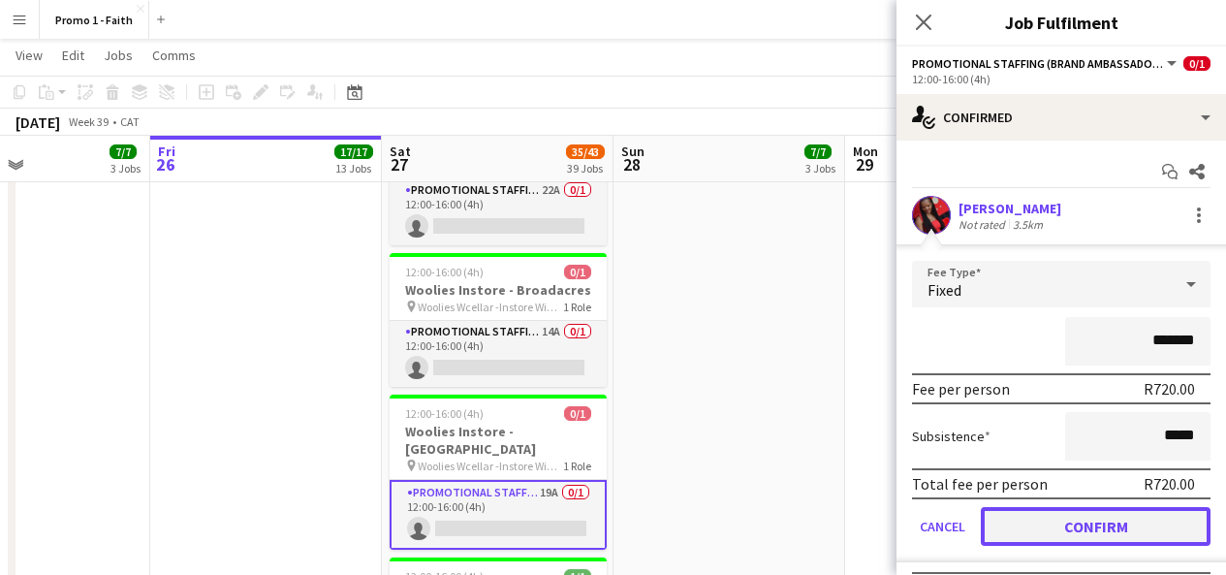
click at [1086, 519] on button "Confirm" at bounding box center [1096, 526] width 230 height 39
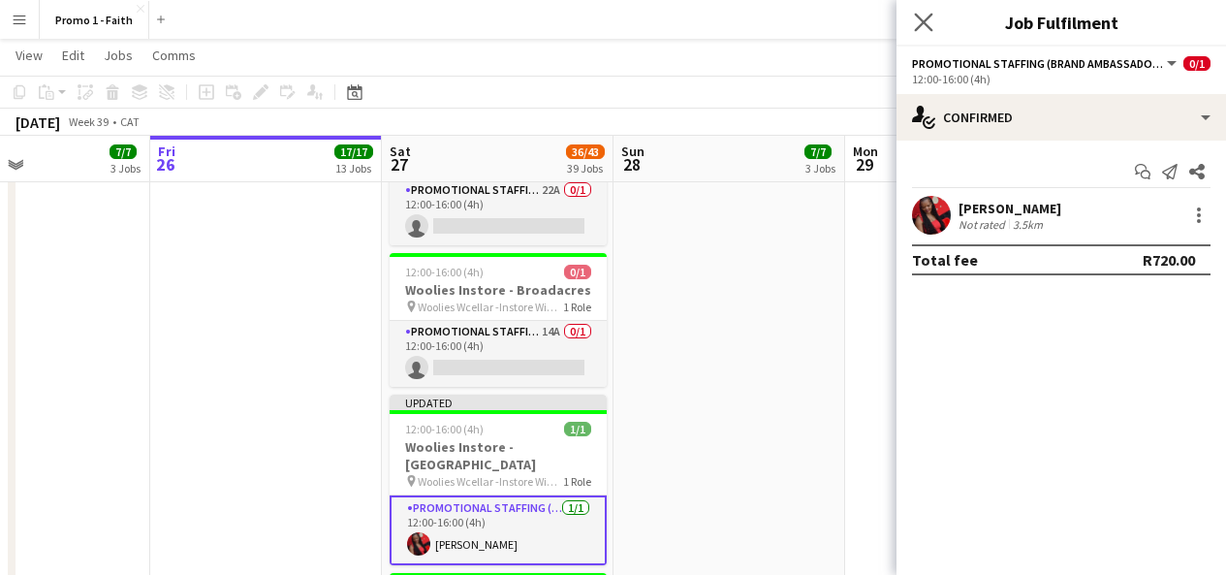
click at [932, 27] on icon "Close pop-in" at bounding box center [923, 22] width 18 height 18
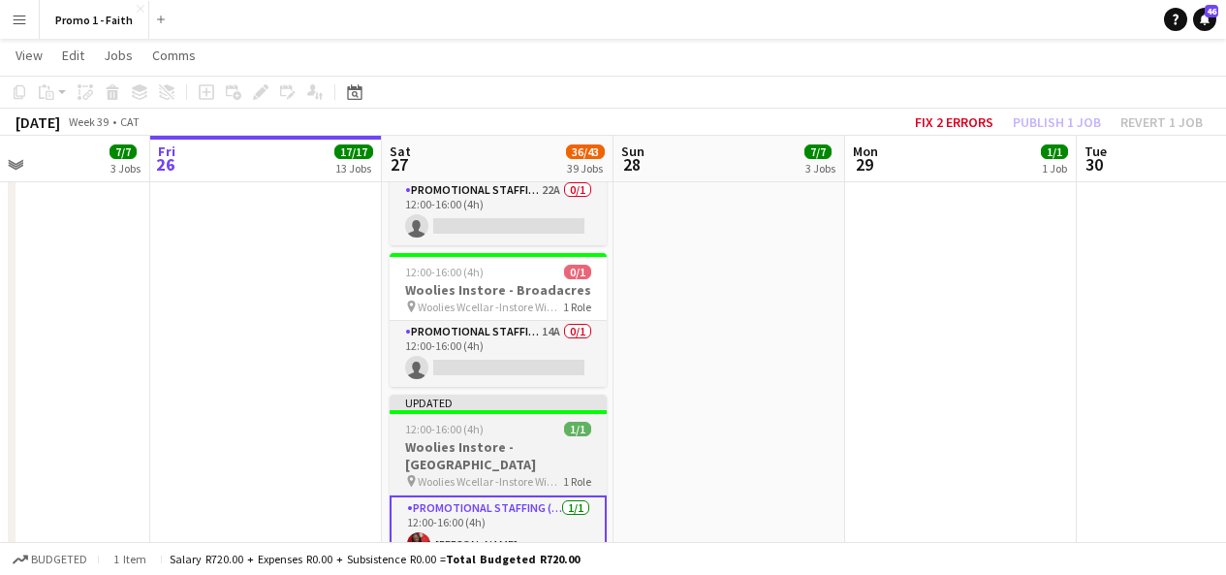
click at [591, 410] on div at bounding box center [498, 412] width 217 height 4
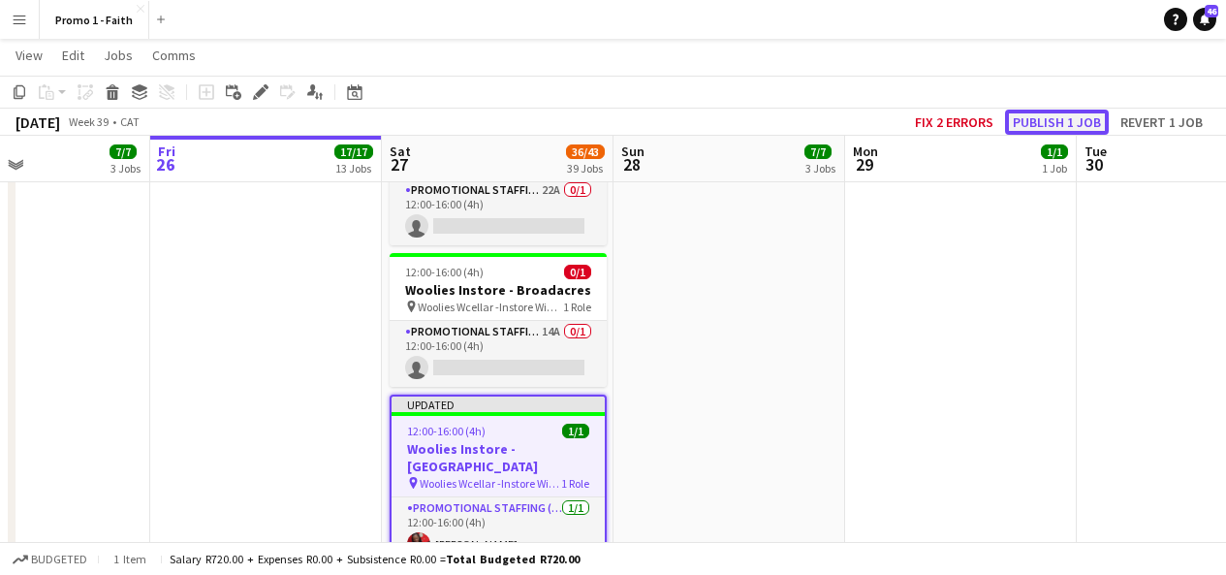
click at [1048, 120] on button "Publish 1 job" at bounding box center [1057, 122] width 104 height 25
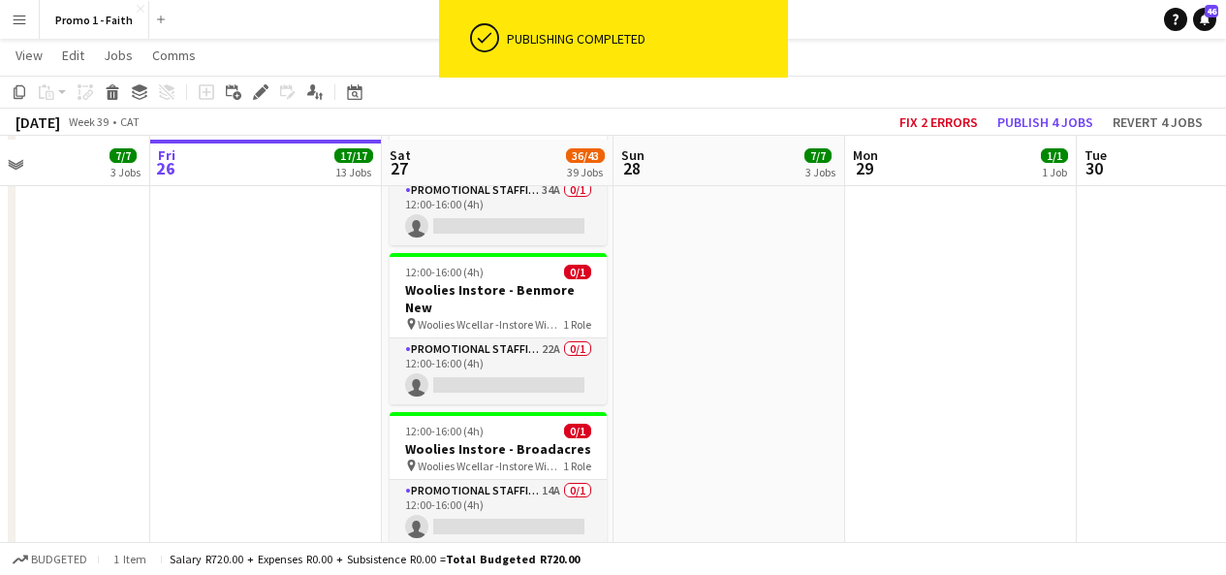
scroll to position [2673, 0]
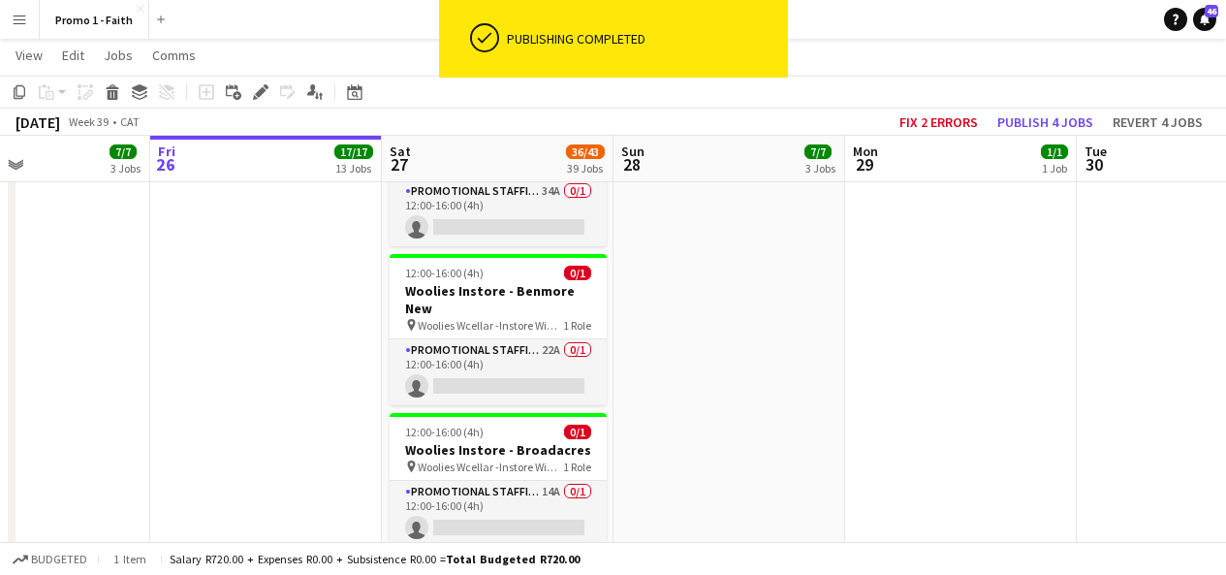
click at [469, 481] on app-card-role "Promotional Staffing (Brand Ambassadors) 14A 0/1 12:00-16:00 (4h) single-neutra…" at bounding box center [498, 514] width 217 height 66
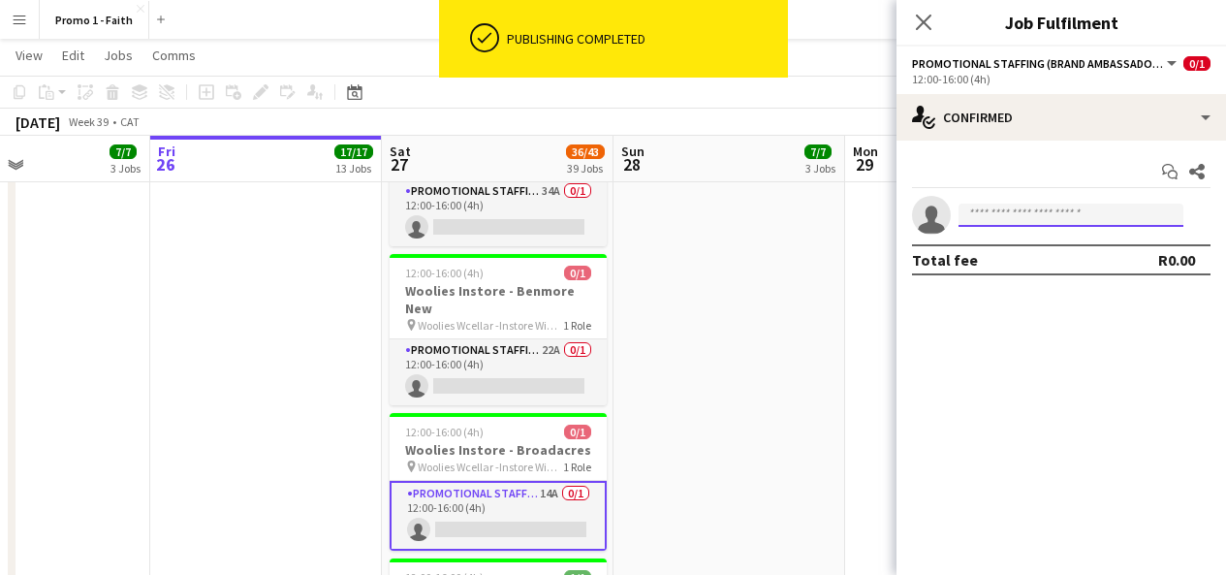
click at [1007, 221] on input at bounding box center [1071, 215] width 225 height 23
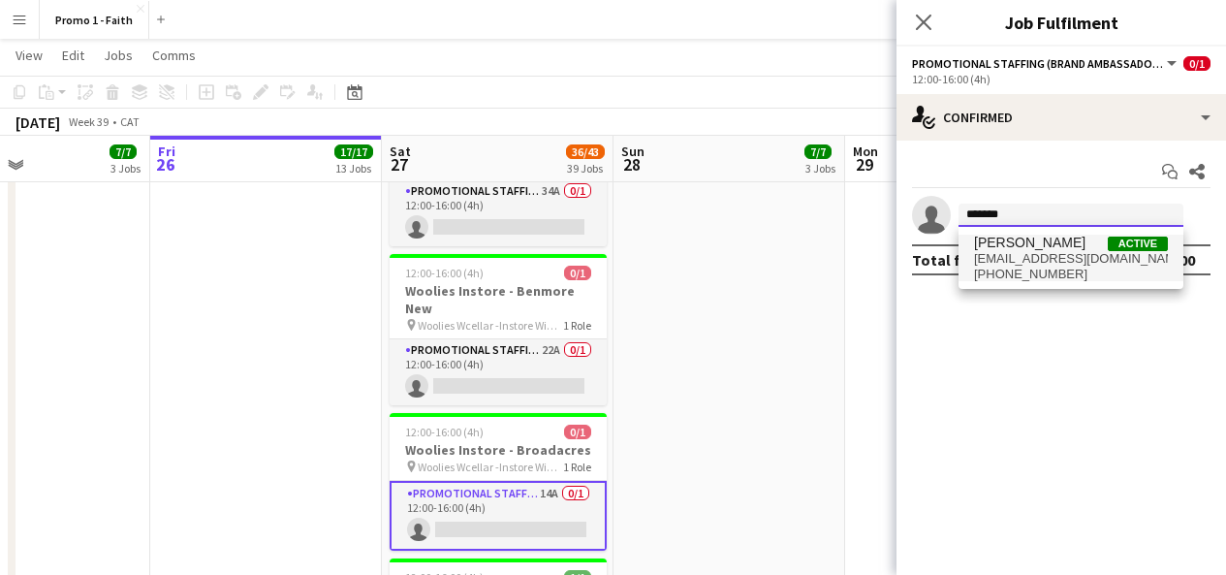
type input "******"
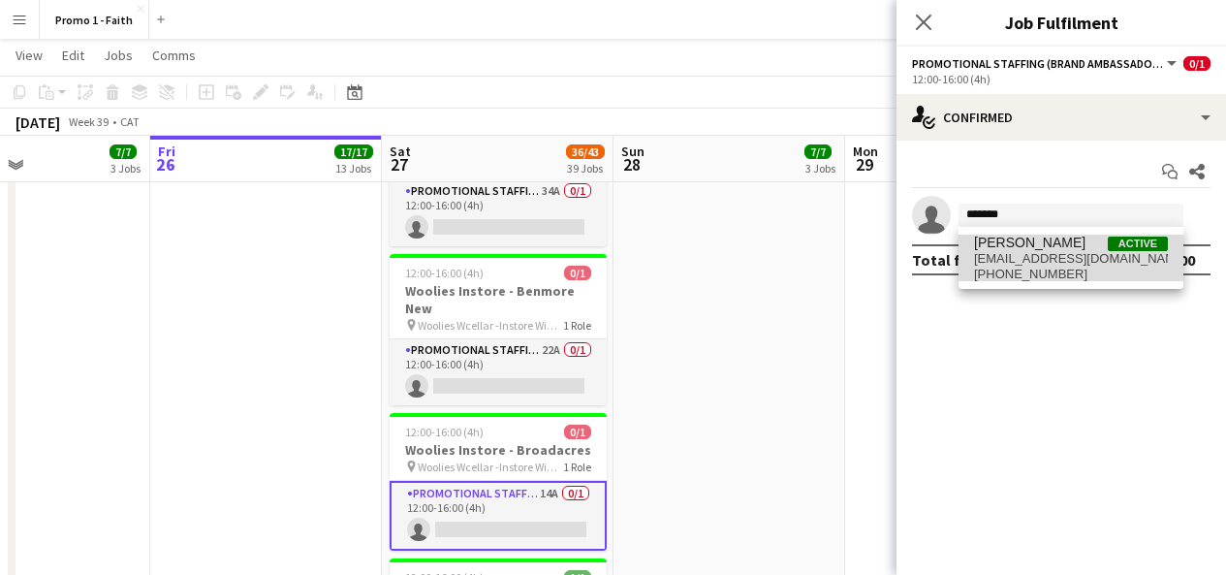
click at [1020, 245] on span "[PERSON_NAME]" at bounding box center [1029, 243] width 111 height 16
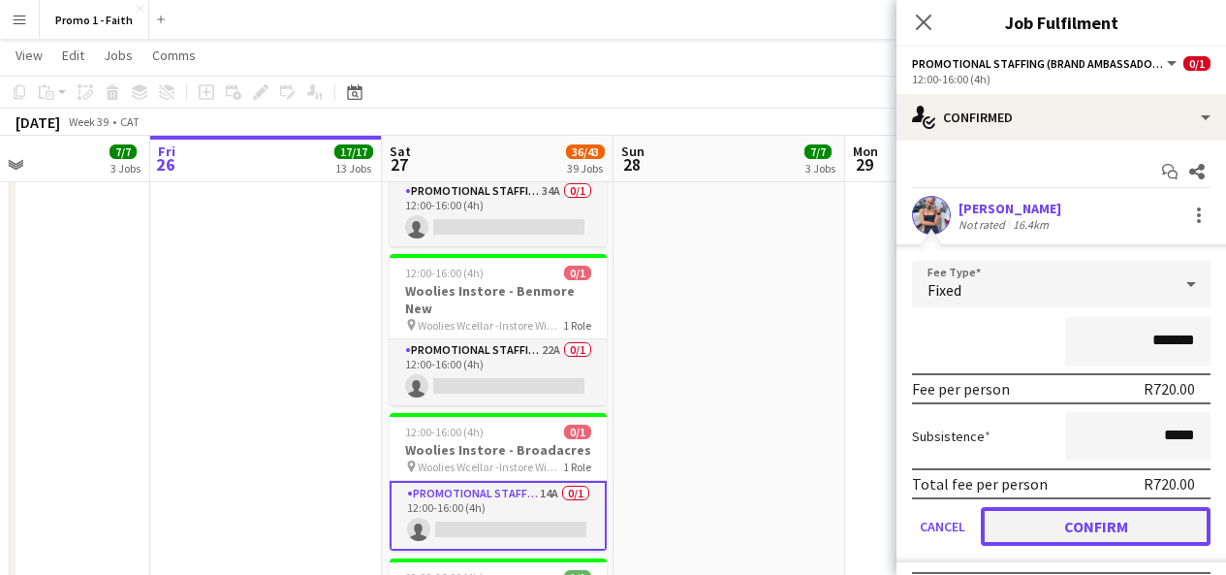
click at [1097, 519] on button "Confirm" at bounding box center [1096, 526] width 230 height 39
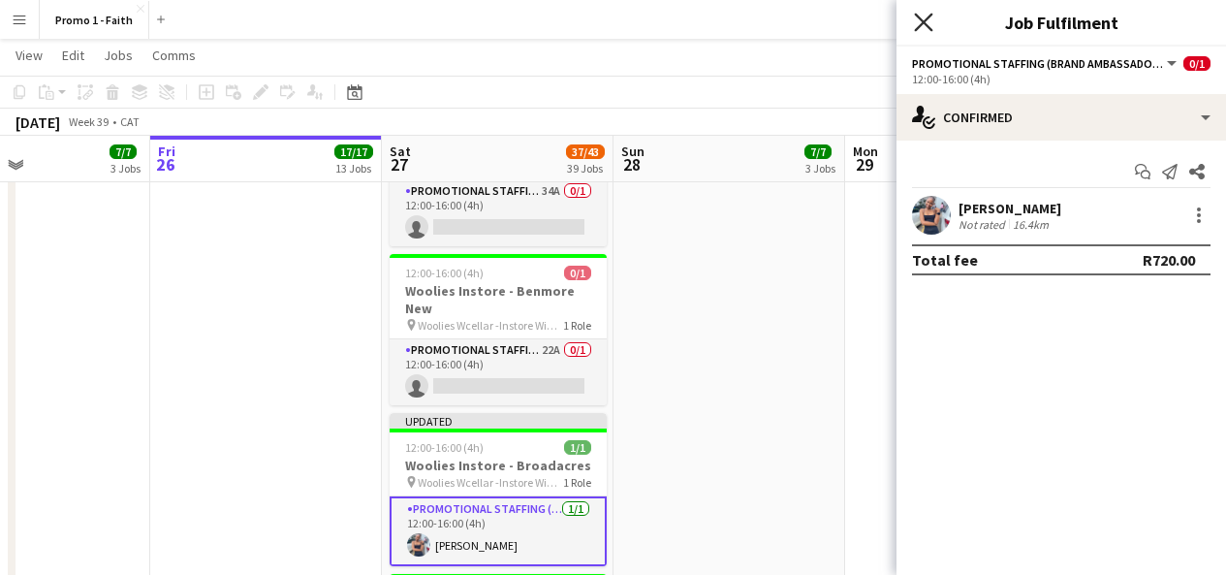
click at [925, 18] on icon "Close pop-in" at bounding box center [923, 22] width 18 height 18
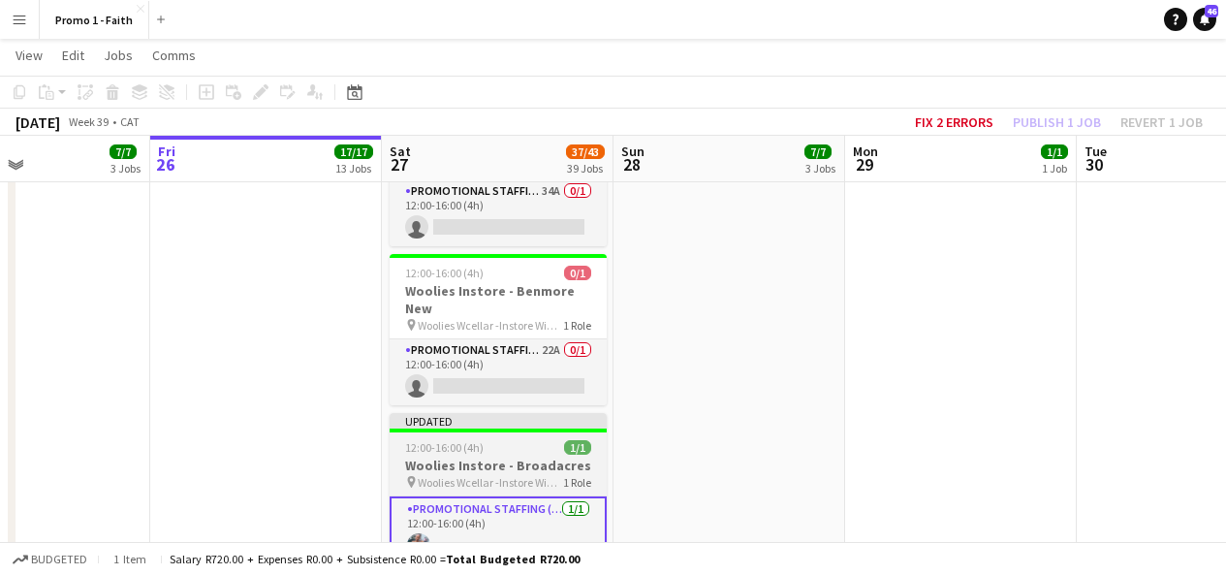
click at [581, 413] on div "Updated" at bounding box center [498, 421] width 217 height 16
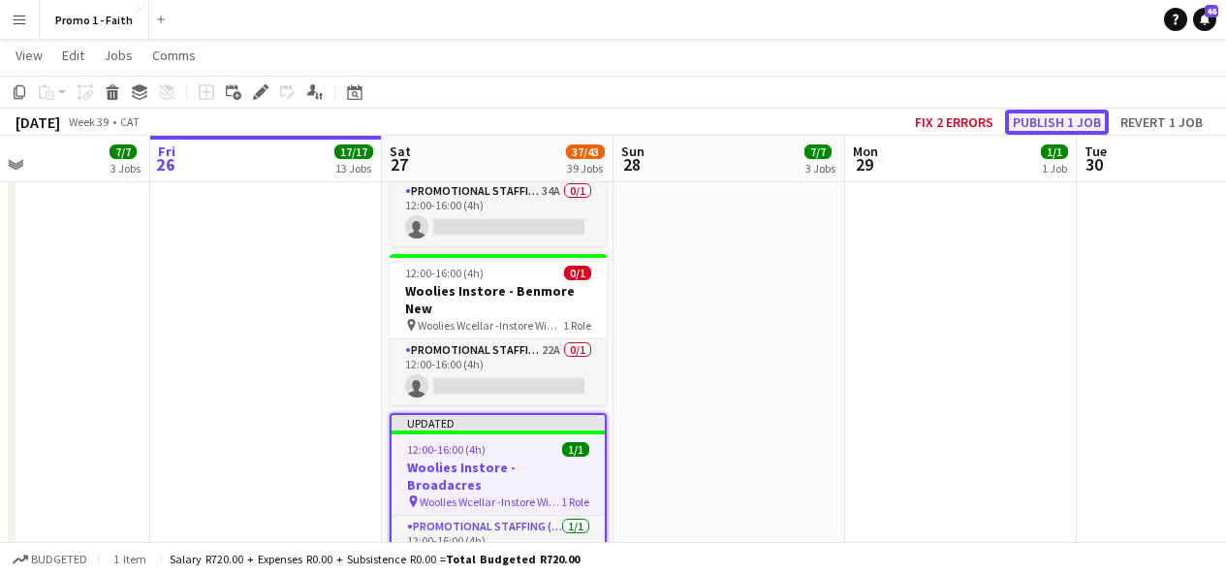
click at [1023, 128] on button "Publish 1 job" at bounding box center [1057, 122] width 104 height 25
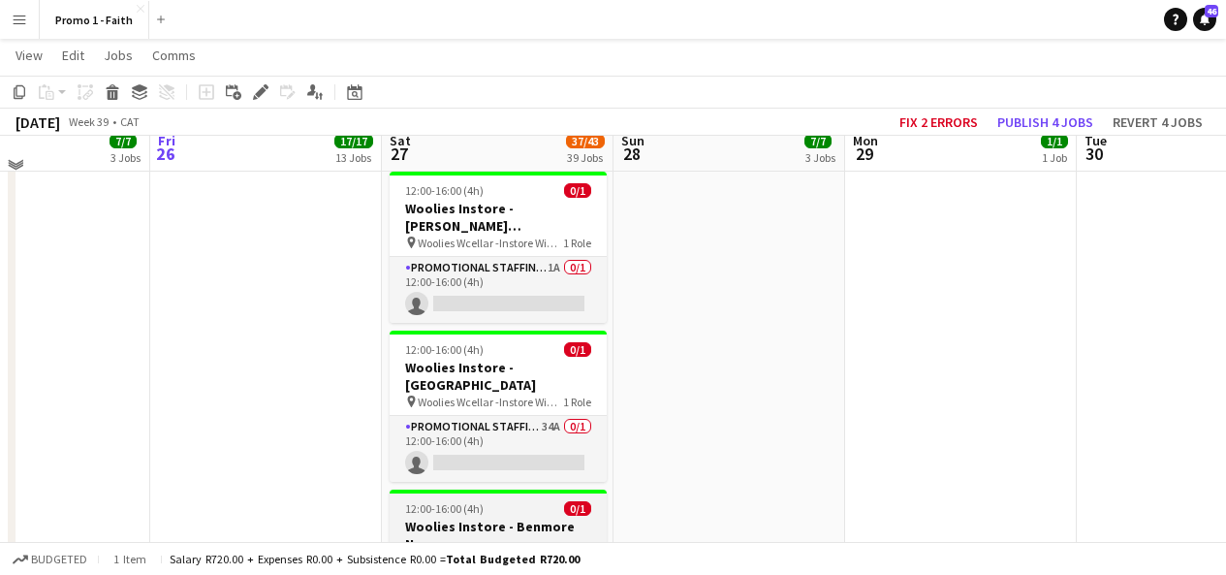
scroll to position [2427, 0]
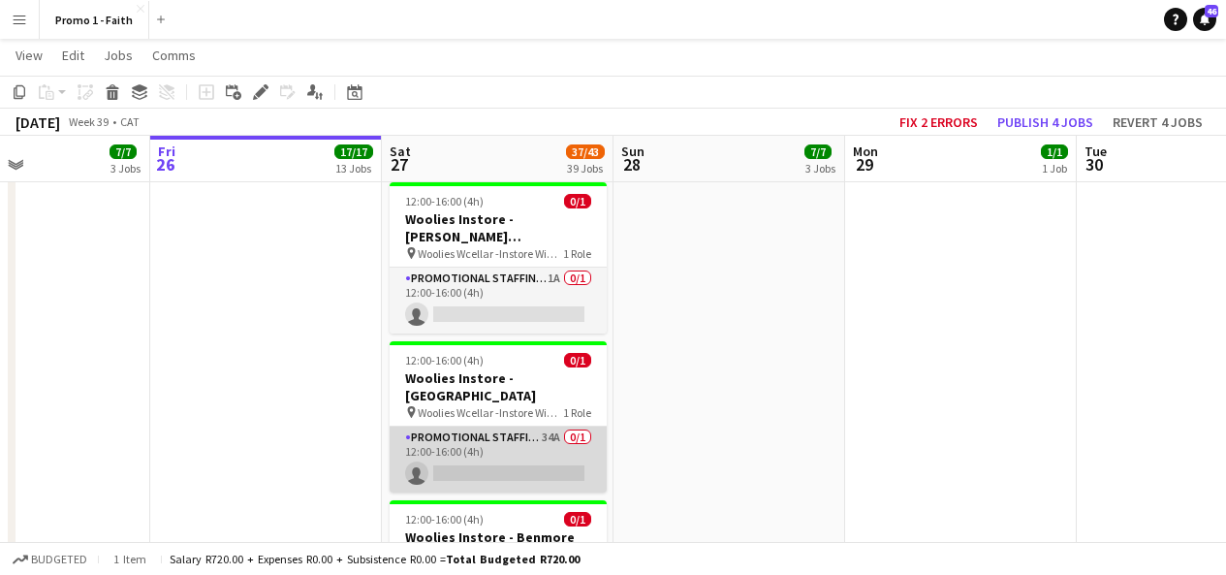
click at [503, 426] on app-card-role "Promotional Staffing (Brand Ambassadors) 34A 0/1 12:00-16:00 (4h) single-neutra…" at bounding box center [498, 459] width 217 height 66
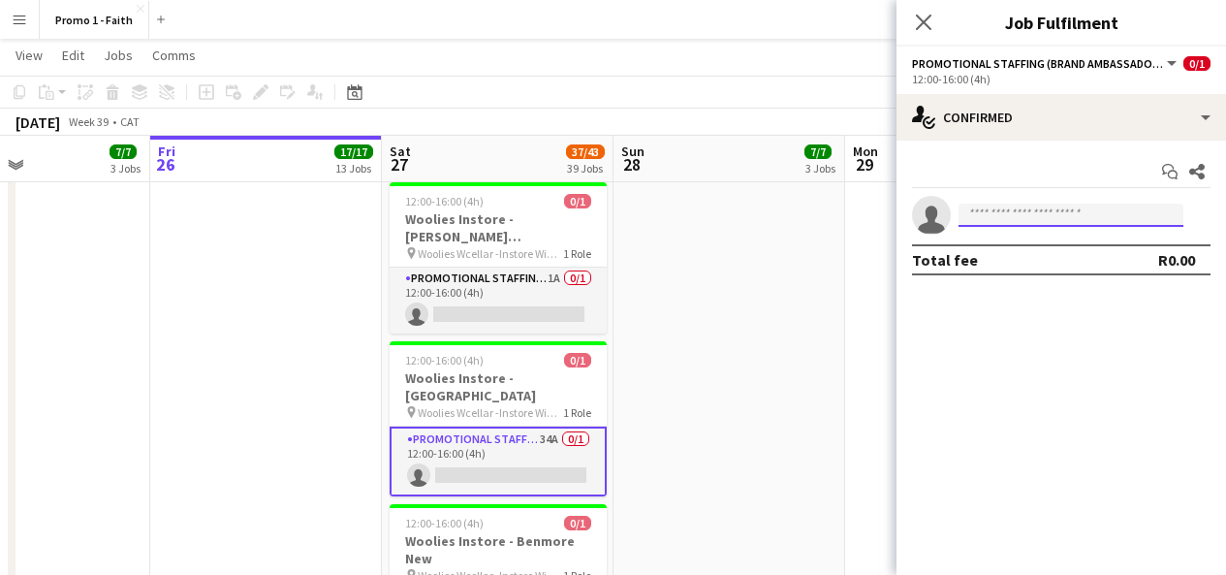
click at [998, 221] on input at bounding box center [1071, 215] width 225 height 23
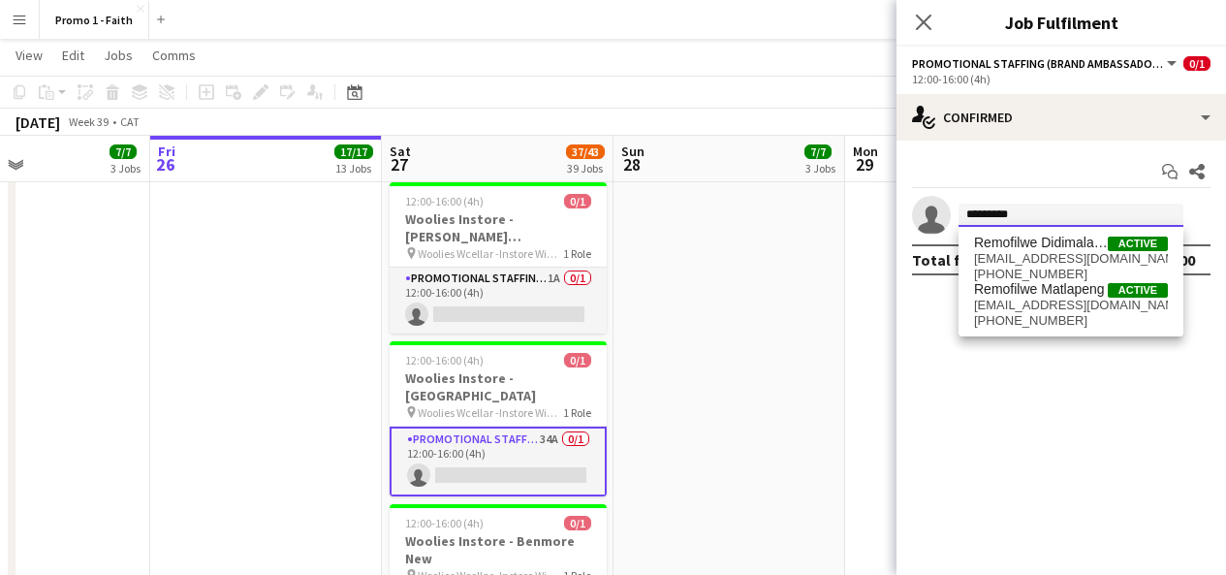
type input "*********"
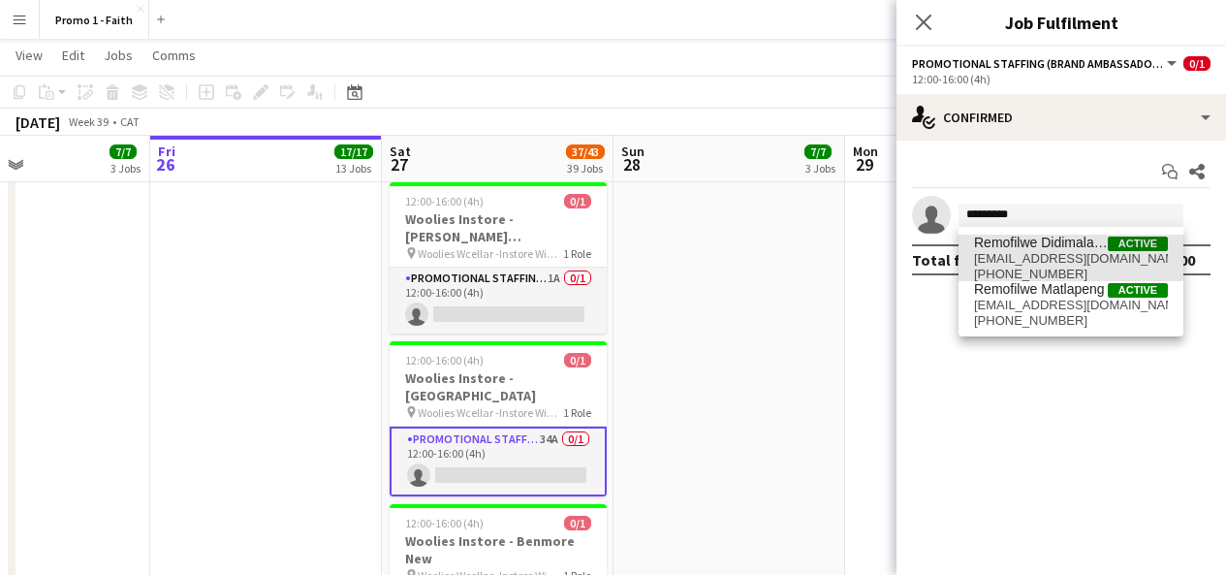
click at [1031, 237] on span "Remofilwe Didimalang" at bounding box center [1041, 243] width 134 height 16
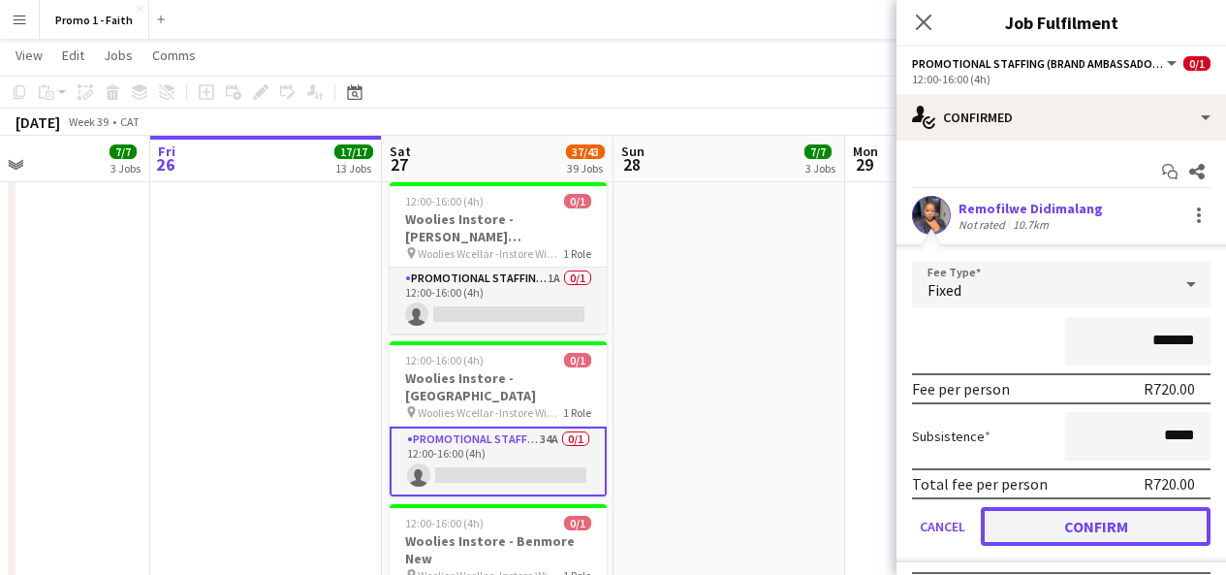
click at [1038, 536] on button "Confirm" at bounding box center [1096, 526] width 230 height 39
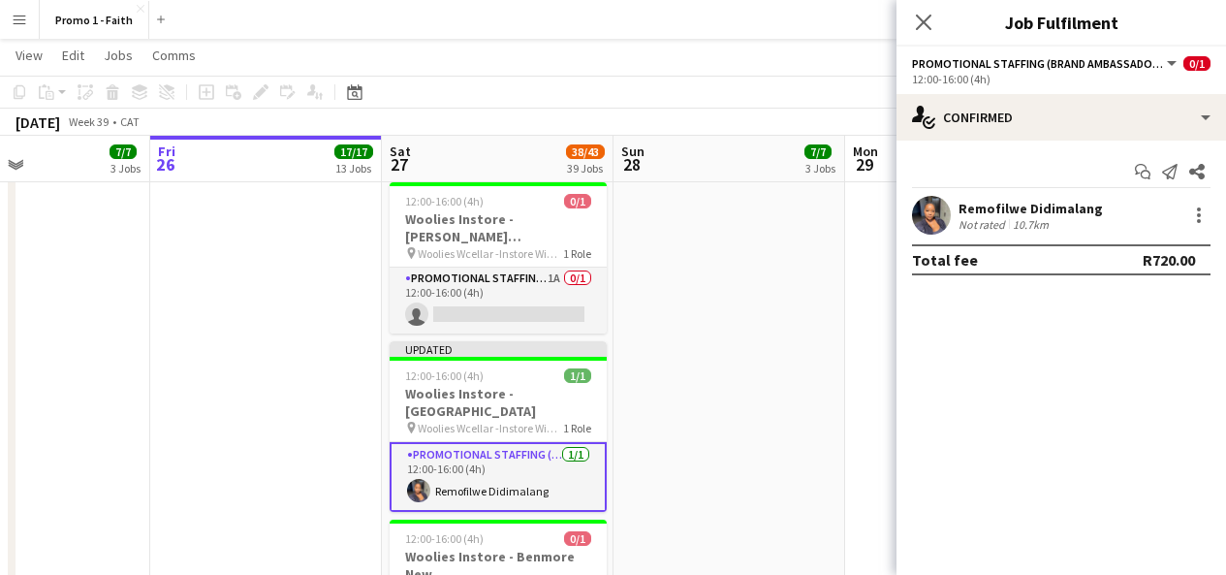
click at [920, 217] on app-user-avatar at bounding box center [931, 215] width 39 height 39
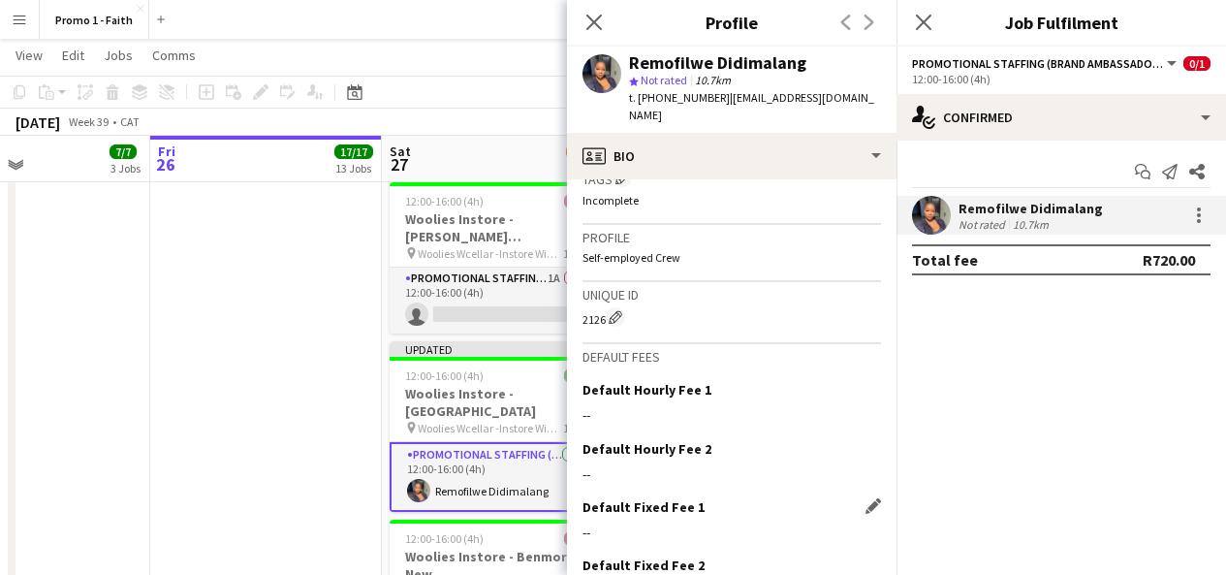
scroll to position [897, 0]
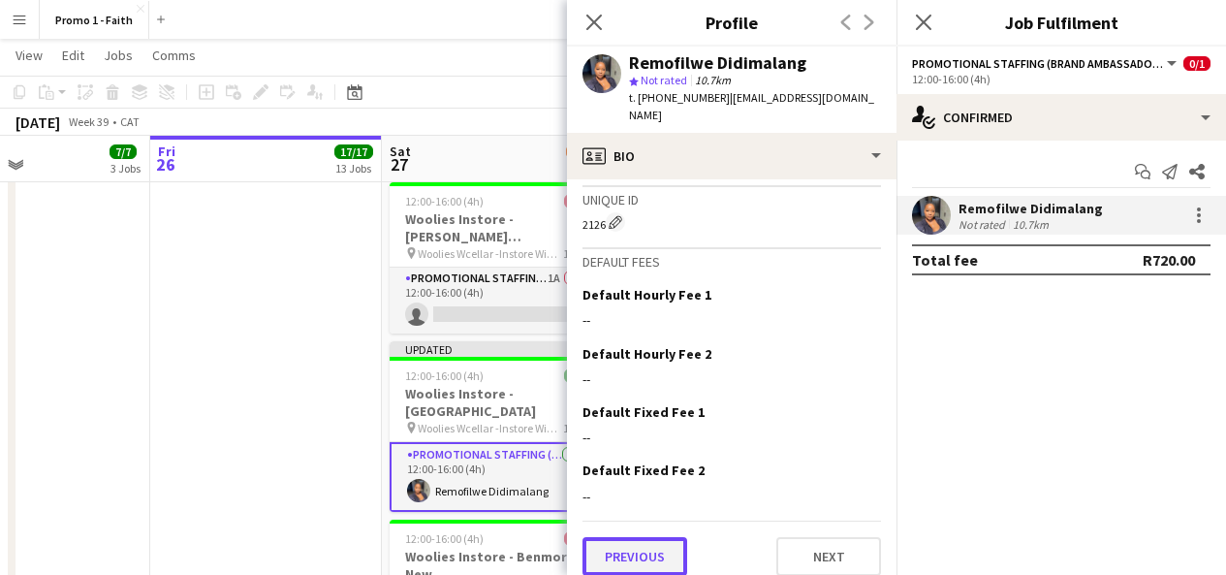
click at [636, 539] on button "Previous" at bounding box center [635, 556] width 105 height 39
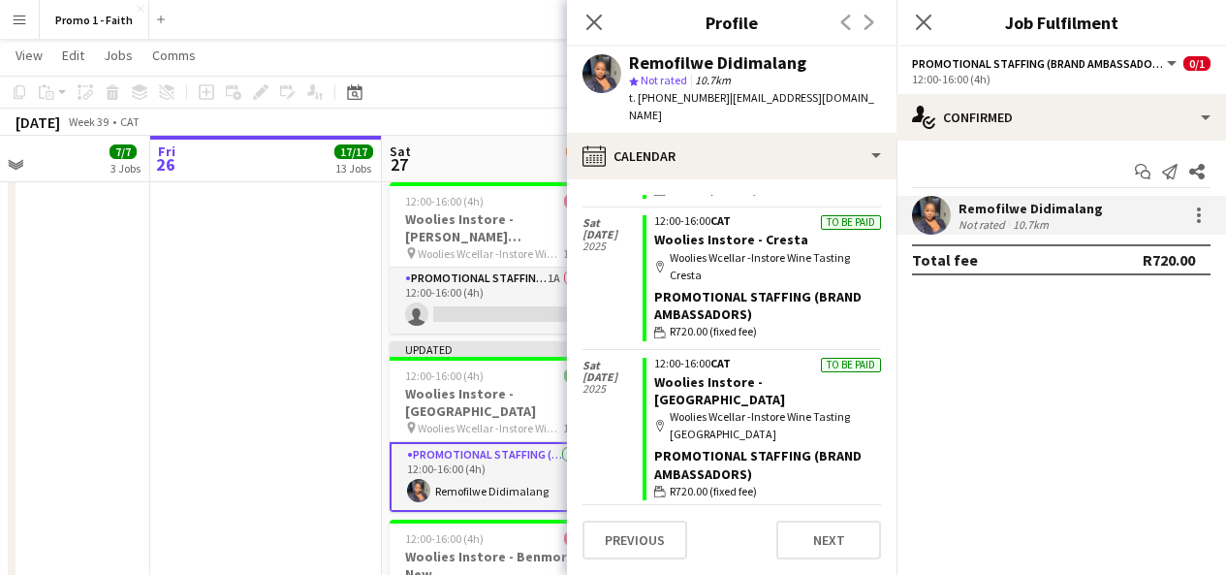
scroll to position [439, 0]
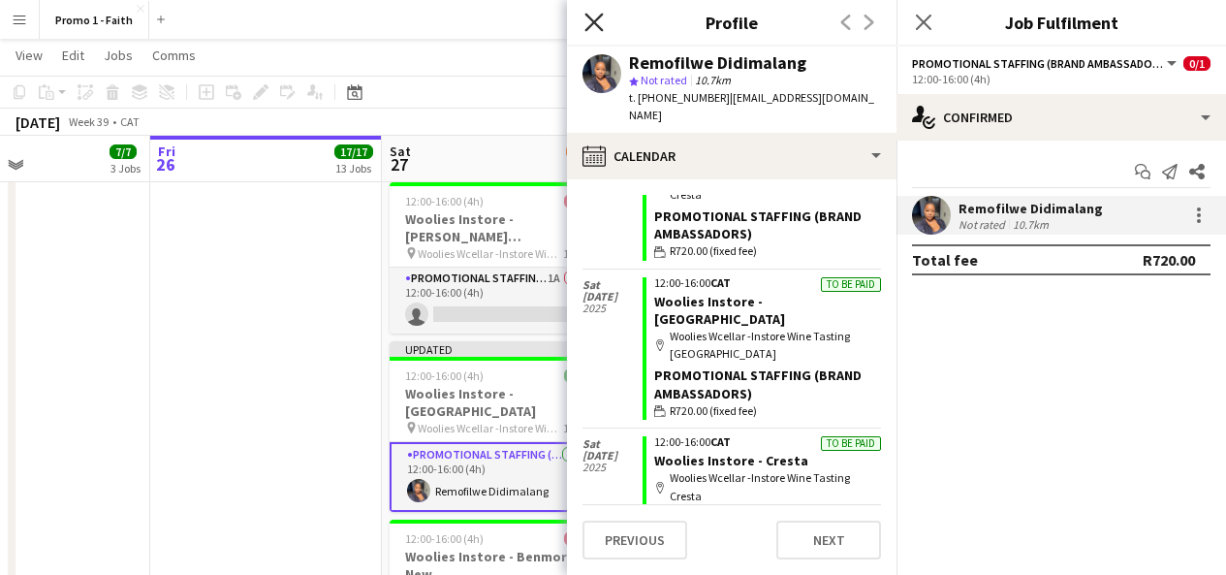
click at [592, 23] on icon at bounding box center [593, 22] width 18 height 18
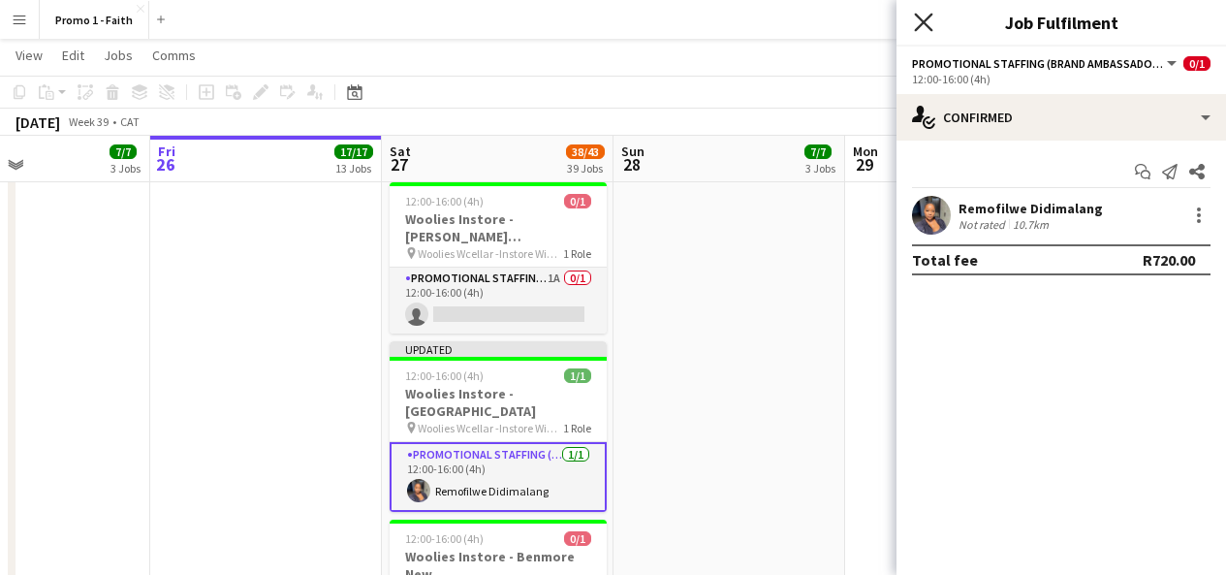
click at [927, 22] on icon "Close pop-in" at bounding box center [923, 22] width 18 height 18
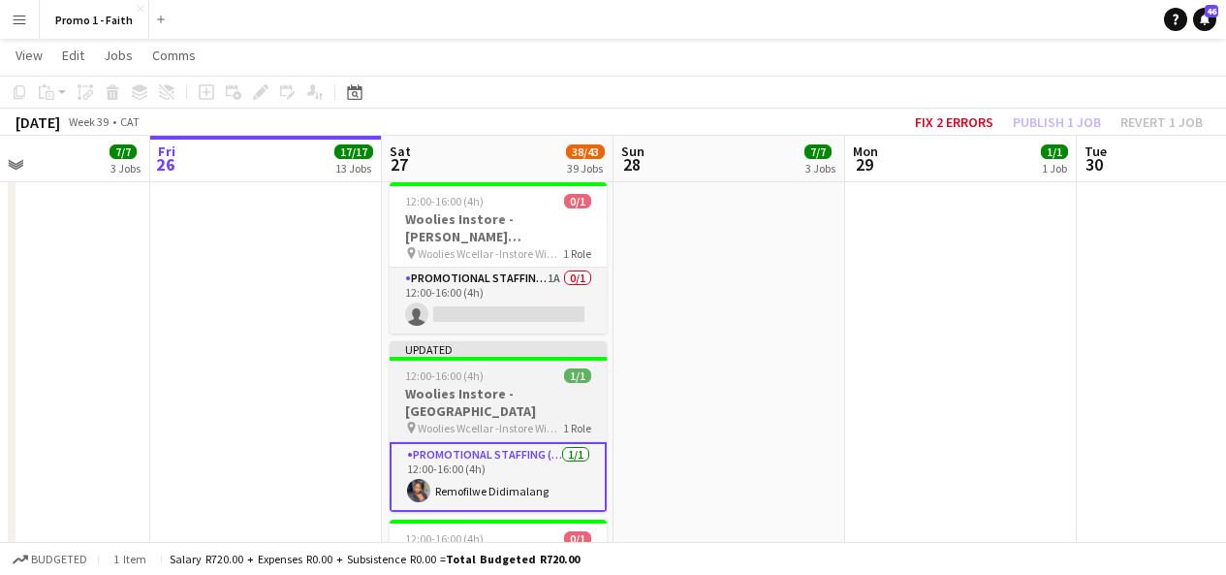
click at [576, 341] on div "Updated" at bounding box center [498, 349] width 217 height 16
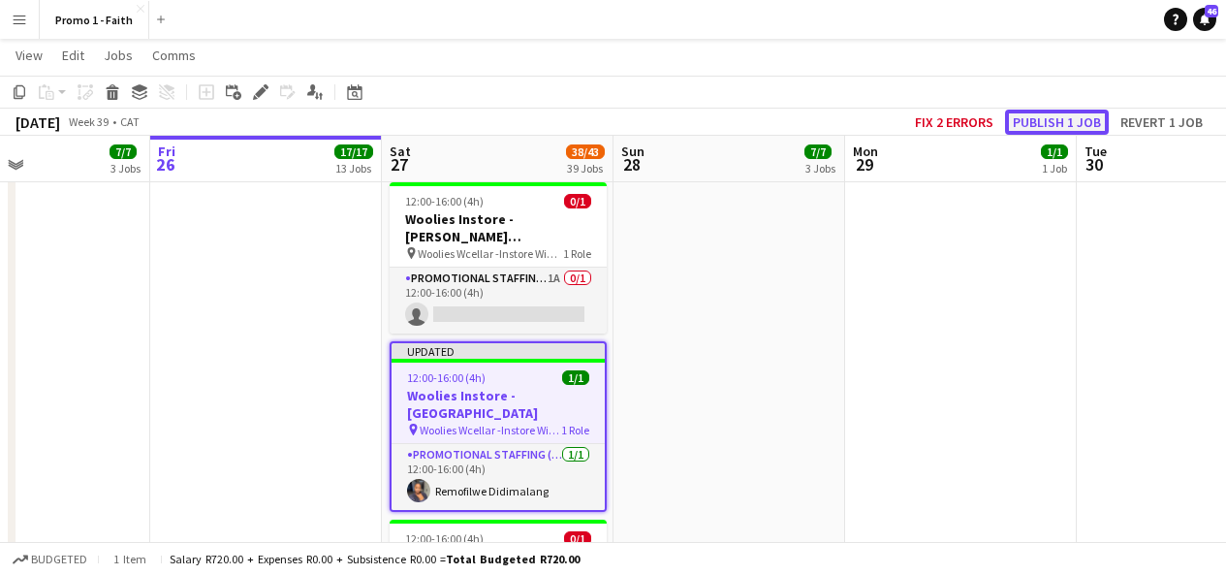
click at [1078, 119] on button "Publish 1 job" at bounding box center [1057, 122] width 104 height 25
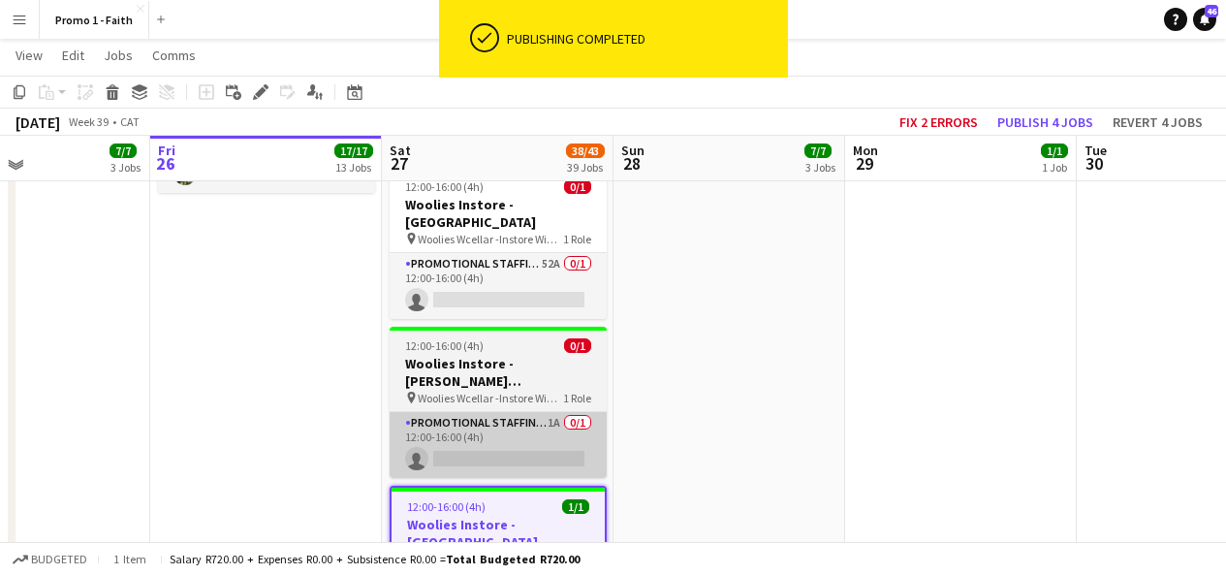
scroll to position [2282, 0]
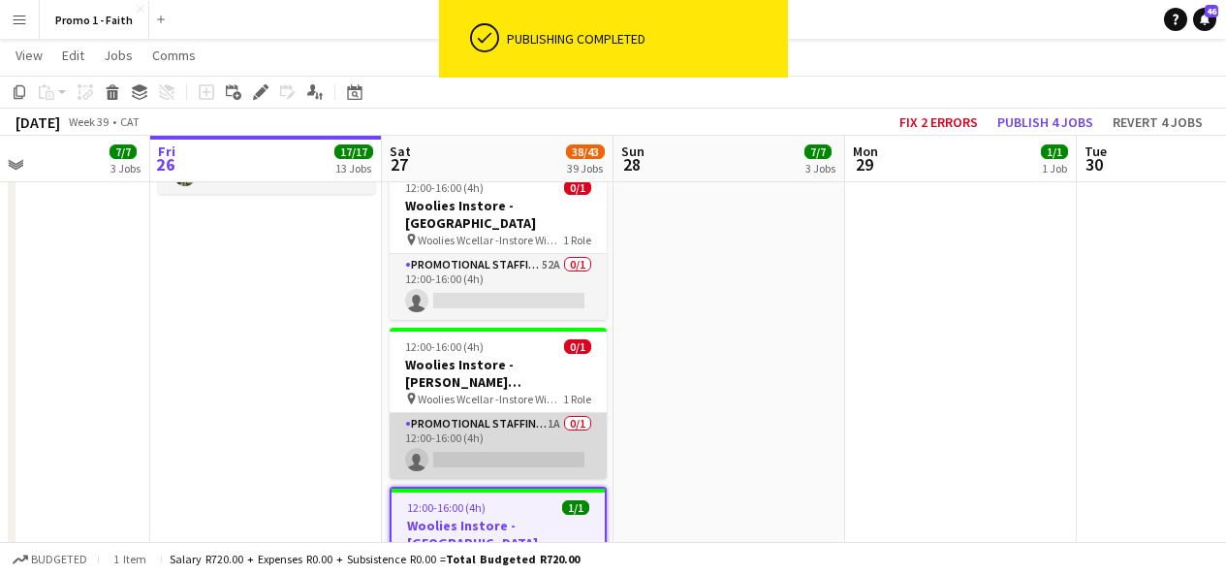
click at [507, 413] on app-card-role "Promotional Staffing (Brand Ambassadors) 1A 0/1 12:00-16:00 (4h) single-neutral…" at bounding box center [498, 446] width 217 height 66
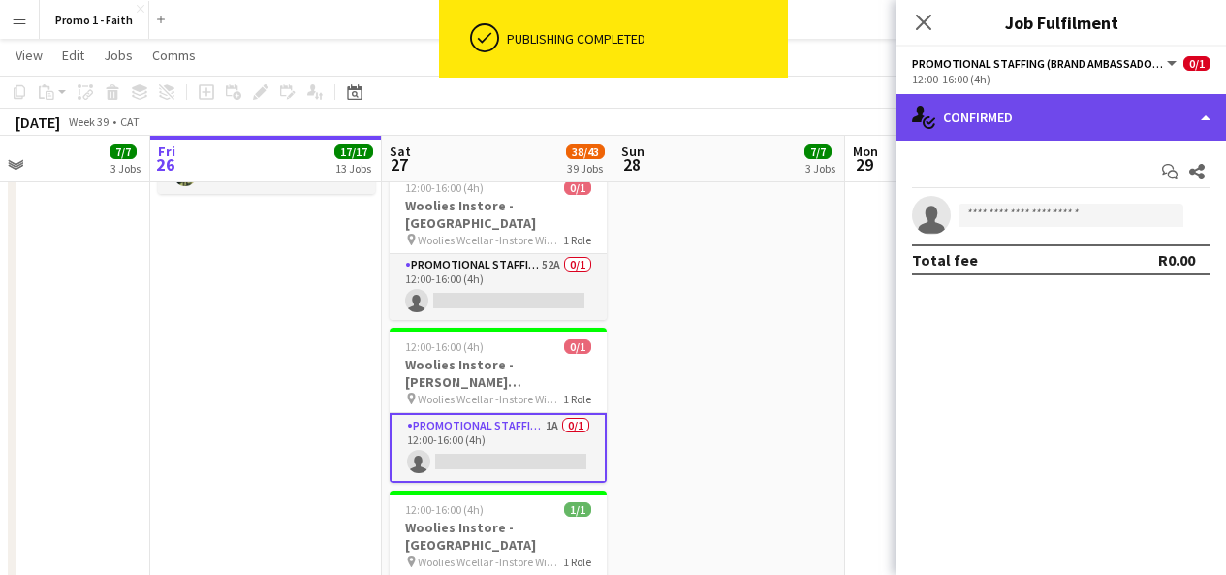
click at [1114, 138] on div "single-neutral-actions-check-2 Confirmed" at bounding box center [1062, 117] width 330 height 47
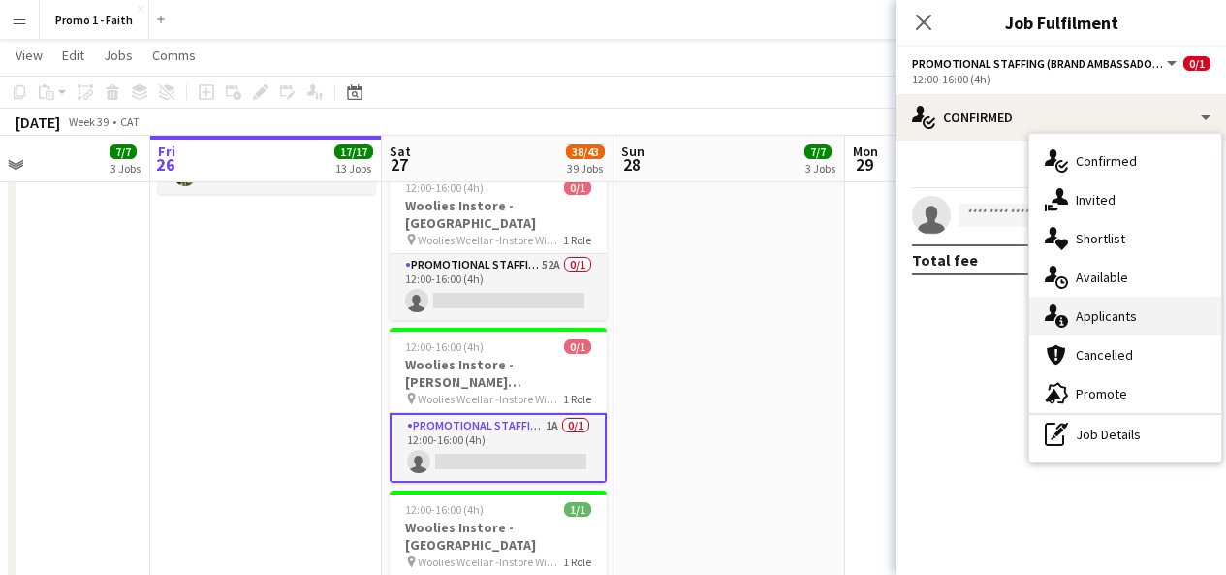
click at [1108, 306] on div "single-neutral-actions-information Applicants" at bounding box center [1125, 316] width 192 height 39
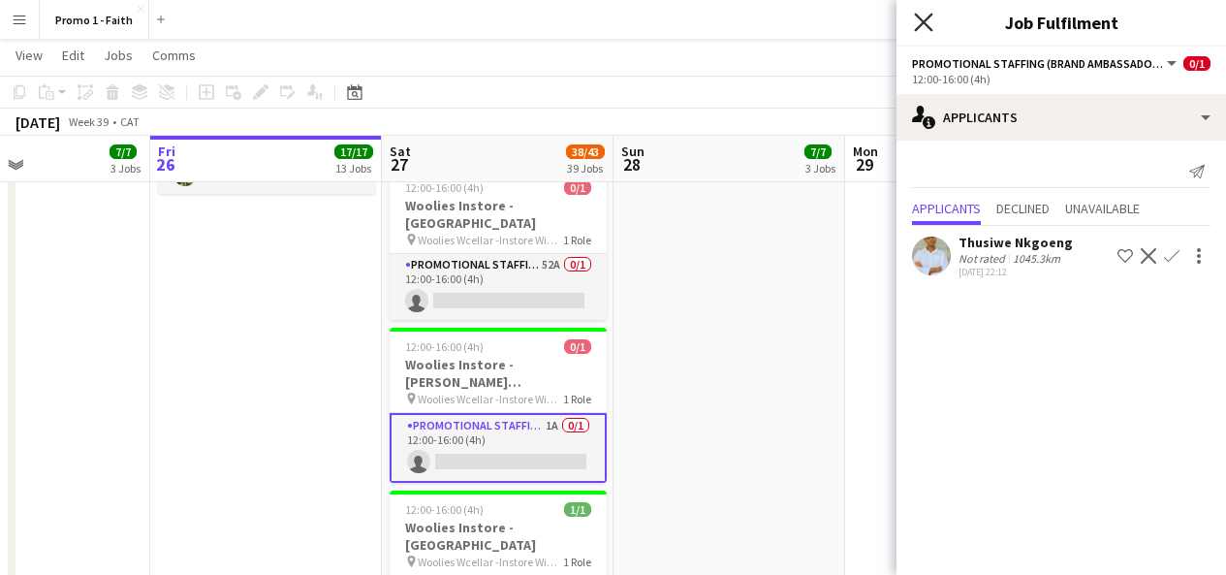
click at [927, 16] on icon "Close pop-in" at bounding box center [923, 22] width 18 height 18
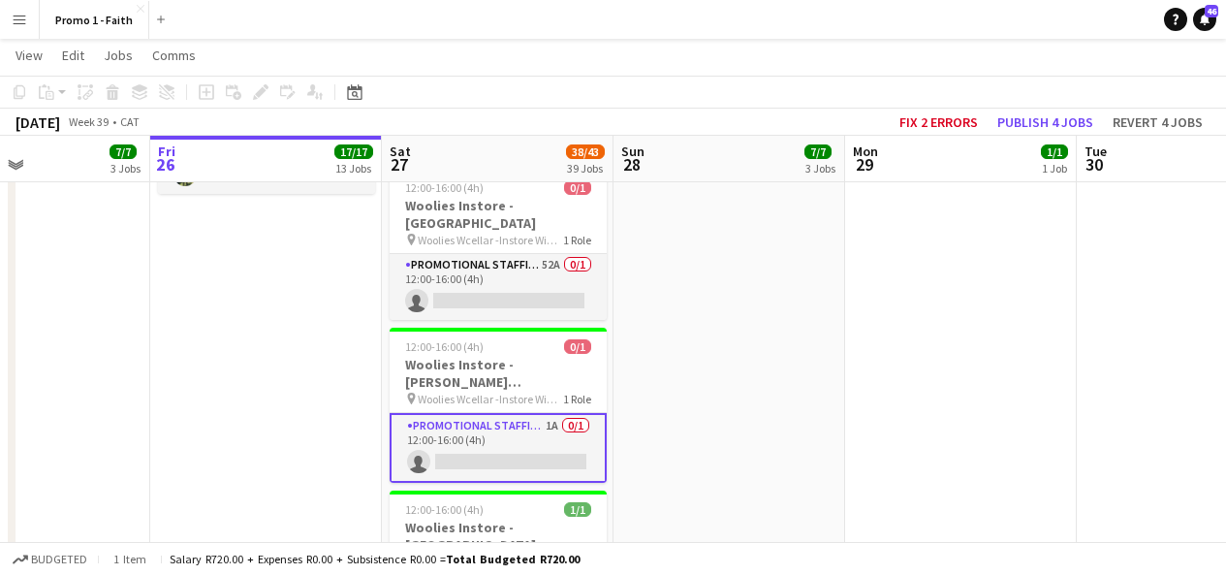
click at [520, 413] on app-card-role "Promotional Staffing (Brand Ambassadors) 1A 0/1 12:00-16:00 (4h) single-neutral…" at bounding box center [498, 448] width 217 height 70
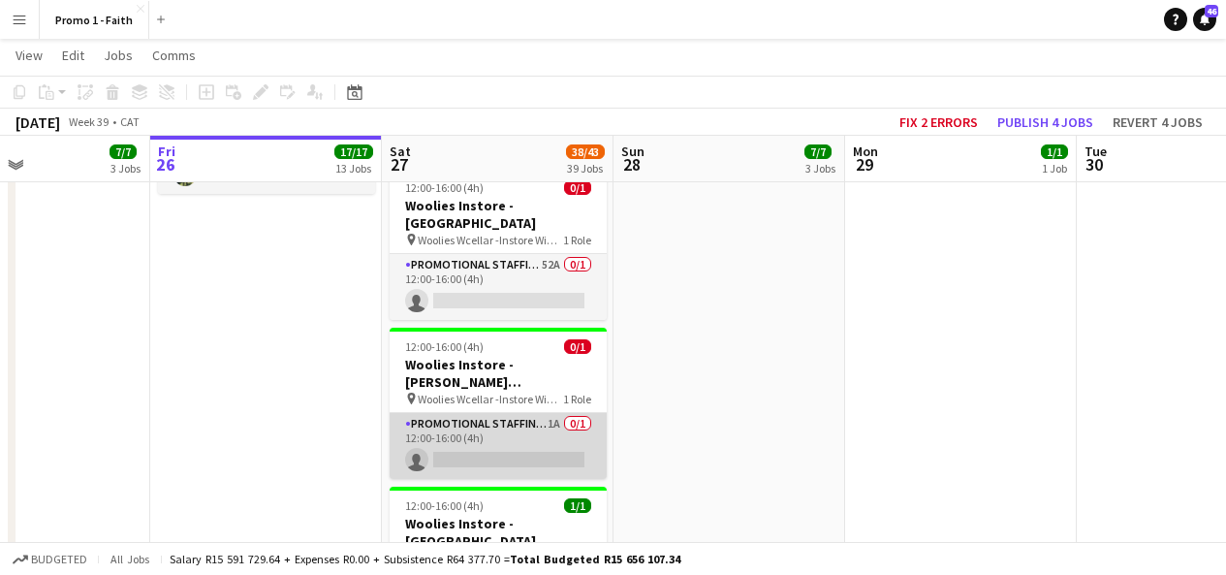
click at [521, 413] on app-card-role "Promotional Staffing (Brand Ambassadors) 1A 0/1 12:00-16:00 (4h) single-neutral…" at bounding box center [498, 446] width 217 height 66
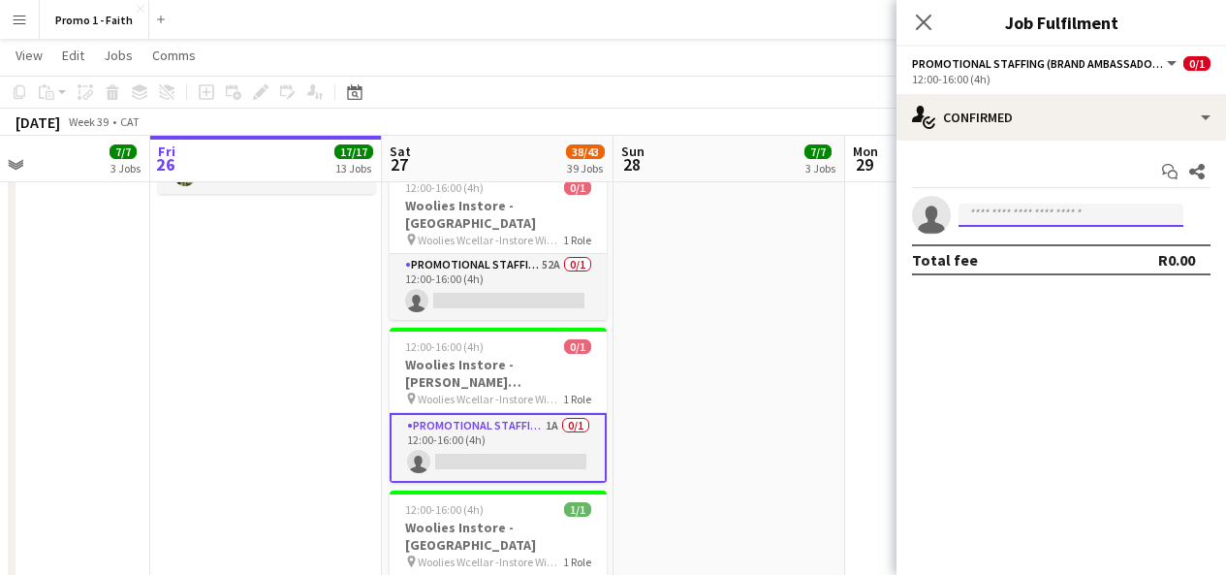
click at [983, 213] on input at bounding box center [1071, 215] width 225 height 23
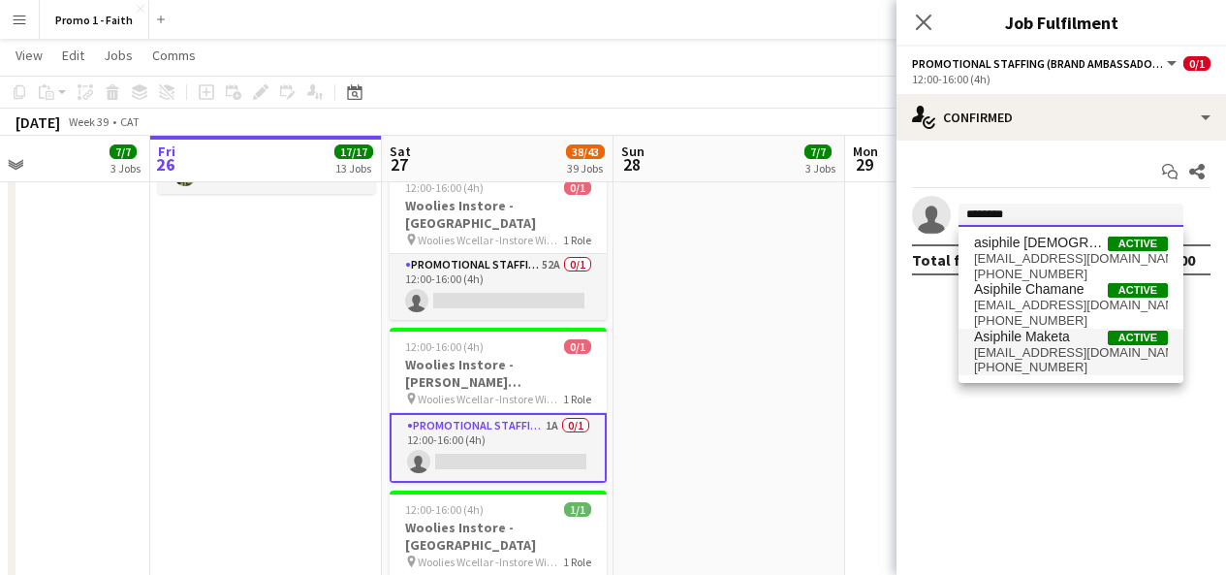
type input "********"
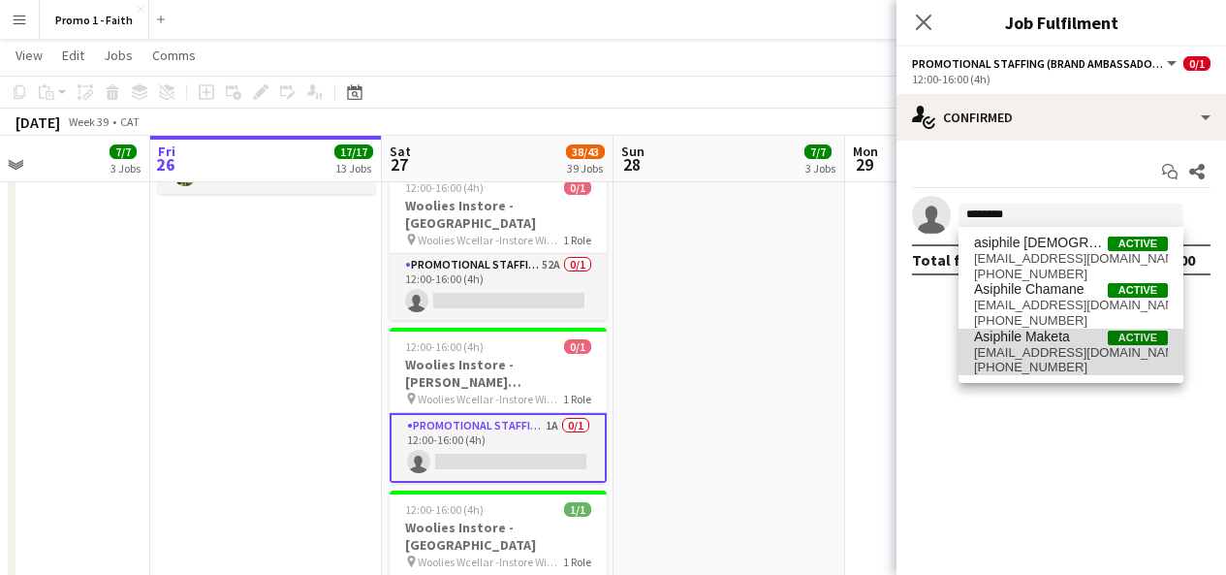
click at [1003, 360] on span "[PHONE_NUMBER]" at bounding box center [1071, 368] width 194 height 16
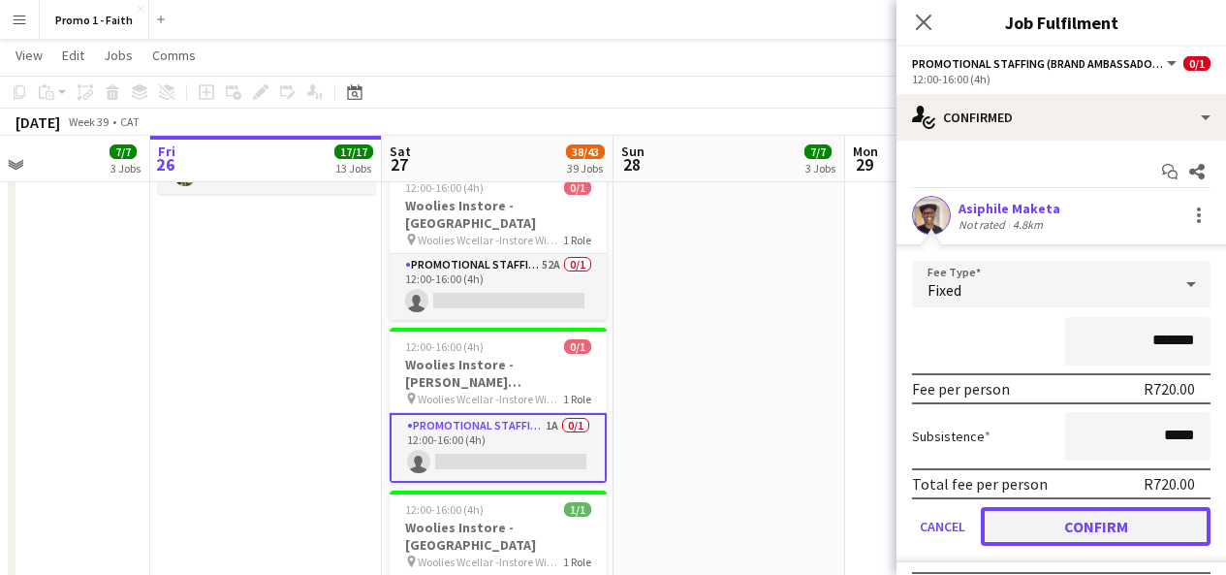
click at [1080, 525] on button "Confirm" at bounding box center [1096, 526] width 230 height 39
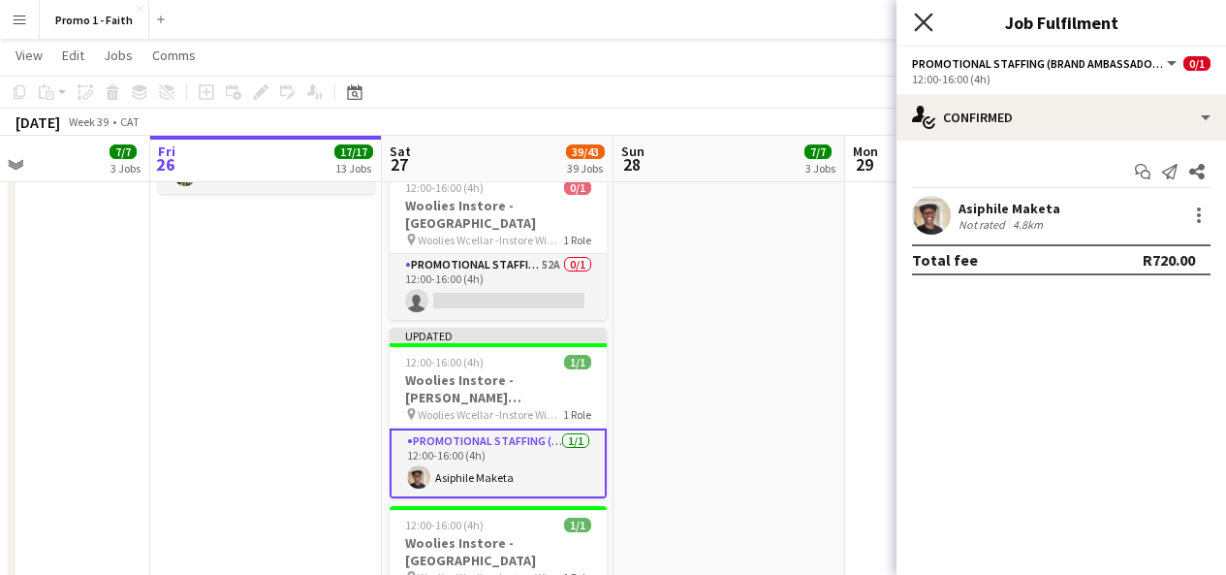
click at [915, 19] on icon "Close pop-in" at bounding box center [923, 22] width 18 height 18
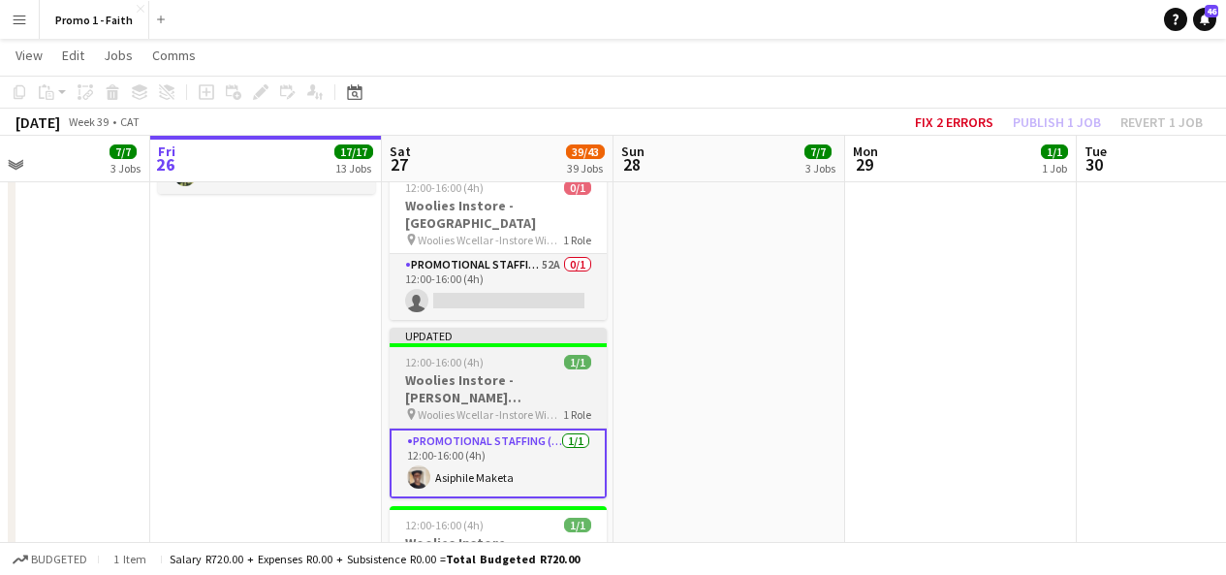
click at [533, 328] on div "Updated" at bounding box center [498, 336] width 217 height 16
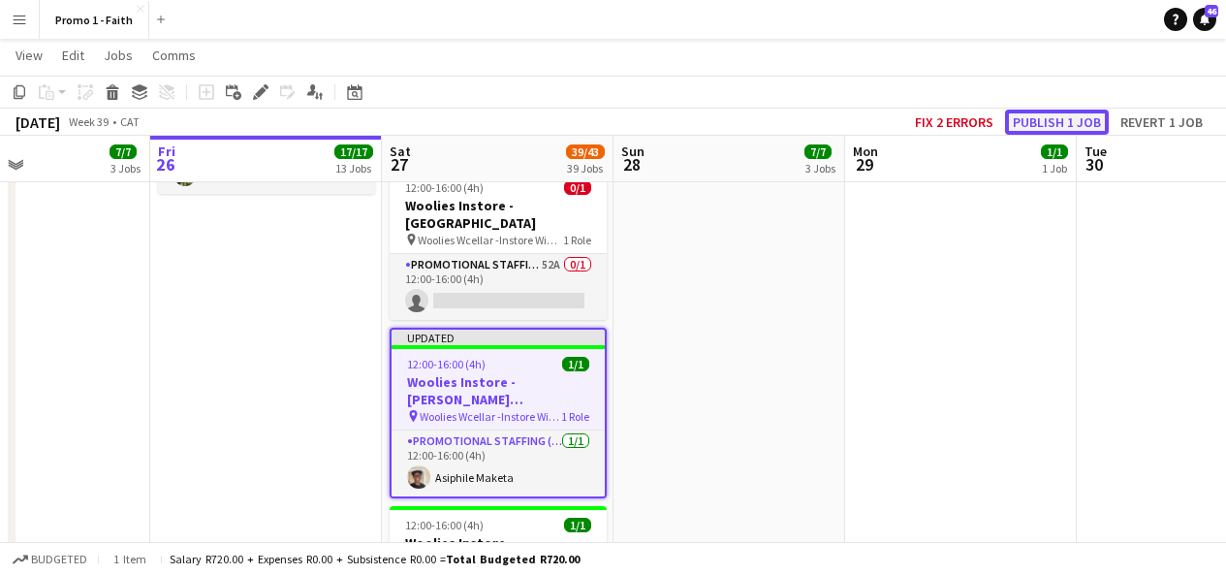
click at [1037, 122] on button "Publish 1 job" at bounding box center [1057, 122] width 104 height 25
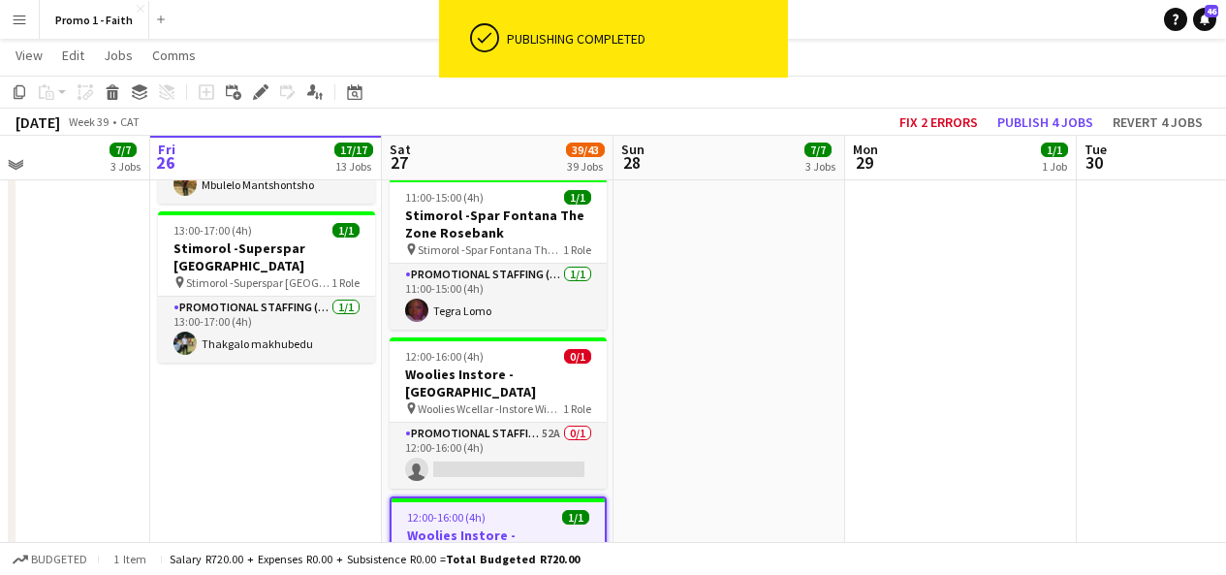
scroll to position [2111, 0]
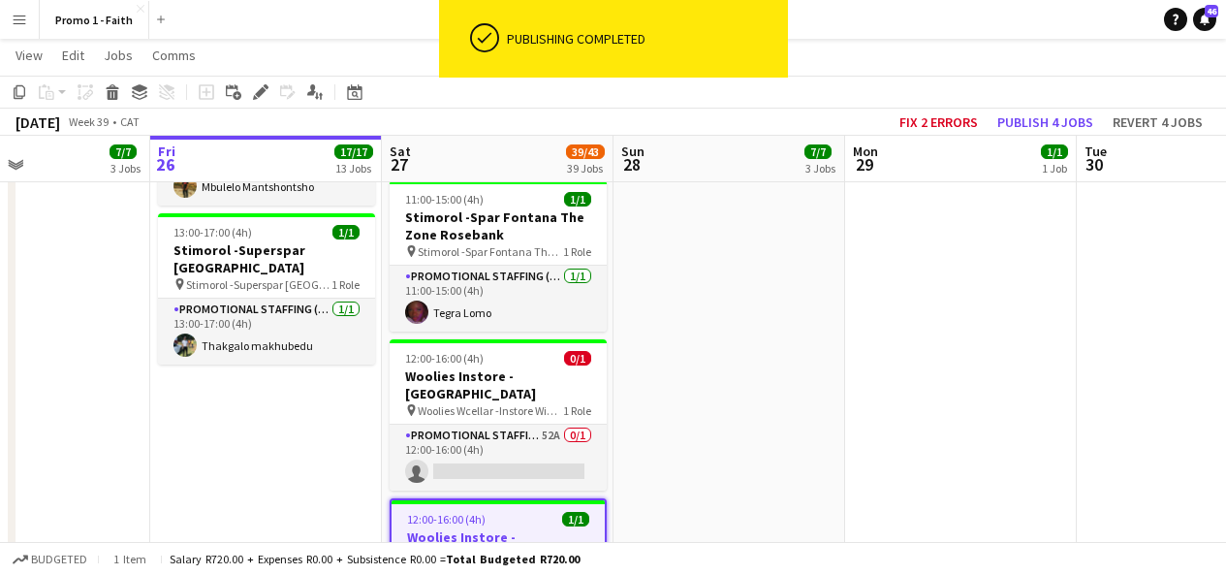
click at [524, 425] on app-card-role "Promotional Staffing (Brand Ambassadors) 52A 0/1 12:00-16:00 (4h) single-neutra…" at bounding box center [498, 458] width 217 height 66
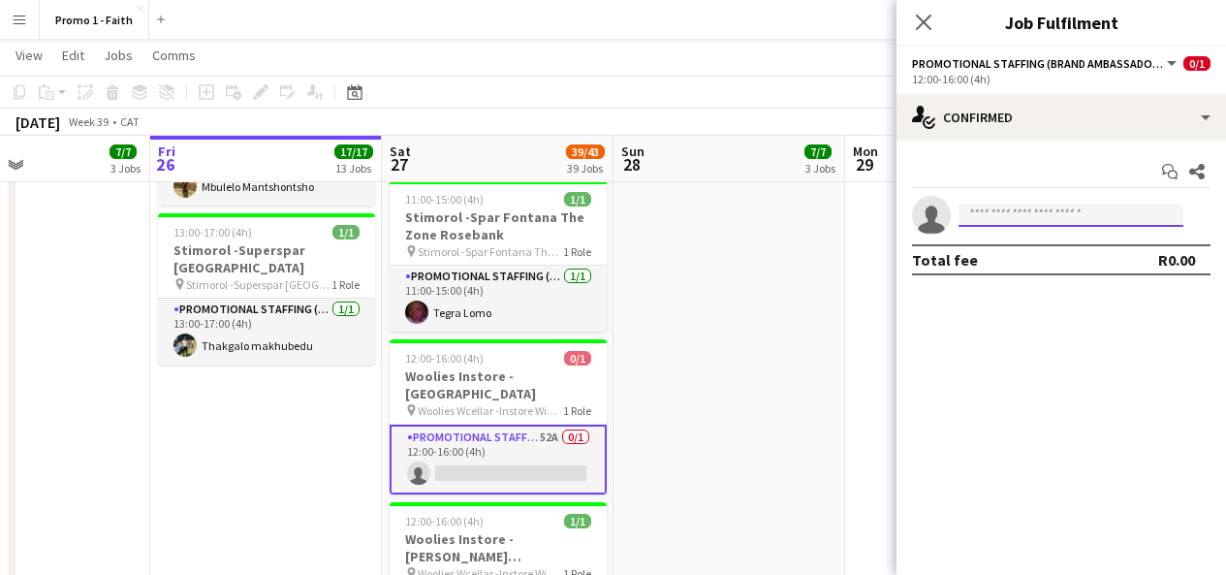
click at [1007, 211] on input at bounding box center [1071, 215] width 225 height 23
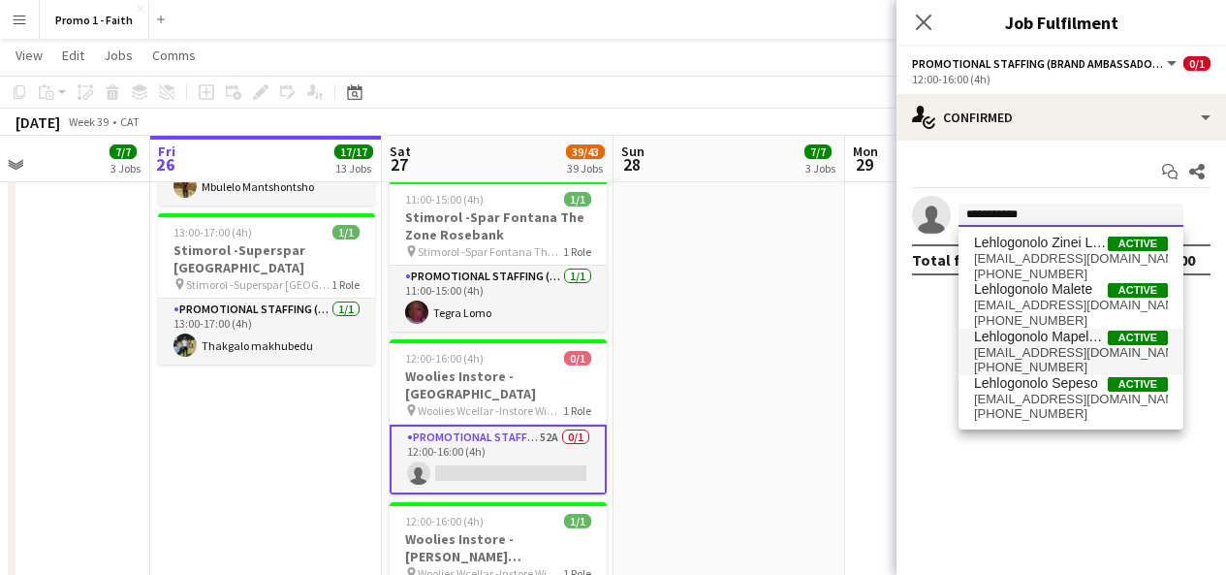
type input "**********"
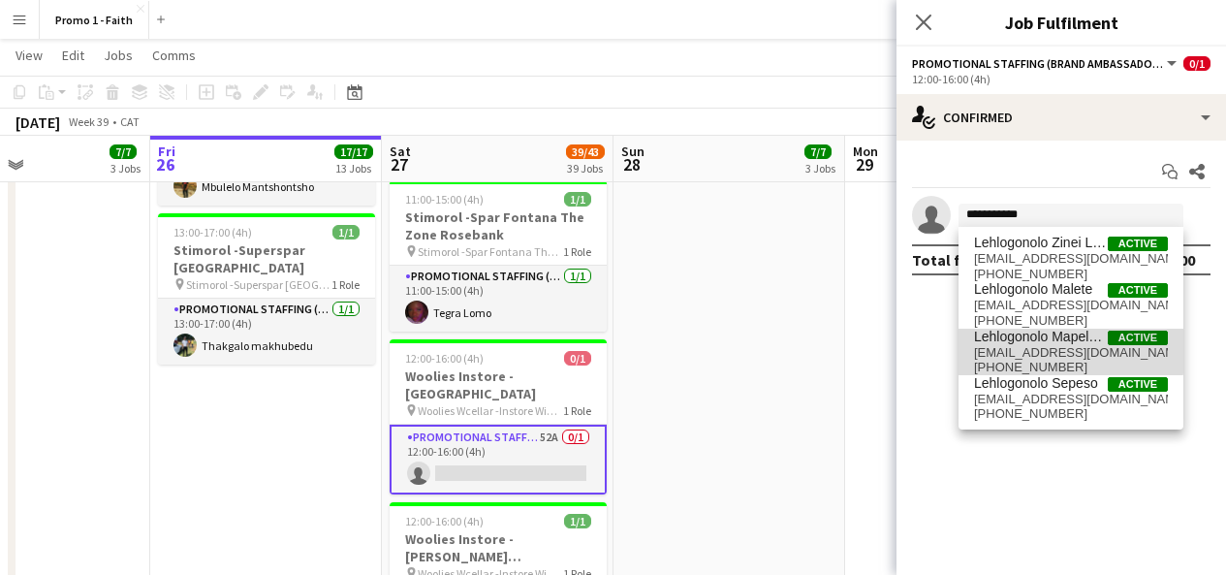
click at [1052, 346] on span "[EMAIL_ADDRESS][DOMAIN_NAME]" at bounding box center [1071, 353] width 194 height 16
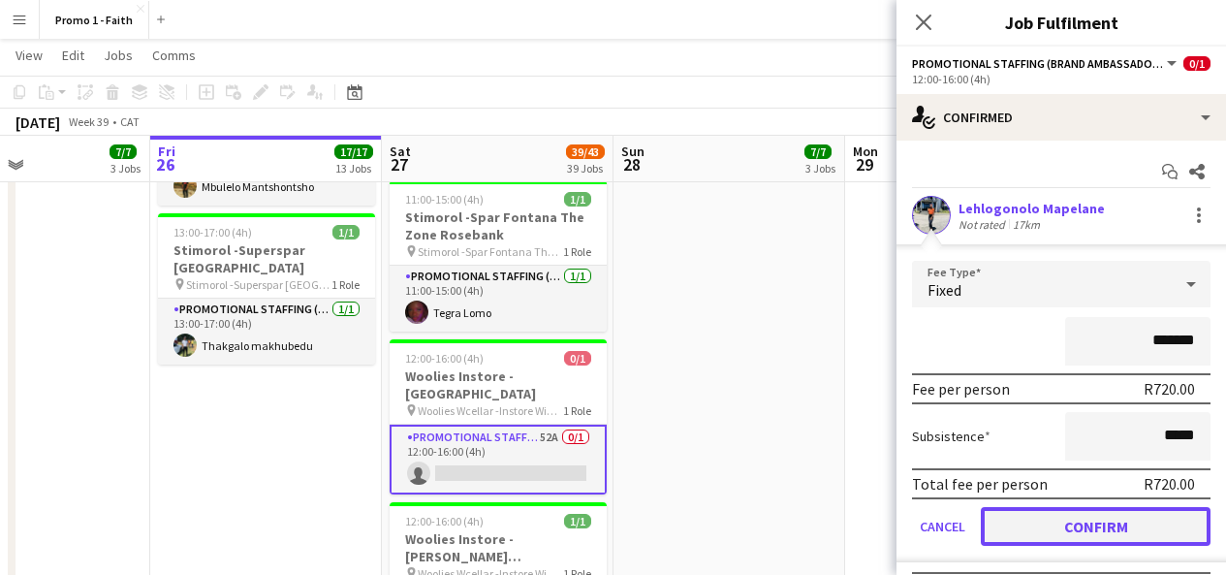
click at [1087, 532] on button "Confirm" at bounding box center [1096, 526] width 230 height 39
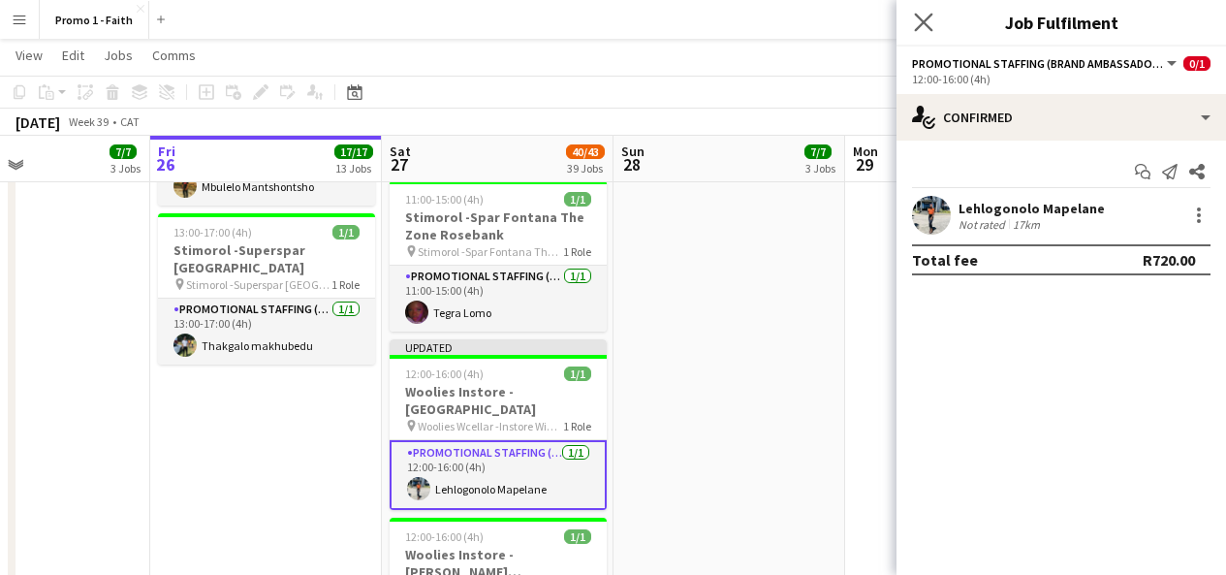
click at [921, 14] on icon "Close pop-in" at bounding box center [923, 22] width 18 height 18
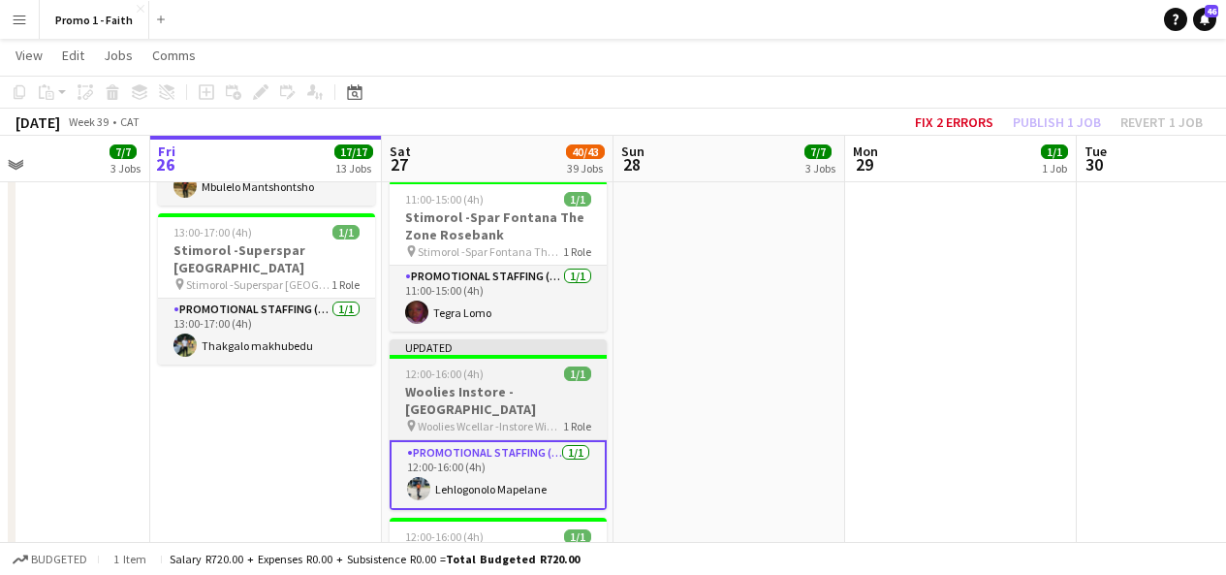
click at [575, 339] on div "Updated" at bounding box center [498, 347] width 217 height 16
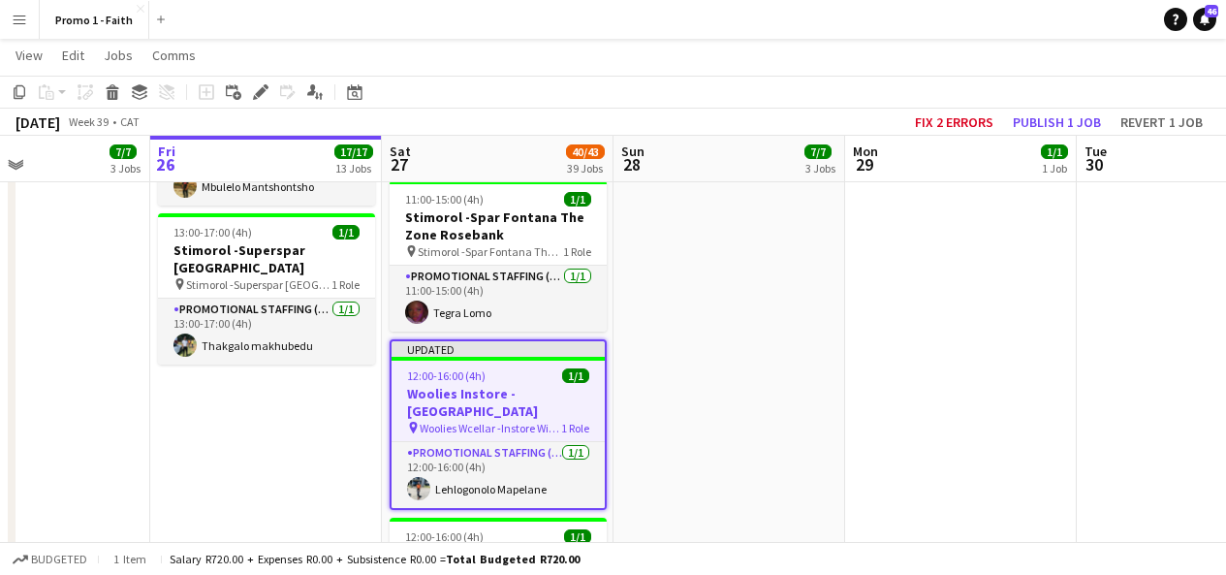
click at [1028, 134] on div "[DATE] Week 39 • CAT Fix 2 errors Publish 1 job Revert 1 job" at bounding box center [613, 122] width 1226 height 27
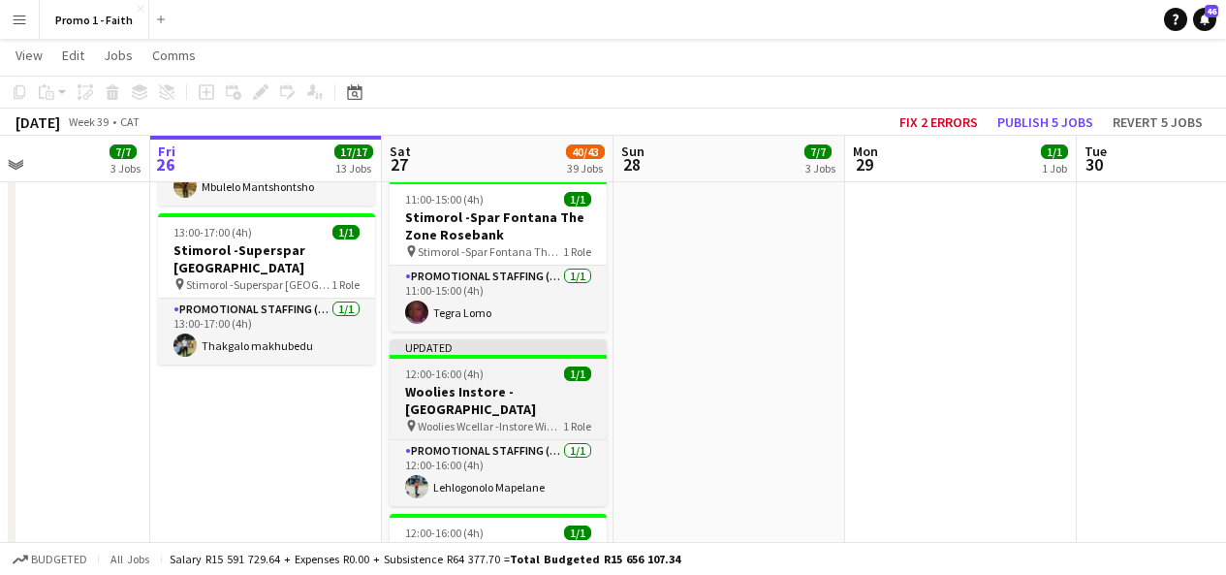
click at [492, 339] on div "Updated" at bounding box center [498, 347] width 217 height 16
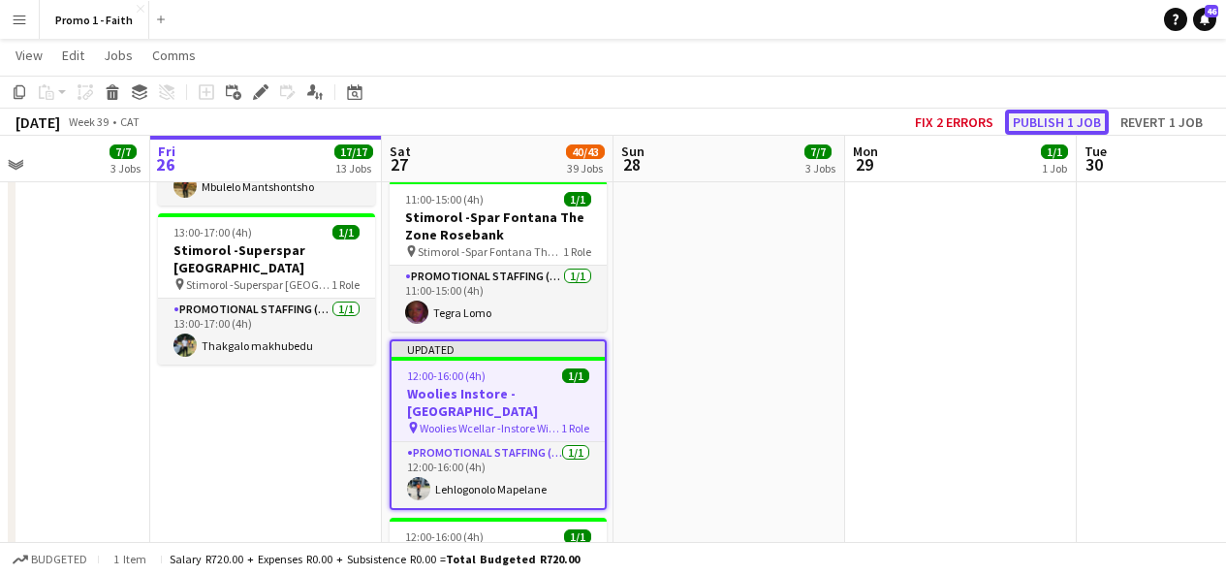
click at [1041, 124] on button "Publish 1 job" at bounding box center [1057, 122] width 104 height 25
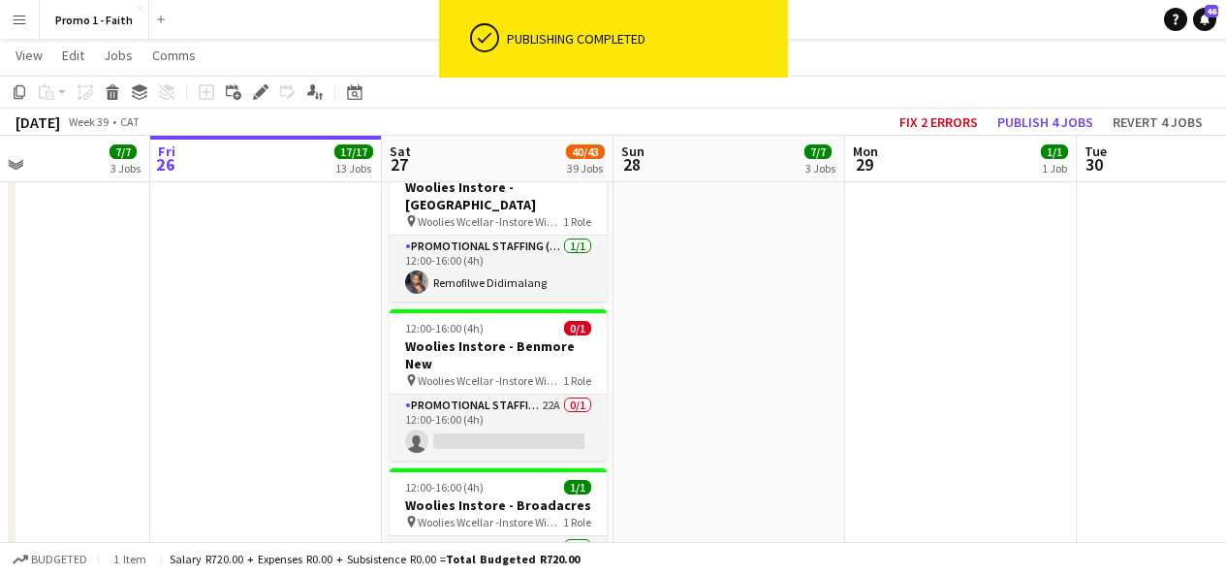
scroll to position [2653, 0]
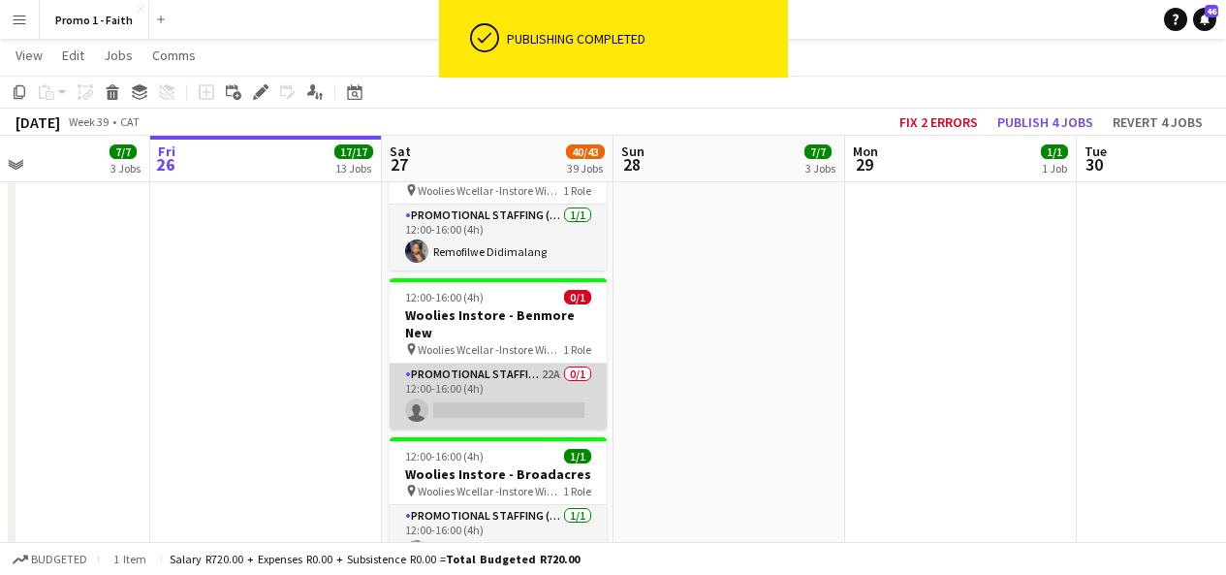
click at [564, 363] on app-card-role "Promotional Staffing (Brand Ambassadors) 22A 0/1 12:00-16:00 (4h) single-neutra…" at bounding box center [498, 396] width 217 height 66
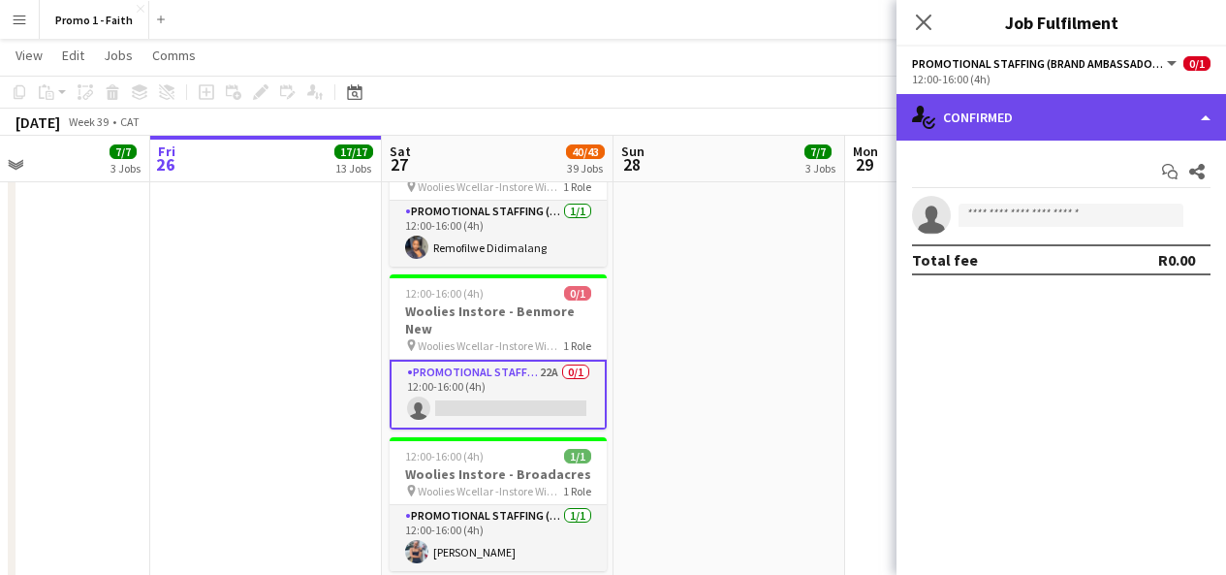
click at [992, 124] on div "single-neutral-actions-check-2 Confirmed" at bounding box center [1062, 117] width 330 height 47
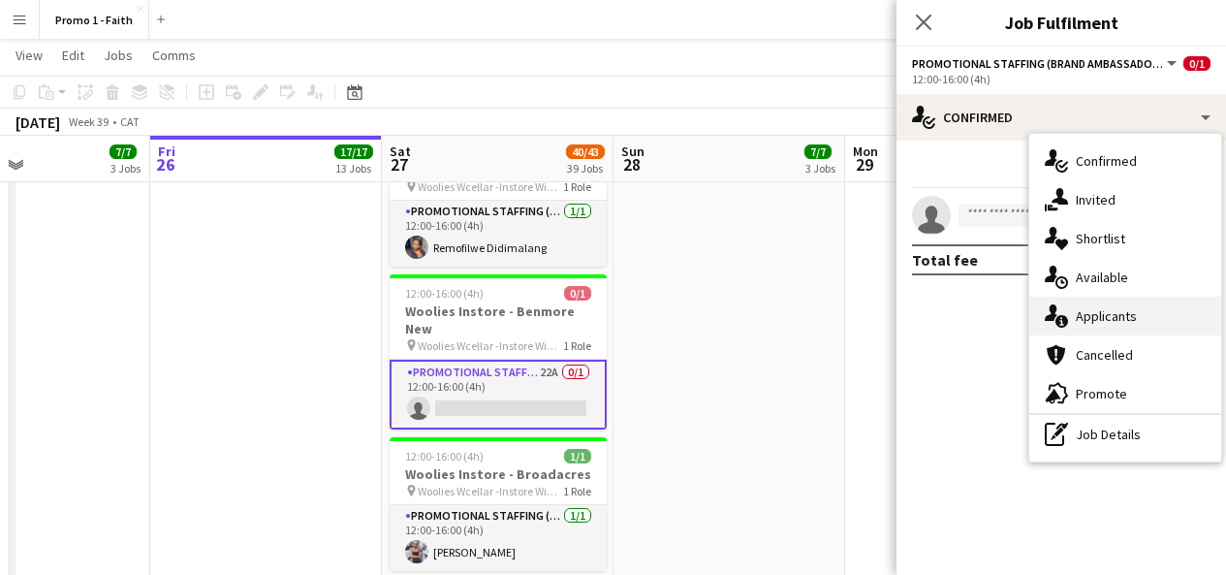
click at [1113, 310] on span "Applicants" at bounding box center [1106, 315] width 61 height 17
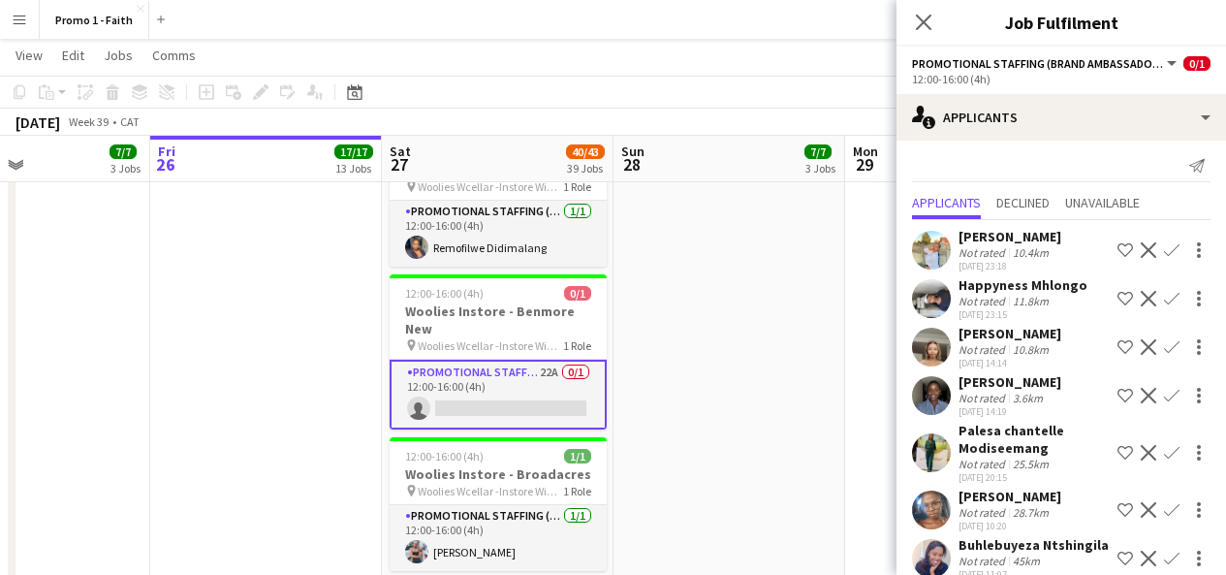
scroll to position [9, 0]
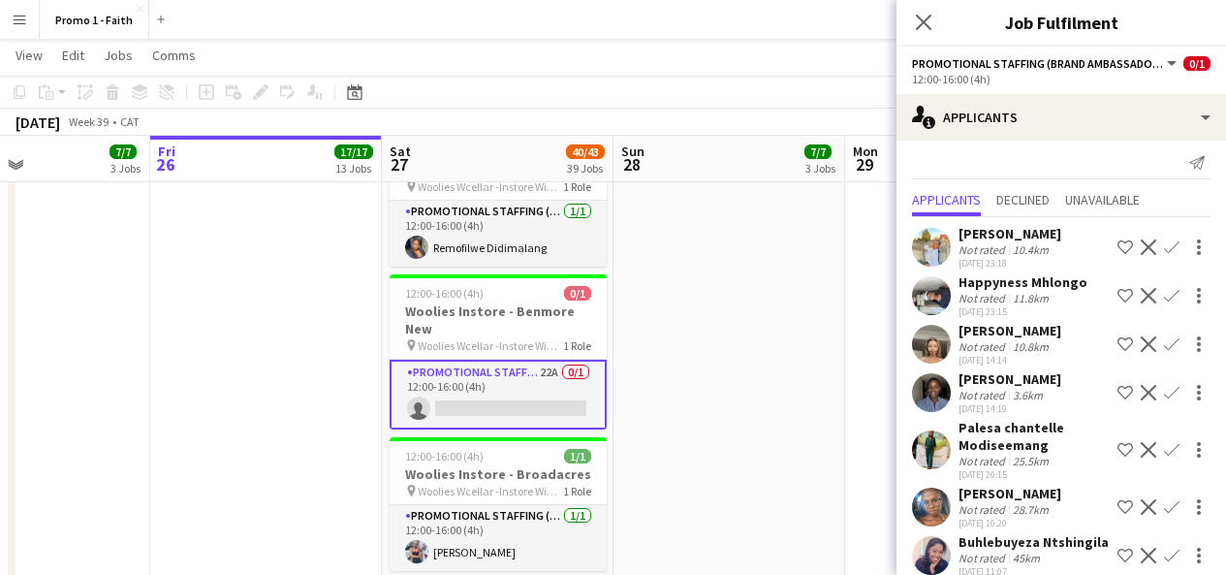
click at [938, 395] on app-user-avatar at bounding box center [931, 392] width 39 height 39
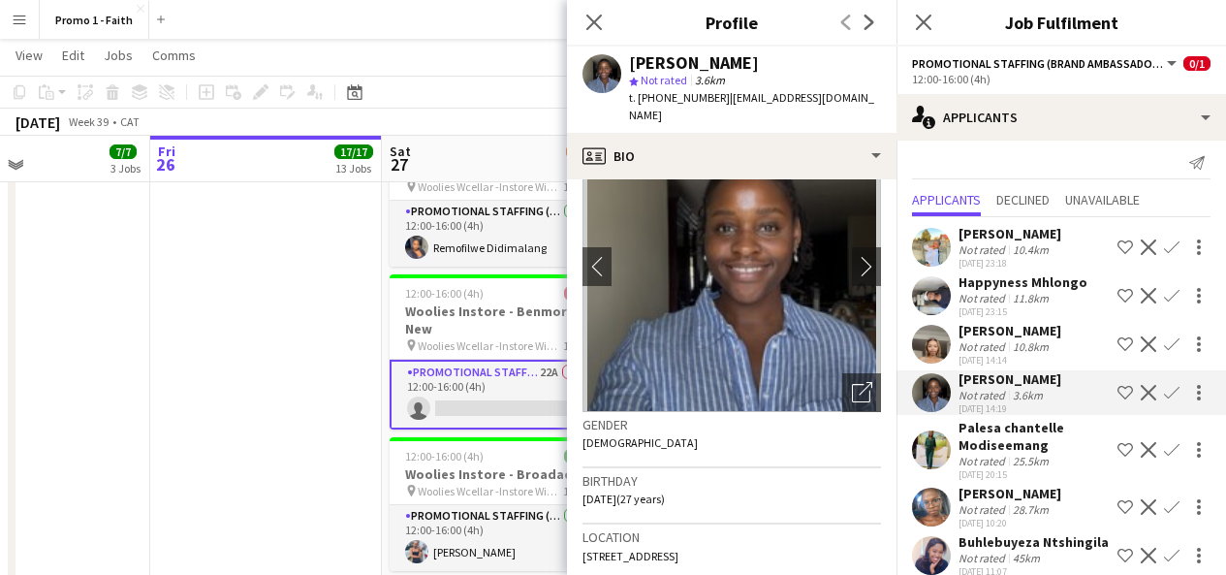
scroll to position [72, 0]
click at [859, 375] on div "Open photos pop-in" at bounding box center [861, 394] width 39 height 39
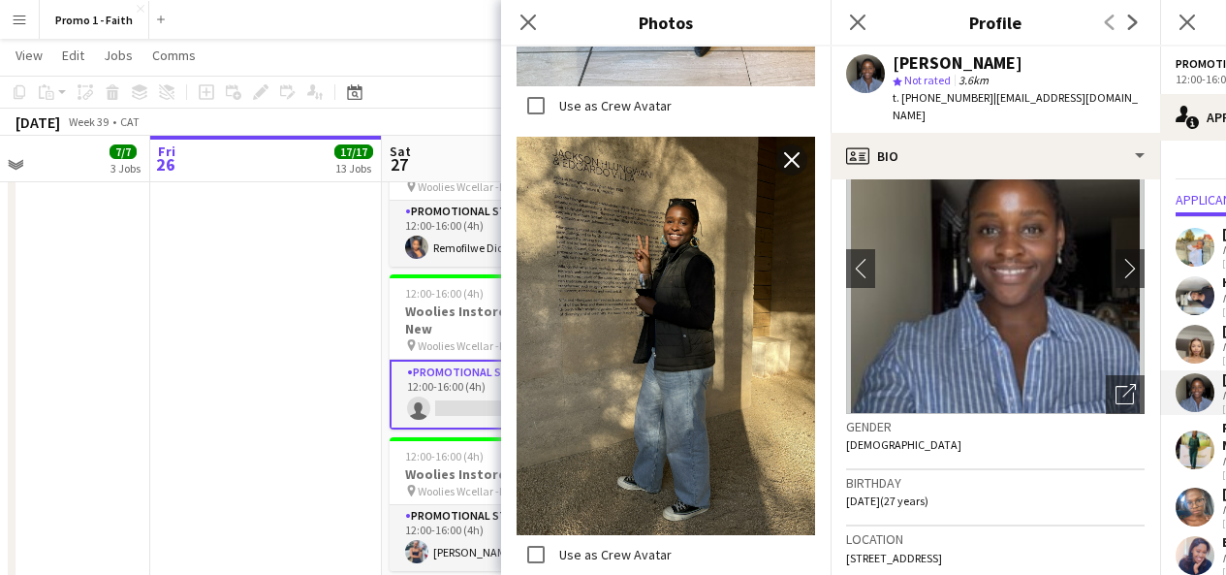
scroll to position [794, 0]
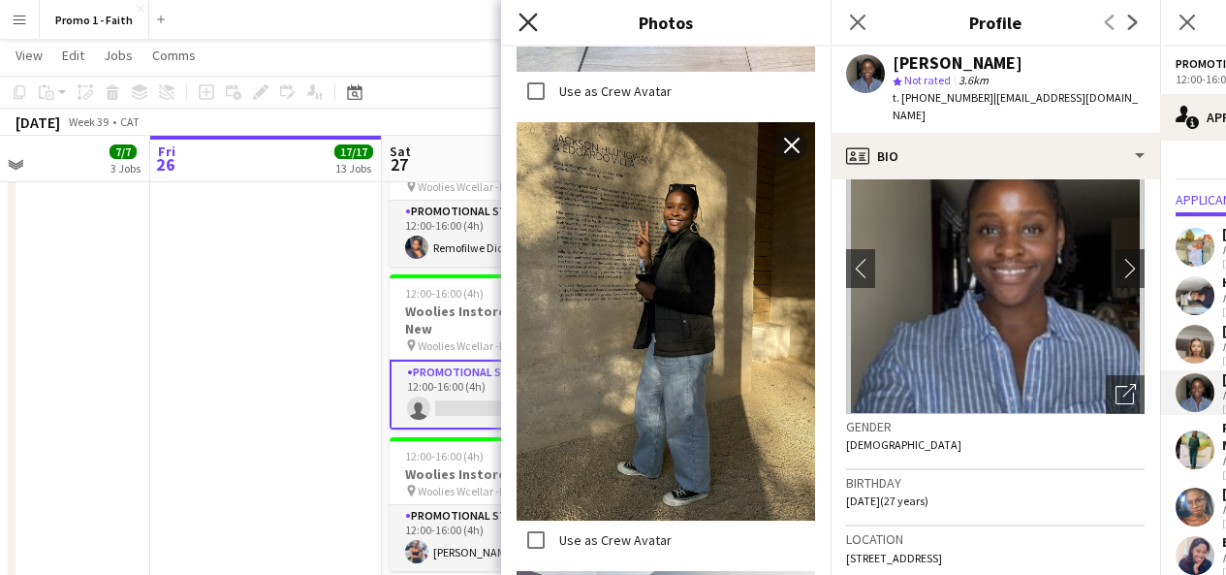
click at [533, 14] on icon "Close pop-in" at bounding box center [528, 22] width 18 height 18
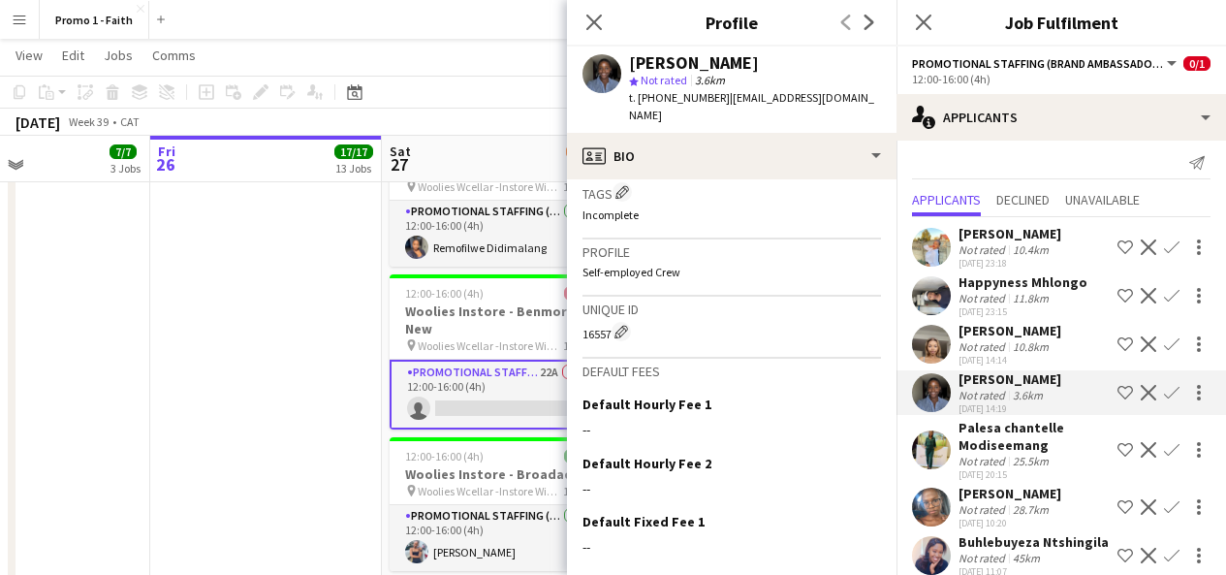
scroll to position [867, 0]
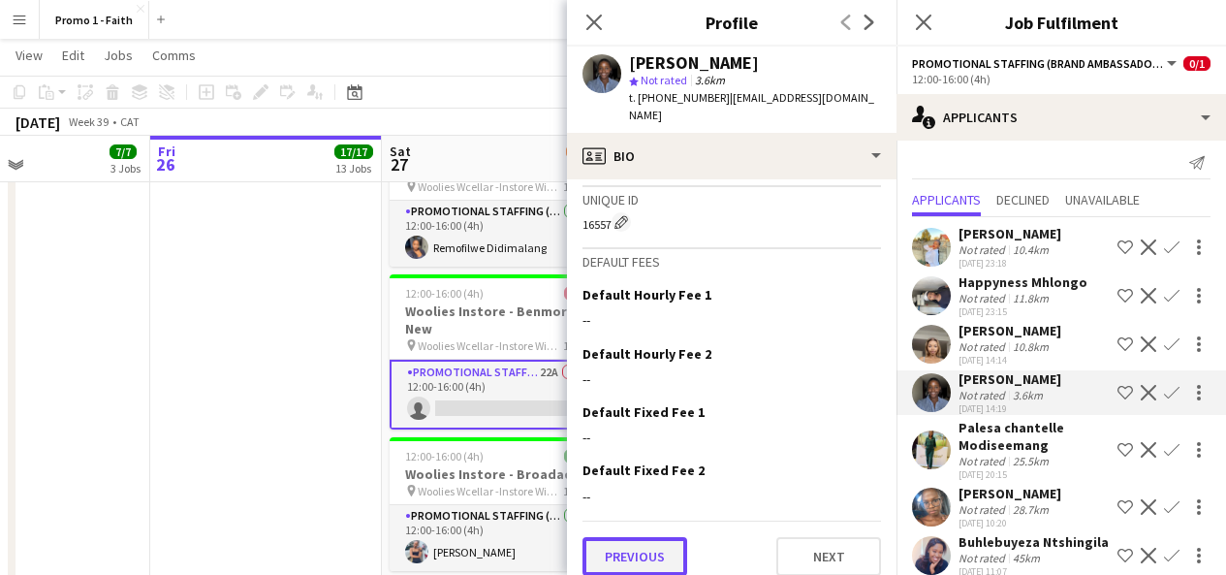
click at [666, 537] on button "Previous" at bounding box center [635, 556] width 105 height 39
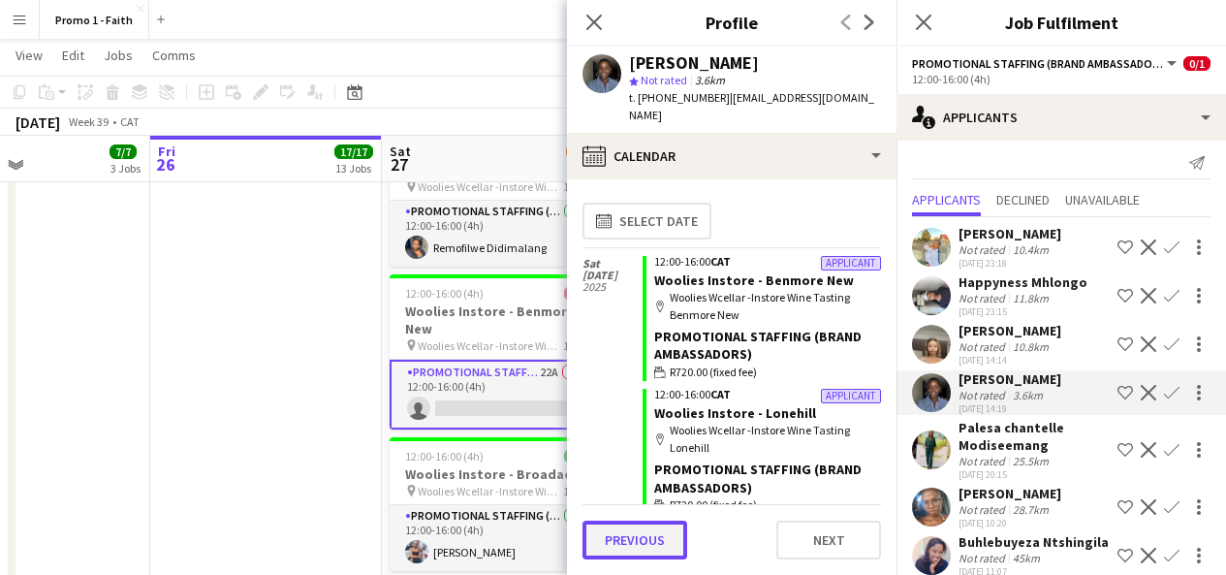
click at [669, 529] on button "Previous" at bounding box center [635, 539] width 105 height 39
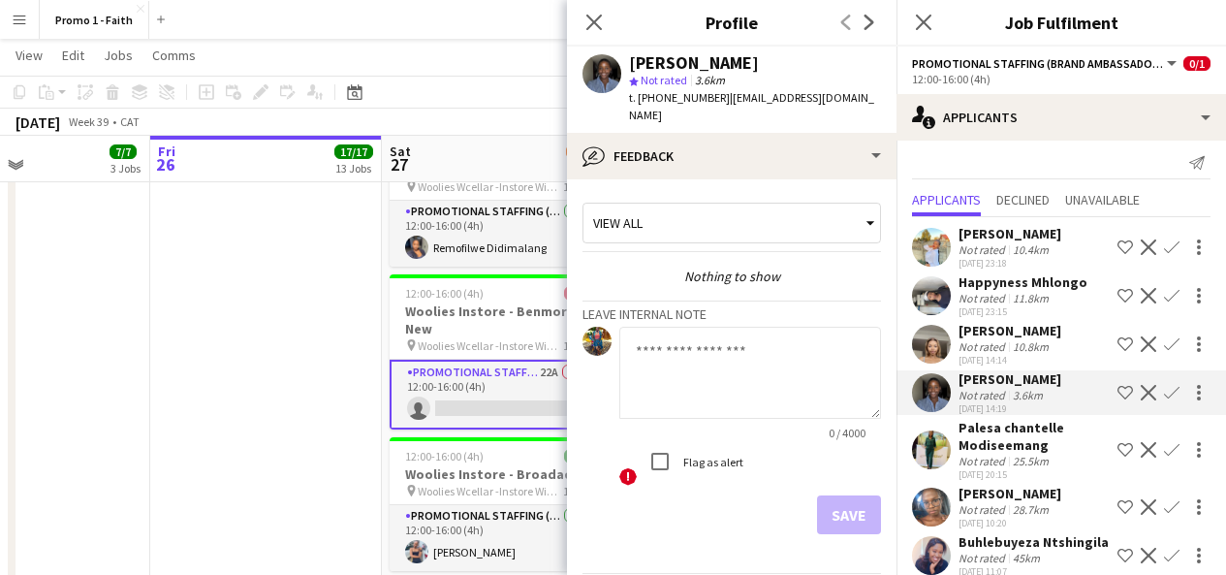
scroll to position [51, 0]
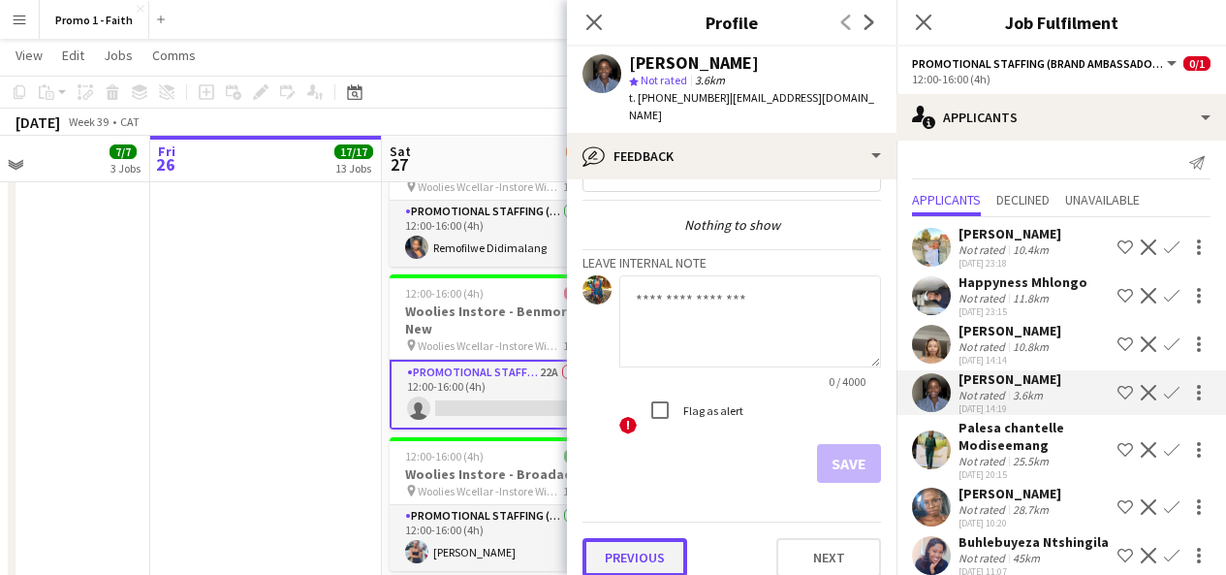
click at [649, 549] on button "Previous" at bounding box center [635, 557] width 105 height 39
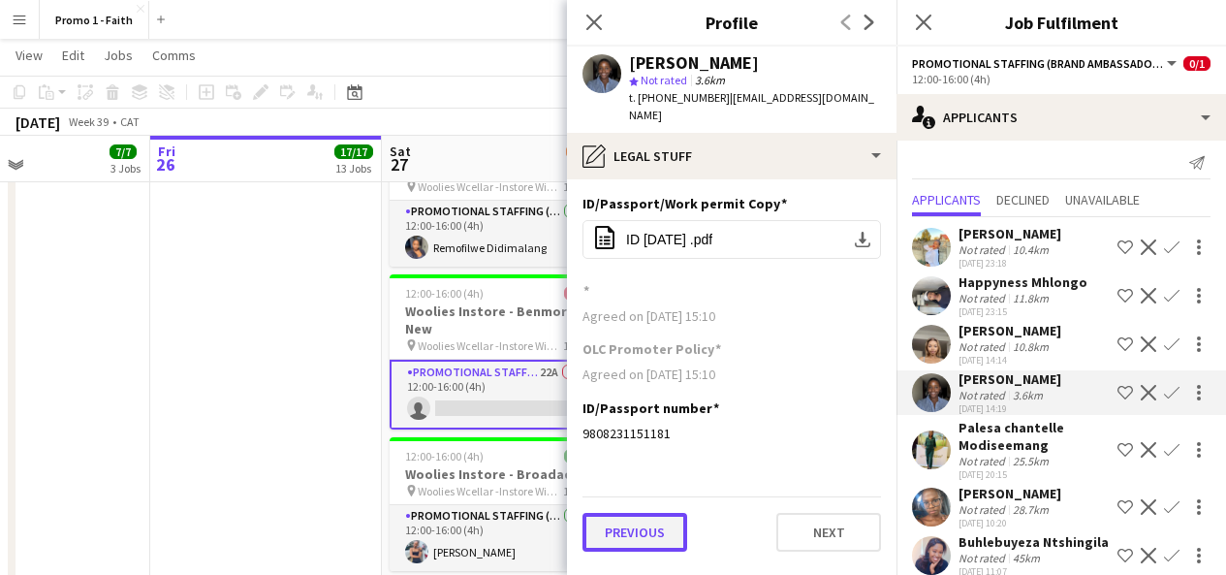
click at [650, 517] on button "Previous" at bounding box center [635, 532] width 105 height 39
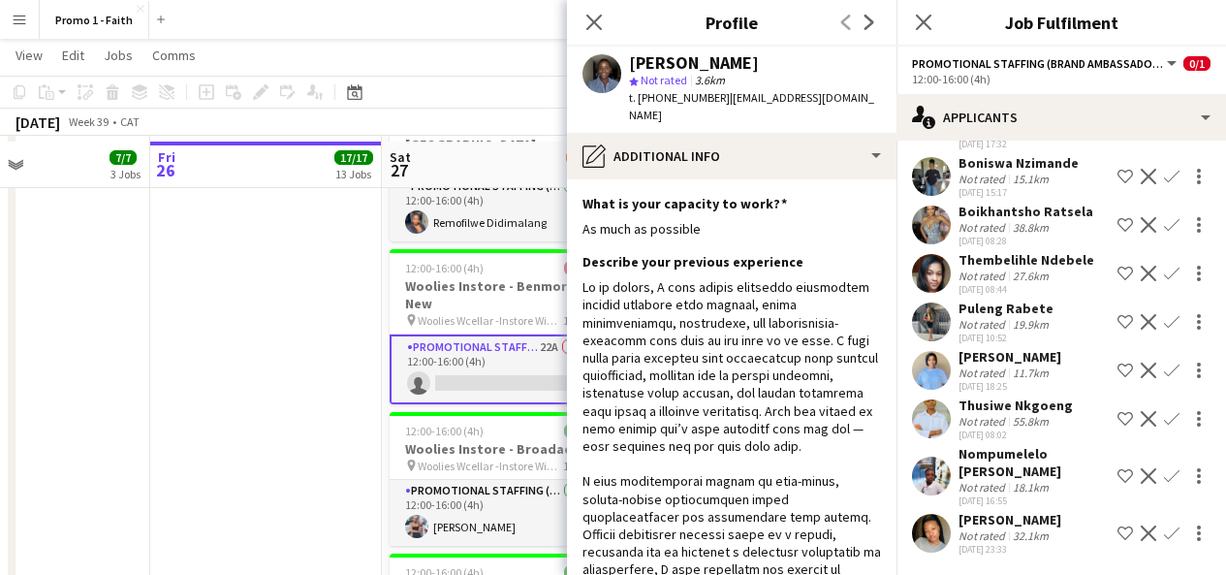
scroll to position [2685, 0]
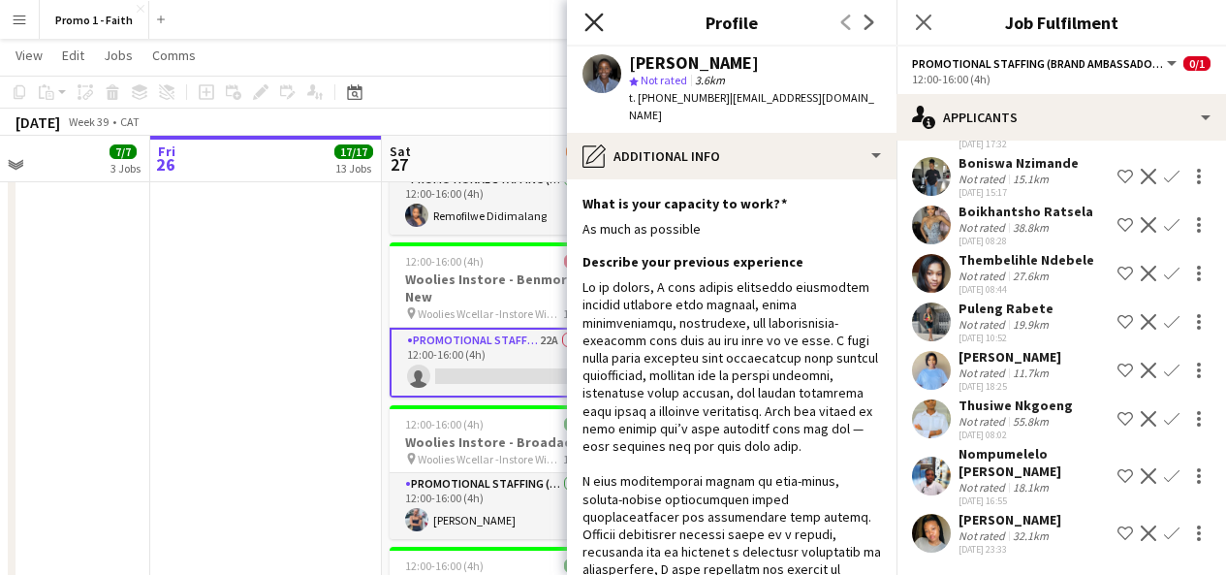
click at [598, 29] on icon "Close pop-in" at bounding box center [593, 22] width 18 height 18
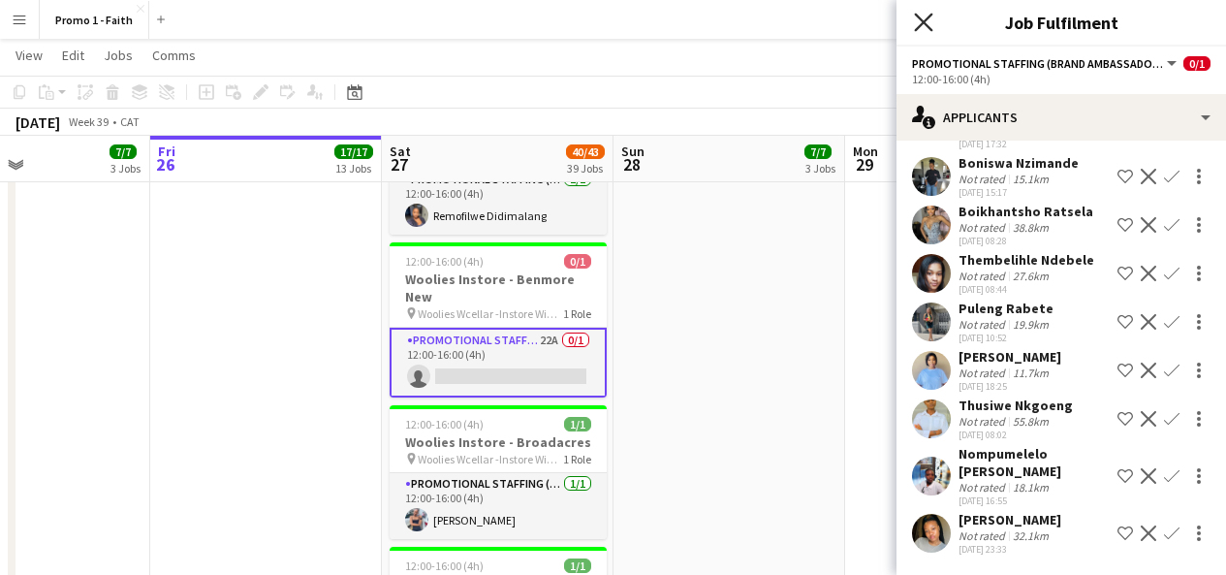
click at [929, 24] on icon "Close pop-in" at bounding box center [923, 22] width 18 height 18
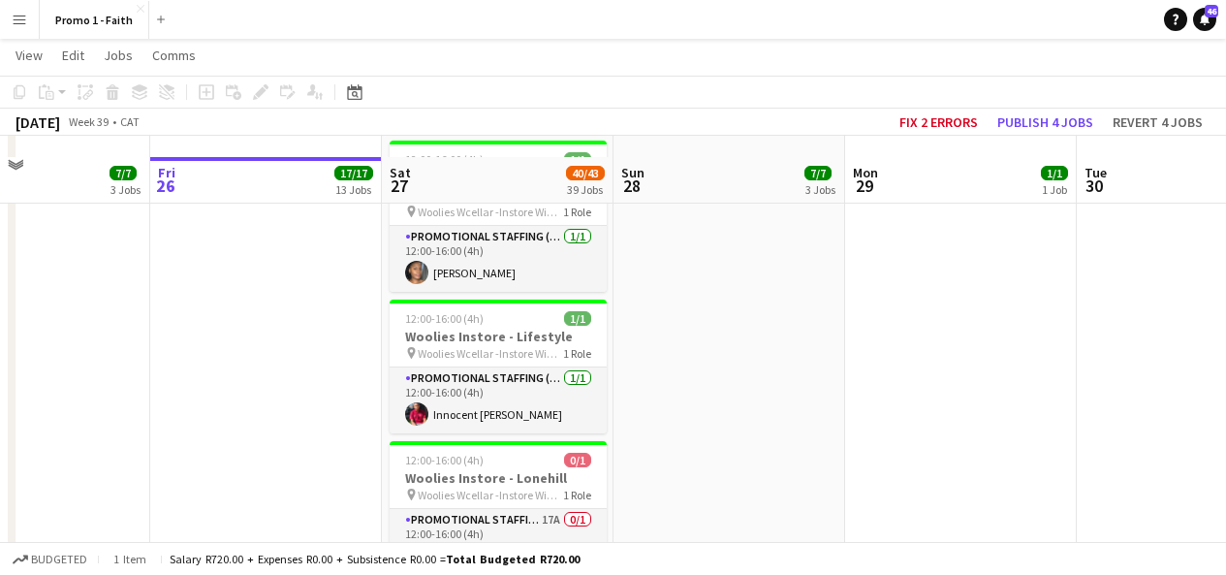
scroll to position [3892, 0]
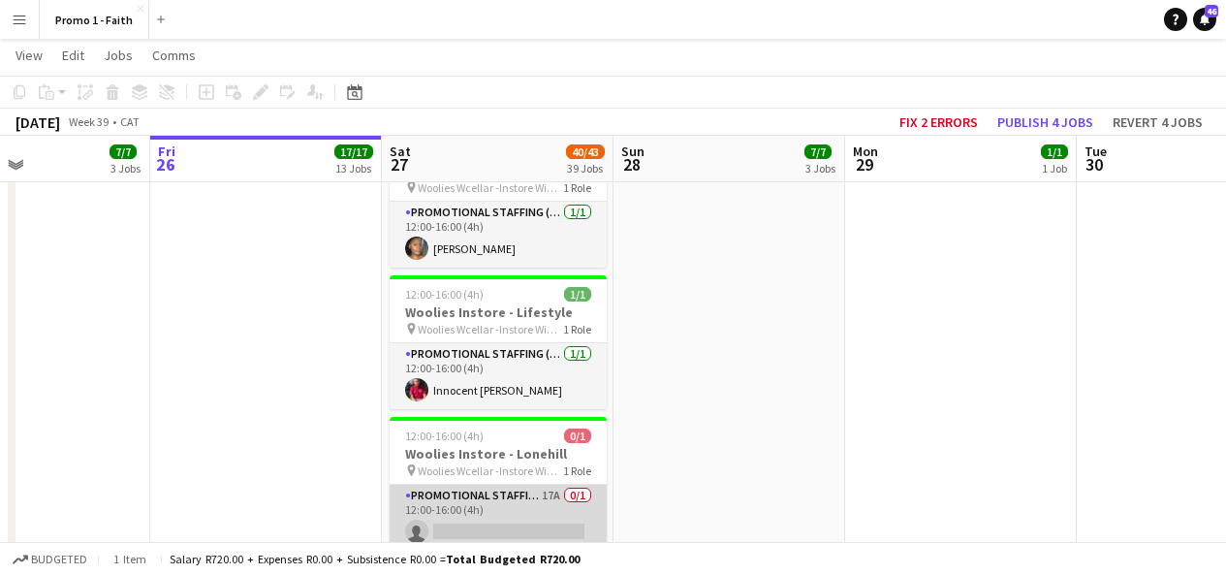
click at [504, 485] on app-card-role "Promotional Staffing (Brand Ambassadors) 17A 0/1 12:00-16:00 (4h) single-neutra…" at bounding box center [498, 518] width 217 height 66
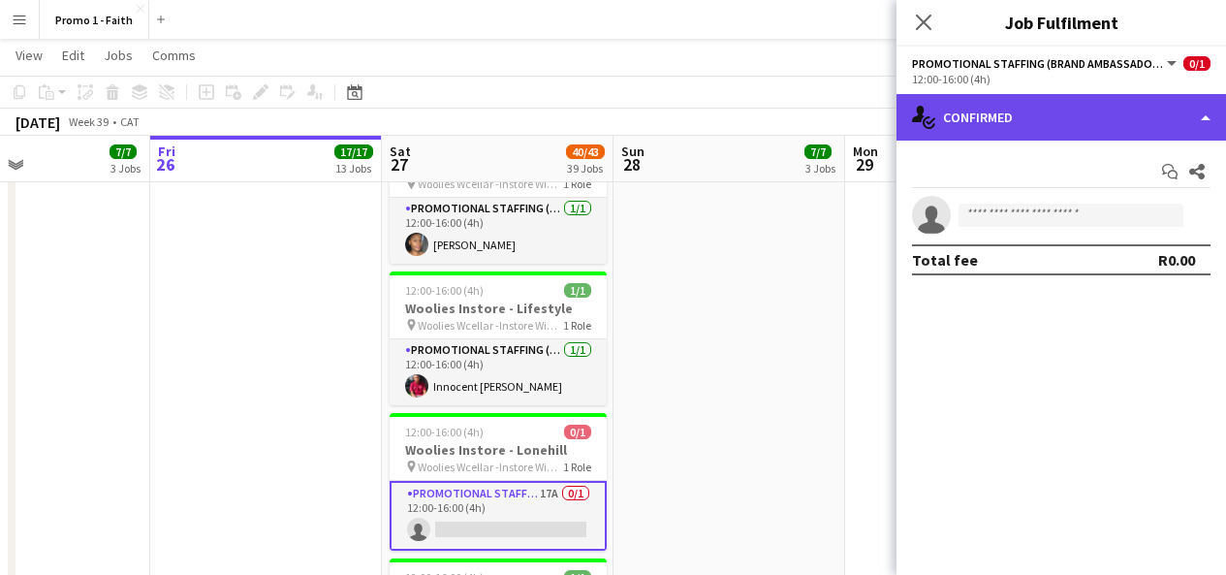
click at [1029, 110] on div "single-neutral-actions-check-2 Confirmed" at bounding box center [1062, 117] width 330 height 47
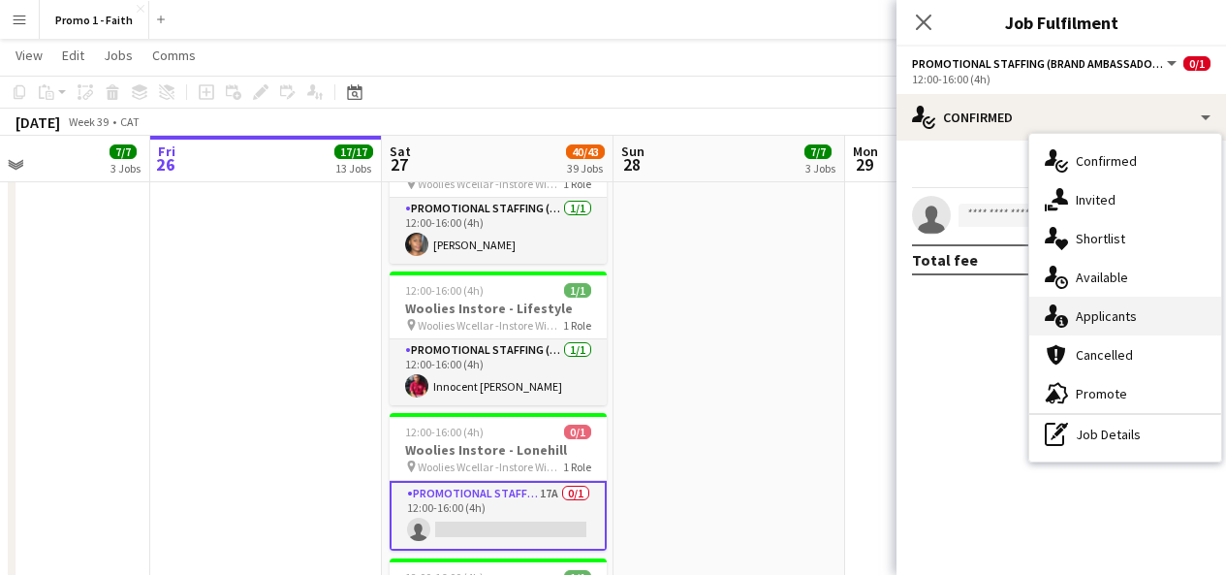
click at [1108, 312] on span "Applicants" at bounding box center [1106, 315] width 61 height 17
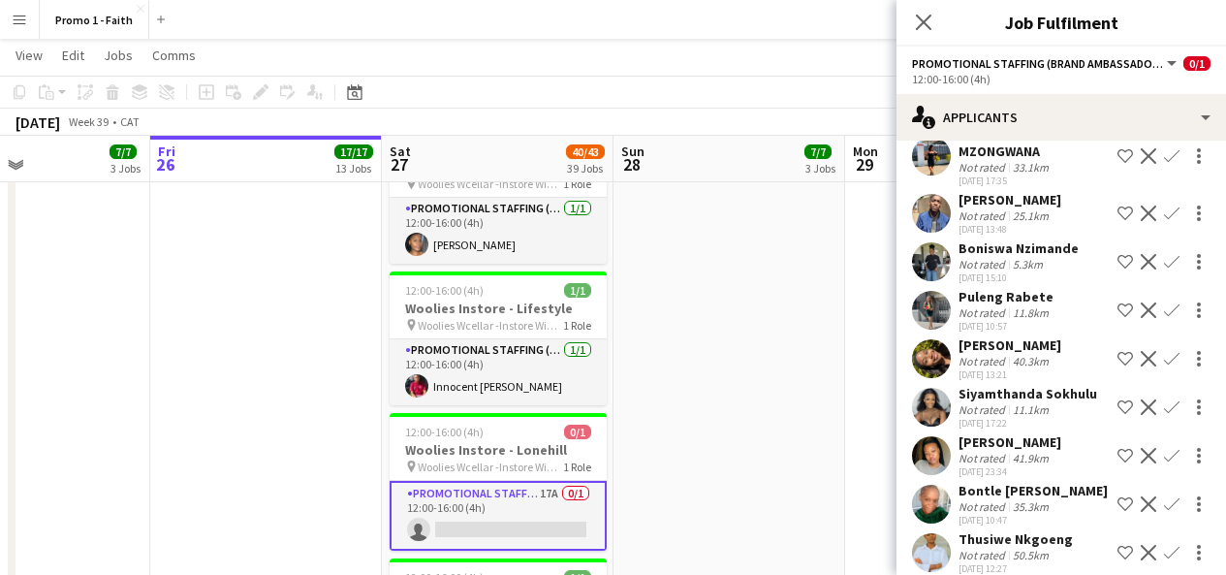
scroll to position [398, 0]
click at [942, 271] on app-user-avatar at bounding box center [931, 262] width 39 height 39
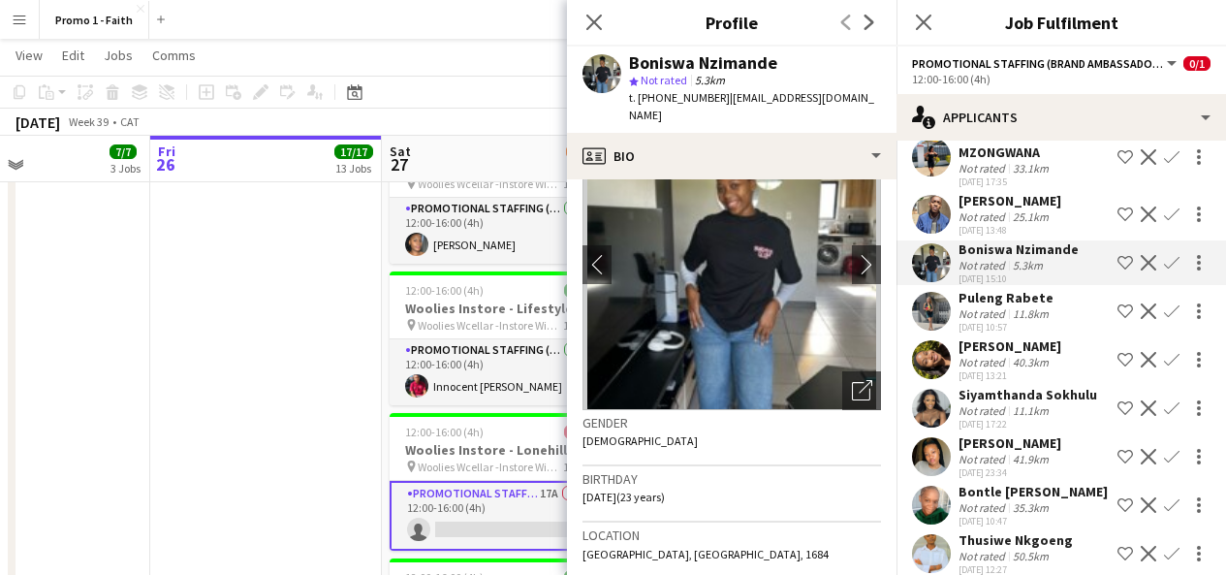
scroll to position [78, 0]
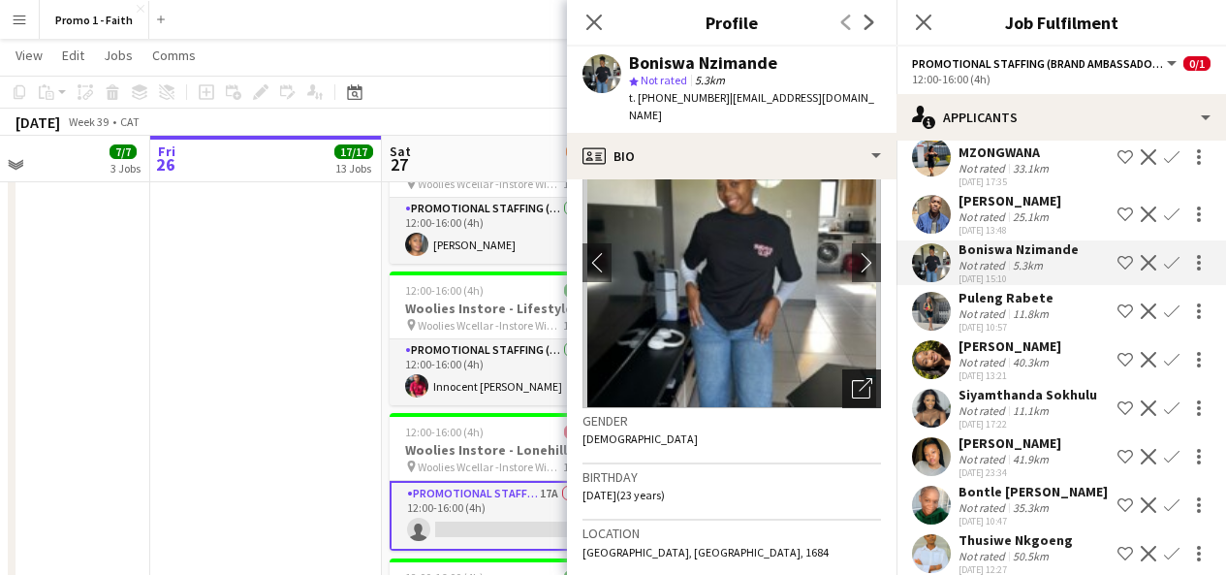
click at [852, 378] on icon "Open photos pop-in" at bounding box center [862, 388] width 20 height 20
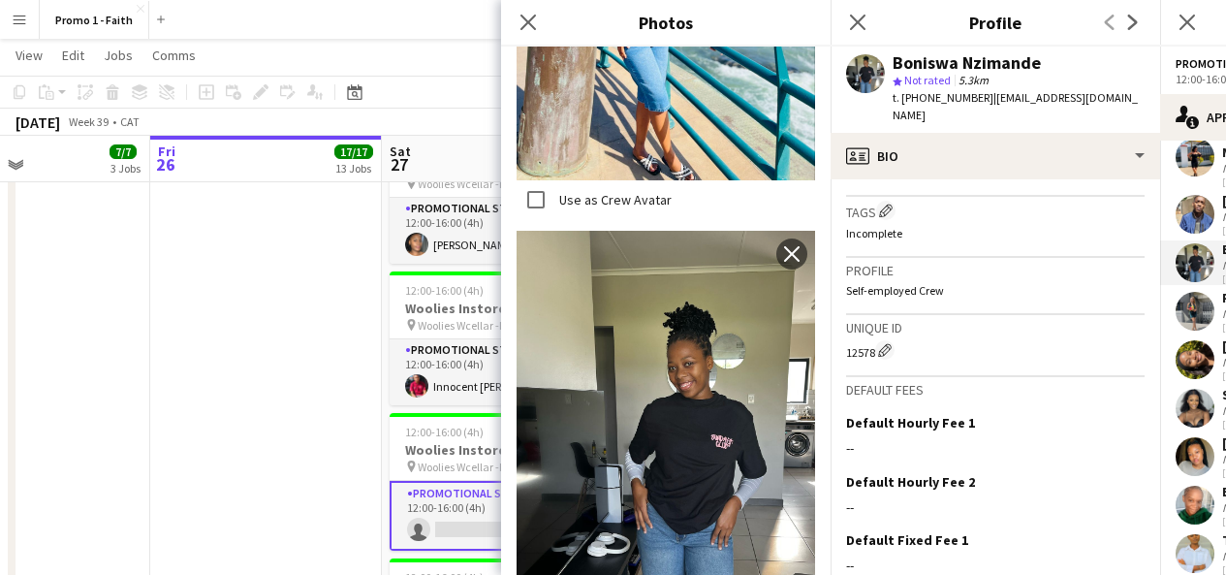
scroll to position [835, 0]
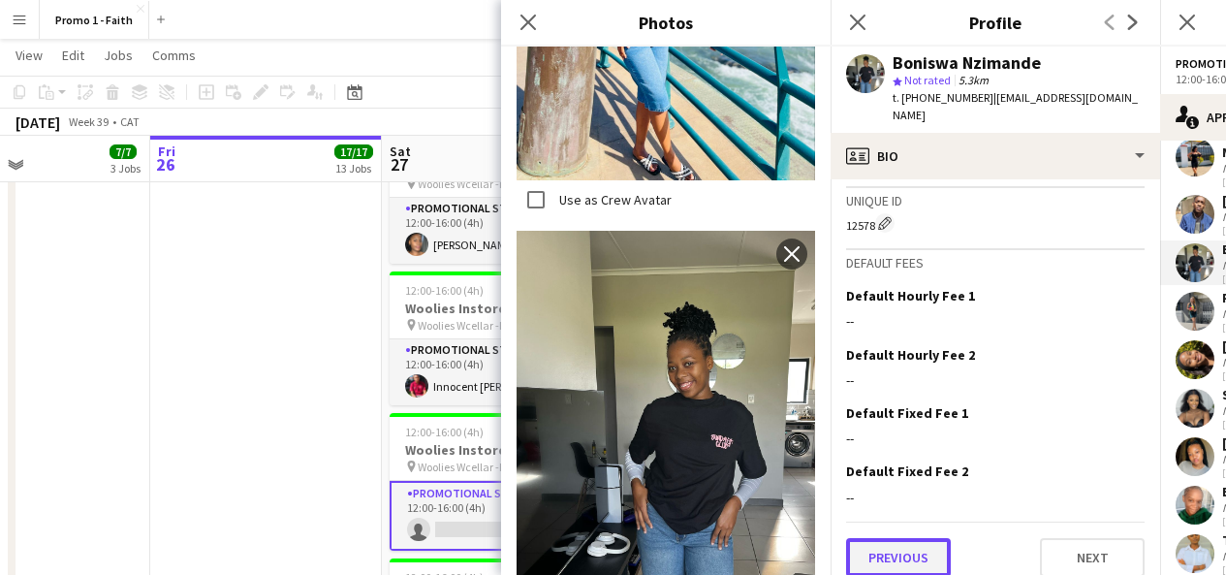
click at [927, 538] on button "Previous" at bounding box center [898, 557] width 105 height 39
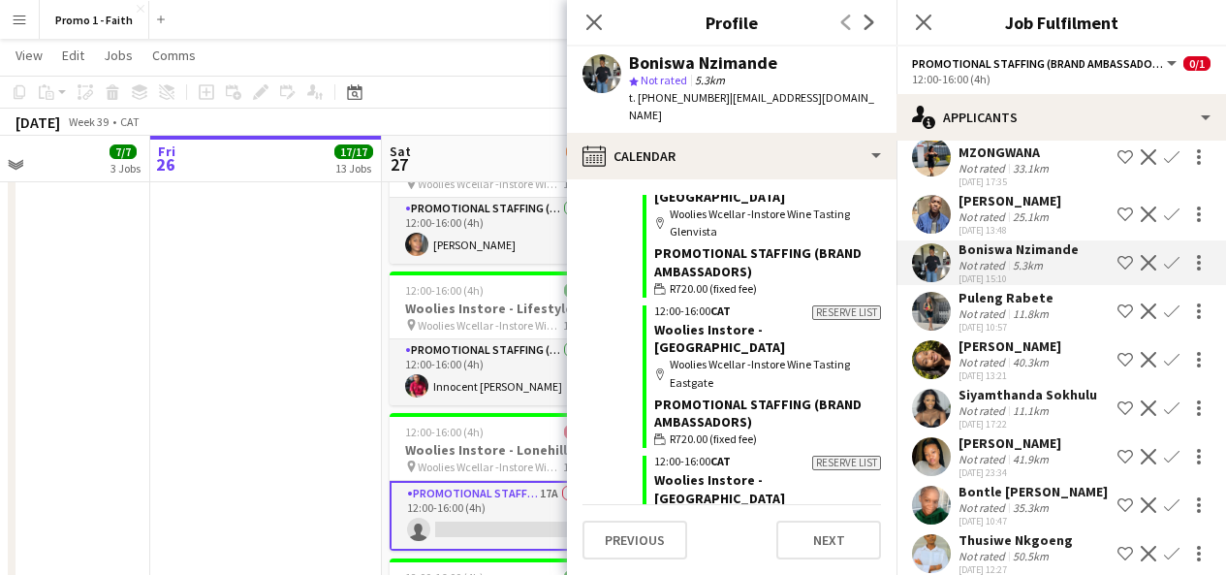
scroll to position [978, 0]
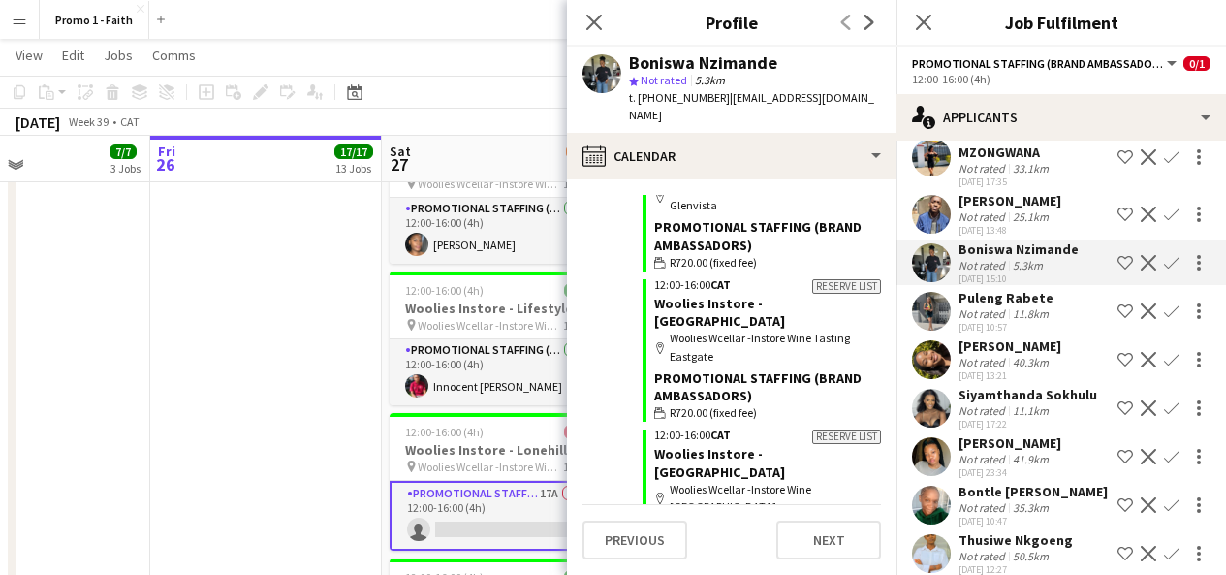
click at [938, 427] on app-user-avatar at bounding box center [931, 408] width 39 height 39
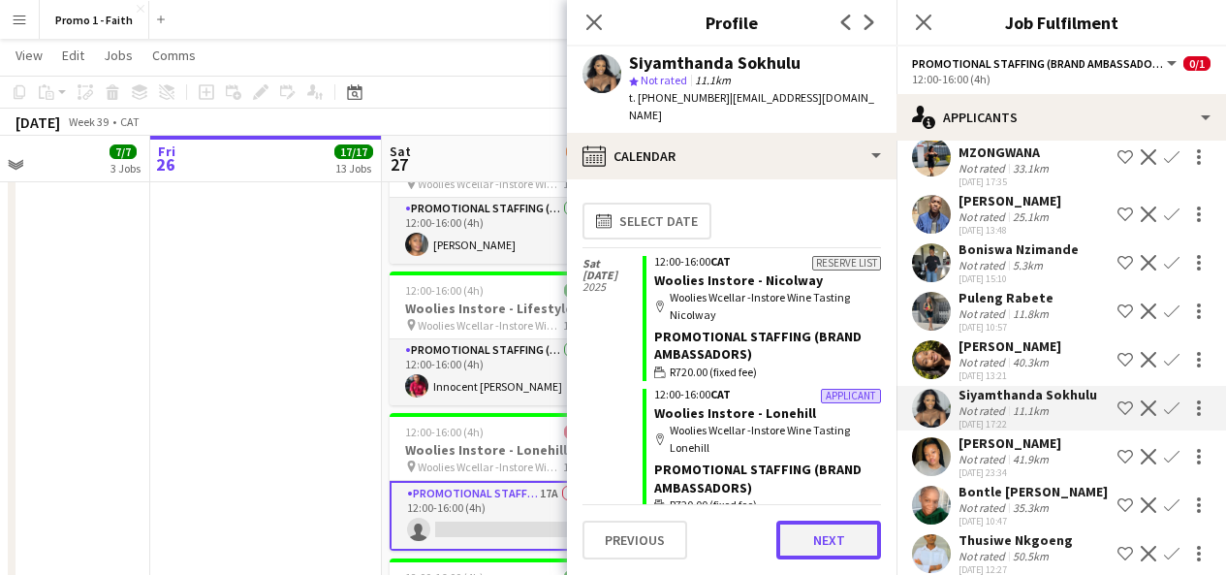
click at [809, 529] on button "Next" at bounding box center [828, 539] width 105 height 39
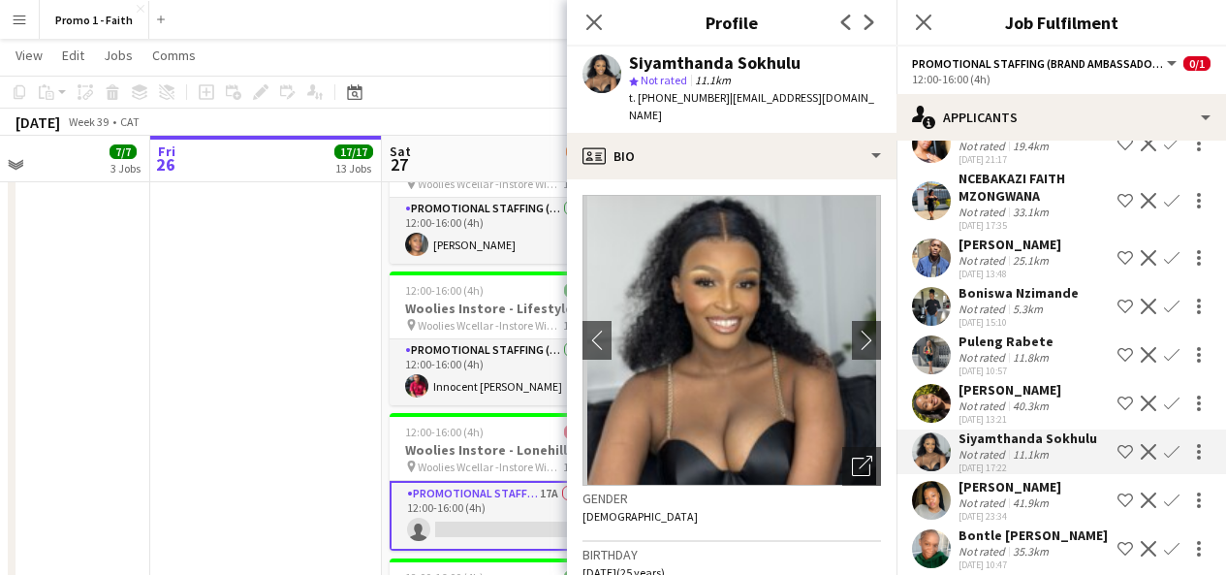
scroll to position [329, 0]
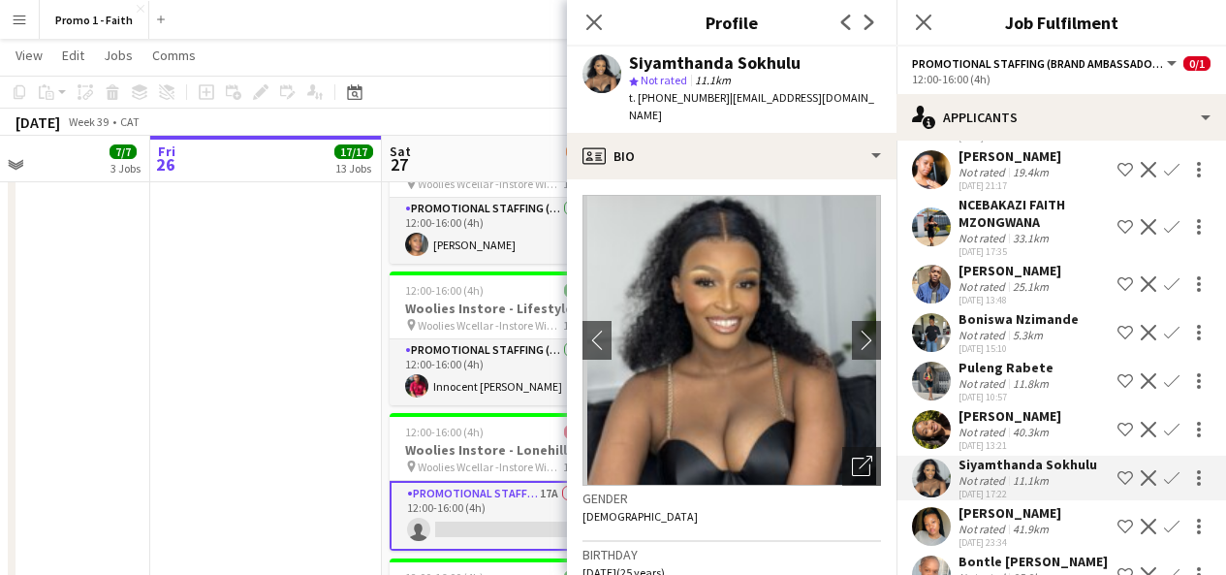
click at [937, 398] on app-user-avatar at bounding box center [931, 381] width 39 height 39
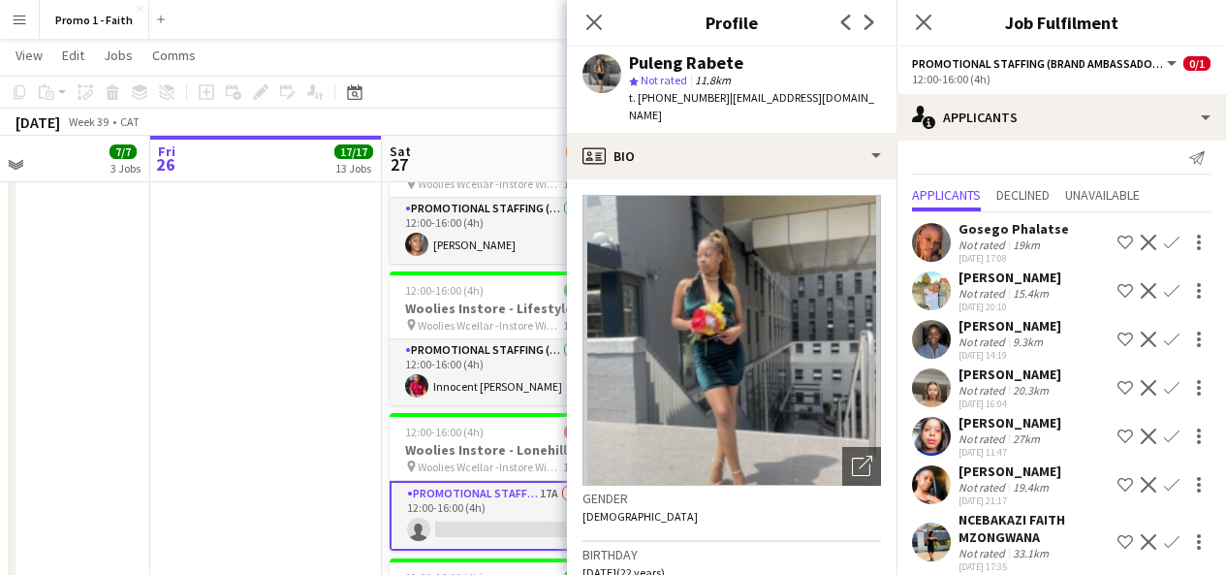
scroll to position [0, 0]
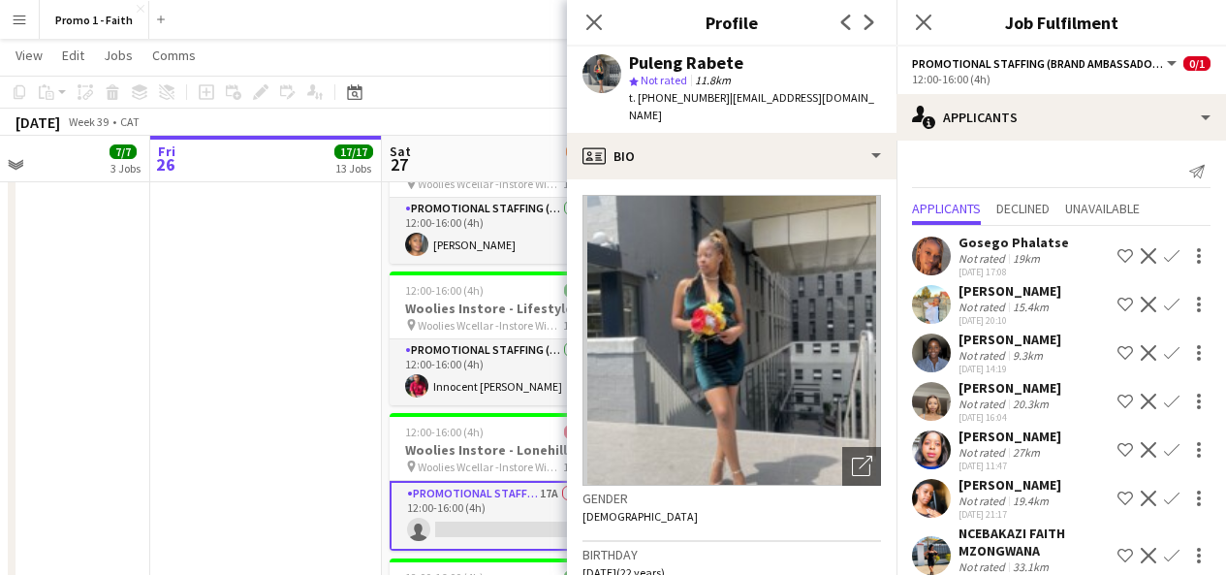
click at [927, 257] on app-user-avatar at bounding box center [931, 255] width 39 height 39
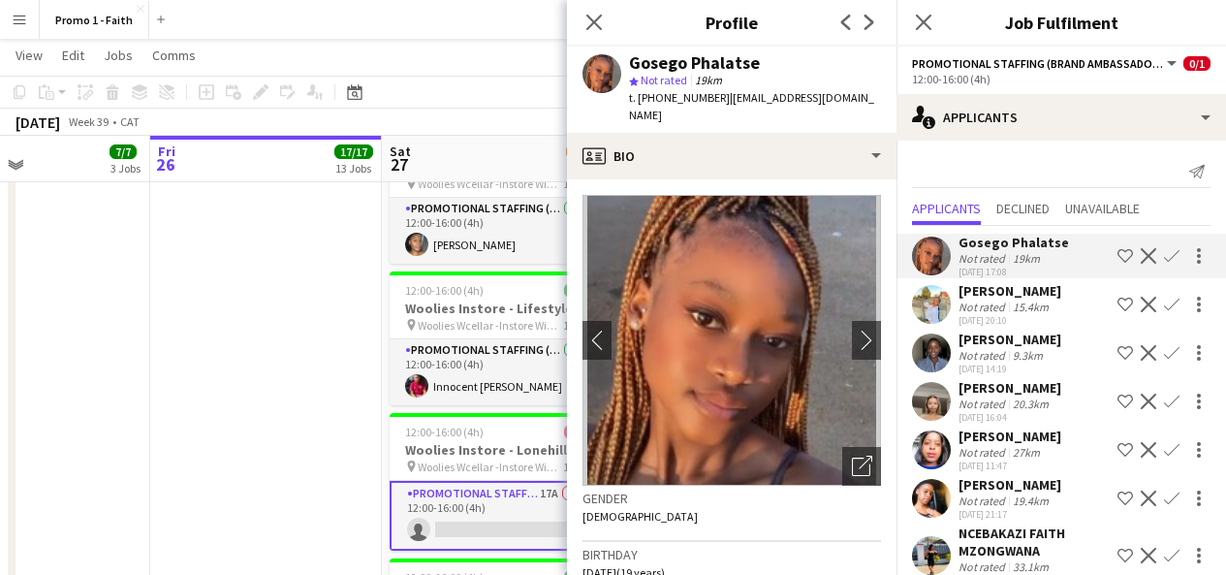
click at [933, 306] on app-user-avatar at bounding box center [931, 304] width 39 height 39
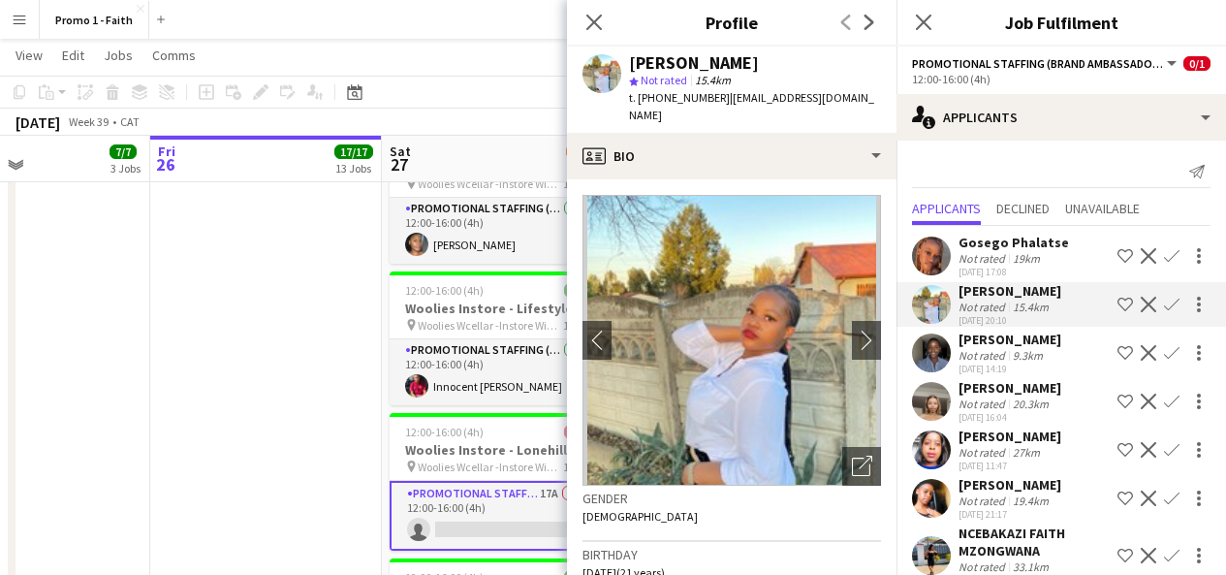
click at [934, 355] on app-user-avatar at bounding box center [931, 352] width 39 height 39
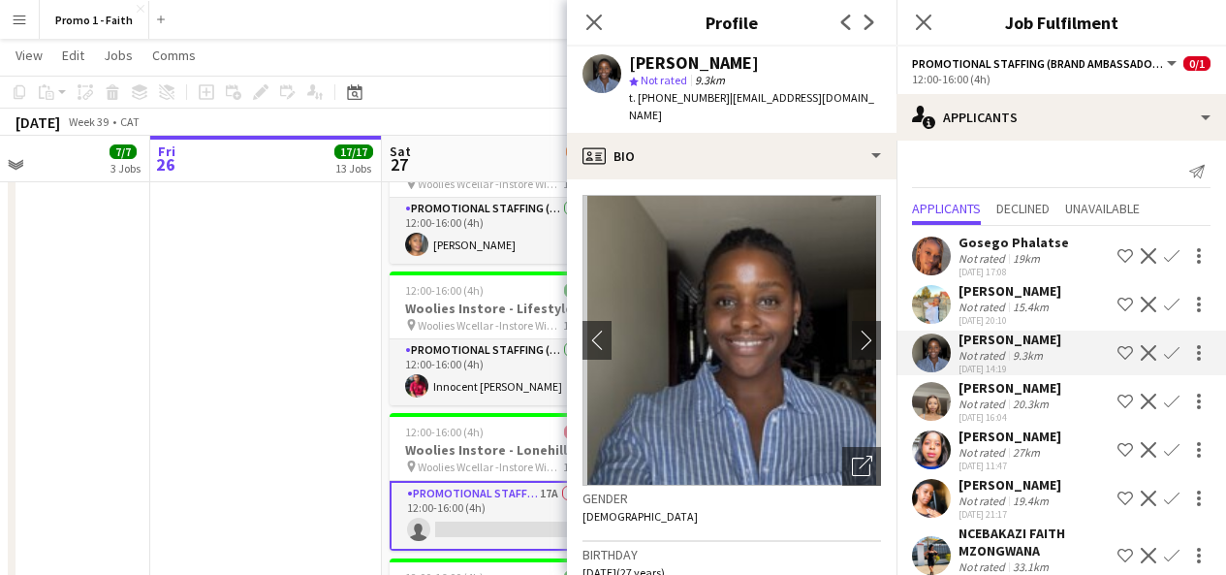
click at [934, 410] on app-user-avatar at bounding box center [931, 401] width 39 height 39
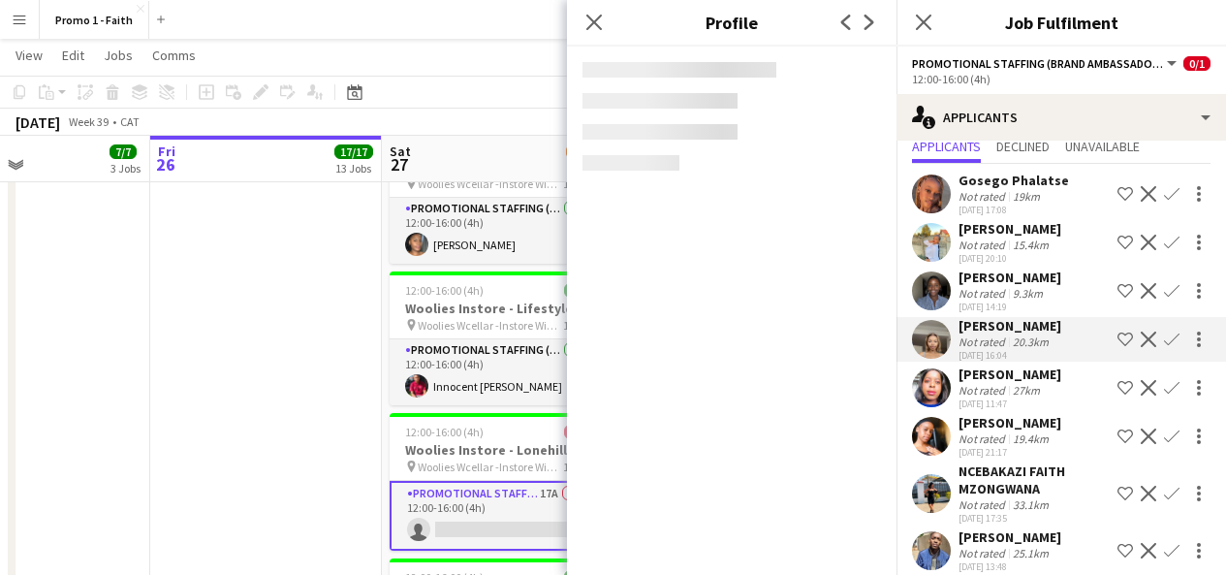
scroll to position [63, 0]
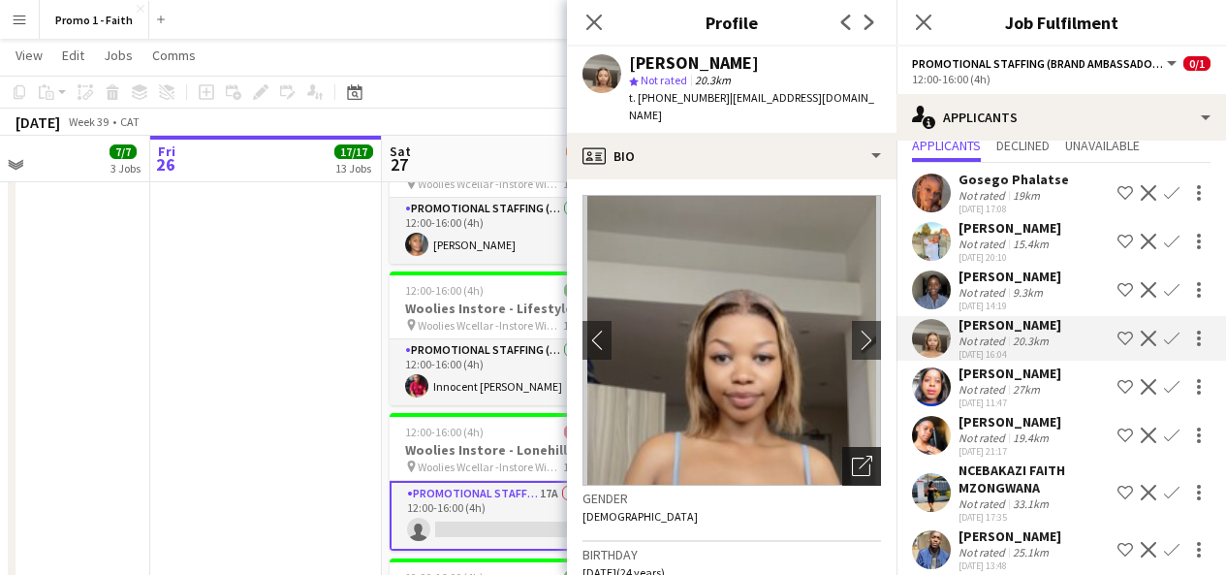
click at [852, 456] on icon "Open photos pop-in" at bounding box center [862, 466] width 20 height 20
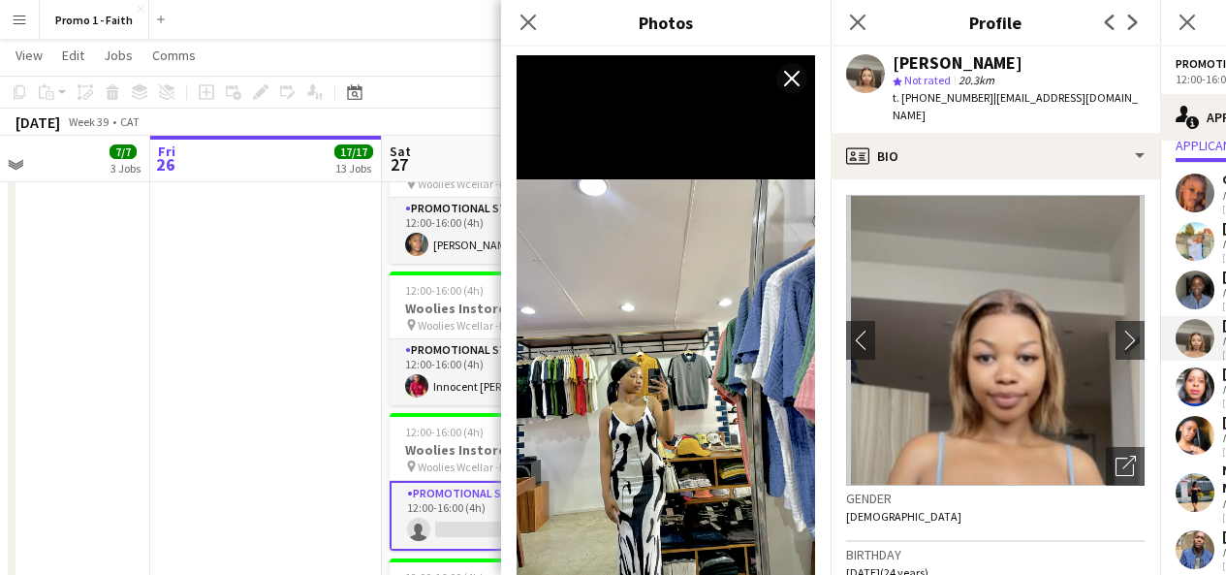
scroll to position [1559, 0]
click at [533, 16] on icon at bounding box center [528, 22] width 18 height 18
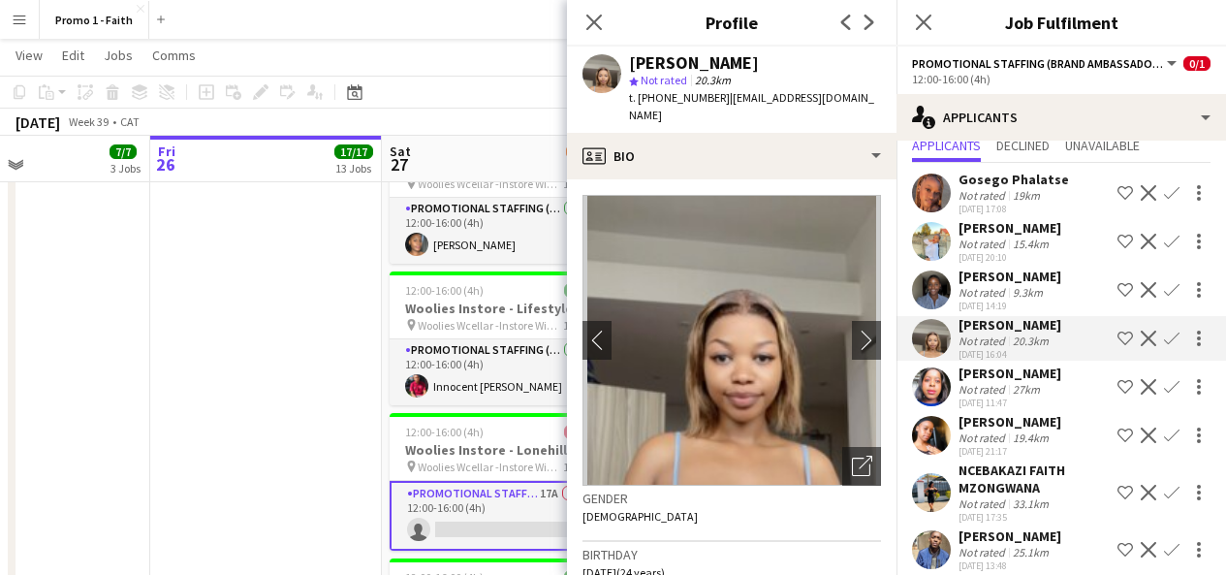
click at [982, 384] on div "Not rated" at bounding box center [984, 389] width 50 height 15
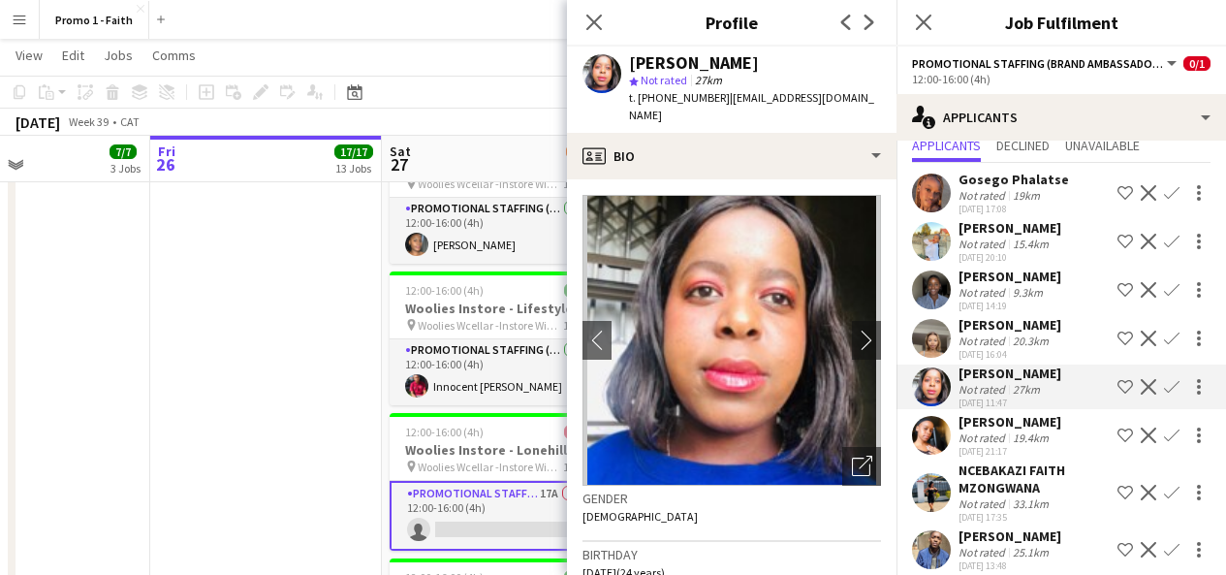
scroll to position [123, 0]
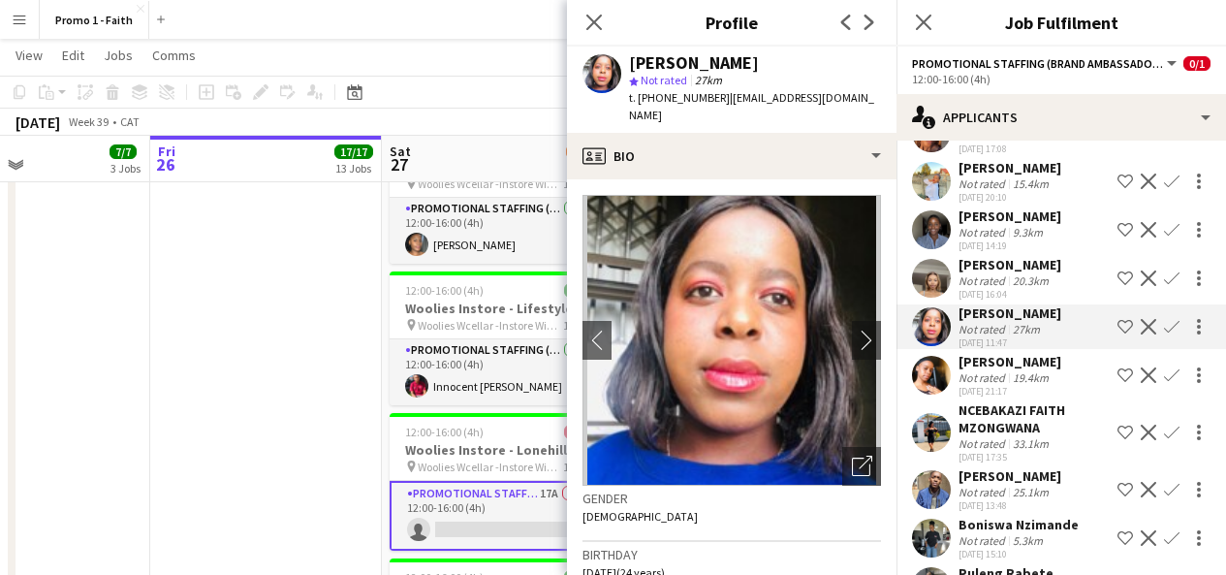
click at [981, 378] on div "Not rated" at bounding box center [984, 377] width 50 height 15
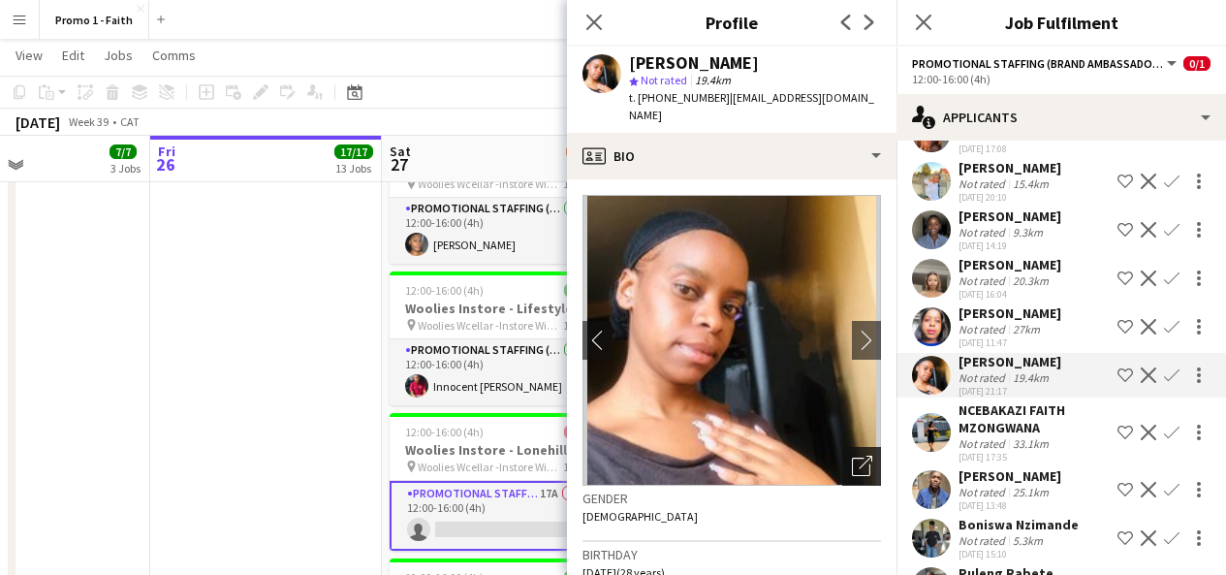
click at [852, 460] on icon "Open photos pop-in" at bounding box center [862, 466] width 20 height 20
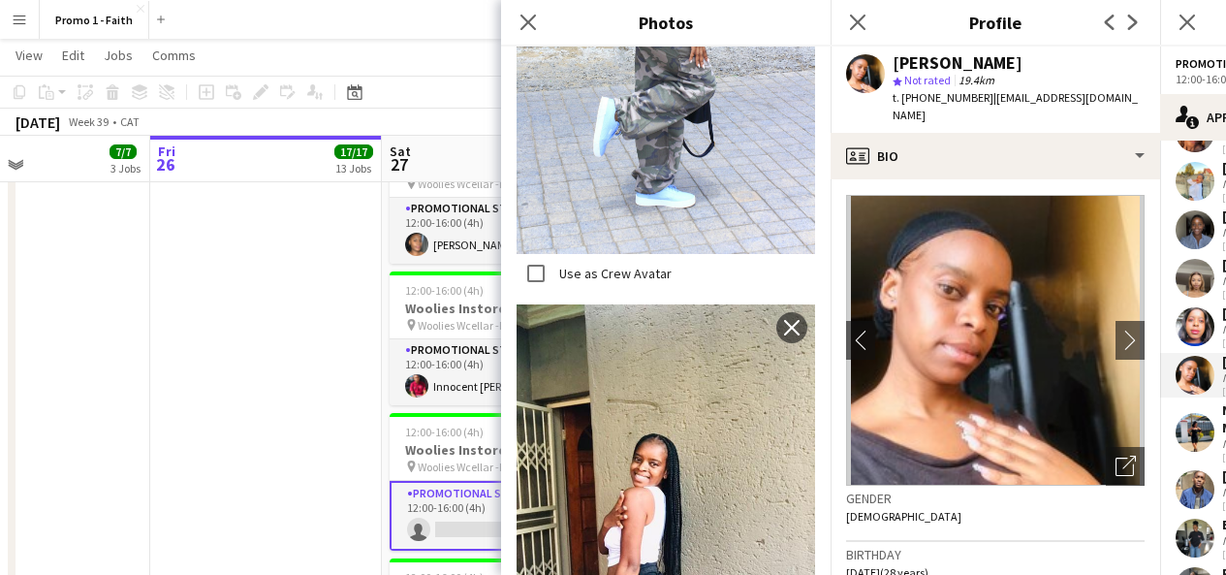
scroll to position [2501, 0]
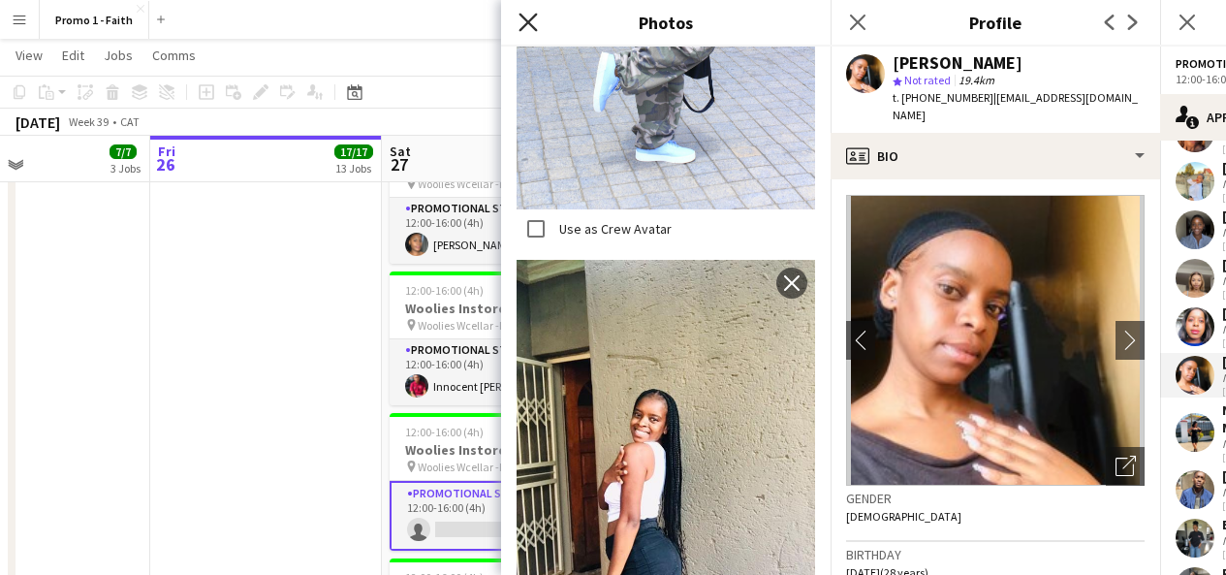
click at [531, 28] on icon "Close pop-in" at bounding box center [528, 22] width 18 height 18
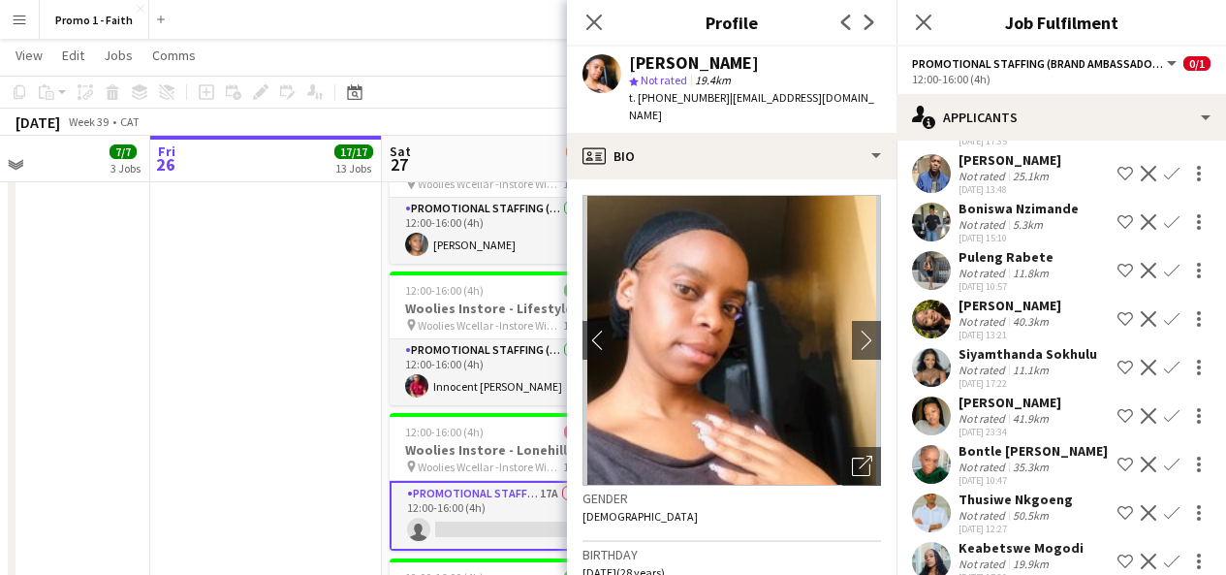
scroll to position [450, 0]
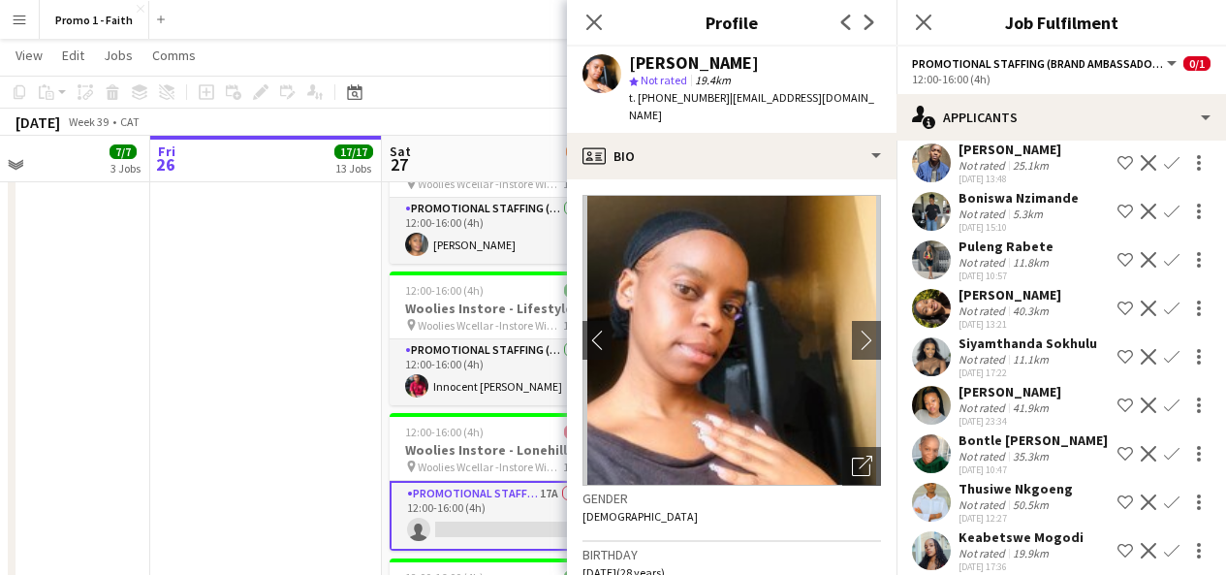
click at [930, 375] on app-user-avatar at bounding box center [931, 356] width 39 height 39
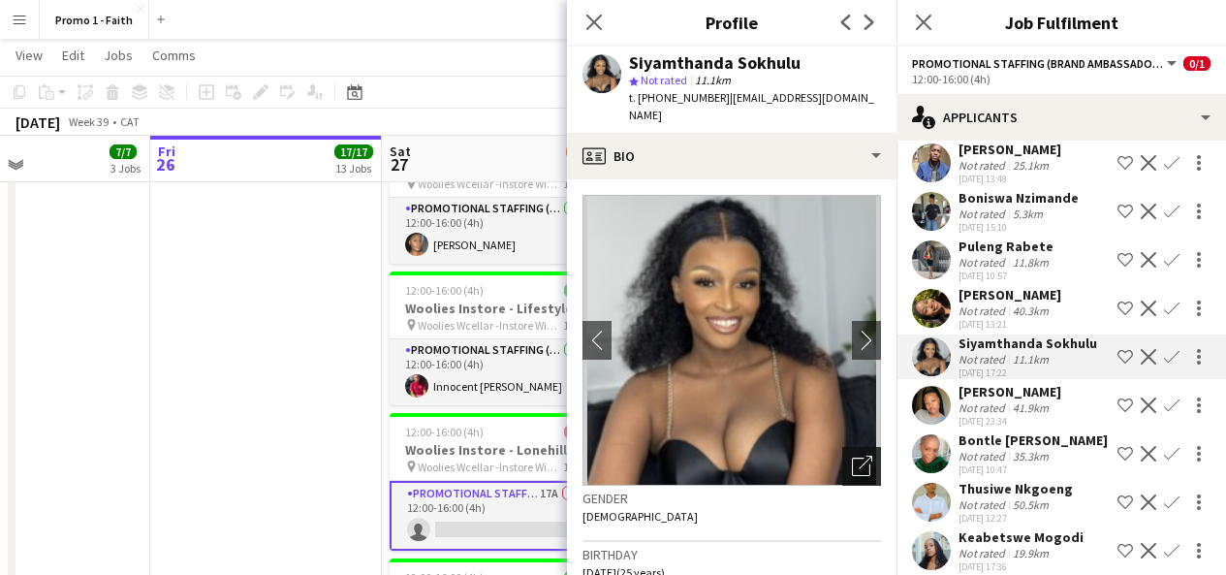
click at [856, 456] on icon "Open photos pop-in" at bounding box center [862, 466] width 20 height 20
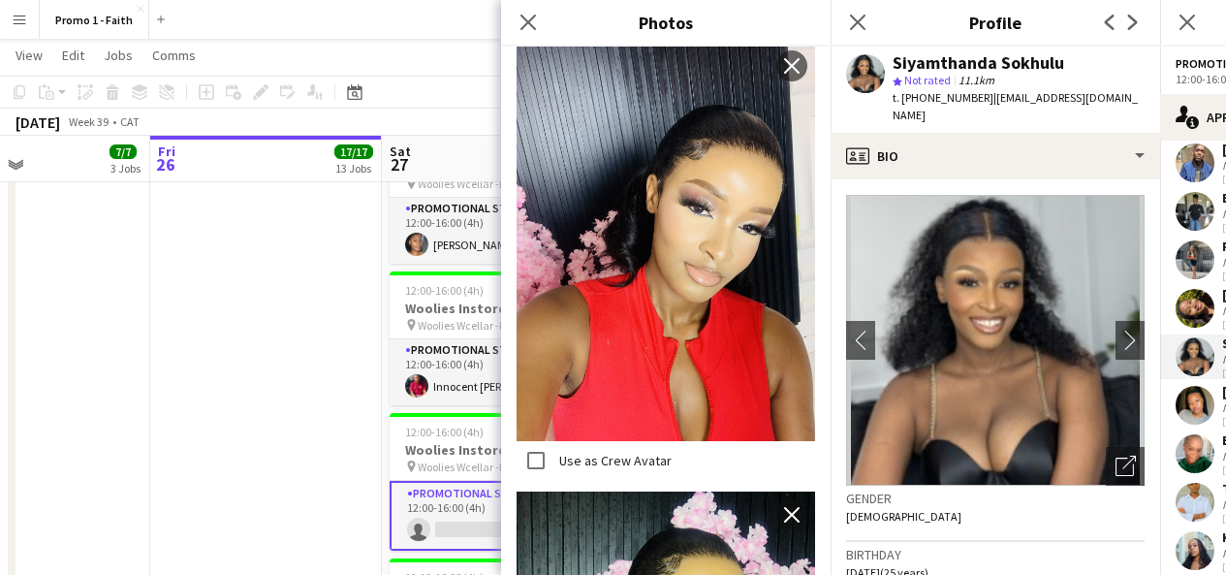
scroll to position [2186, 0]
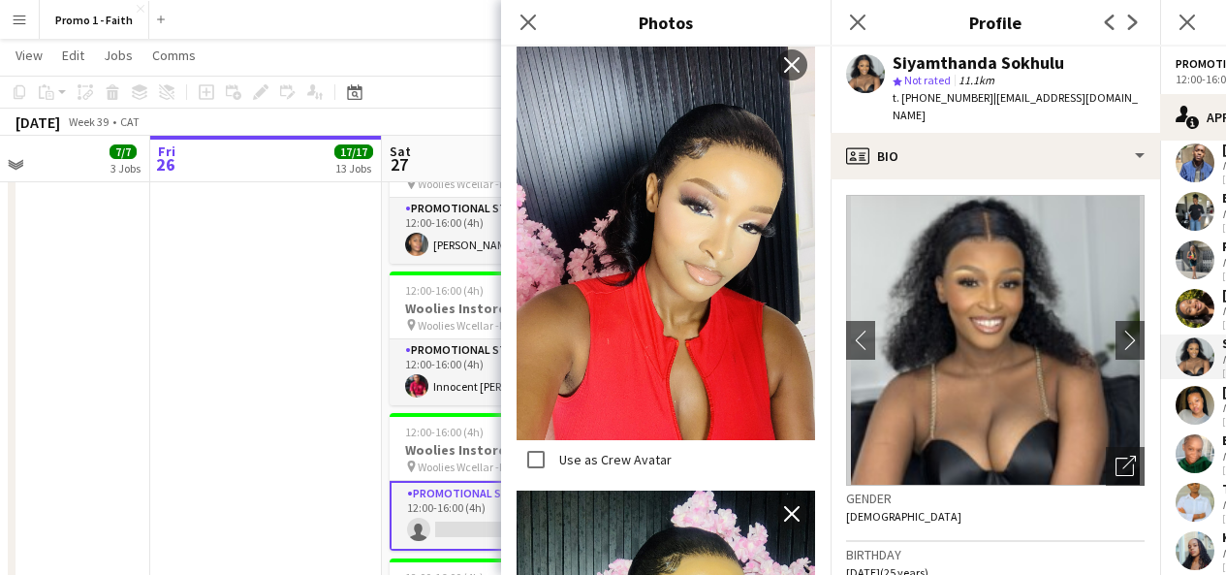
click at [515, 20] on div "Close pop-in" at bounding box center [528, 22] width 54 height 45
click at [532, 16] on icon at bounding box center [528, 22] width 18 height 18
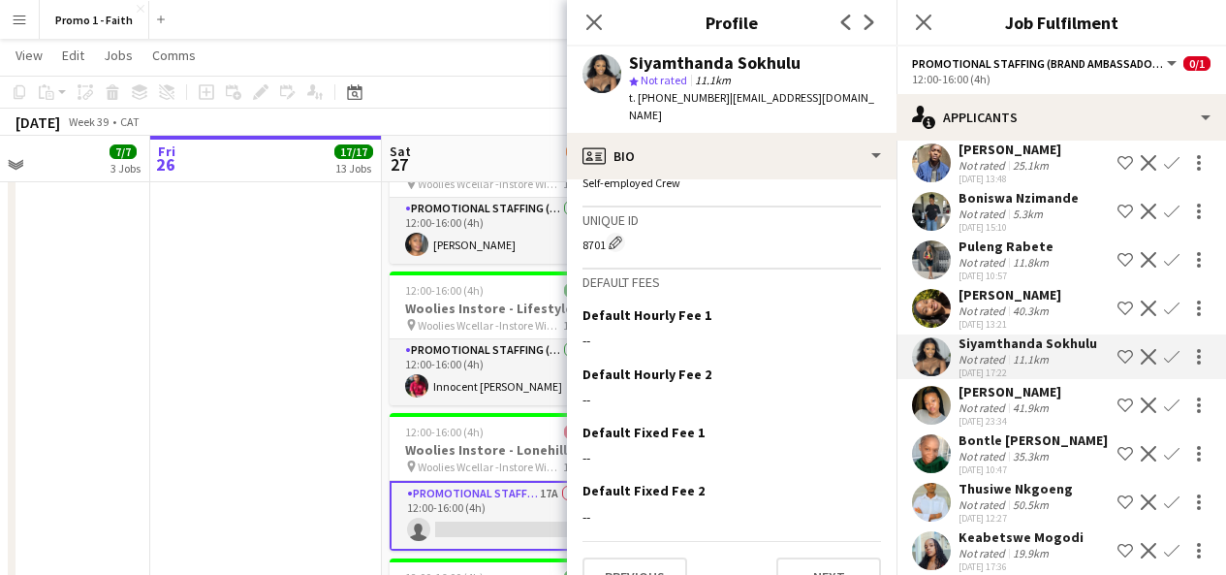
scroll to position [908, 0]
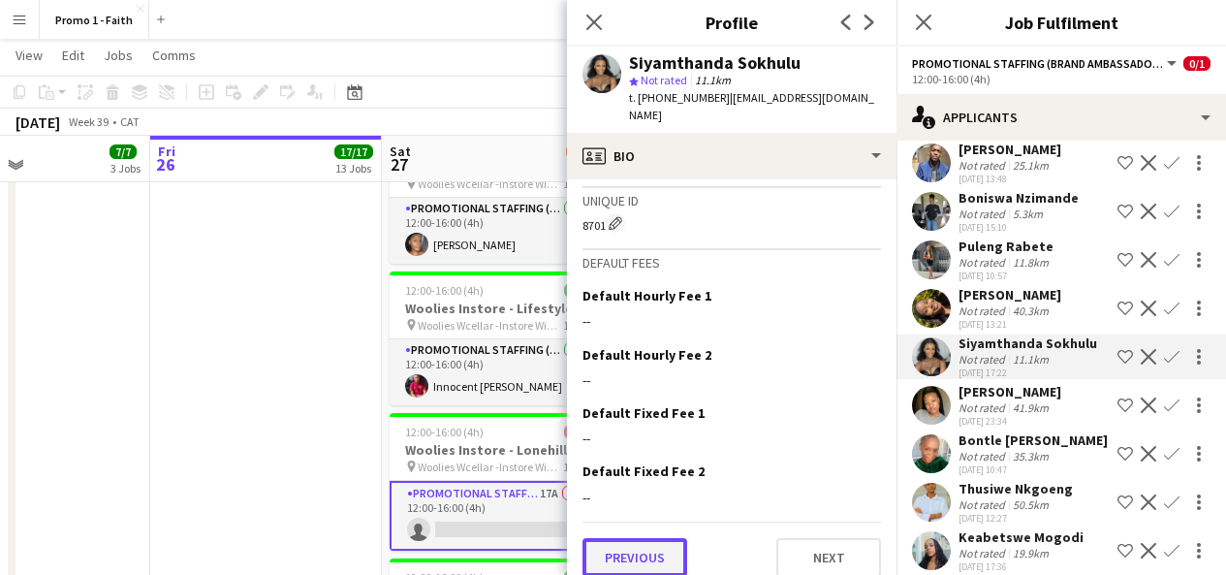
click at [658, 548] on button "Previous" at bounding box center [635, 557] width 105 height 39
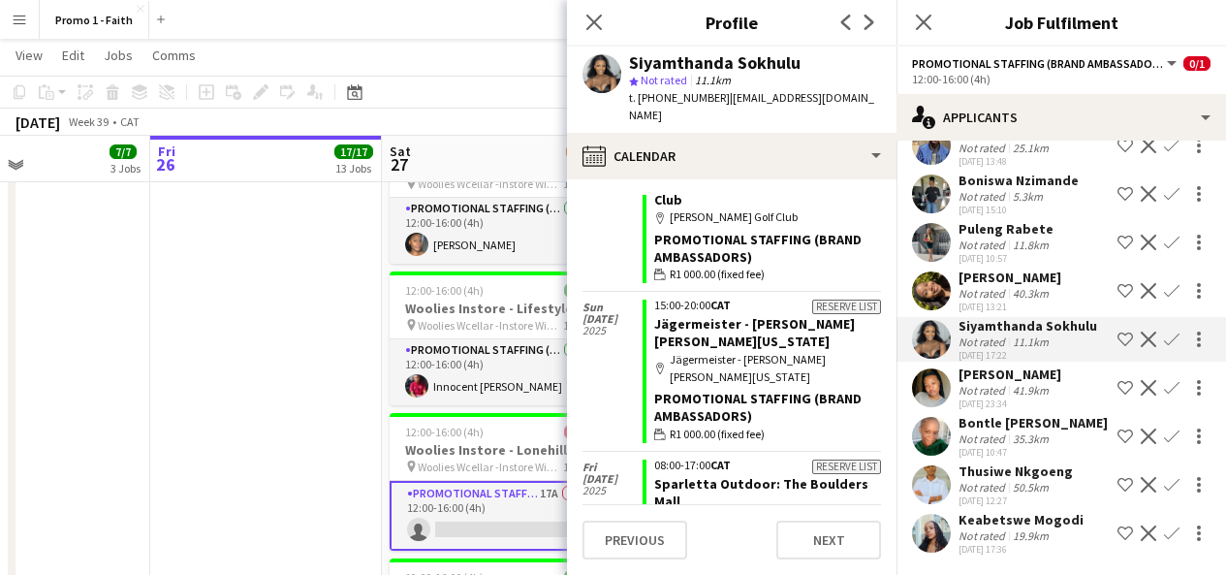
scroll to position [472, 0]
click at [938, 551] on app-user-avatar at bounding box center [931, 533] width 39 height 39
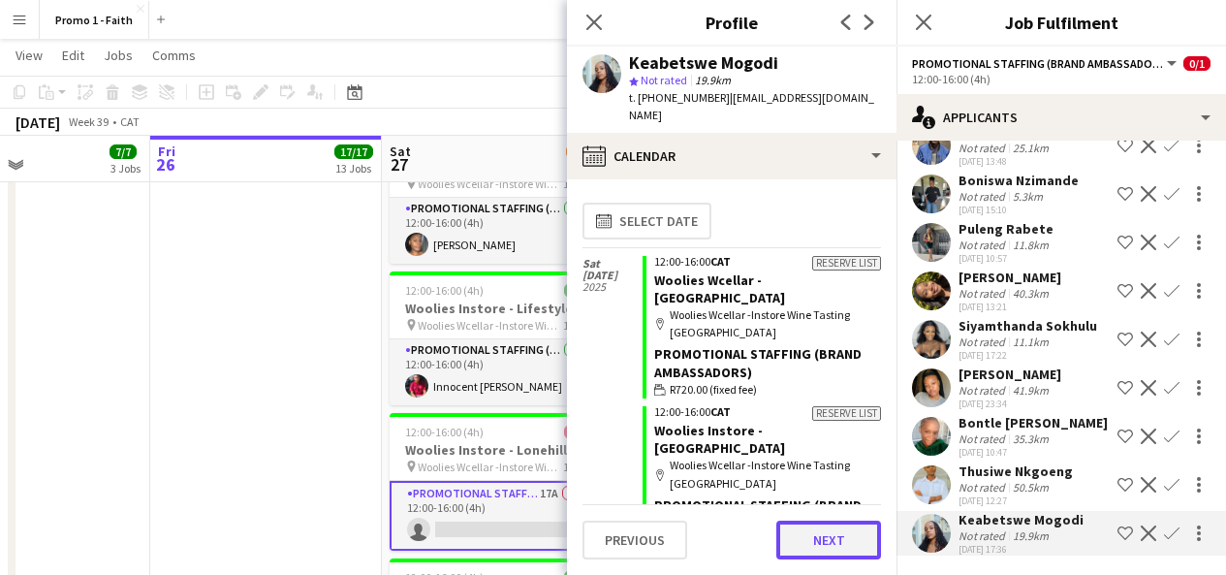
click at [832, 530] on button "Next" at bounding box center [828, 539] width 105 height 39
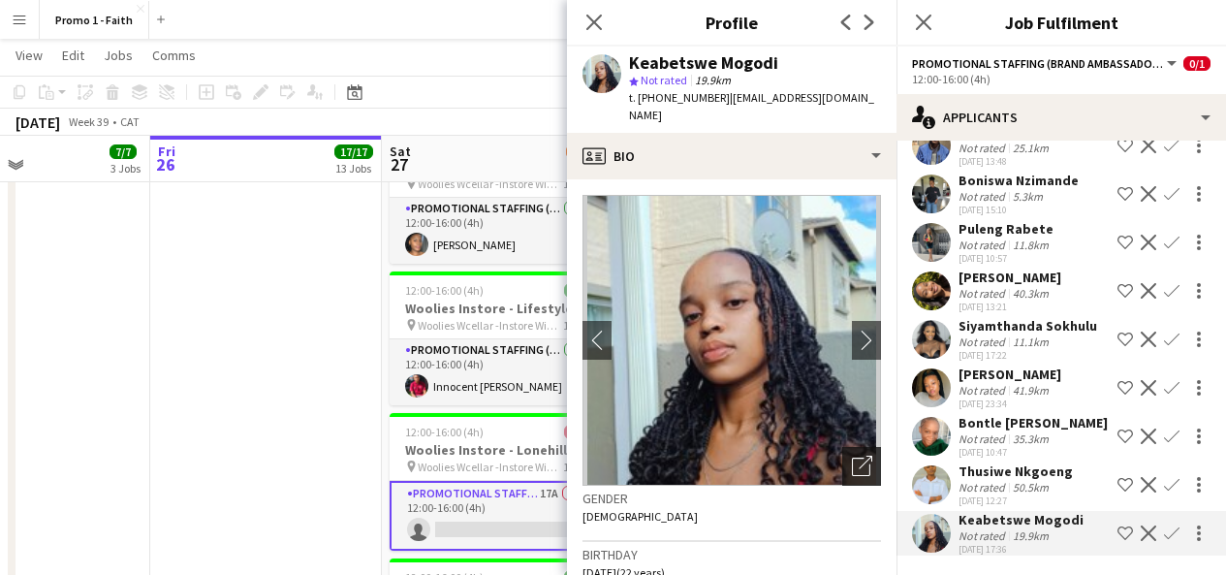
click at [852, 459] on icon "Open photos pop-in" at bounding box center [862, 466] width 20 height 20
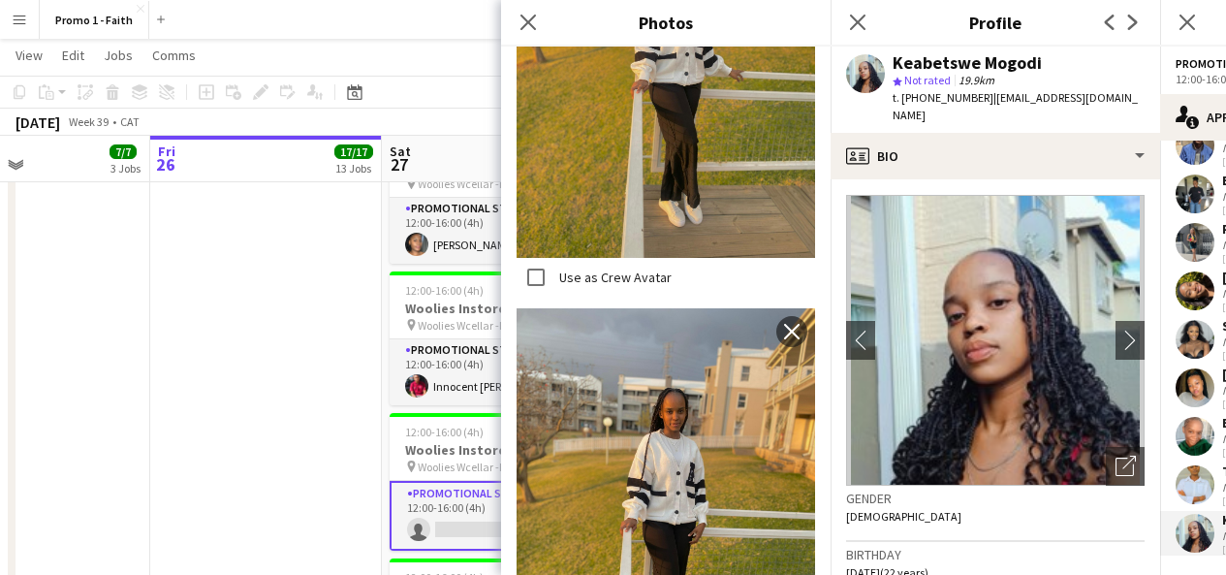
scroll to position [703, 0]
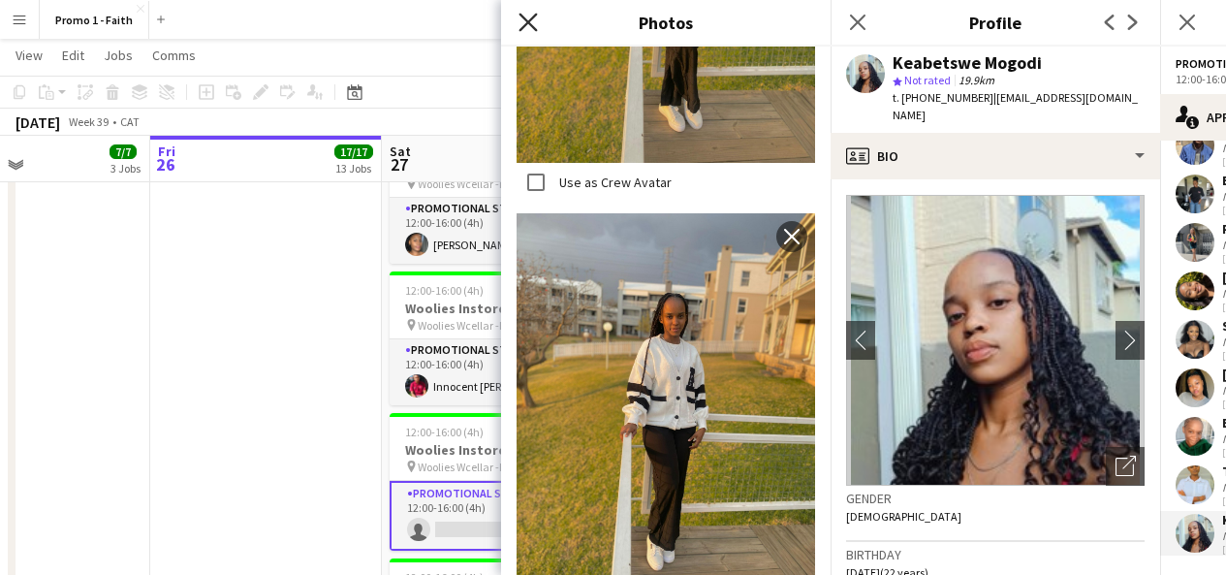
click at [527, 25] on icon "Close pop-in" at bounding box center [528, 22] width 18 height 18
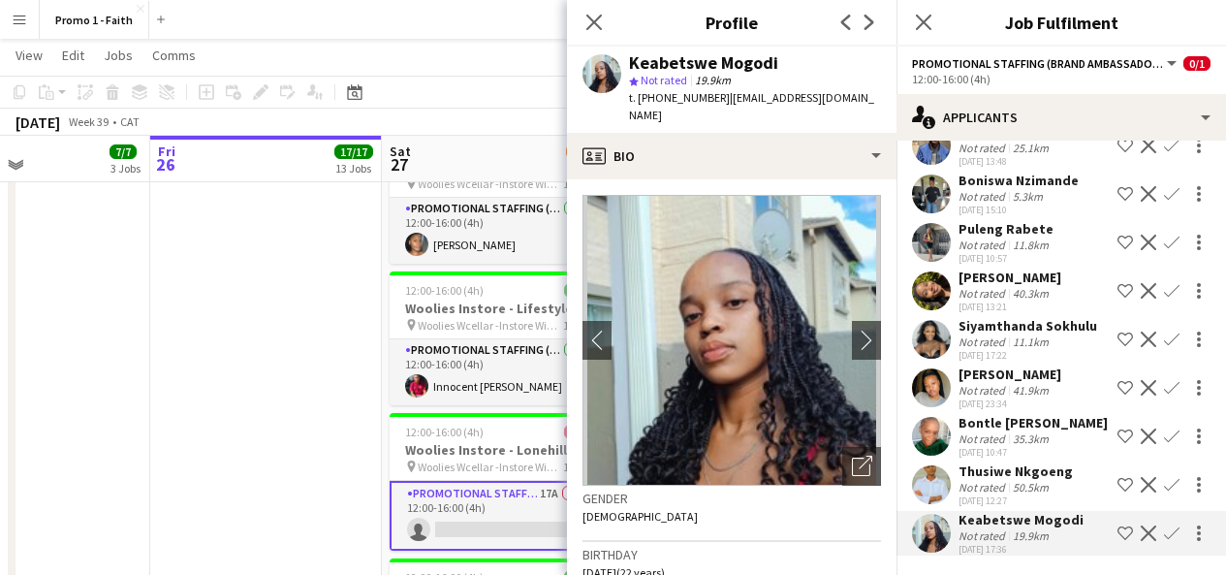
click at [935, 355] on app-user-avatar at bounding box center [931, 339] width 39 height 39
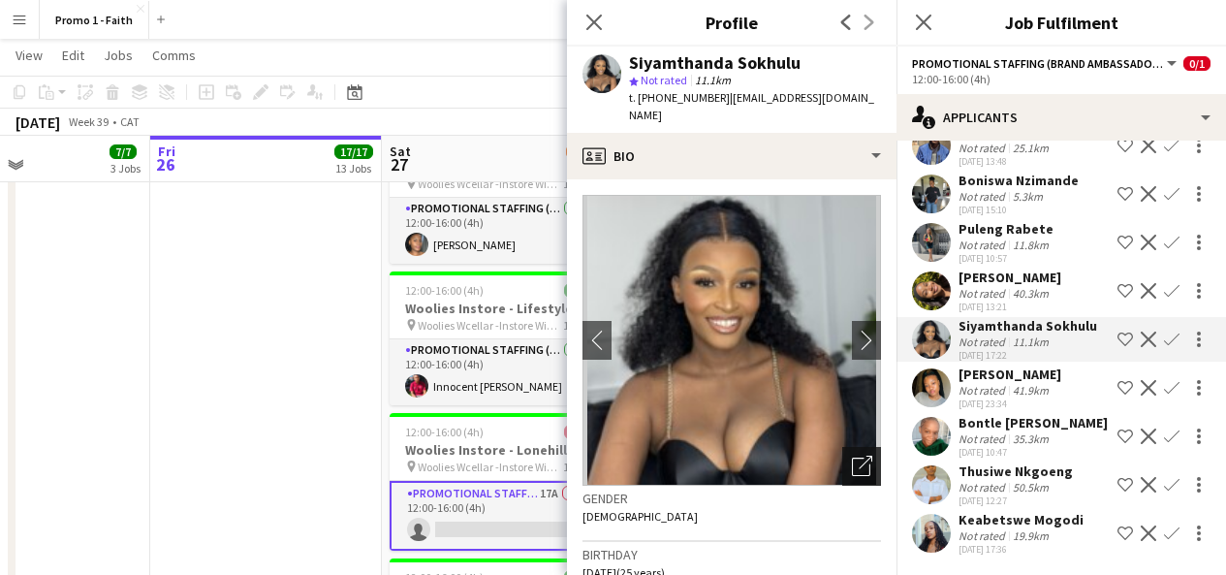
click at [852, 456] on icon "Open photos pop-in" at bounding box center [862, 466] width 20 height 20
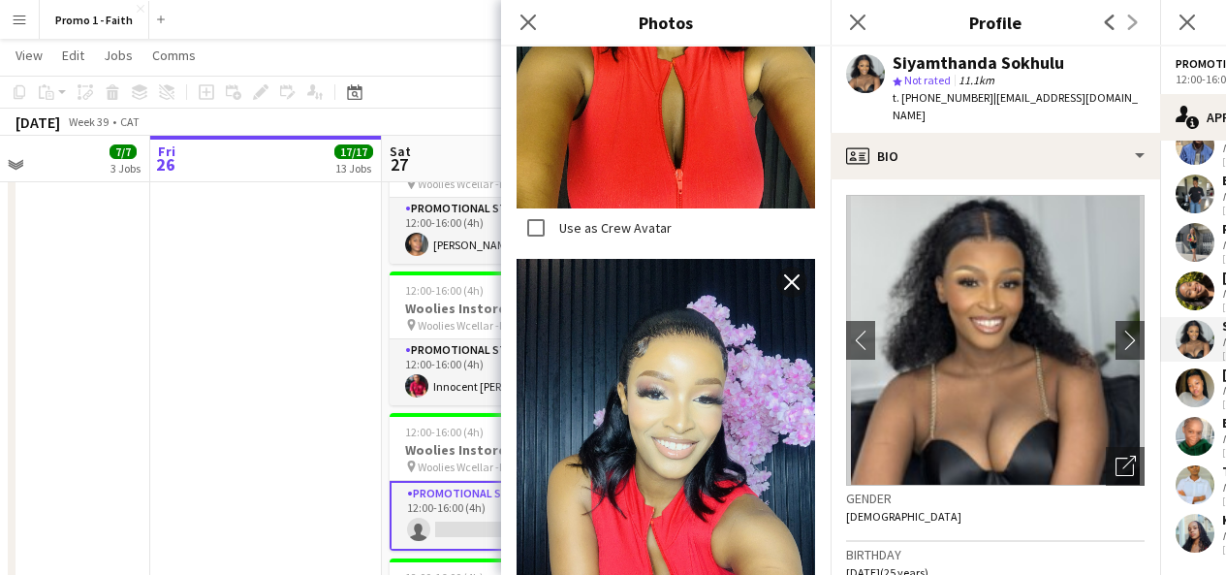
scroll to position [2867, 0]
click at [526, 24] on icon at bounding box center [528, 22] width 18 height 18
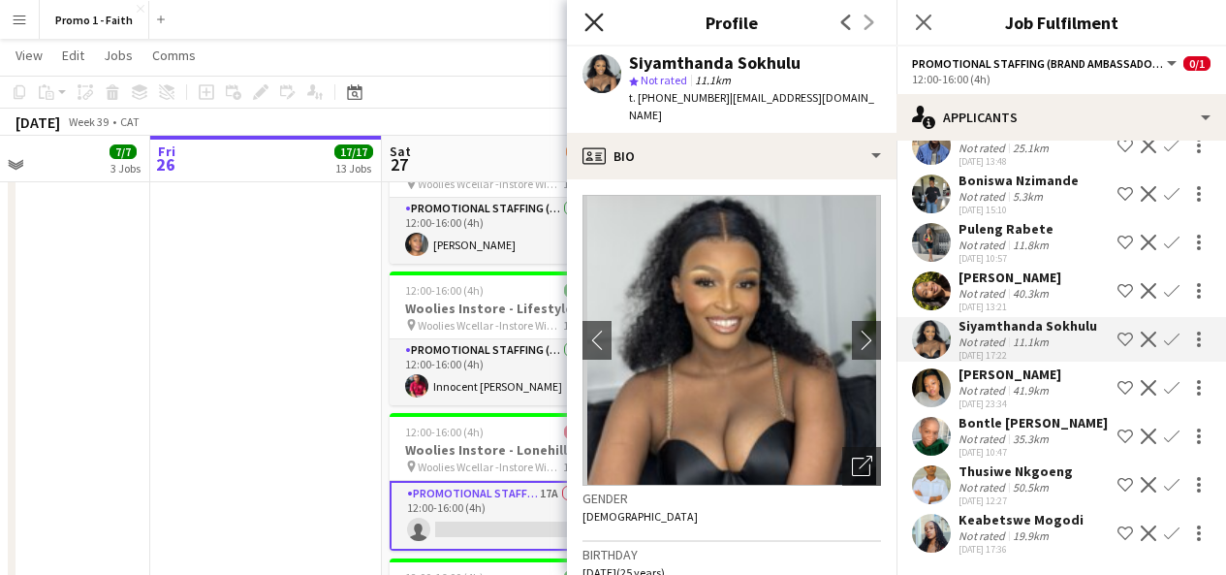
click at [590, 17] on icon at bounding box center [593, 22] width 18 height 18
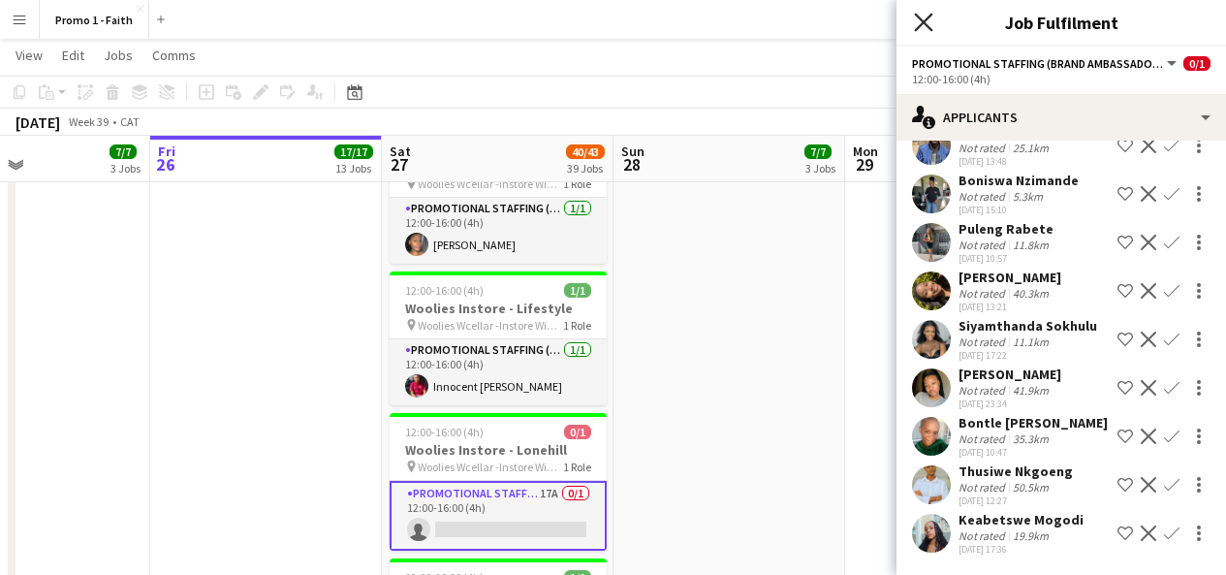
click at [923, 21] on icon at bounding box center [923, 22] width 18 height 18
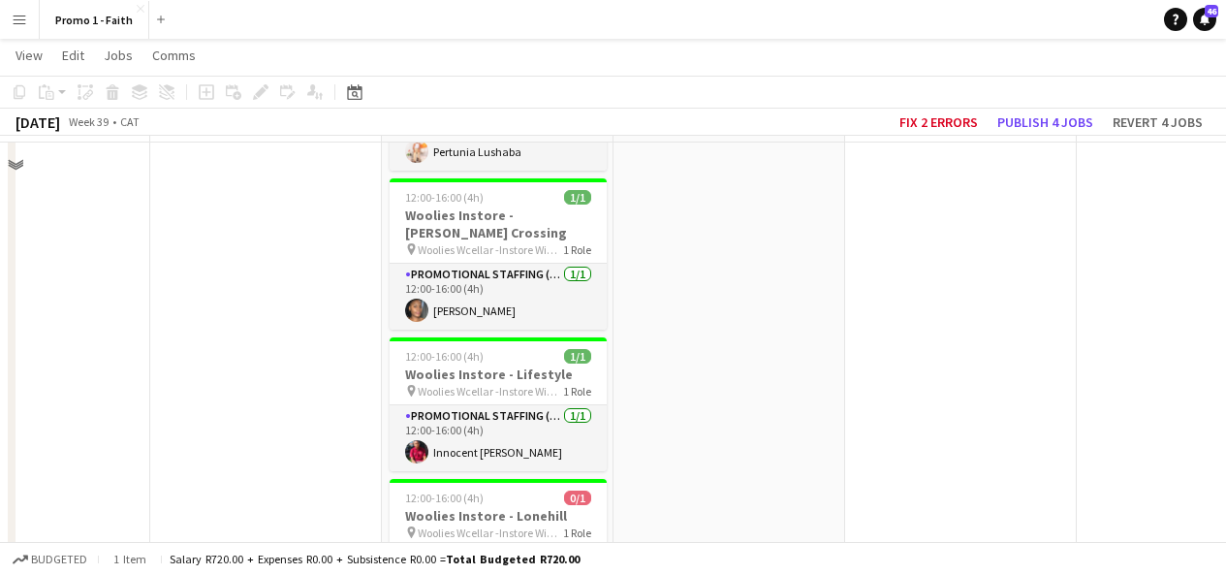
scroll to position [3762, 0]
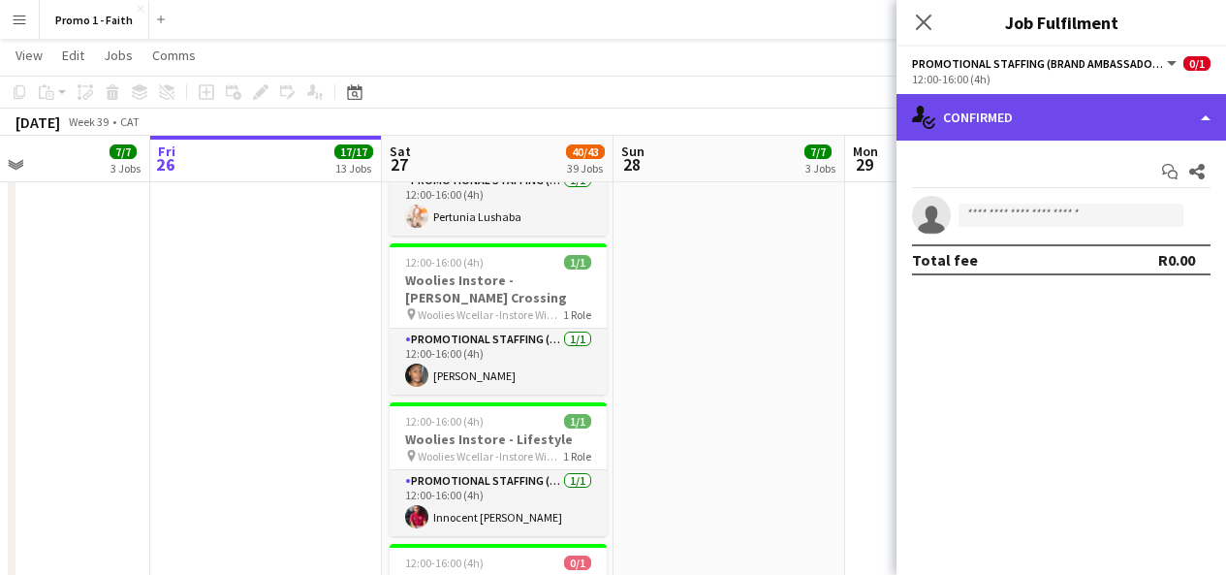
click at [1085, 134] on div "single-neutral-actions-check-2 Confirmed" at bounding box center [1062, 117] width 330 height 47
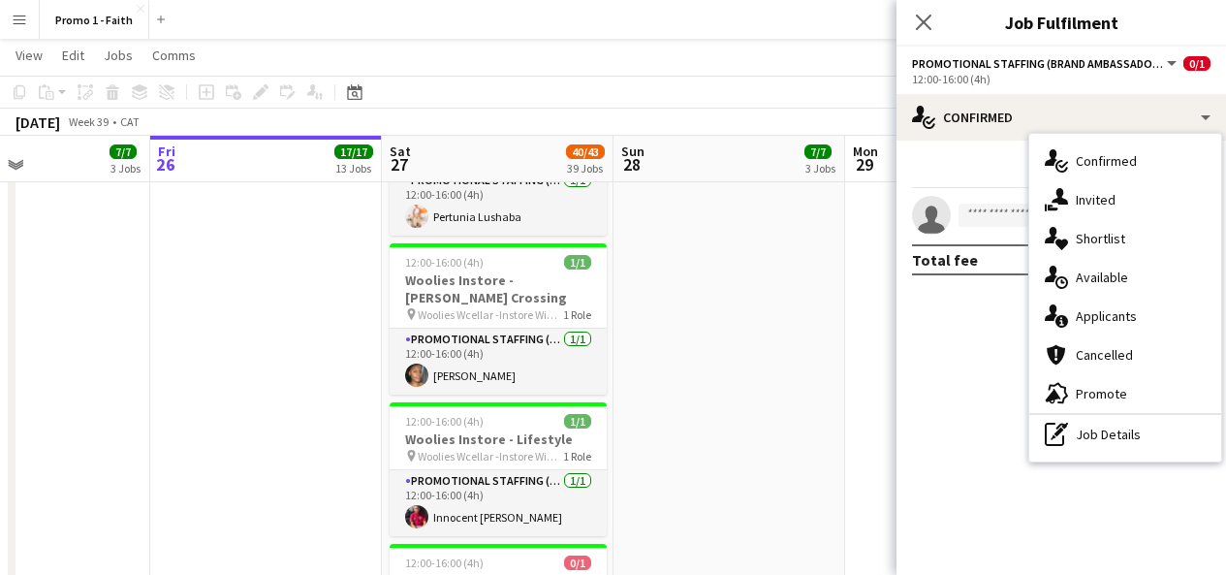
click at [991, 154] on div "Start chat Share single-neutral-actions Total fee R0.00" at bounding box center [1062, 216] width 330 height 150
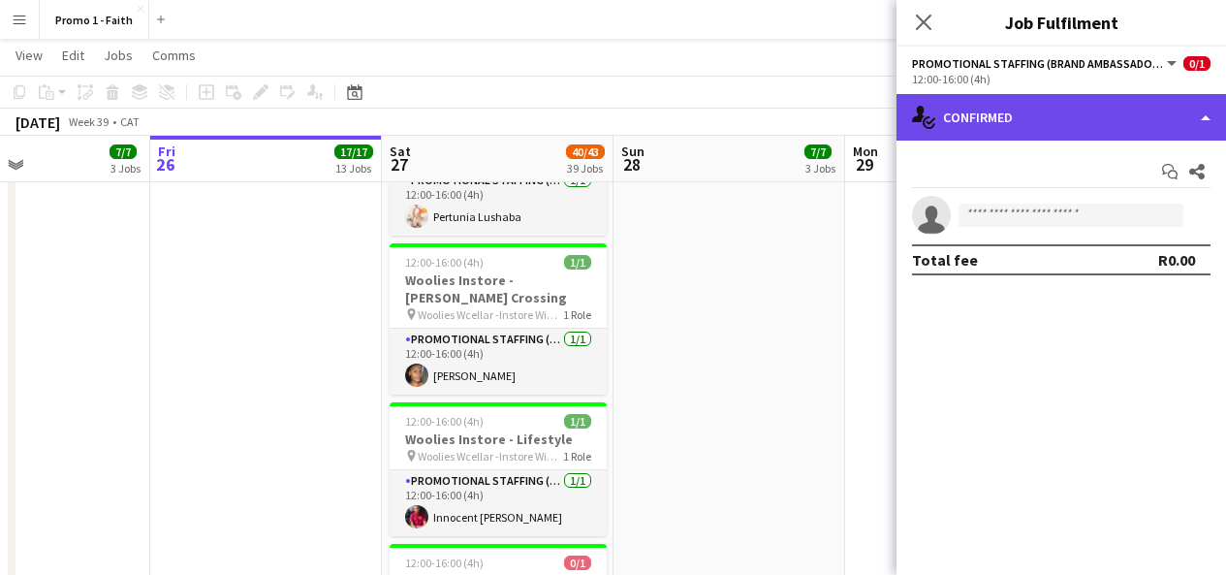
click at [1177, 129] on div "single-neutral-actions-check-2 Confirmed" at bounding box center [1062, 117] width 330 height 47
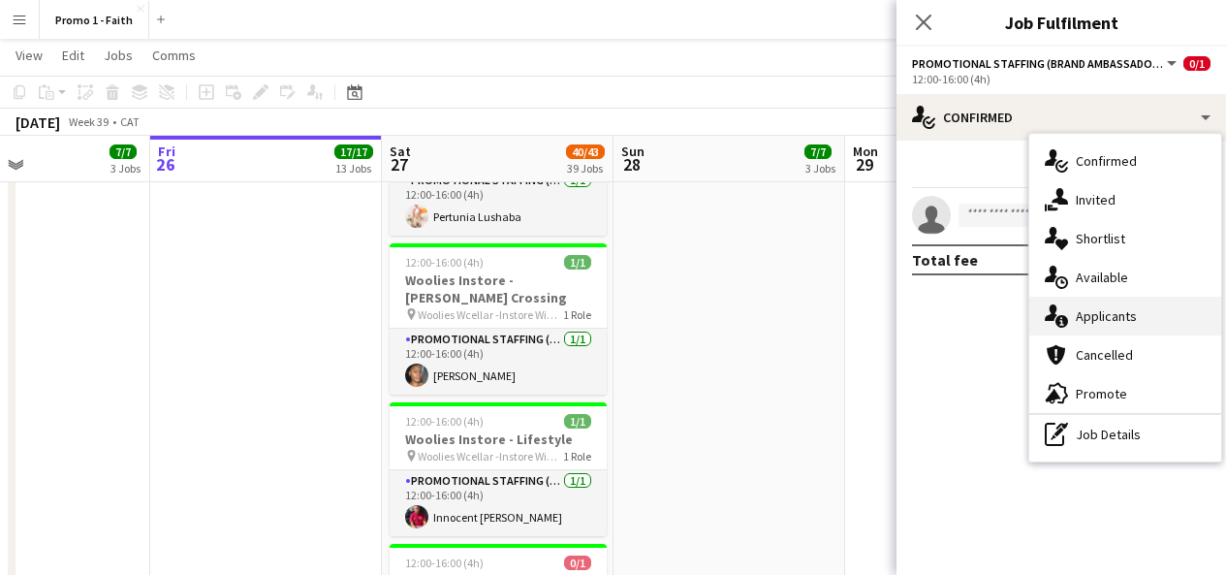
click at [1113, 314] on span "Applicants" at bounding box center [1106, 315] width 61 height 17
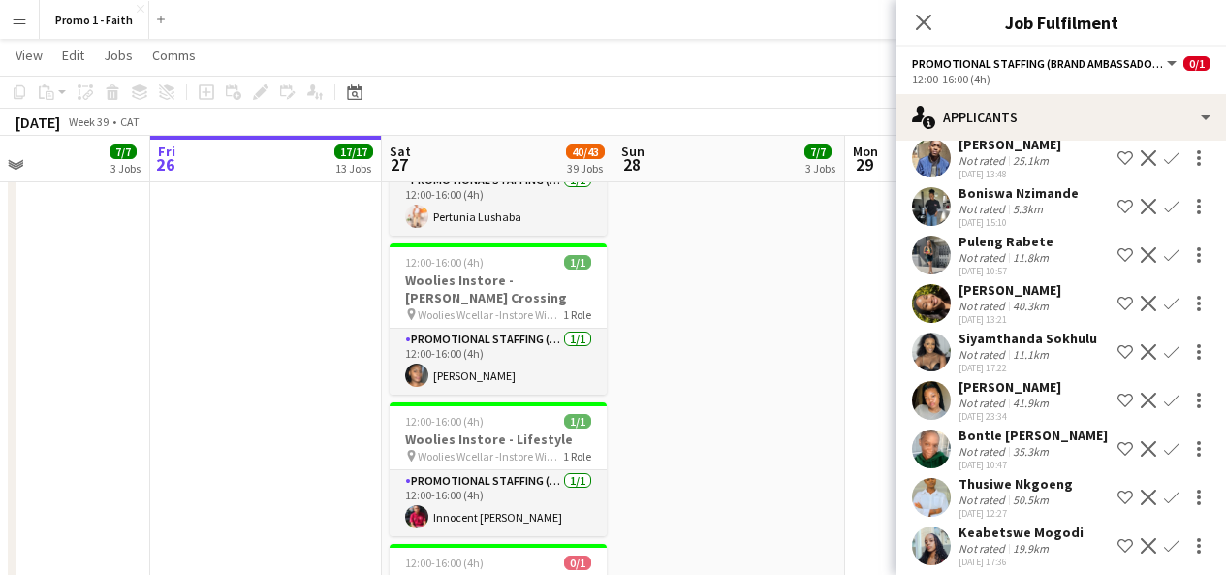
scroll to position [452, 0]
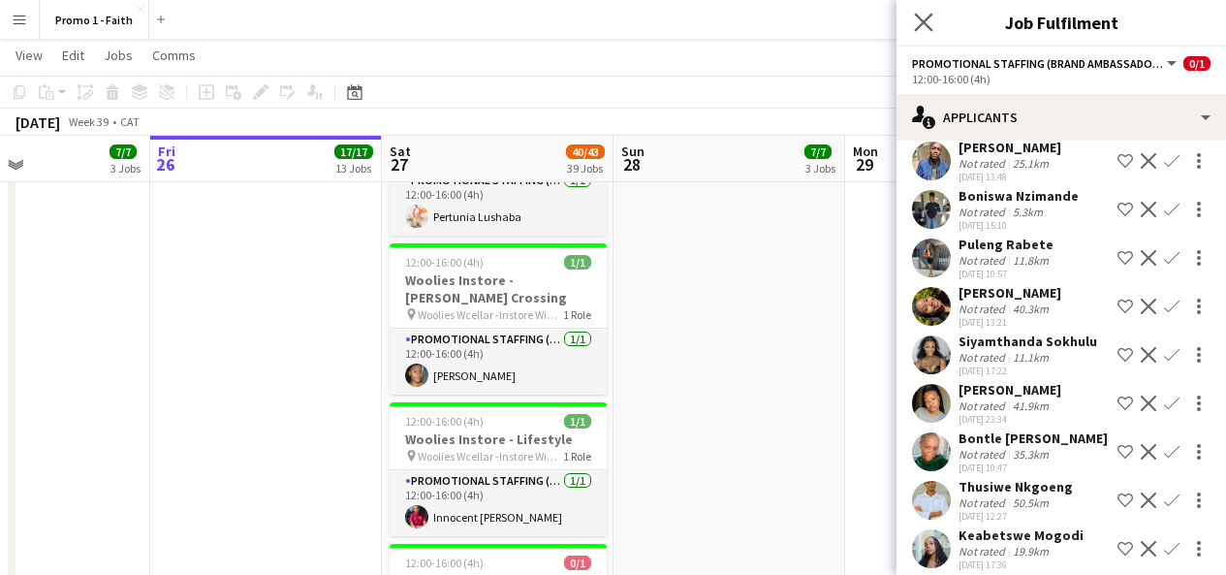
click at [914, 27] on icon "Close pop-in" at bounding box center [923, 22] width 18 height 18
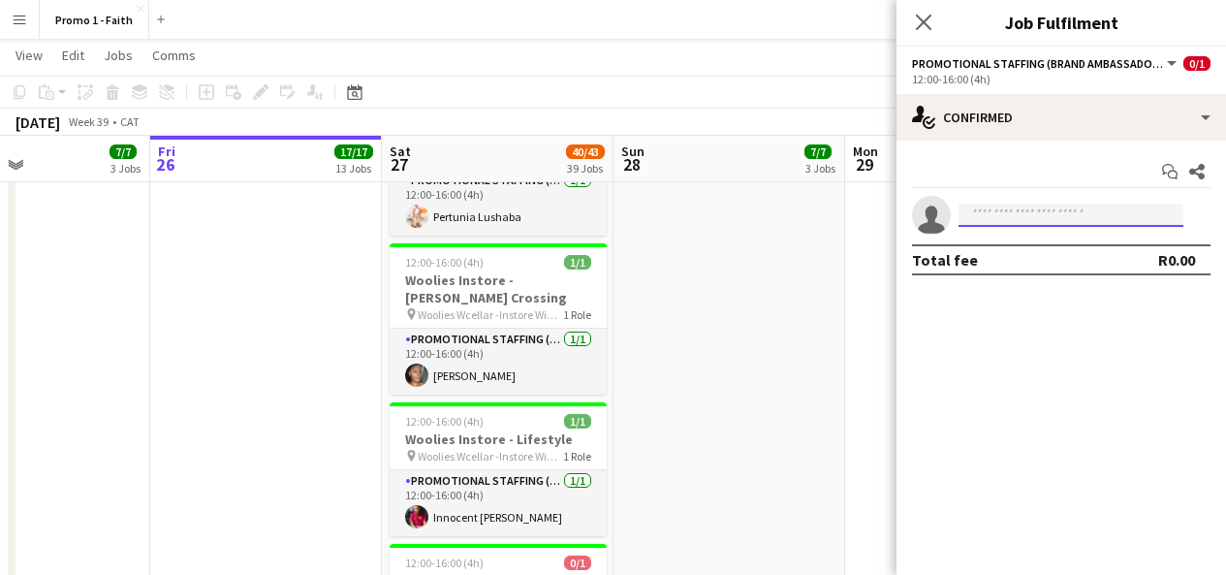
click at [1005, 223] on input at bounding box center [1071, 215] width 225 height 23
click at [1025, 250] on div "Total fee R0.00" at bounding box center [1061, 259] width 299 height 31
click at [1012, 222] on input "*******" at bounding box center [1071, 215] width 225 height 23
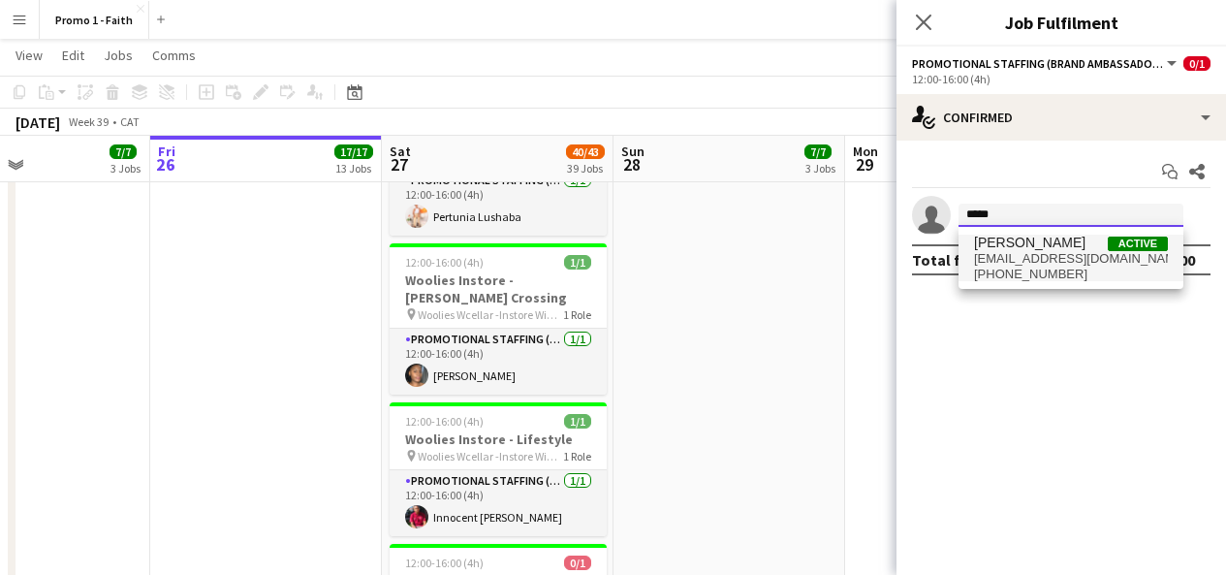
type input "*****"
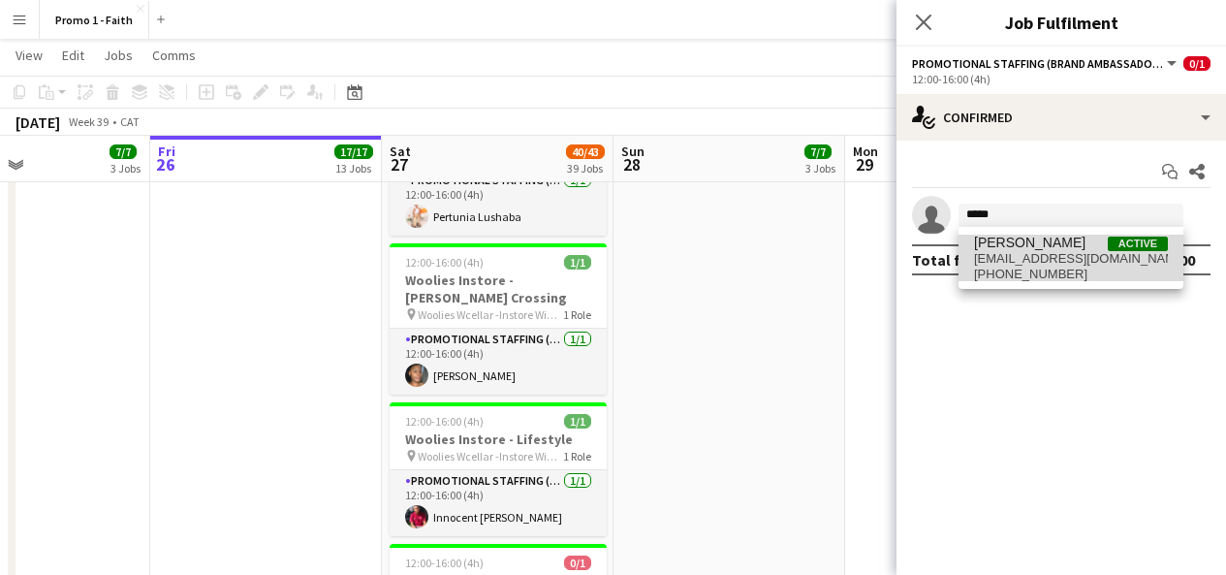
click at [1018, 247] on span "[PERSON_NAME]" at bounding box center [1029, 243] width 111 height 16
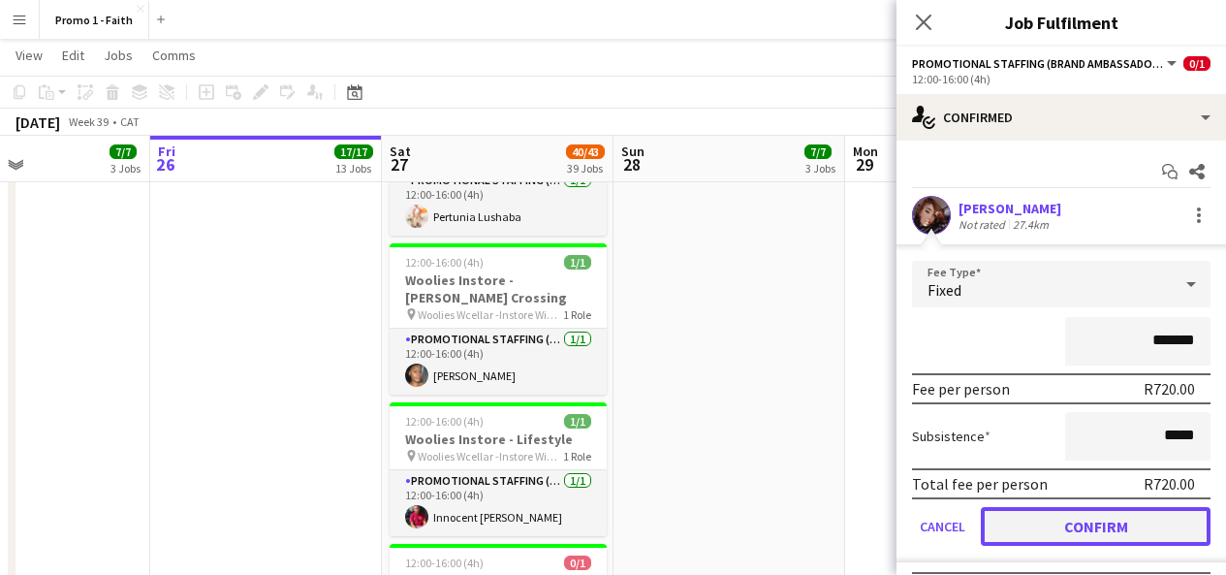
click at [1033, 518] on button "Confirm" at bounding box center [1096, 526] width 230 height 39
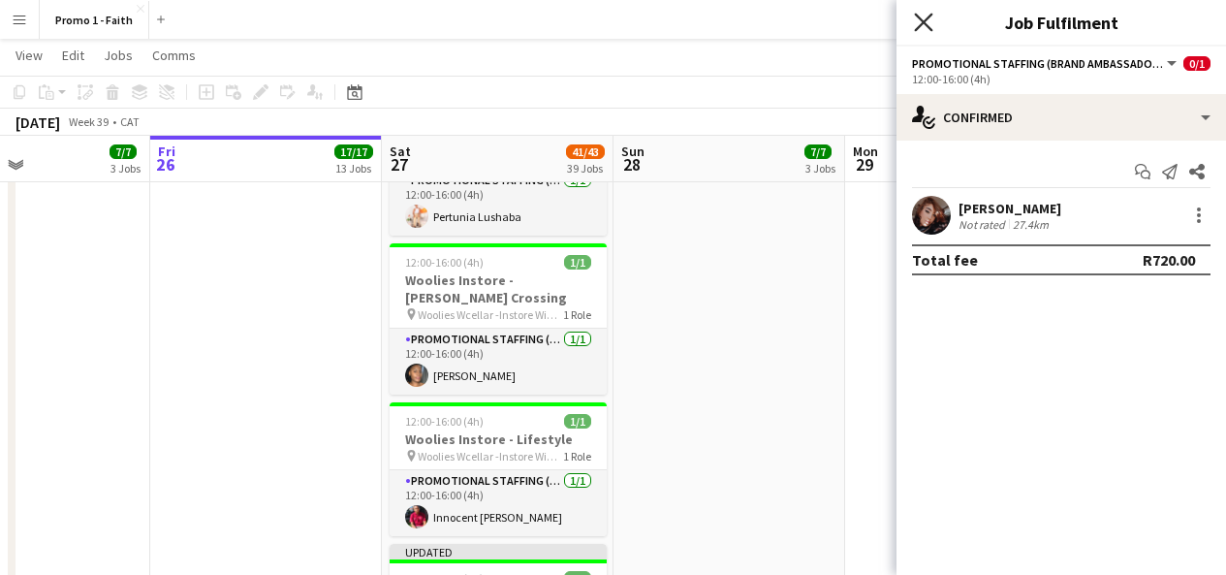
click at [925, 22] on icon at bounding box center [923, 22] width 18 height 18
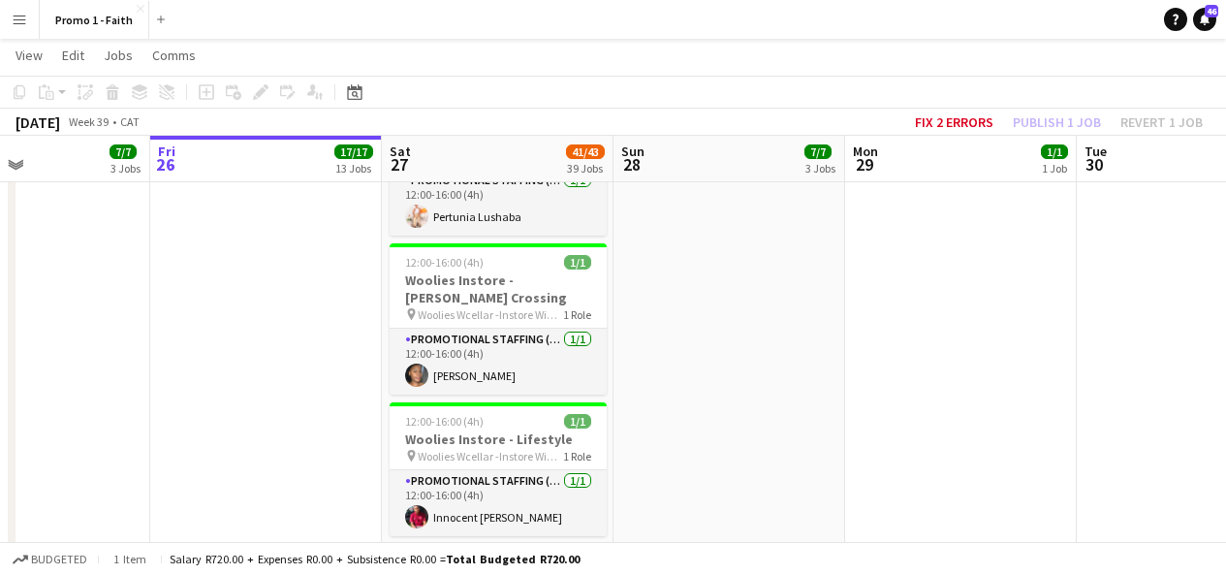
click at [518, 544] on div "Updated" at bounding box center [498, 552] width 217 height 16
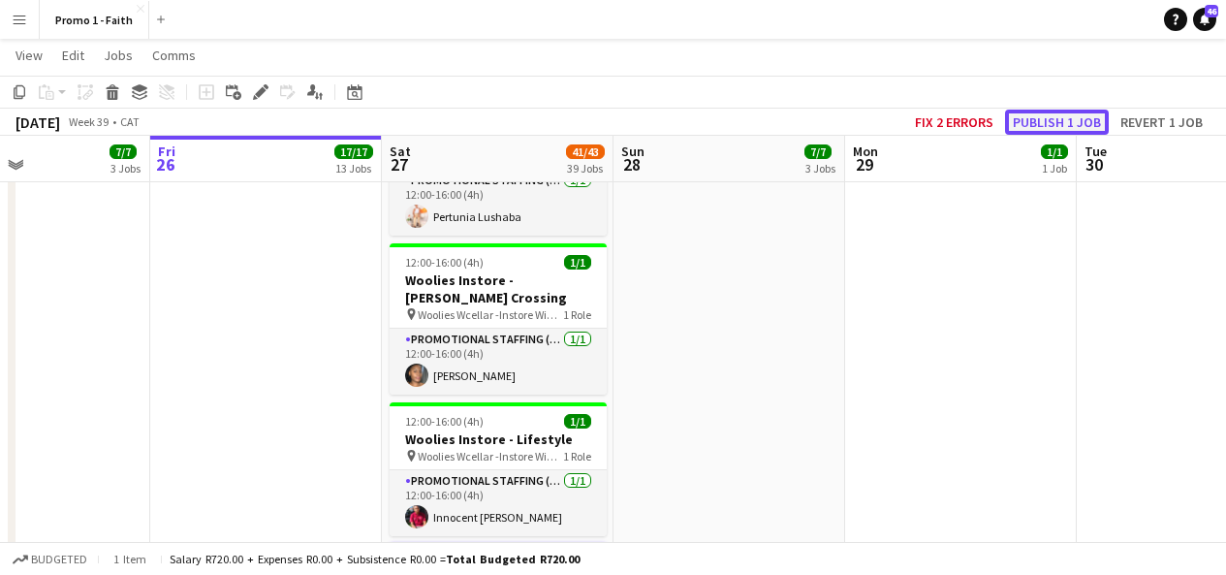
click at [1040, 124] on button "Publish 1 job" at bounding box center [1057, 122] width 104 height 25
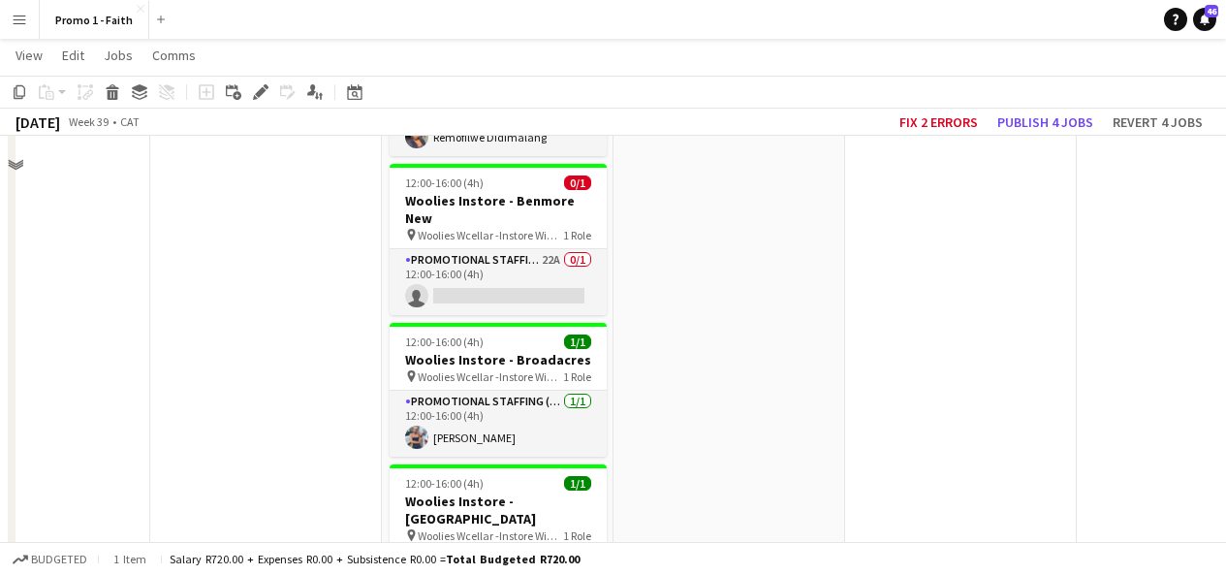
scroll to position [2661, 0]
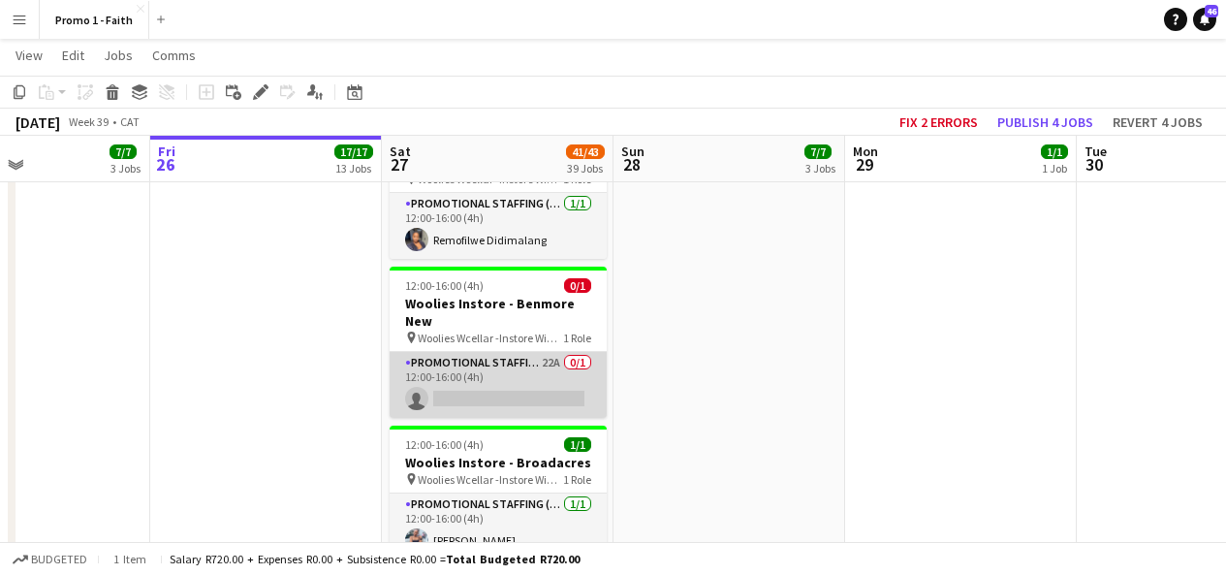
click at [505, 352] on app-card-role "Promotional Staffing (Brand Ambassadors) 22A 0/1 12:00-16:00 (4h) single-neutra…" at bounding box center [498, 385] width 217 height 66
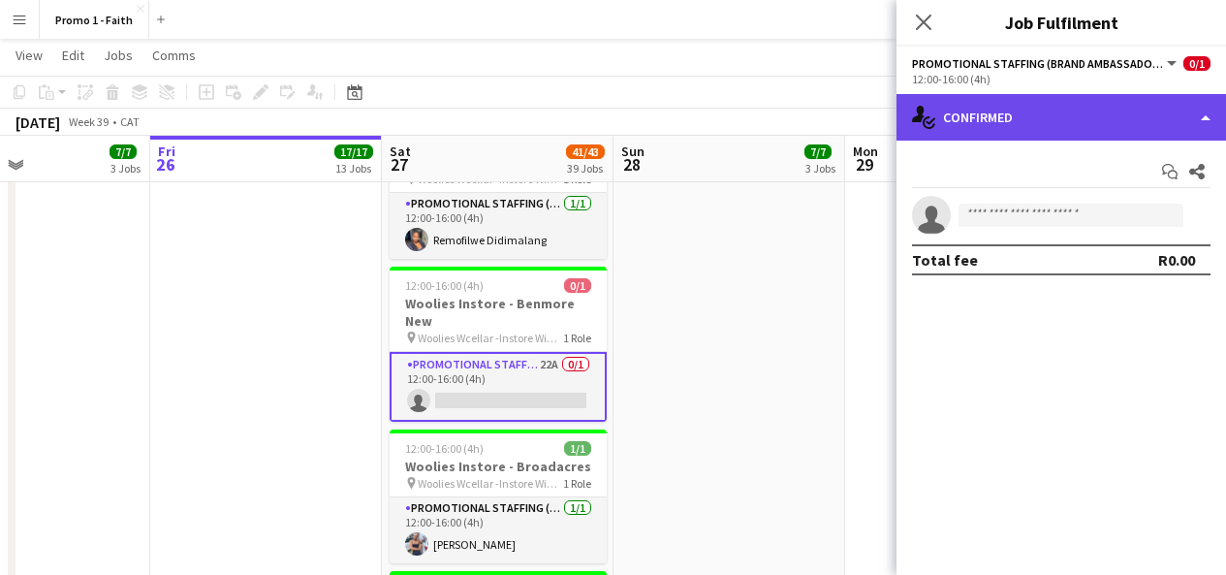
click at [1089, 108] on div "single-neutral-actions-check-2 Confirmed" at bounding box center [1062, 117] width 330 height 47
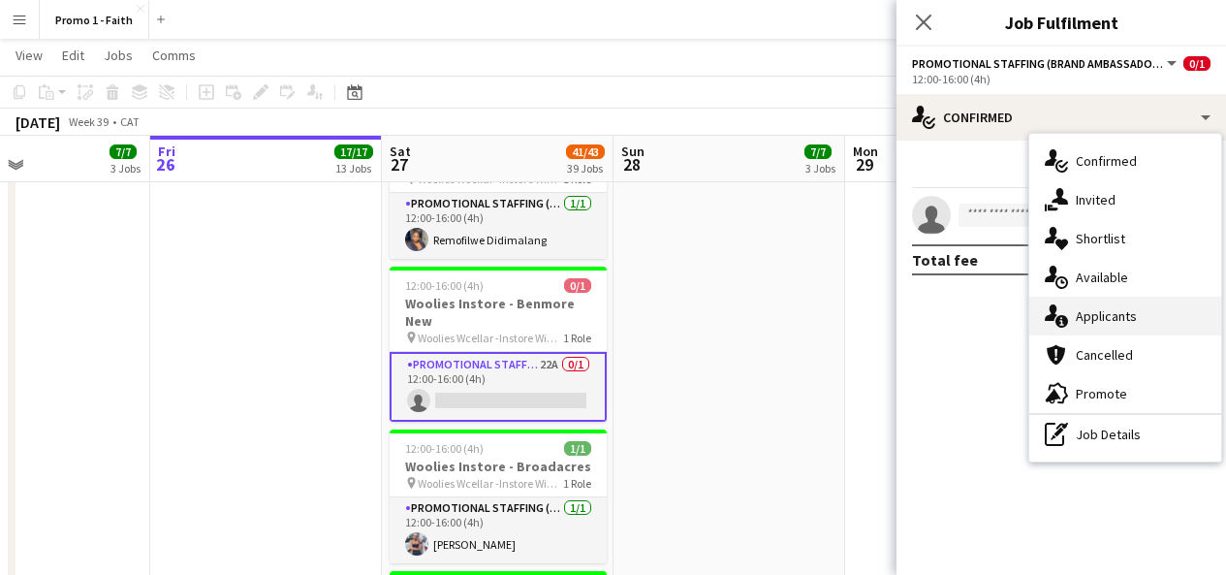
click at [1112, 315] on span "Applicants" at bounding box center [1106, 315] width 61 height 17
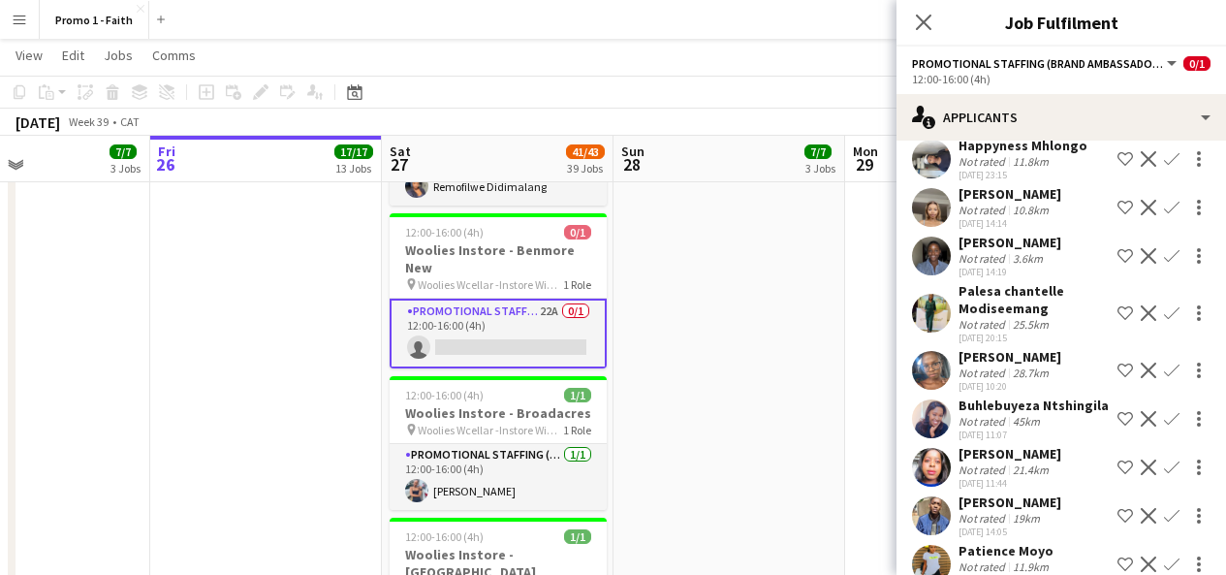
scroll to position [0, 0]
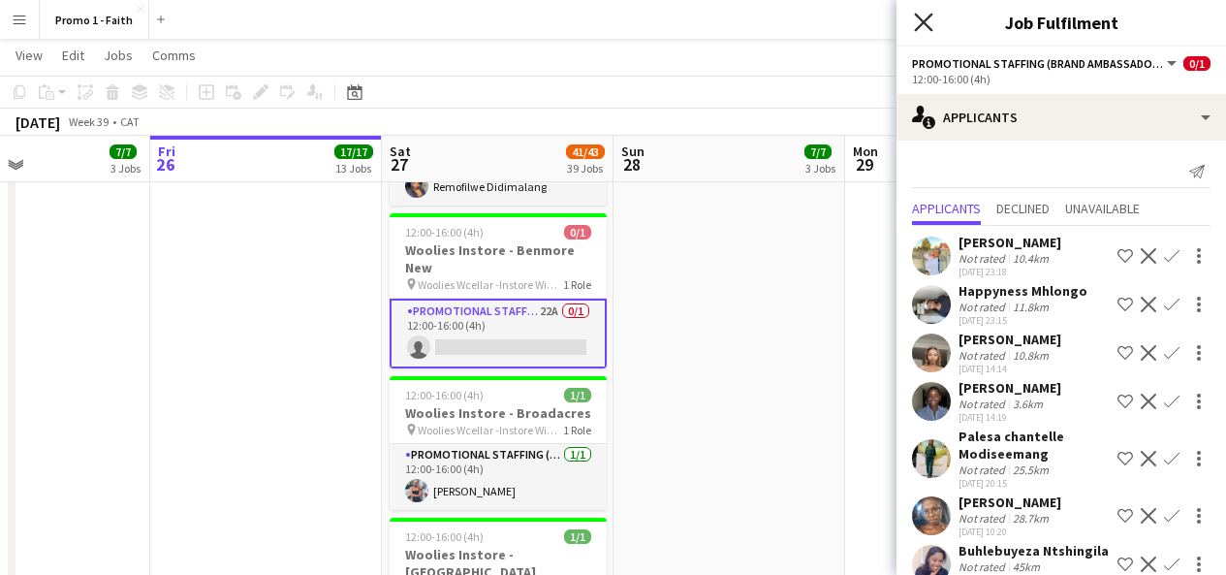
click at [920, 16] on icon "Close pop-in" at bounding box center [923, 22] width 18 height 18
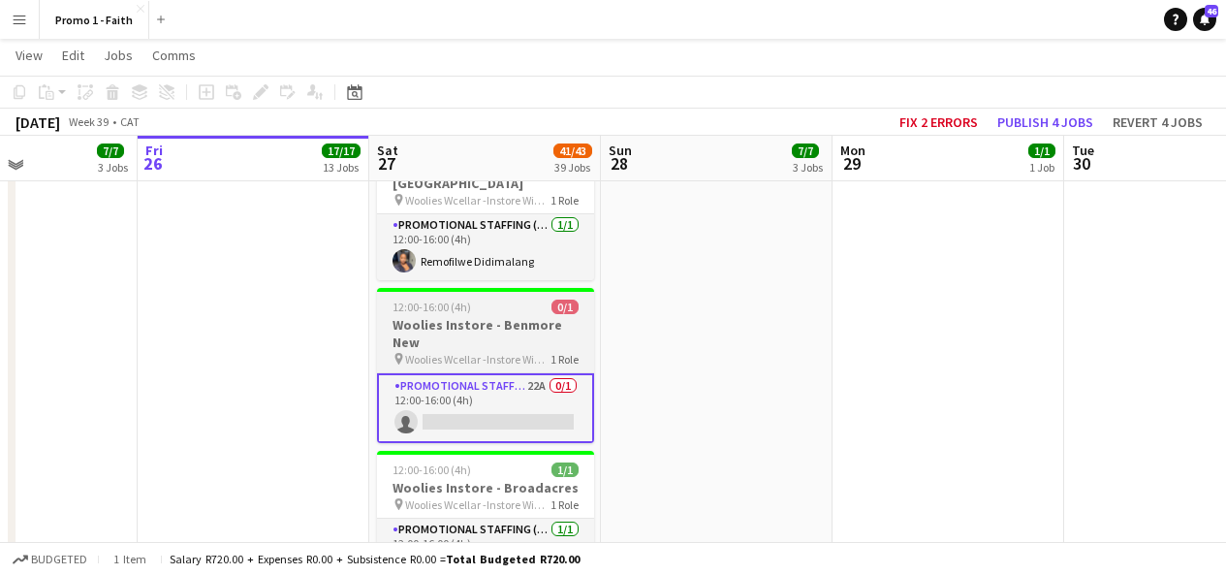
scroll to position [2637, 0]
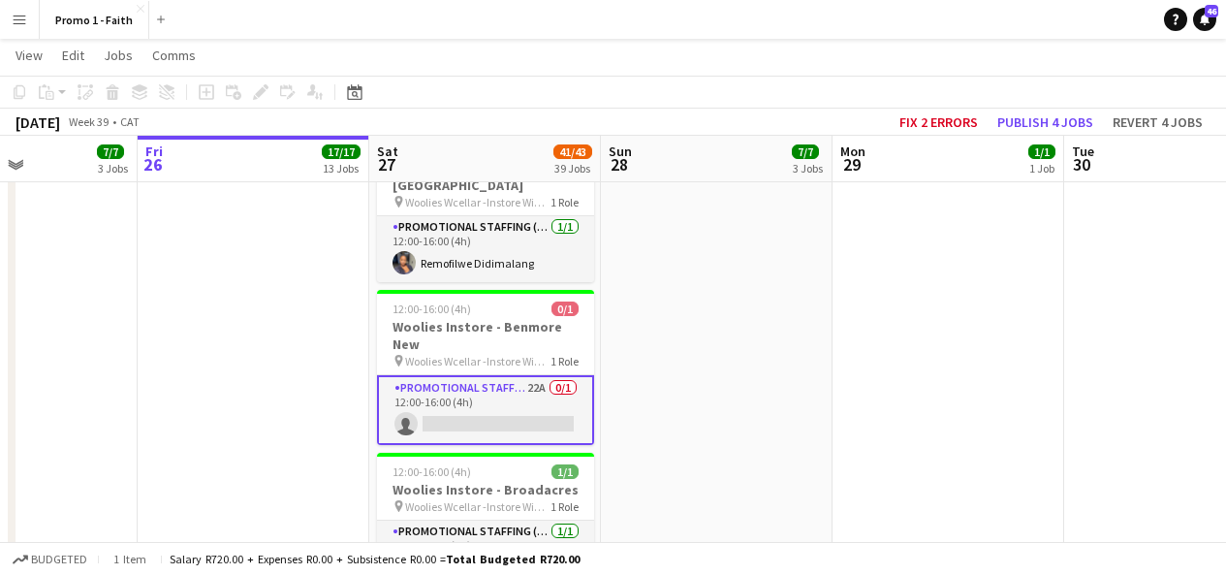
click at [518, 375] on app-card-role "Promotional Staffing (Brand Ambassadors) 22A 0/1 12:00-16:00 (4h) single-neutra…" at bounding box center [485, 410] width 217 height 70
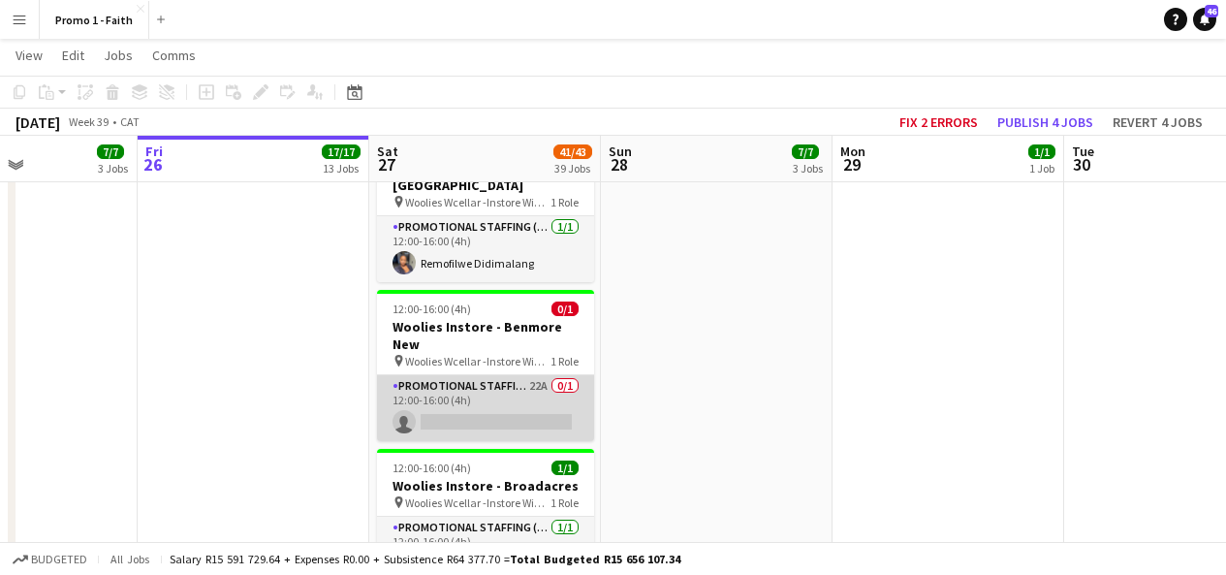
click at [518, 375] on app-card-role "Promotional Staffing (Brand Ambassadors) 22A 0/1 12:00-16:00 (4h) single-neutra…" at bounding box center [485, 408] width 217 height 66
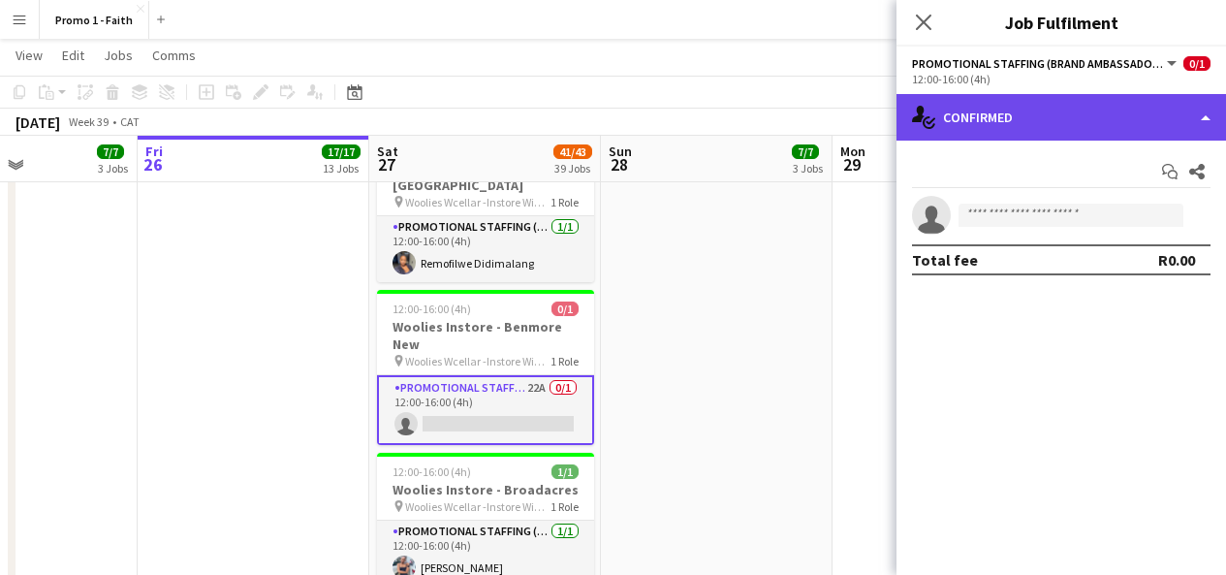
click at [1006, 126] on div "single-neutral-actions-check-2 Confirmed" at bounding box center [1062, 117] width 330 height 47
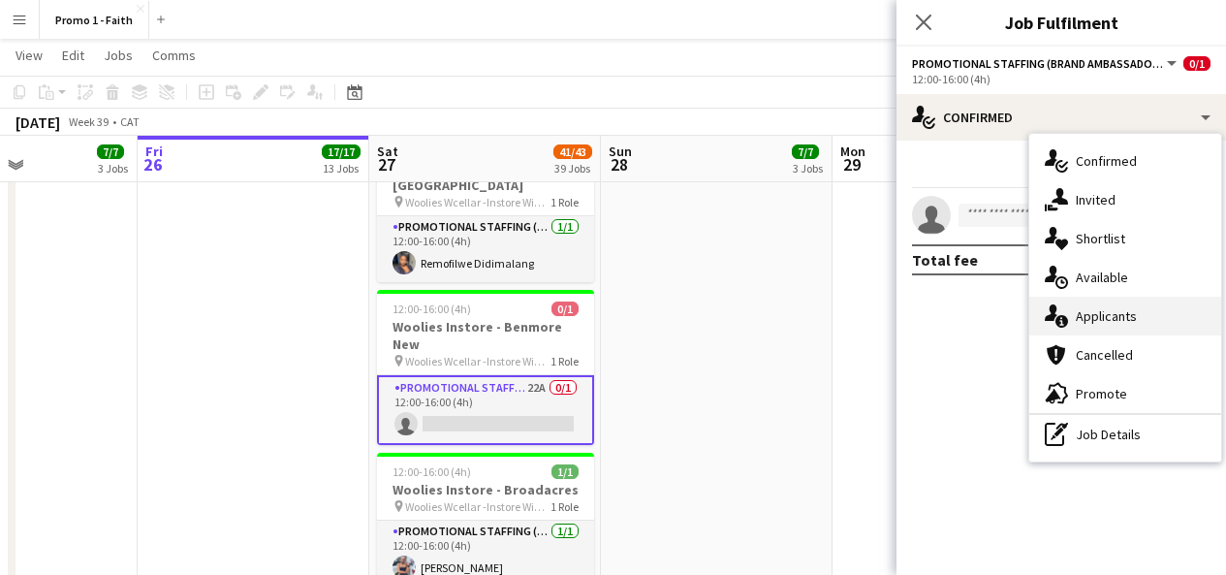
click at [1123, 315] on span "Applicants" at bounding box center [1106, 315] width 61 height 17
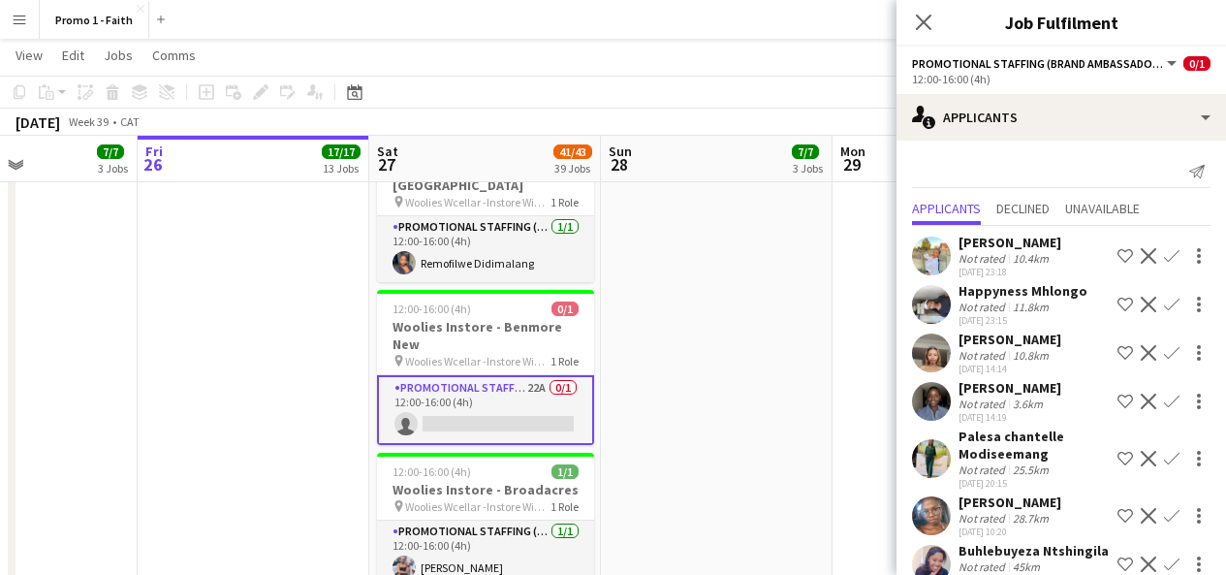
click at [941, 353] on app-user-avatar at bounding box center [931, 352] width 39 height 39
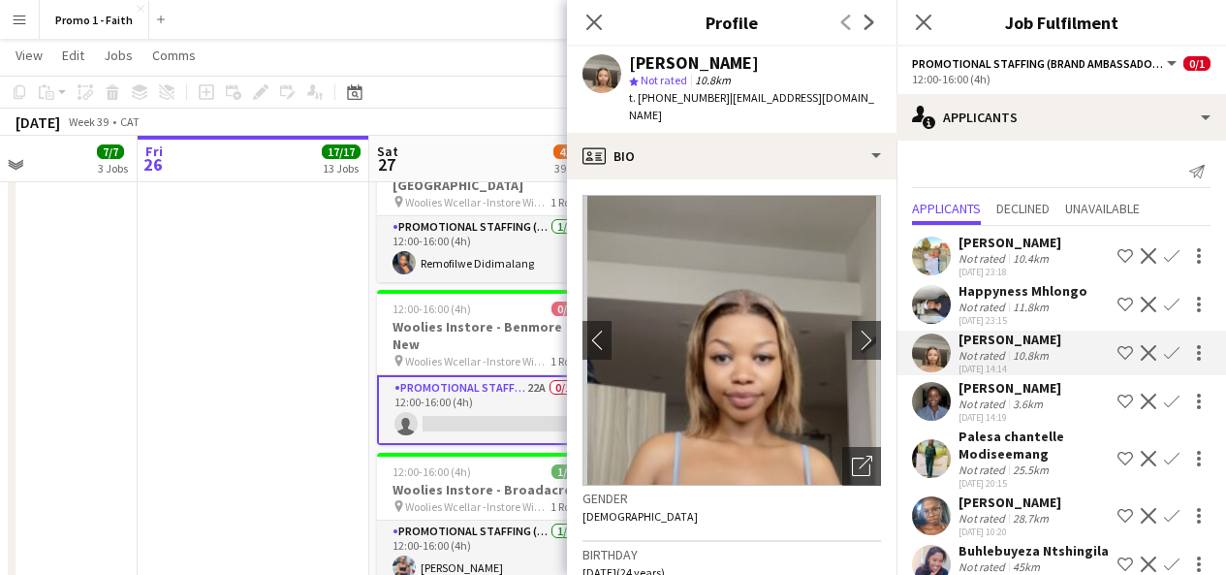
scroll to position [850, 0]
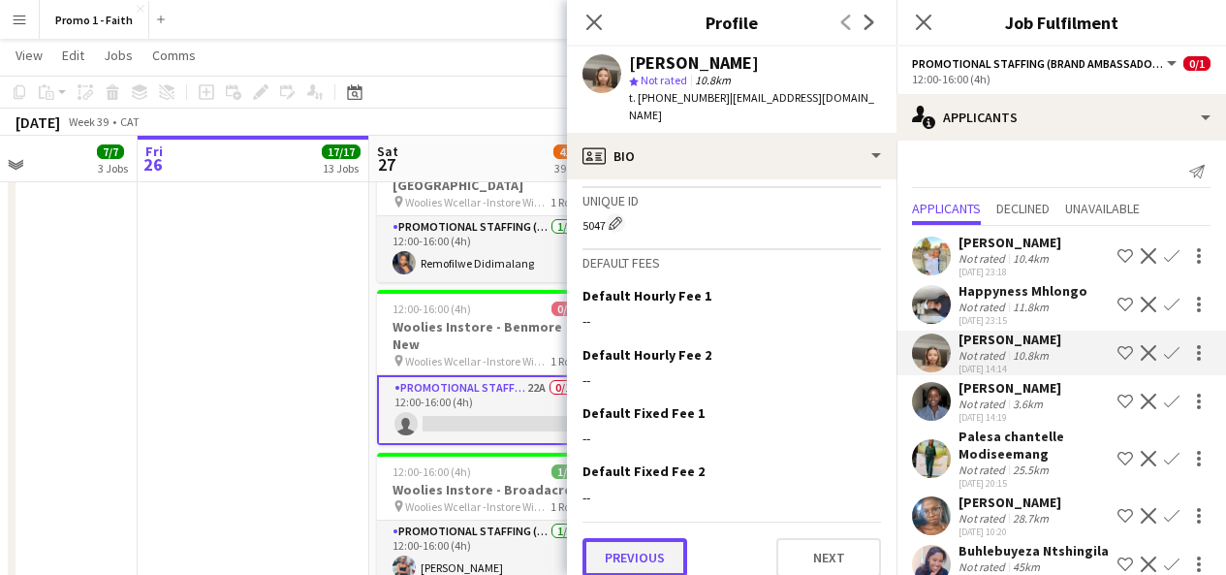
click at [613, 550] on button "Previous" at bounding box center [635, 557] width 105 height 39
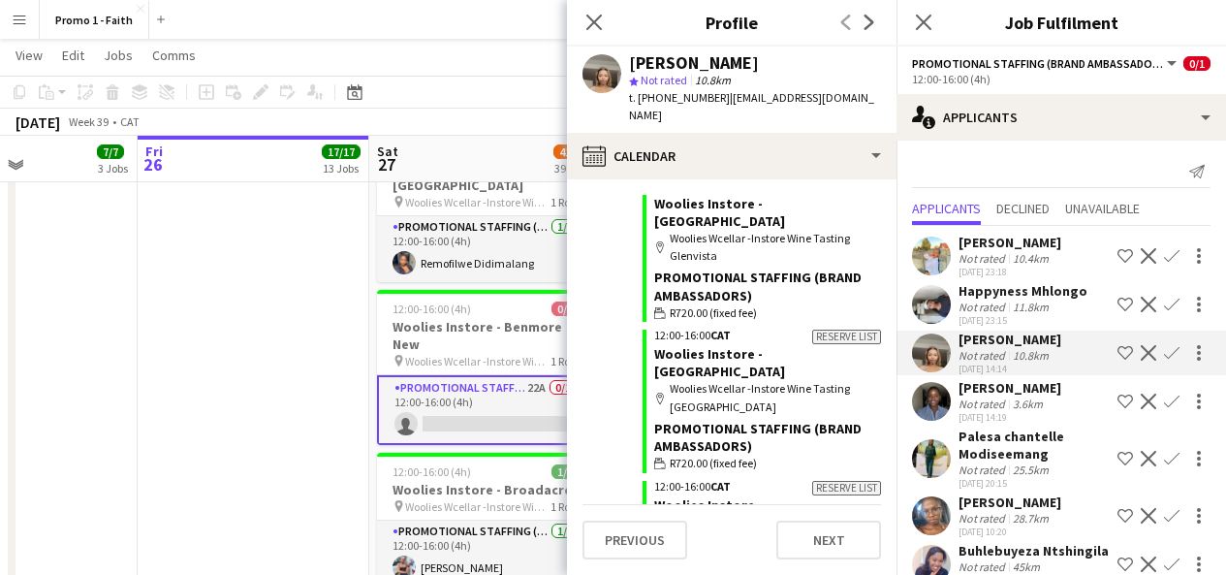
scroll to position [4813, 0]
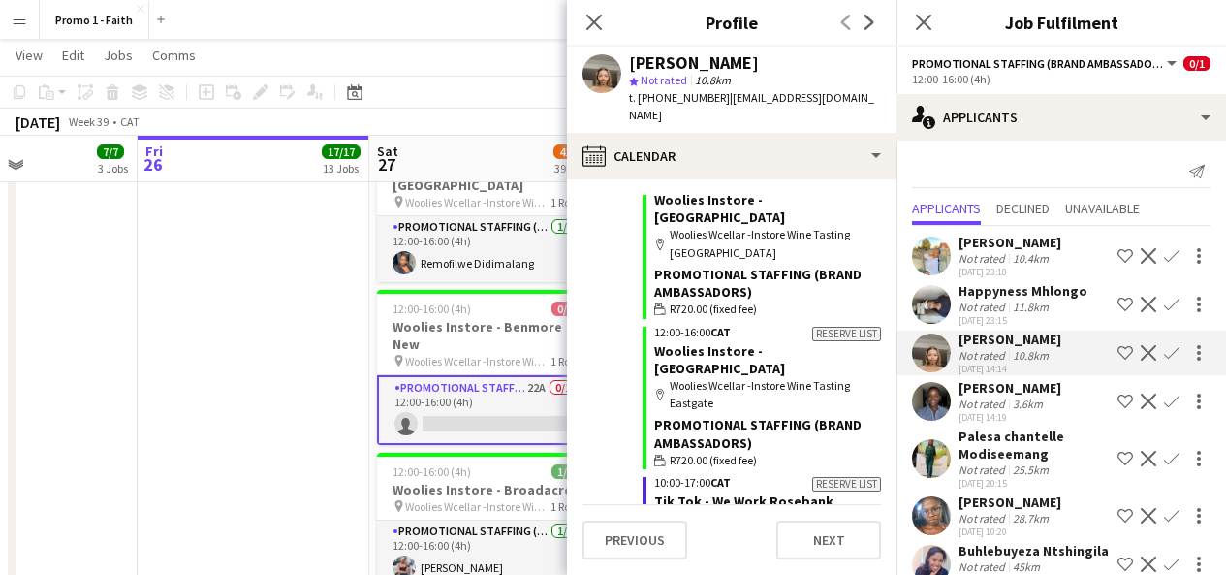
click at [942, 353] on app-user-avatar at bounding box center [931, 352] width 39 height 39
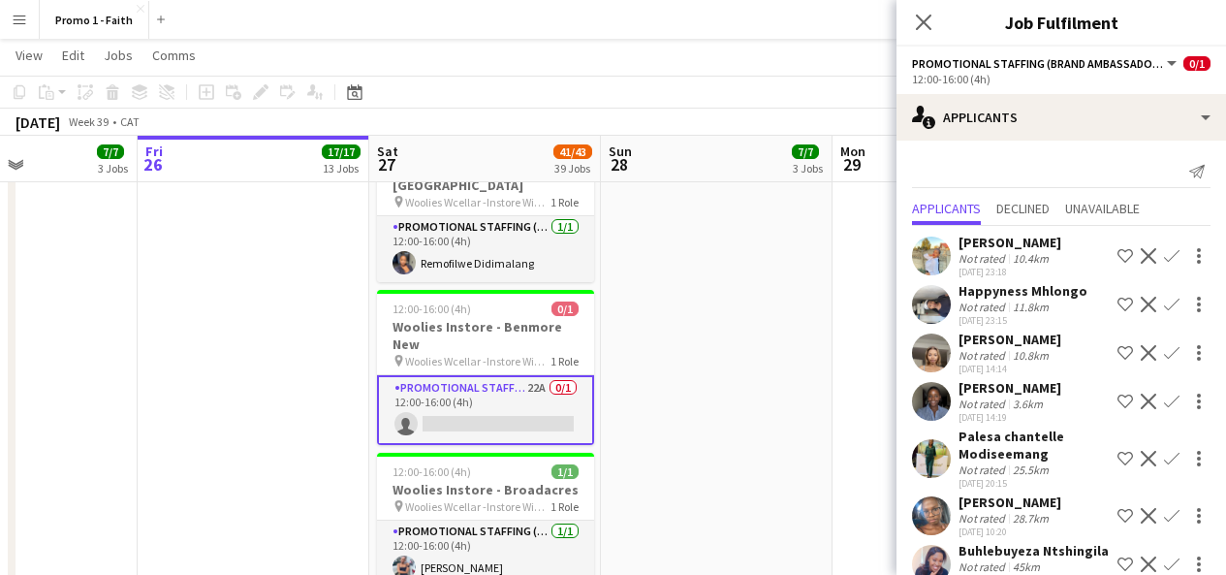
click at [942, 353] on app-user-avatar at bounding box center [931, 352] width 39 height 39
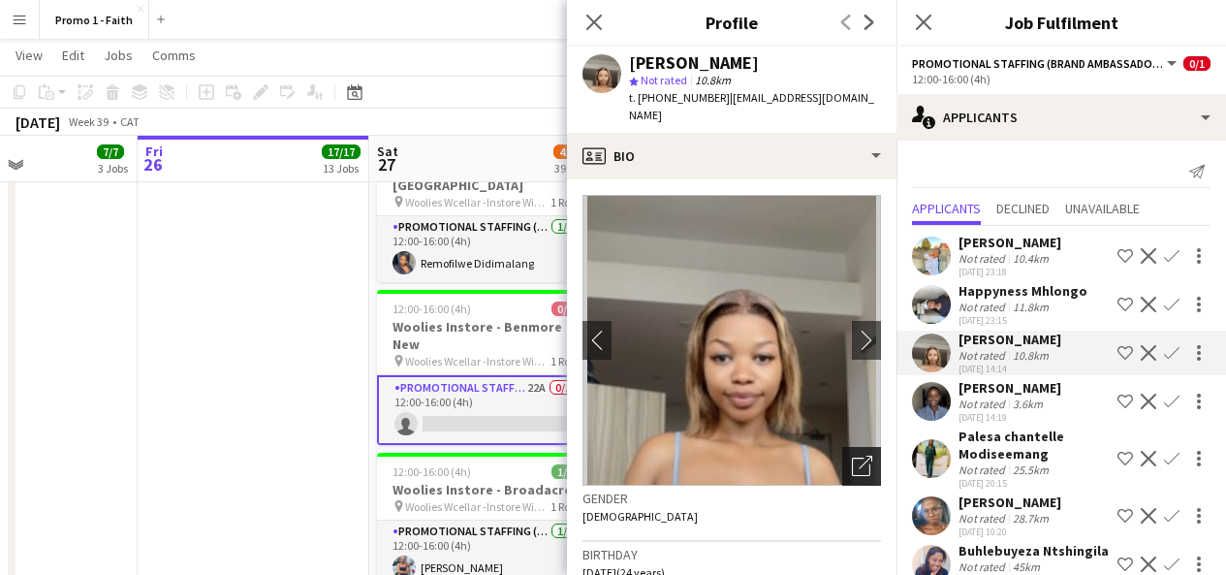
click at [852, 456] on icon "Open photos pop-in" at bounding box center [862, 466] width 20 height 20
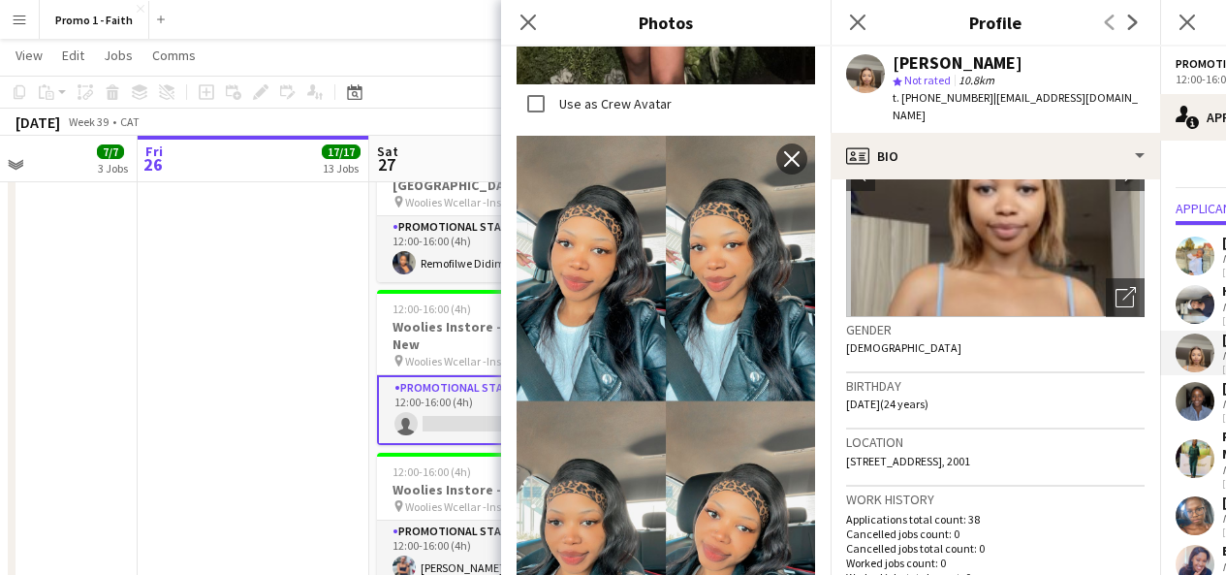
scroll to position [170, 0]
